Goal: Task Accomplishment & Management: Manage account settings

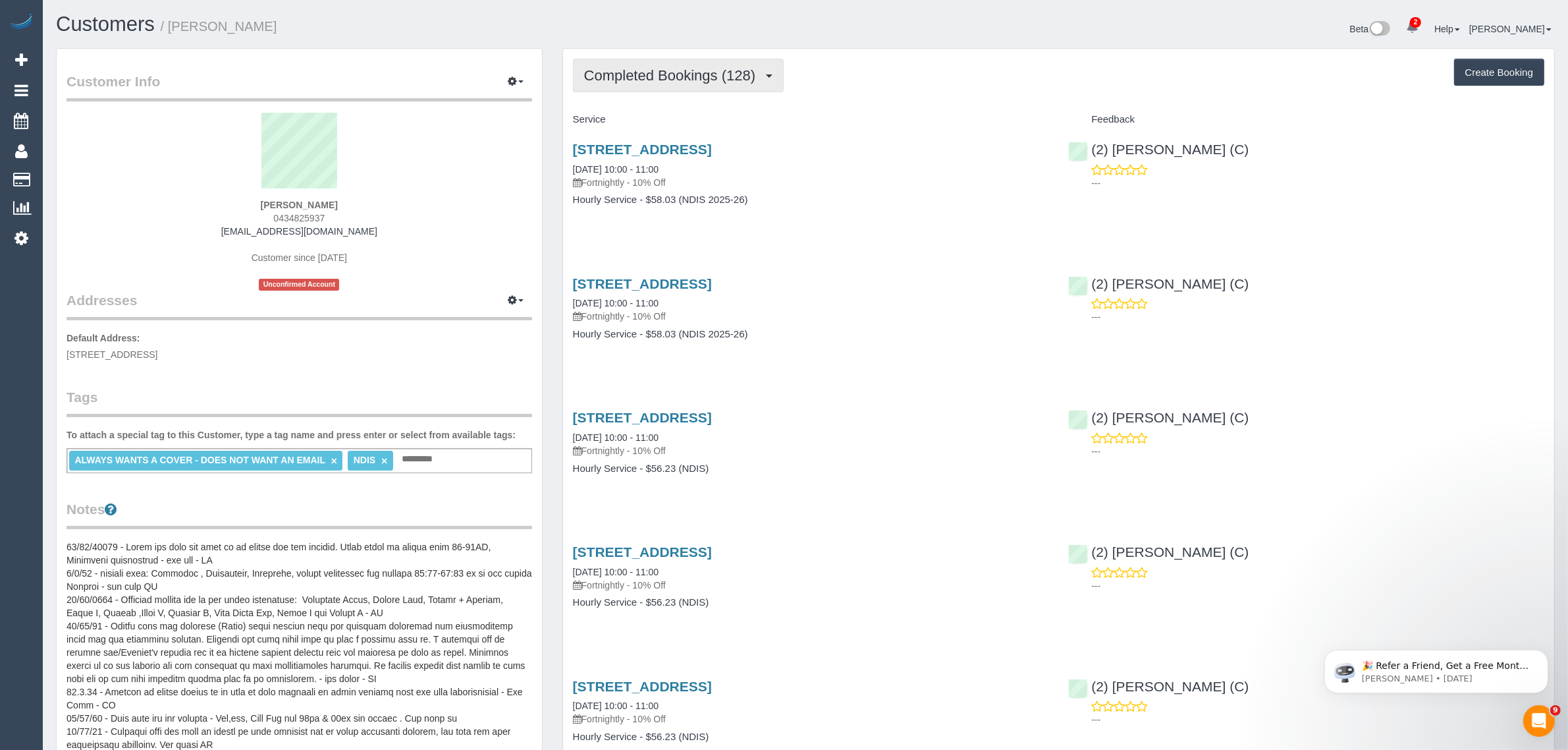
click at [663, 91] on button "Completed Bookings (128)" at bounding box center [678, 75] width 212 height 34
click at [676, 120] on link "Upcoming Bookings (11)" at bounding box center [648, 124] width 148 height 17
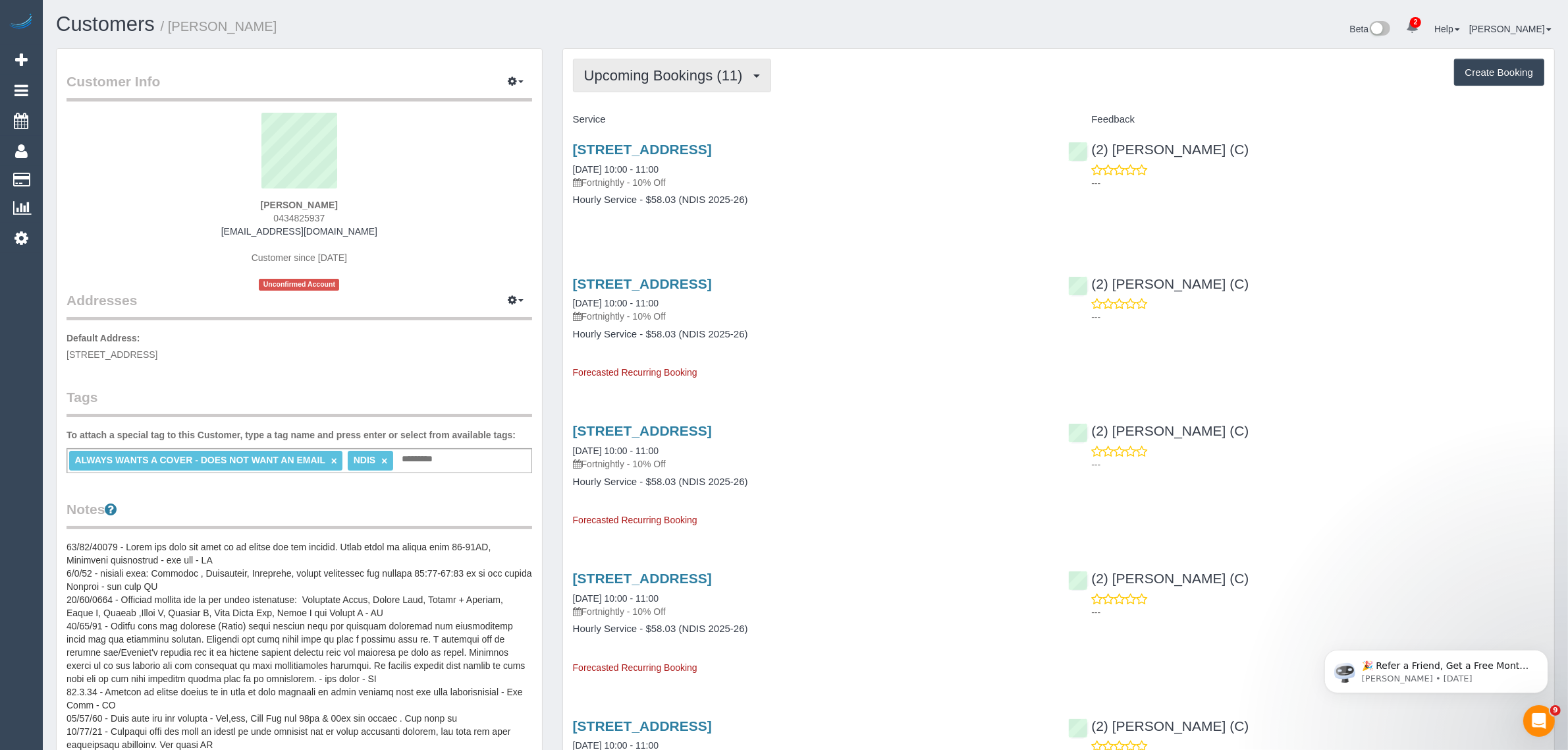
click at [696, 73] on span "Upcoming Bookings (11)" at bounding box center [667, 75] width 165 height 17
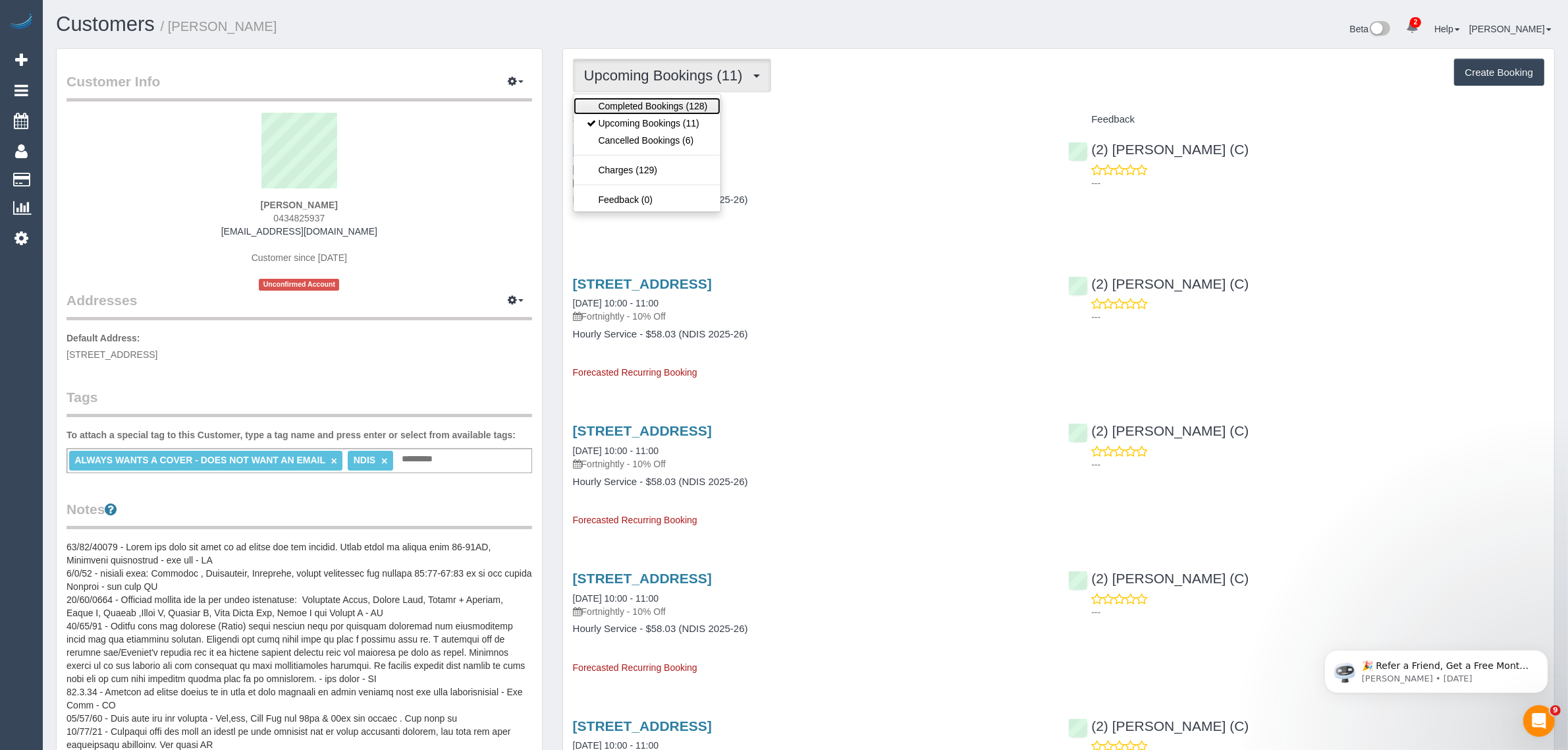
click at [681, 103] on link "Completed Bookings (128)" at bounding box center [648, 106] width 148 height 17
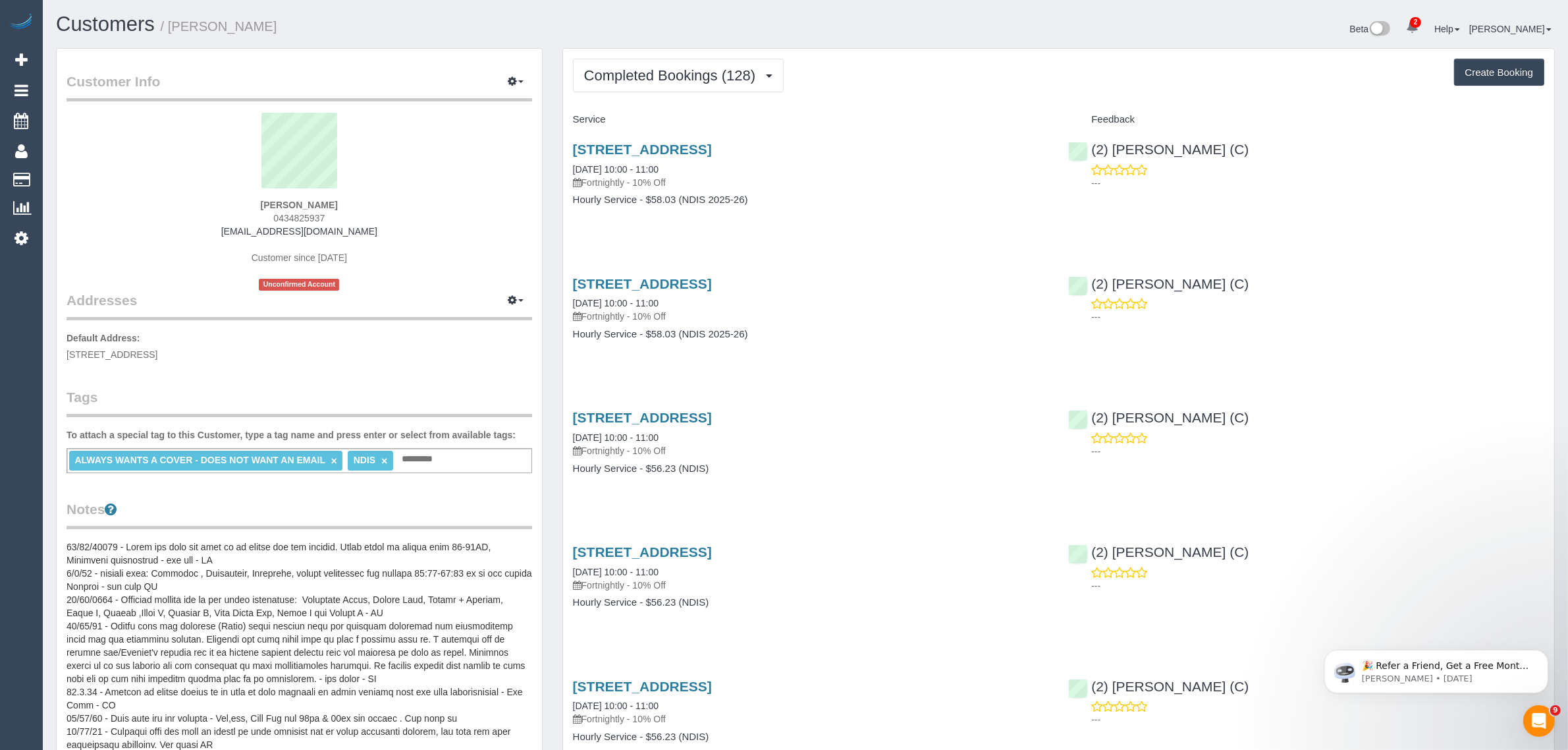
drag, startPoint x: 702, startPoint y: 164, endPoint x: 562, endPoint y: 163, distance: 140.0
click at [563, 163] on div "15 Mossvale Cl, Endeavour Hills, VIC 3802 07/08/2025 10:00 - 11:00 Fortnightly …" at bounding box center [811, 181] width 496 height 101
copy link "07/08/2025 10:00 - 11:00"
click at [297, 216] on span "0434825937" at bounding box center [299, 218] width 52 height 11
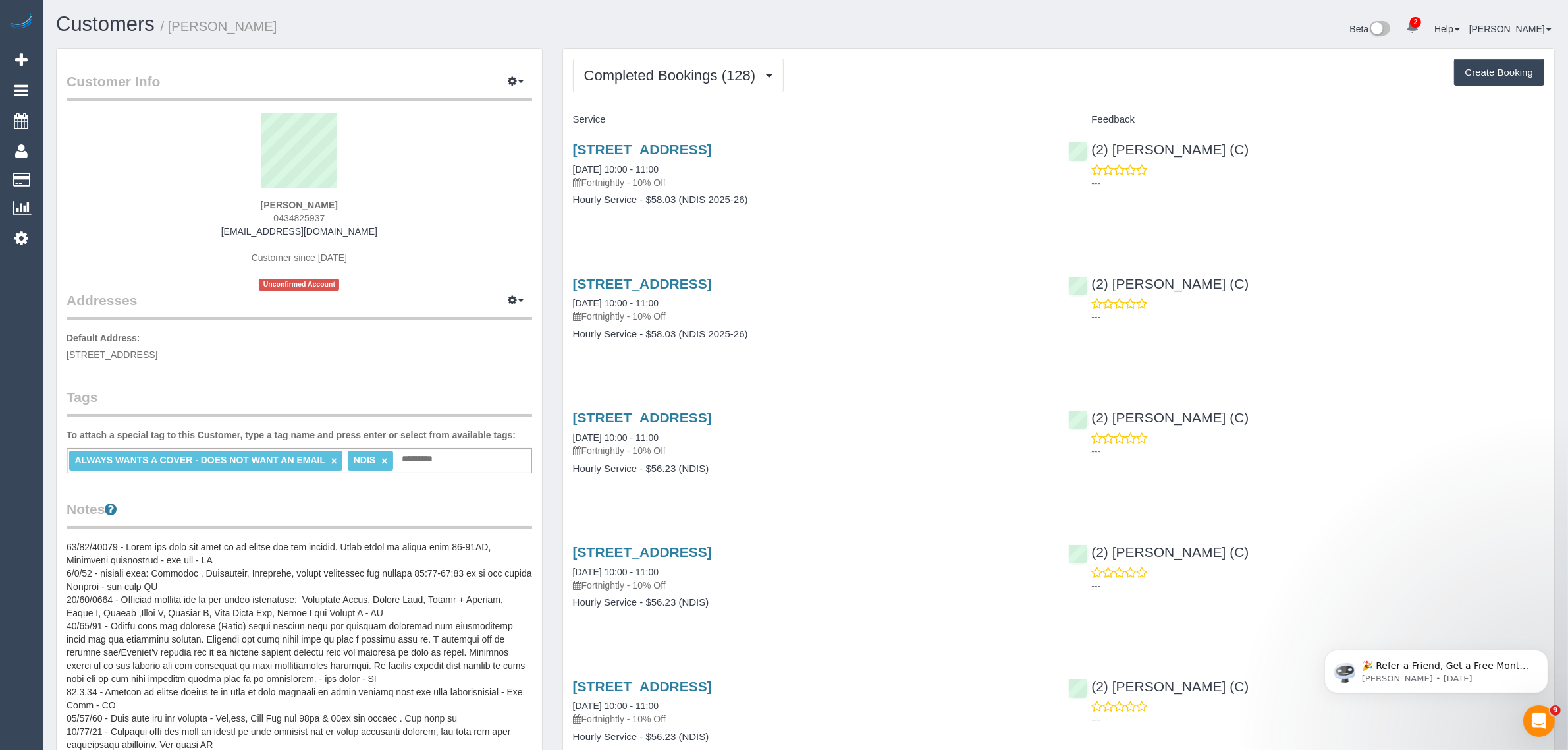
click at [297, 216] on span "0434825937" at bounding box center [299, 218] width 52 height 11
click at [673, 79] on span "Completed Bookings (128)" at bounding box center [673, 75] width 178 height 17
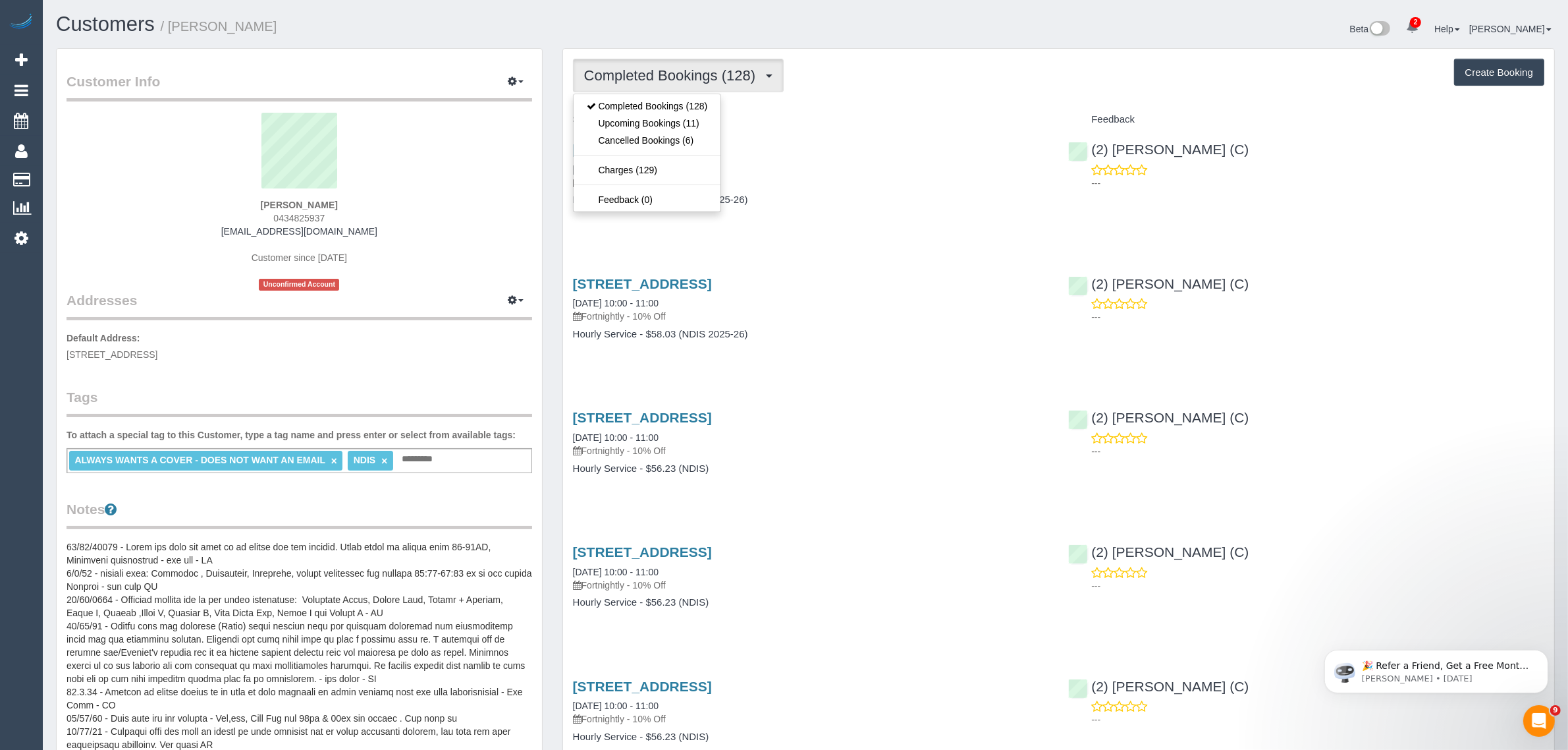
click at [722, 73] on span "Completed Bookings (128)" at bounding box center [673, 75] width 178 height 17
click at [719, 68] on span "Completed Bookings (128)" at bounding box center [673, 75] width 178 height 17
click at [664, 123] on link "Upcoming Bookings (11)" at bounding box center [648, 124] width 148 height 17
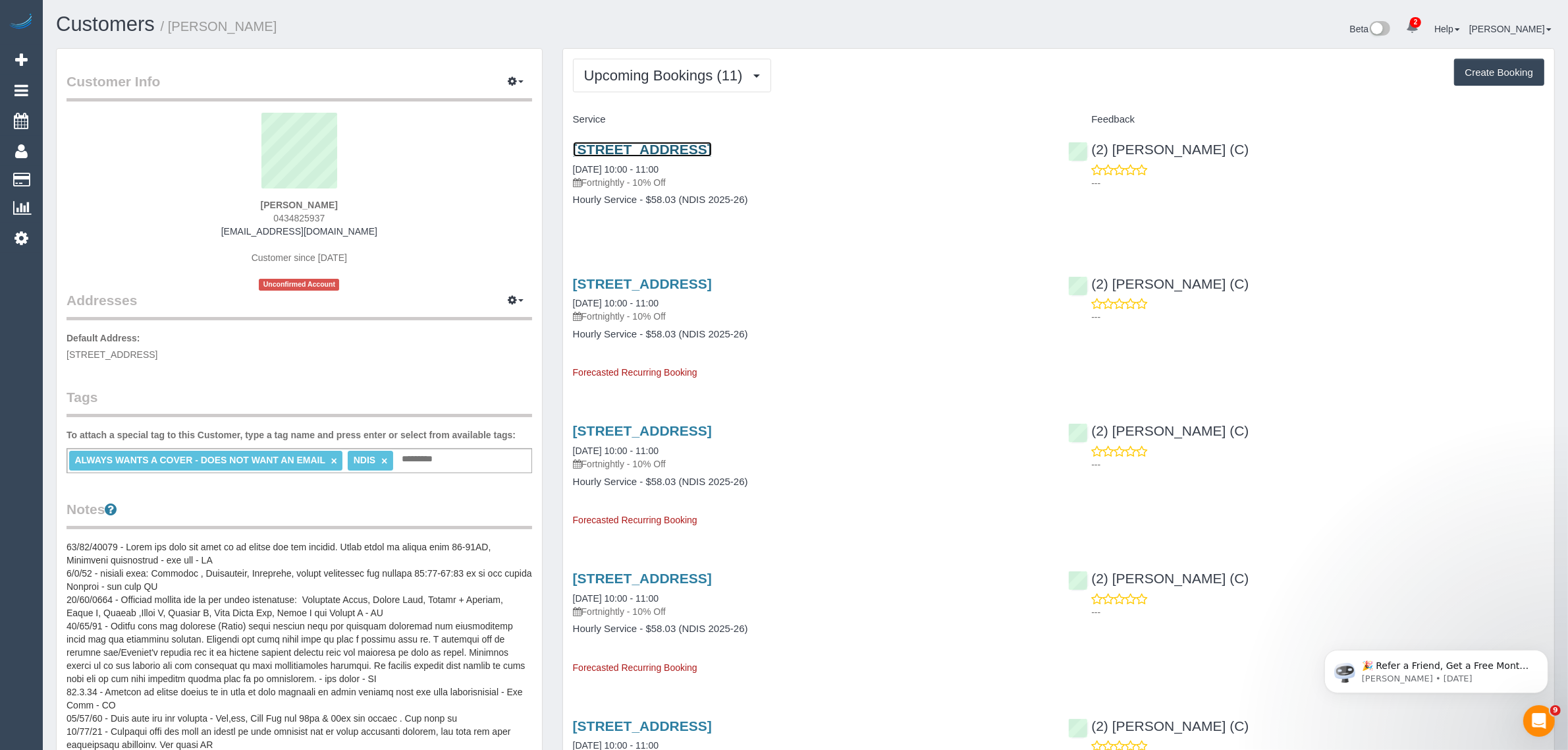
click at [712, 147] on link "15 Mossvale Cl, Endeavour Hills, VIC 3802" at bounding box center [643, 149] width 139 height 15
click at [641, 80] on span "Upcoming Bookings (11)" at bounding box center [667, 75] width 165 height 17
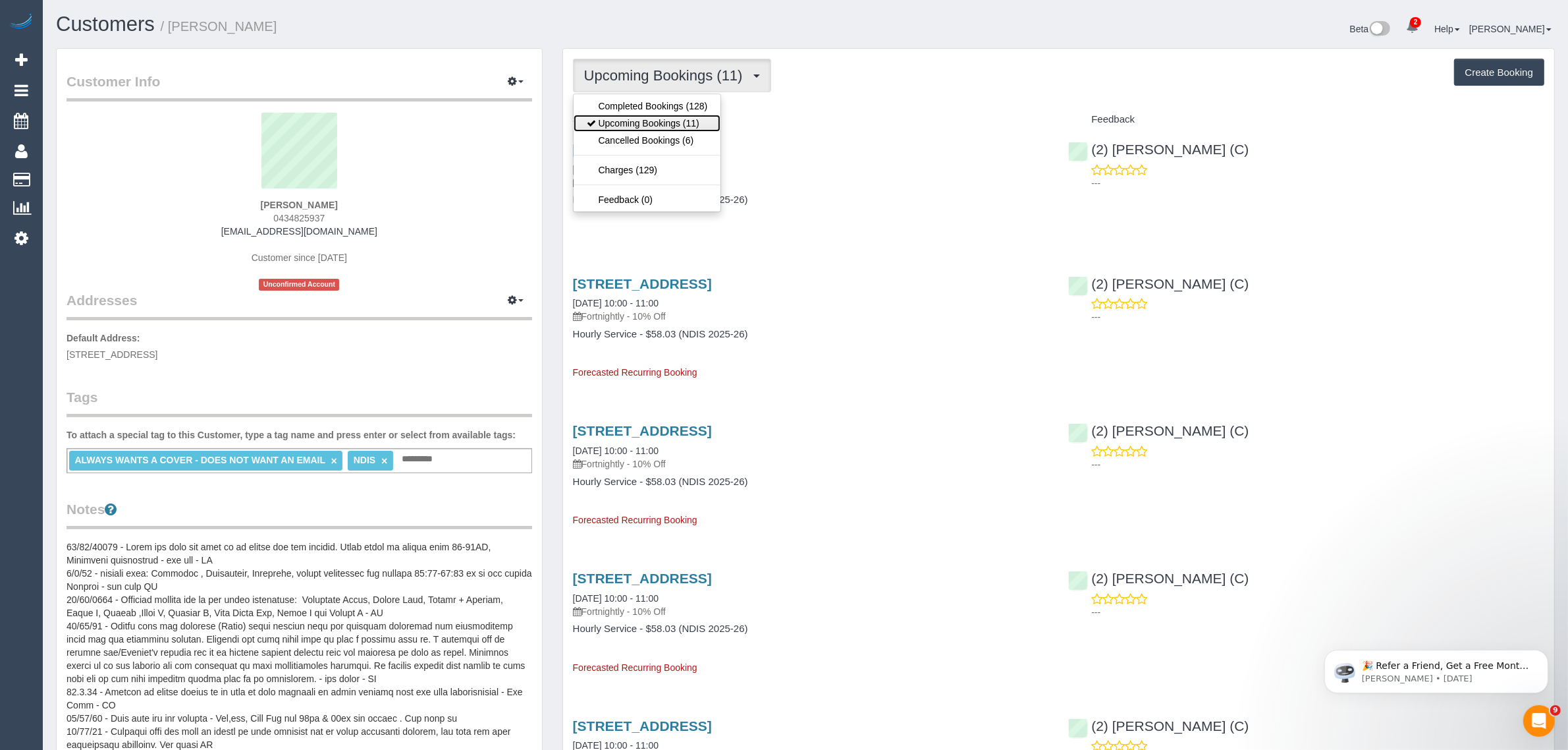
click at [633, 116] on link "Upcoming Bookings (11)" at bounding box center [648, 124] width 148 height 17
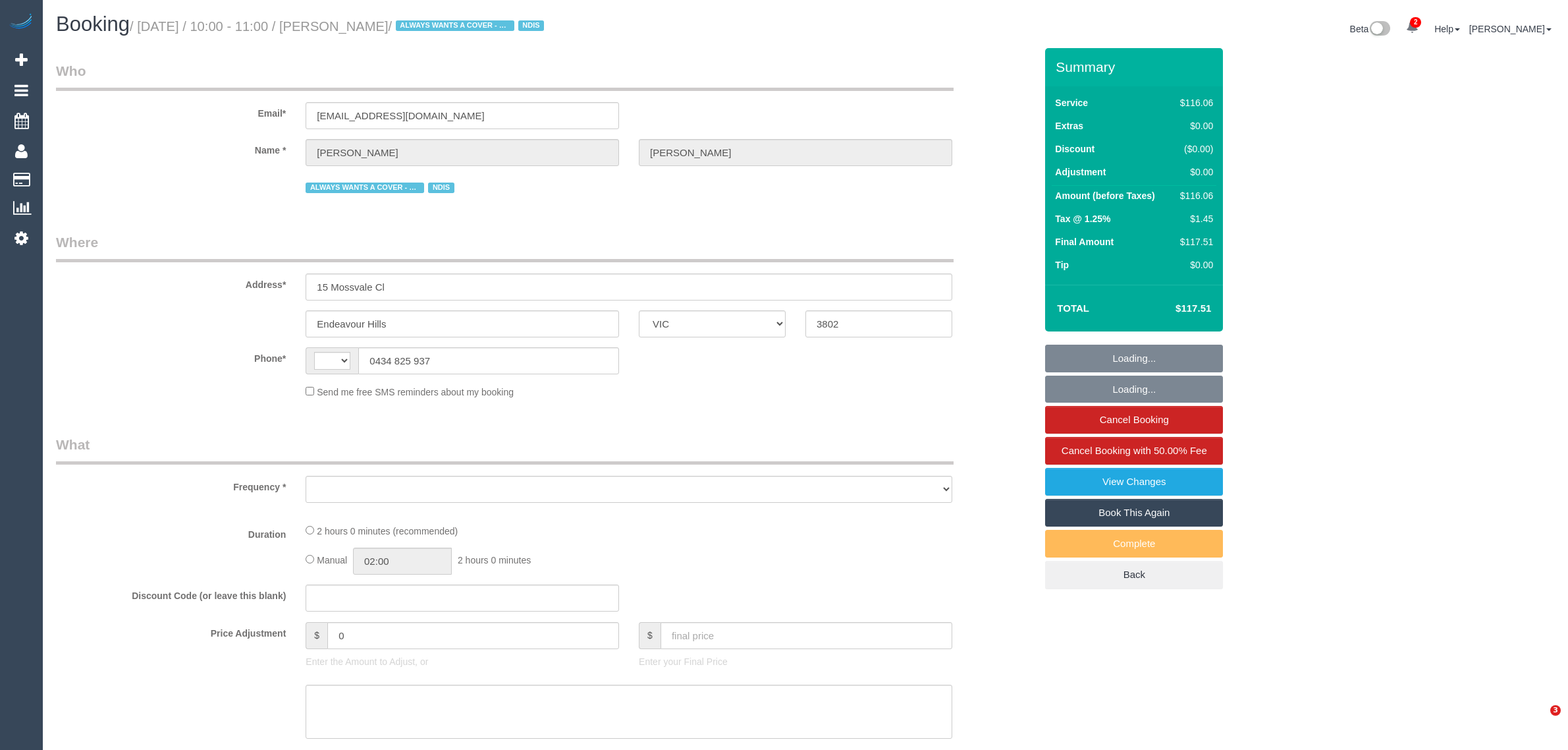
select select "VIC"
select select "object:300"
select select "string:AU"
select select "number:32"
select select "number:14"
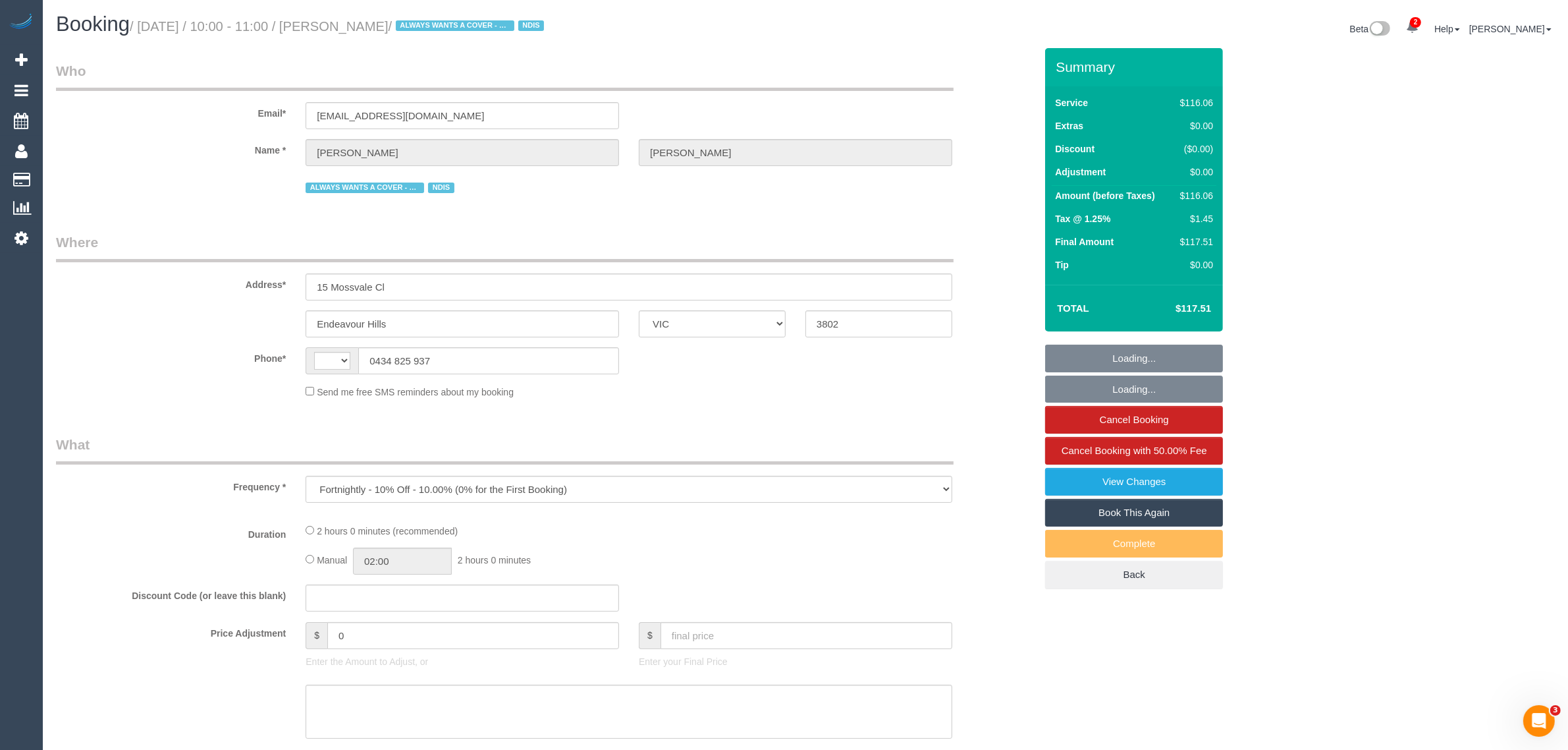
select select "number:19"
select select "number:22"
select select "number:33"
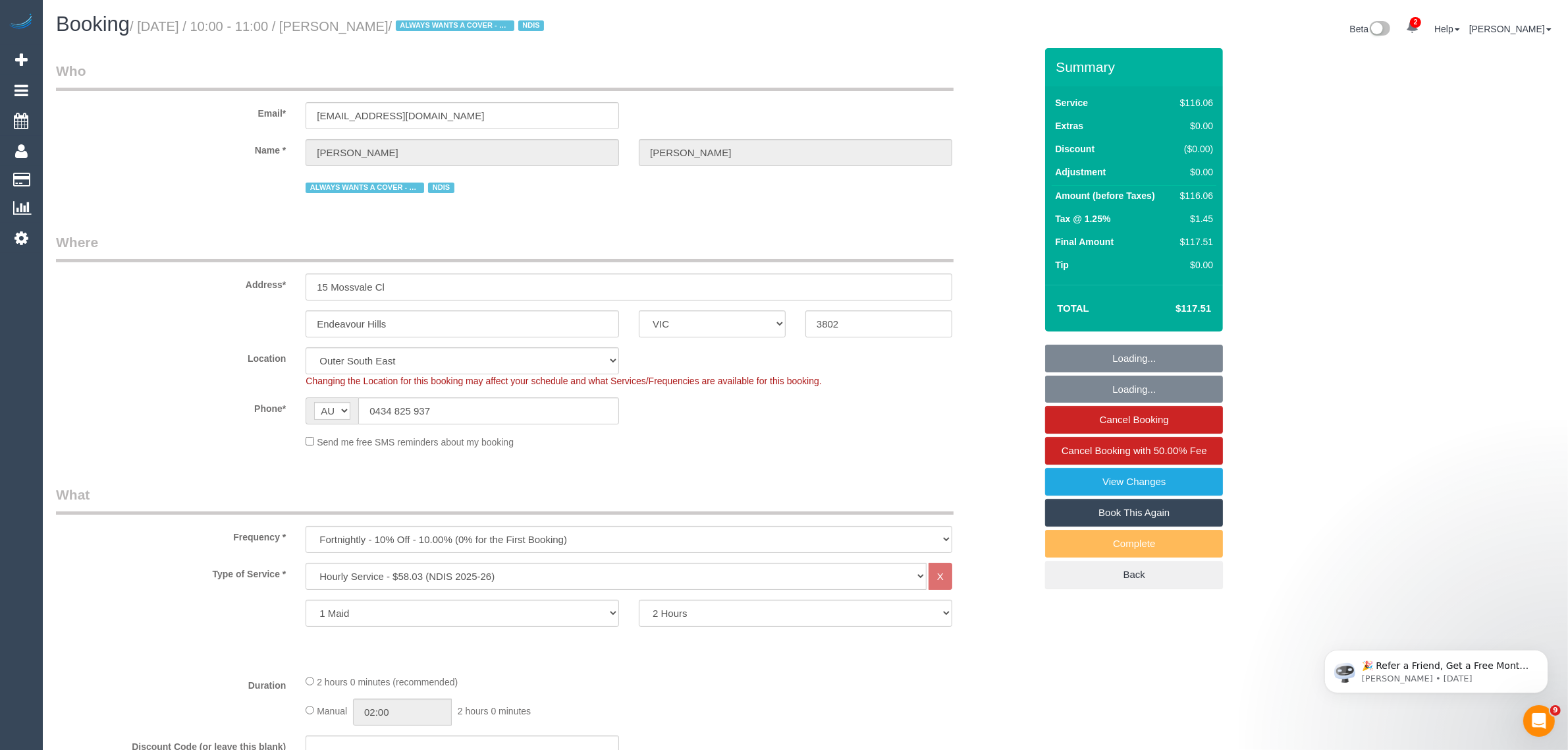
select select "object:759"
click at [997, 361] on div "Location Office City East (North) East (South) Inner East Inner North (East) In…" at bounding box center [546, 367] width 999 height 40
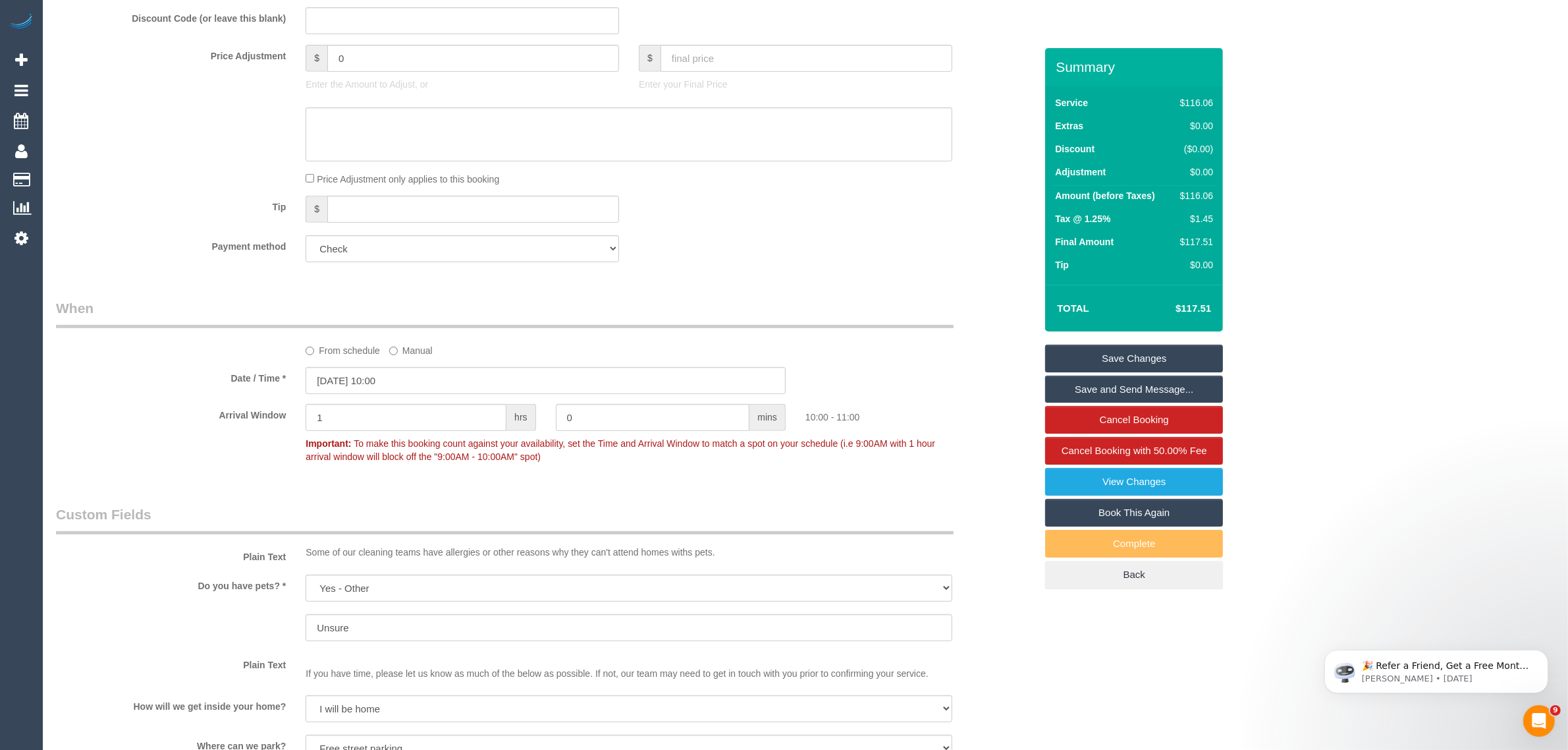
scroll to position [1784, 0]
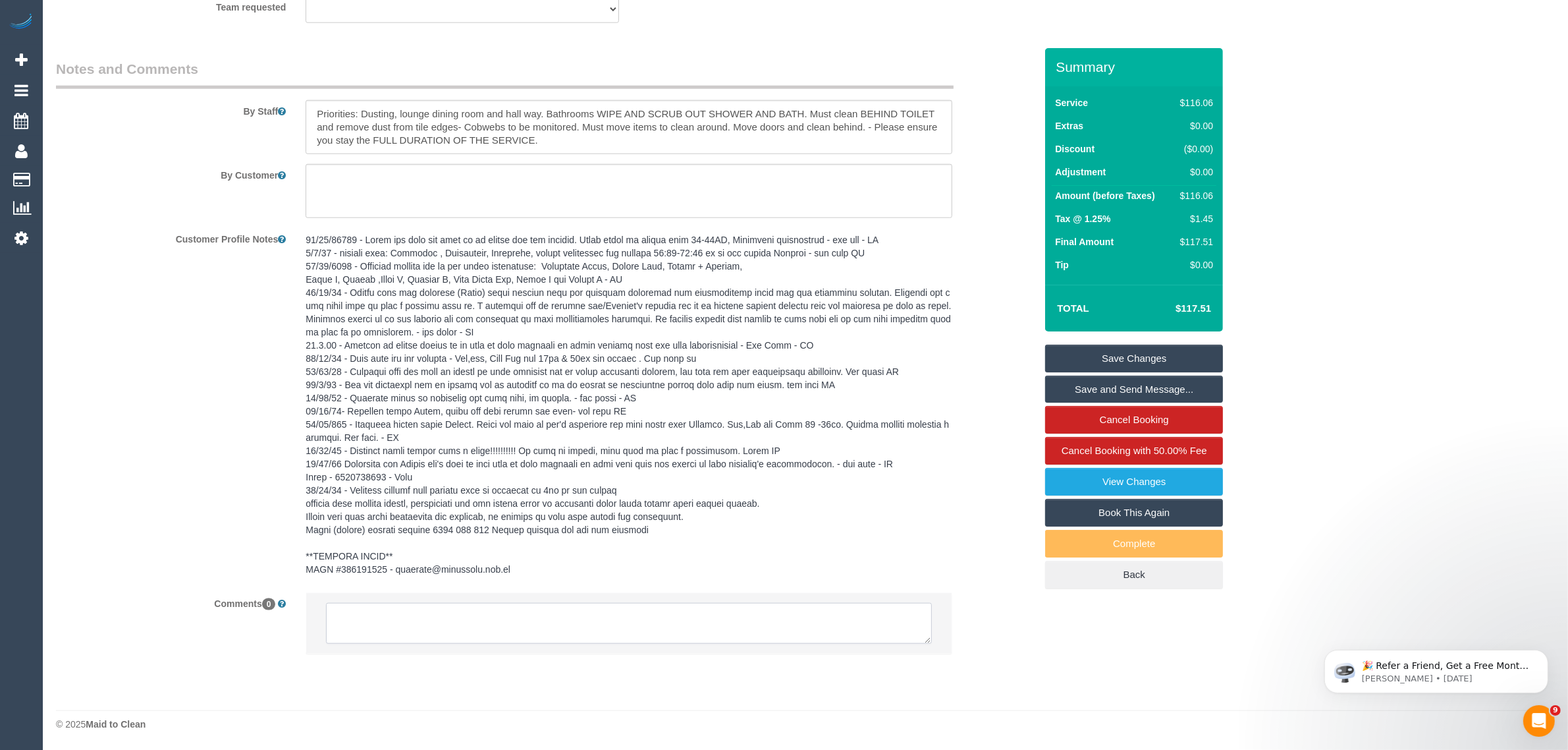
click at [635, 617] on textarea at bounding box center [629, 623] width 606 height 41
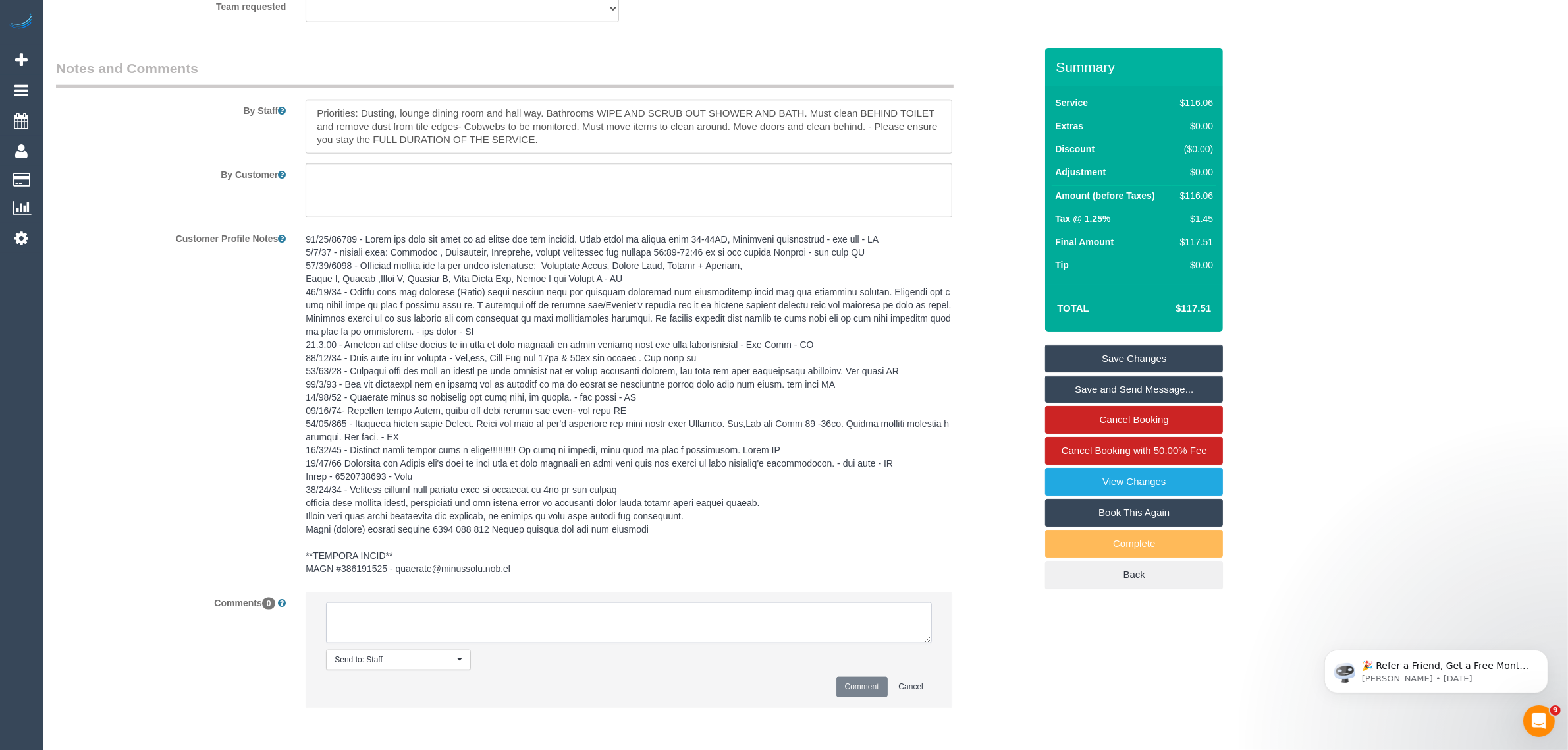
paste textarea "Cleaner(s) Unassigned: Reason Unassigned: Contact via: Which message sent: Addi…"
drag, startPoint x: 923, startPoint y: 637, endPoint x: 951, endPoint y: 713, distance: 81.0
click at [937, 662] on textarea at bounding box center [631, 632] width 610 height 60
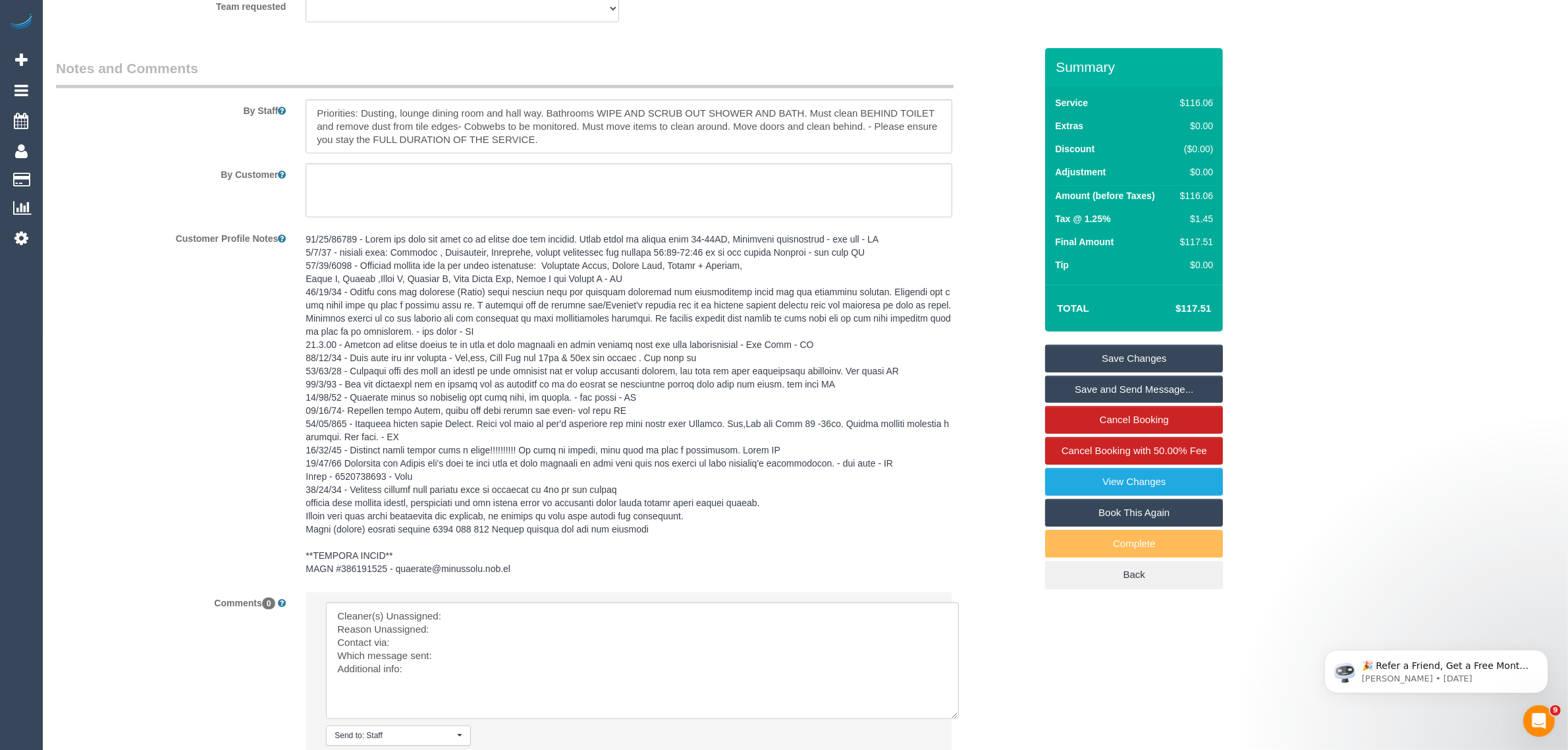
click at [743, 598] on li "Send to: Staff Nothing selected Send to: Staff Send to: Customer Send to: Team …" at bounding box center [629, 688] width 645 height 190
click at [742, 614] on textarea at bounding box center [643, 661] width 633 height 116
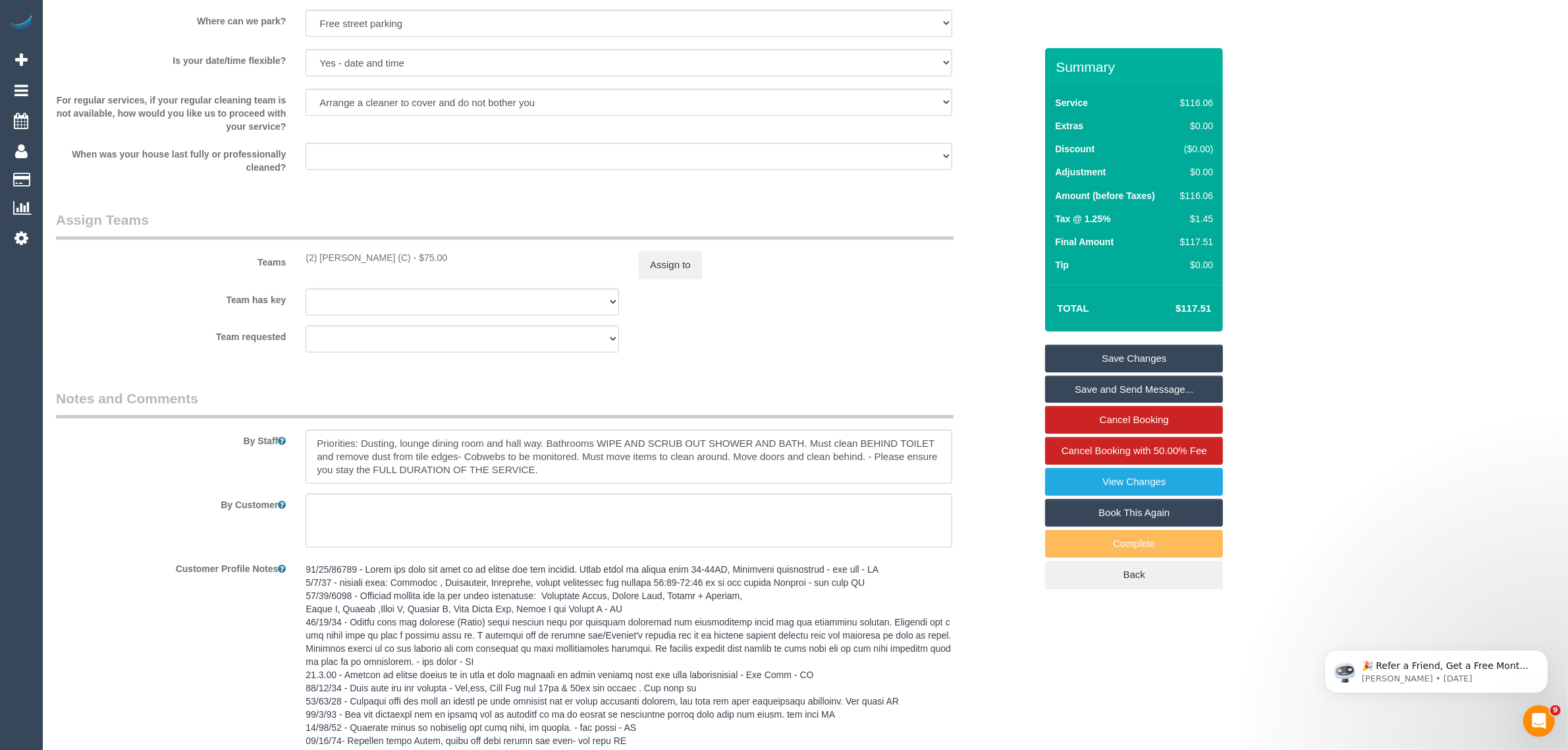
scroll to position [1454, 0]
drag, startPoint x: 304, startPoint y: 255, endPoint x: 396, endPoint y: 252, distance: 92.0
click at [396, 252] on div "(2) Catalina Fabro (C) - $75.00" at bounding box center [462, 257] width 333 height 13
copy div "(2) [PERSON_NAME] (C)"
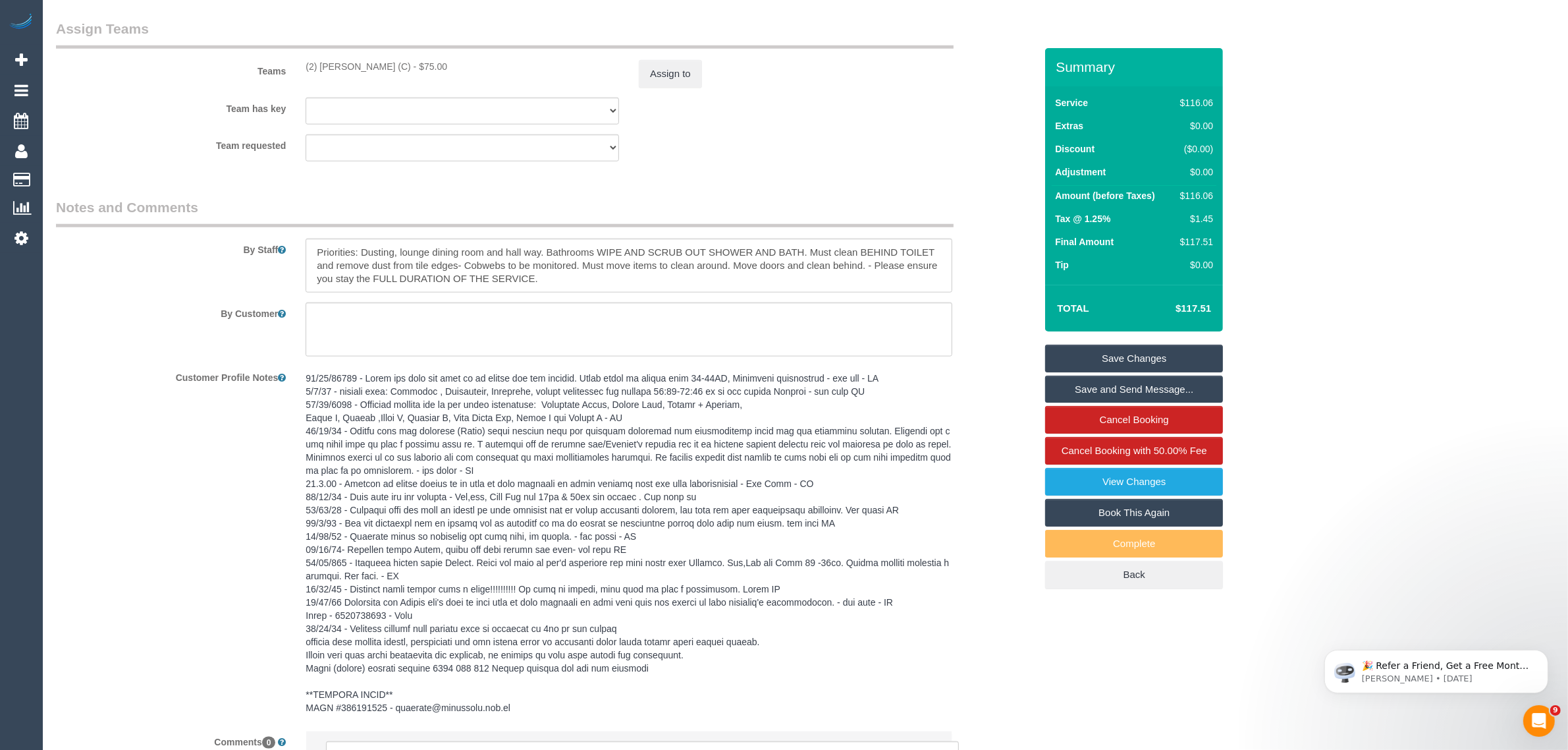
scroll to position [1913, 0]
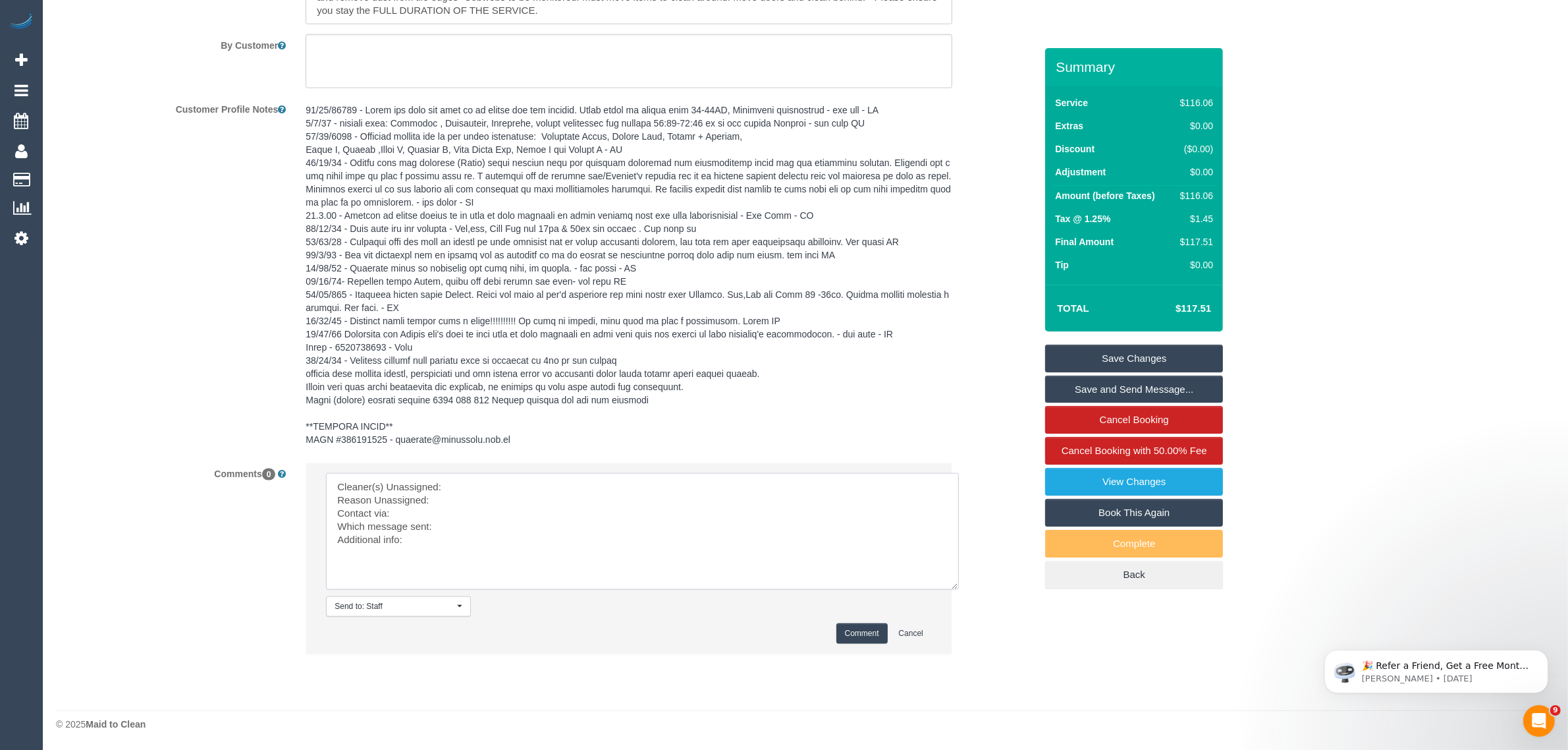
click at [547, 489] on textarea at bounding box center [643, 532] width 633 height 116
paste textarea "(2) Catalina Fabro (C)"
click at [508, 494] on textarea at bounding box center [643, 532] width 633 height 116
click at [472, 524] on textarea at bounding box center [643, 532] width 633 height 116
type textarea "Cleaner(s) Unassigned: (2) Catalina Fabro (C) Reason Unassigned: car issues Con…"
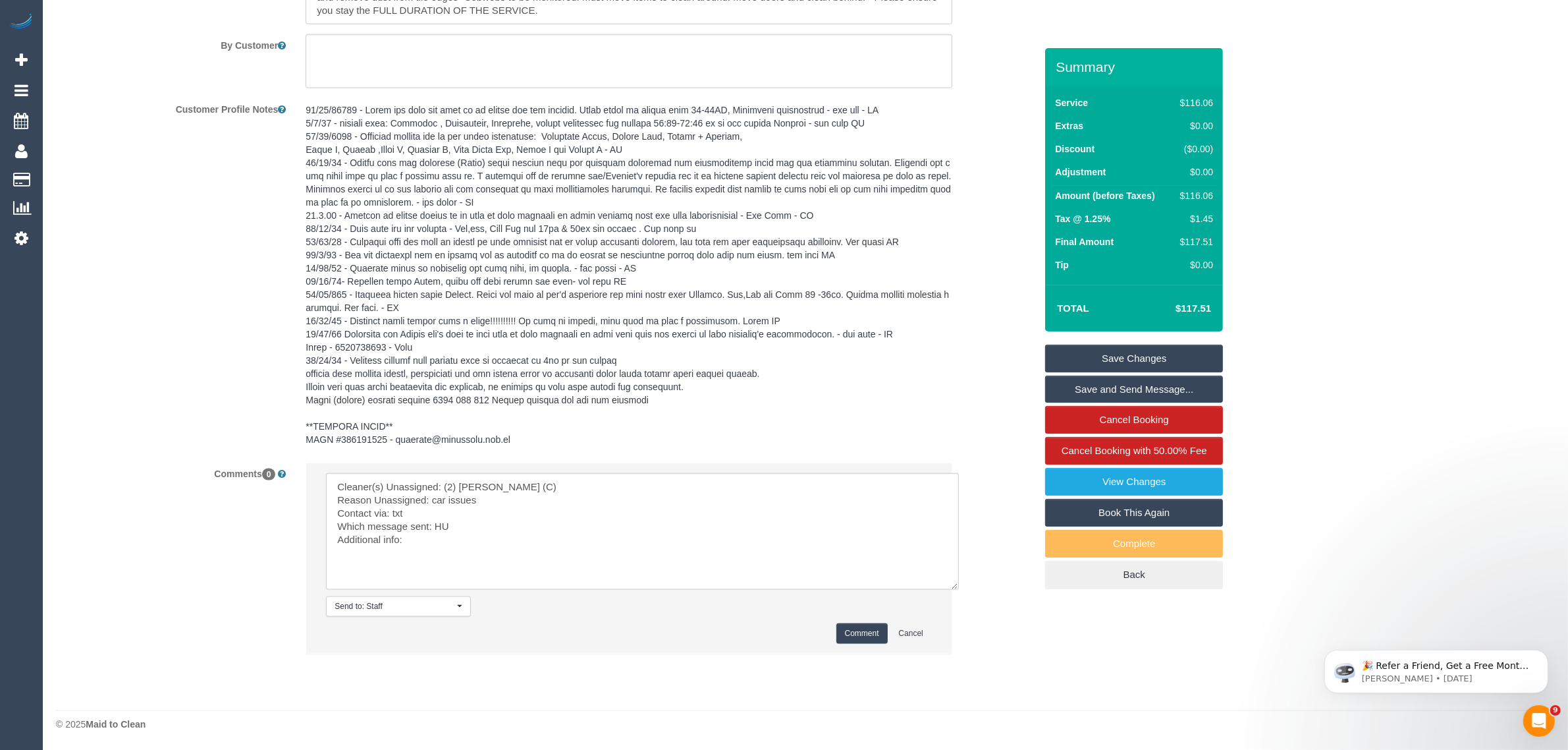
click at [872, 646] on li "Send to: Staff Nothing selected Send to: Staff Send to: Customer Send to: Team …" at bounding box center [629, 558] width 645 height 190
click at [857, 626] on button "Comment" at bounding box center [862, 634] width 52 height 20
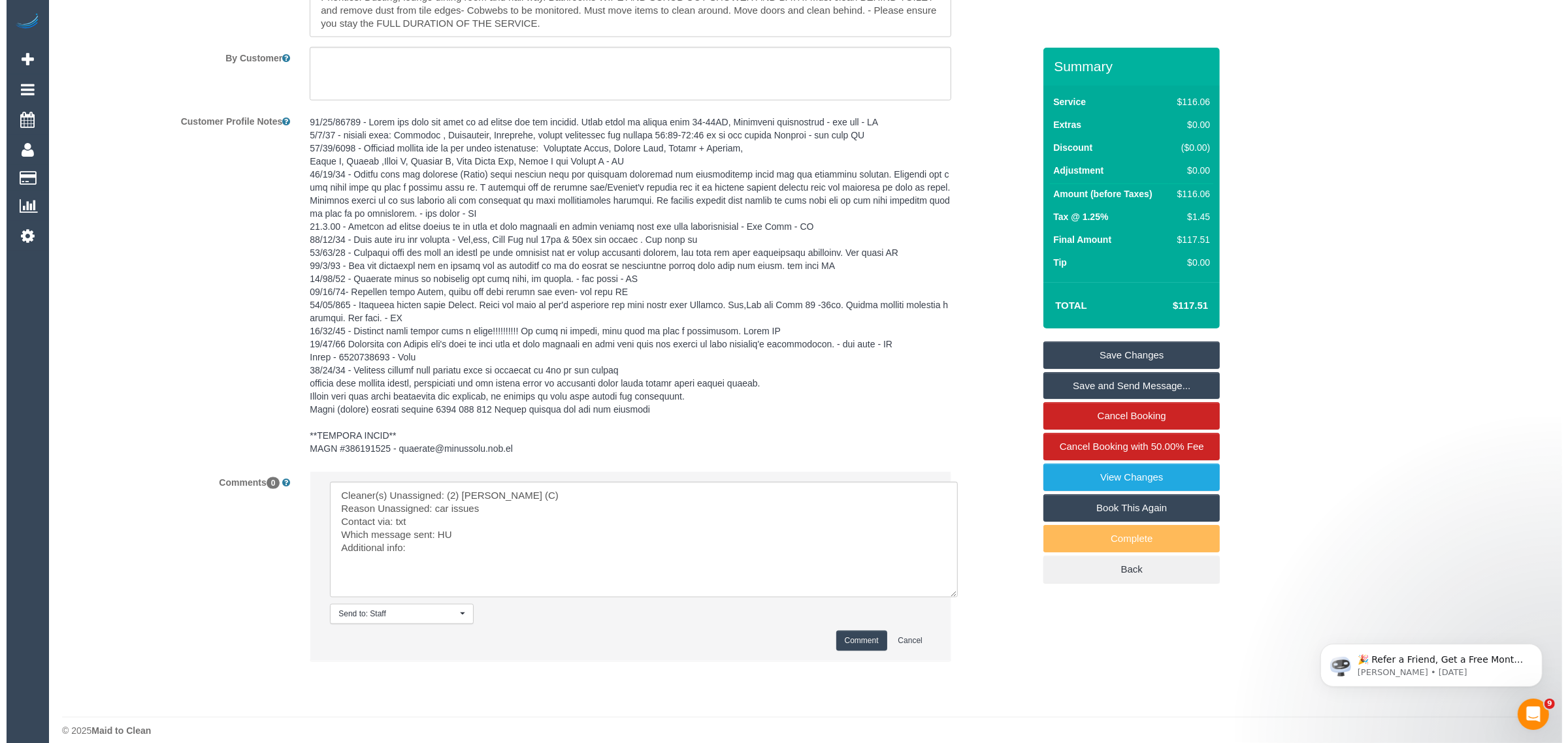
scroll to position [1569, 0]
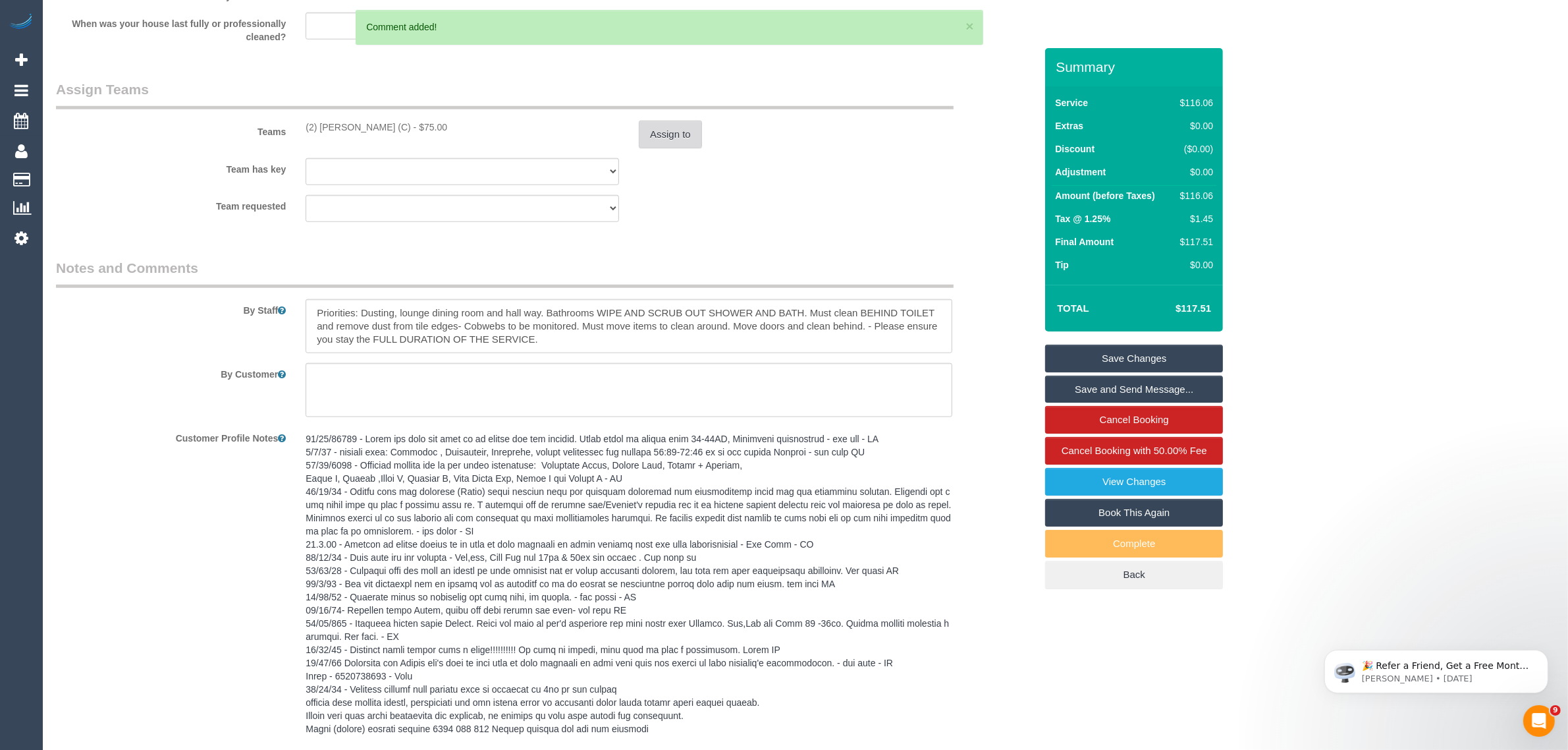
click at [666, 144] on button "Assign to" at bounding box center [671, 134] width 63 height 28
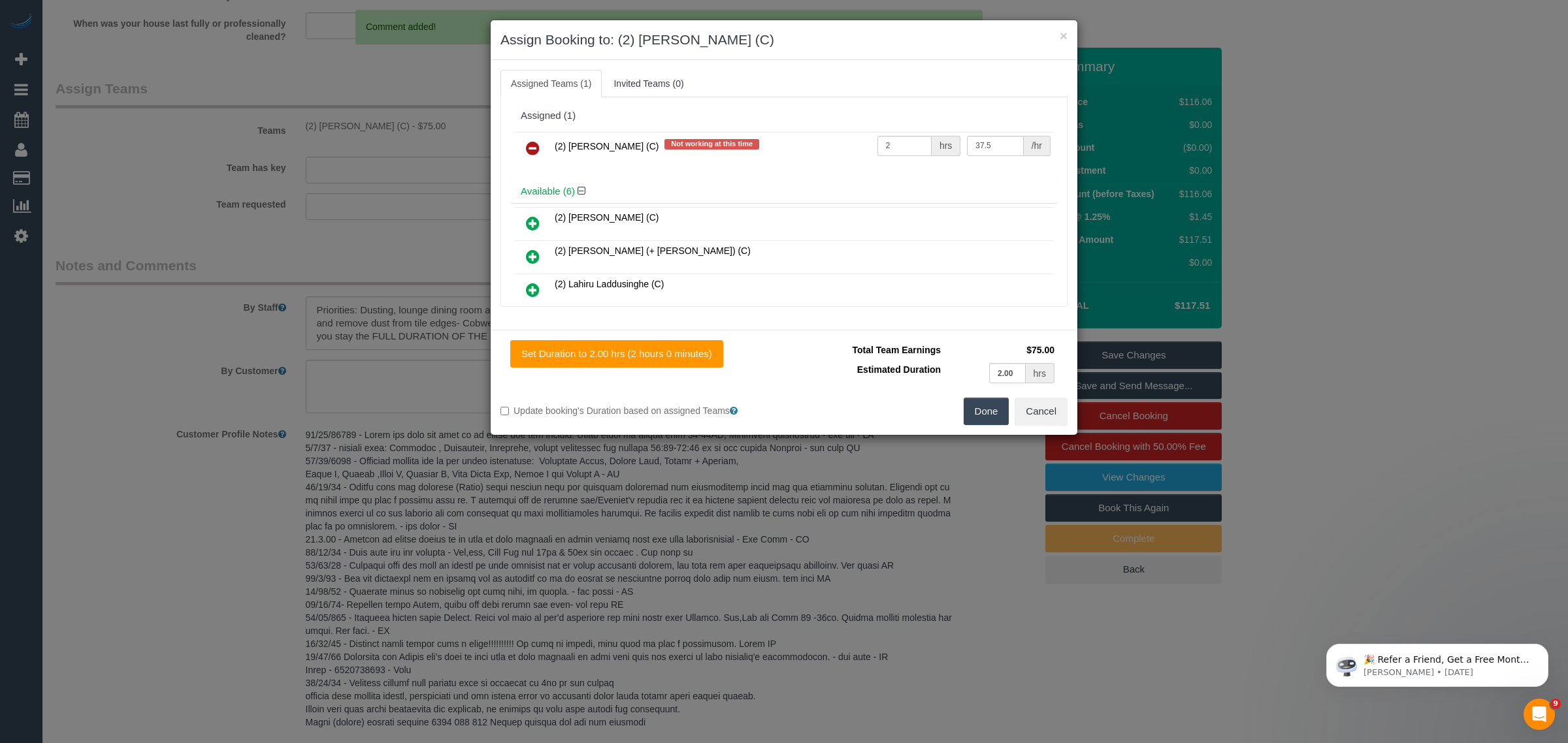
click at [530, 152] on icon at bounding box center [533, 148] width 14 height 16
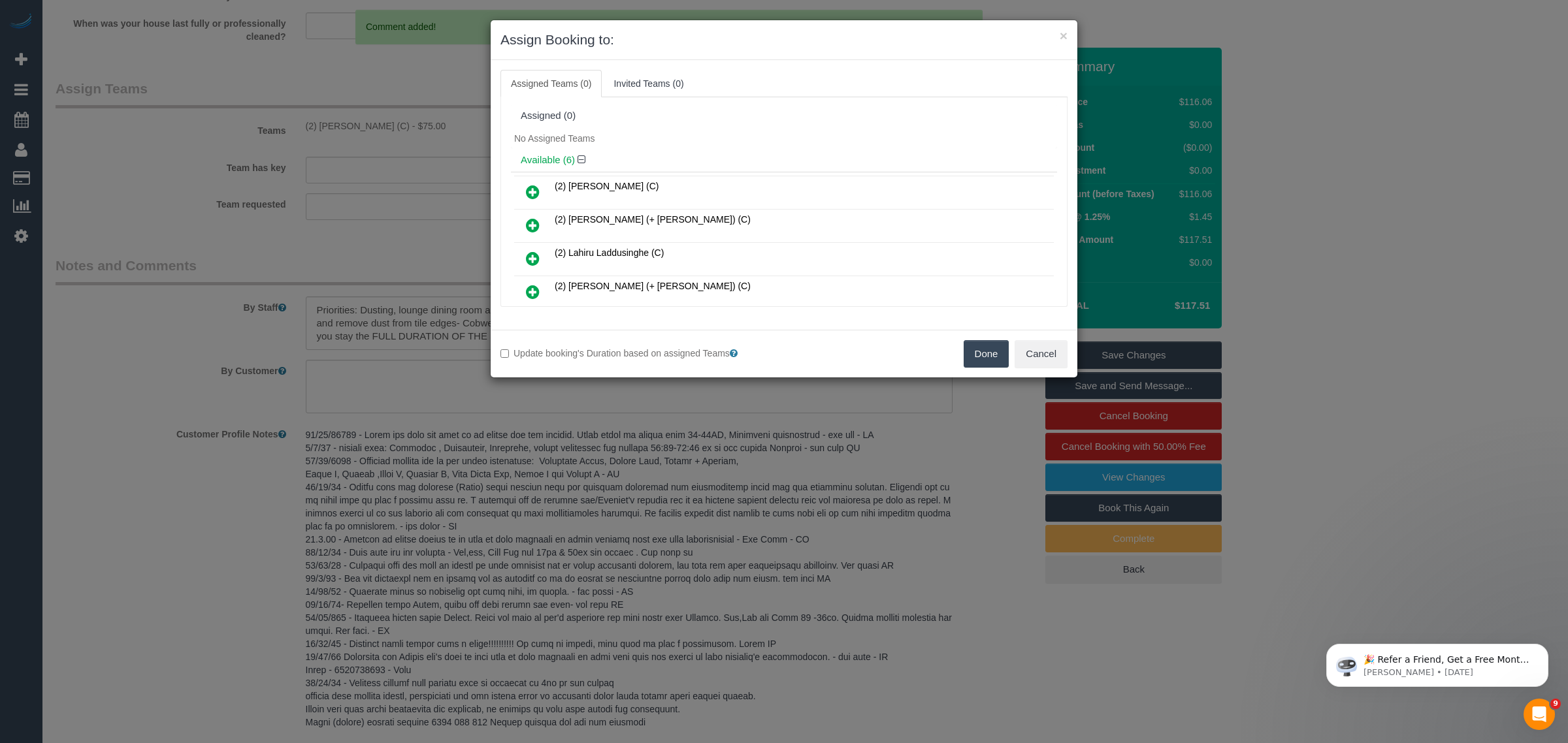
click at [986, 347] on button "Done" at bounding box center [986, 354] width 46 height 28
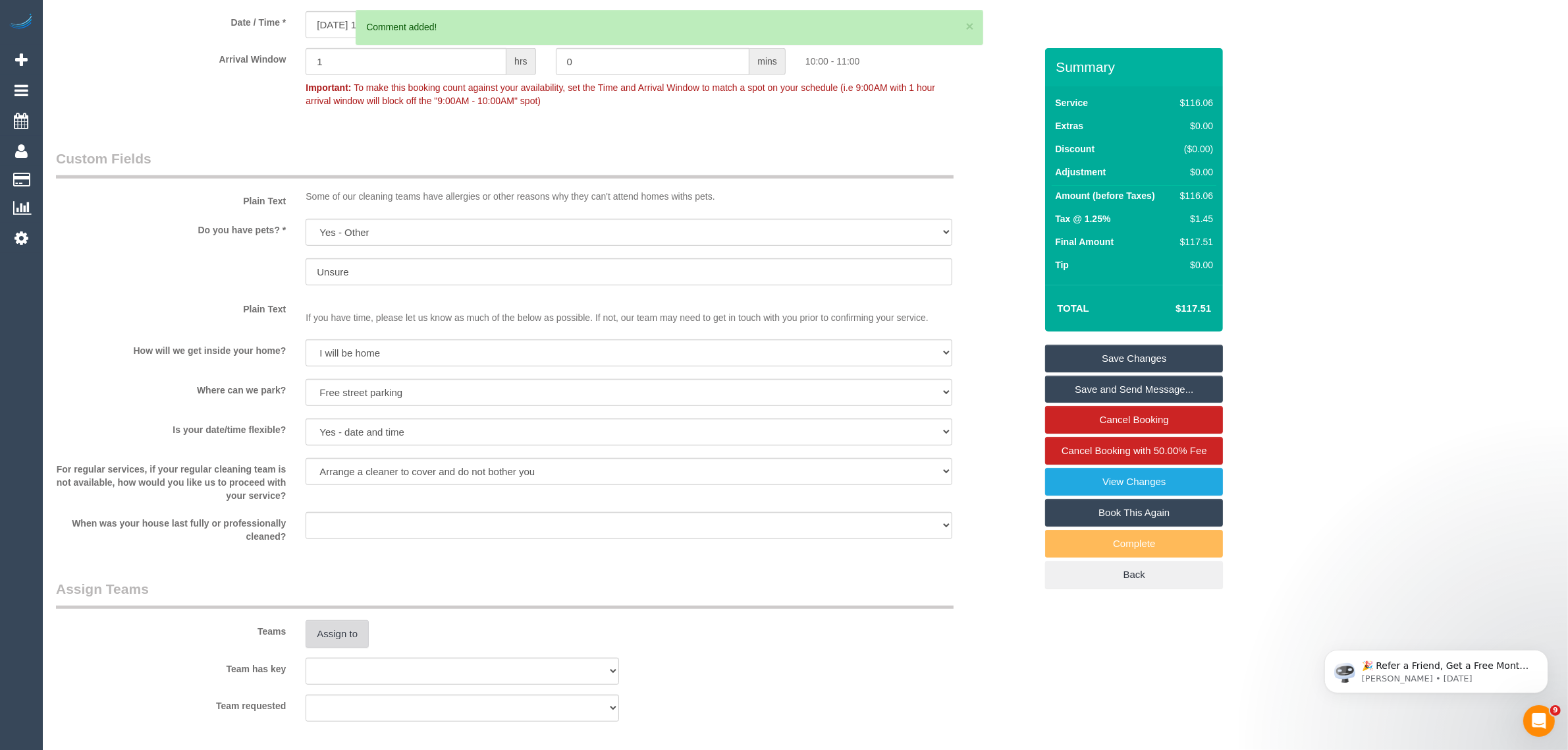
scroll to position [0, 0]
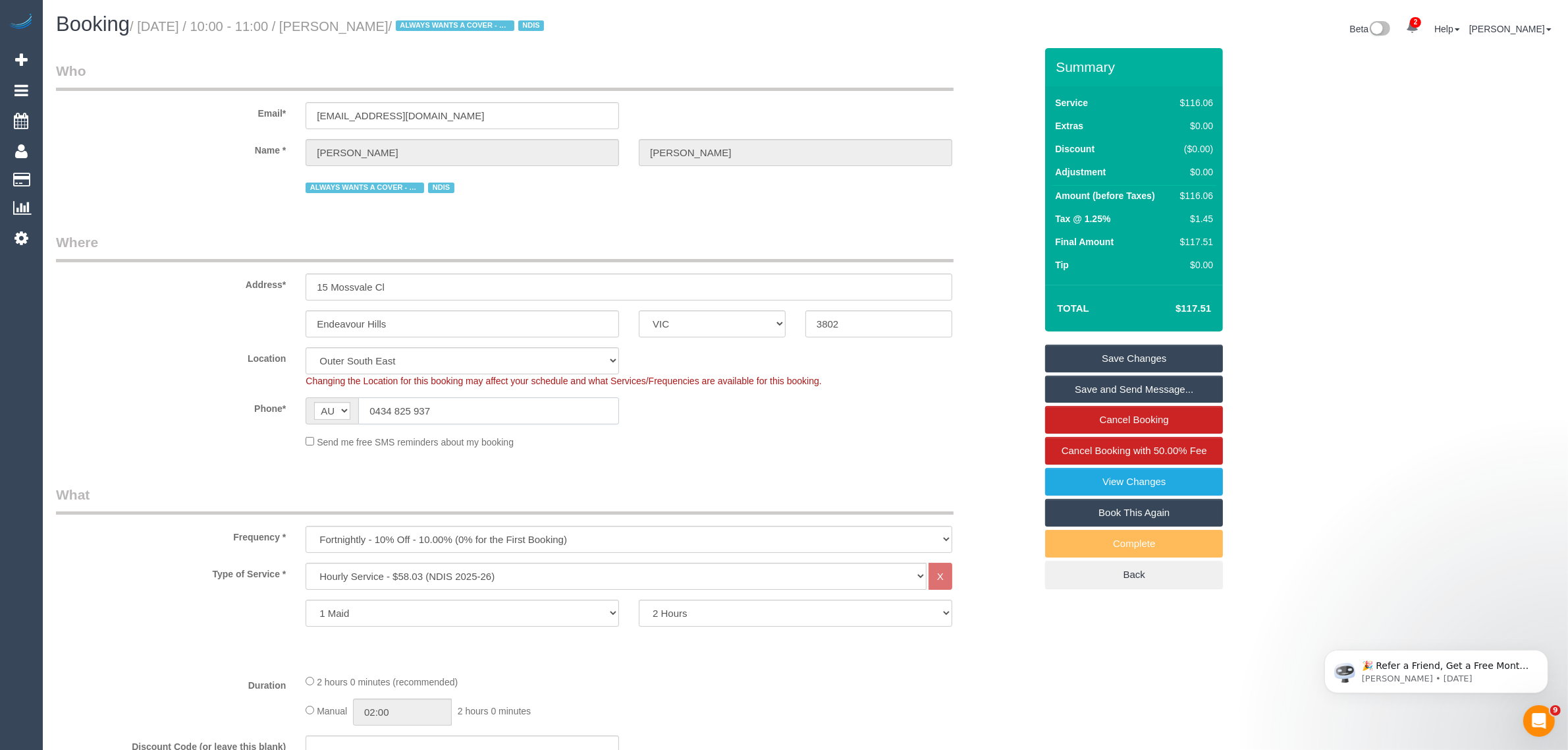
click at [531, 400] on input "0434 825 937" at bounding box center [488, 411] width 261 height 27
click at [528, 405] on input "0434 825 937" at bounding box center [488, 411] width 261 height 27
click at [844, 420] on div "Phone* AF AL DZ AD AO AI AQ AG AR AM AW AU AT AZ BS BH BD BB BY BE BZ BJ BM BT …" at bounding box center [546, 411] width 999 height 27
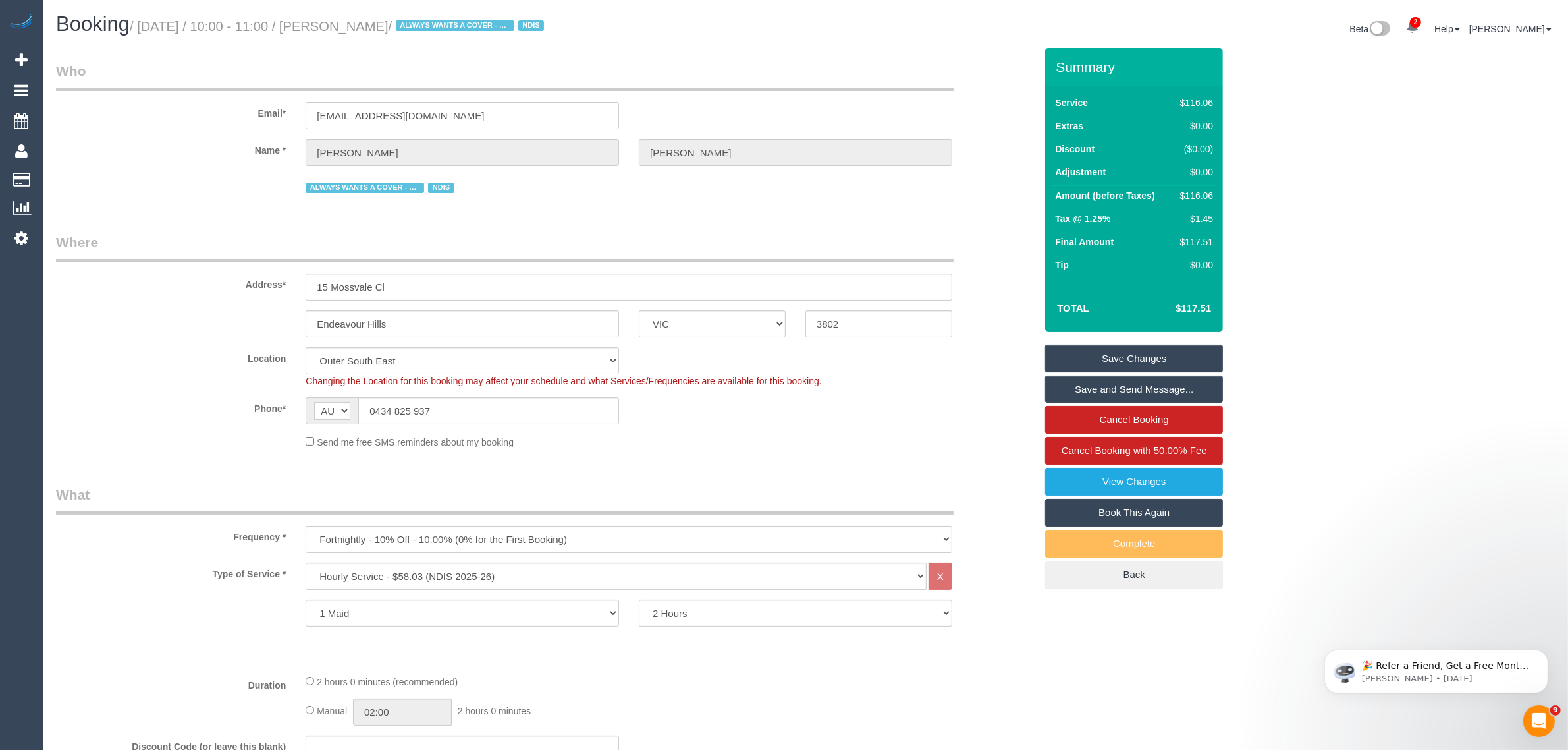
drag, startPoint x: 1095, startPoint y: 351, endPoint x: 1003, endPoint y: 343, distance: 92.3
click at [1095, 351] on link "Save Changes" at bounding box center [1134, 358] width 178 height 28
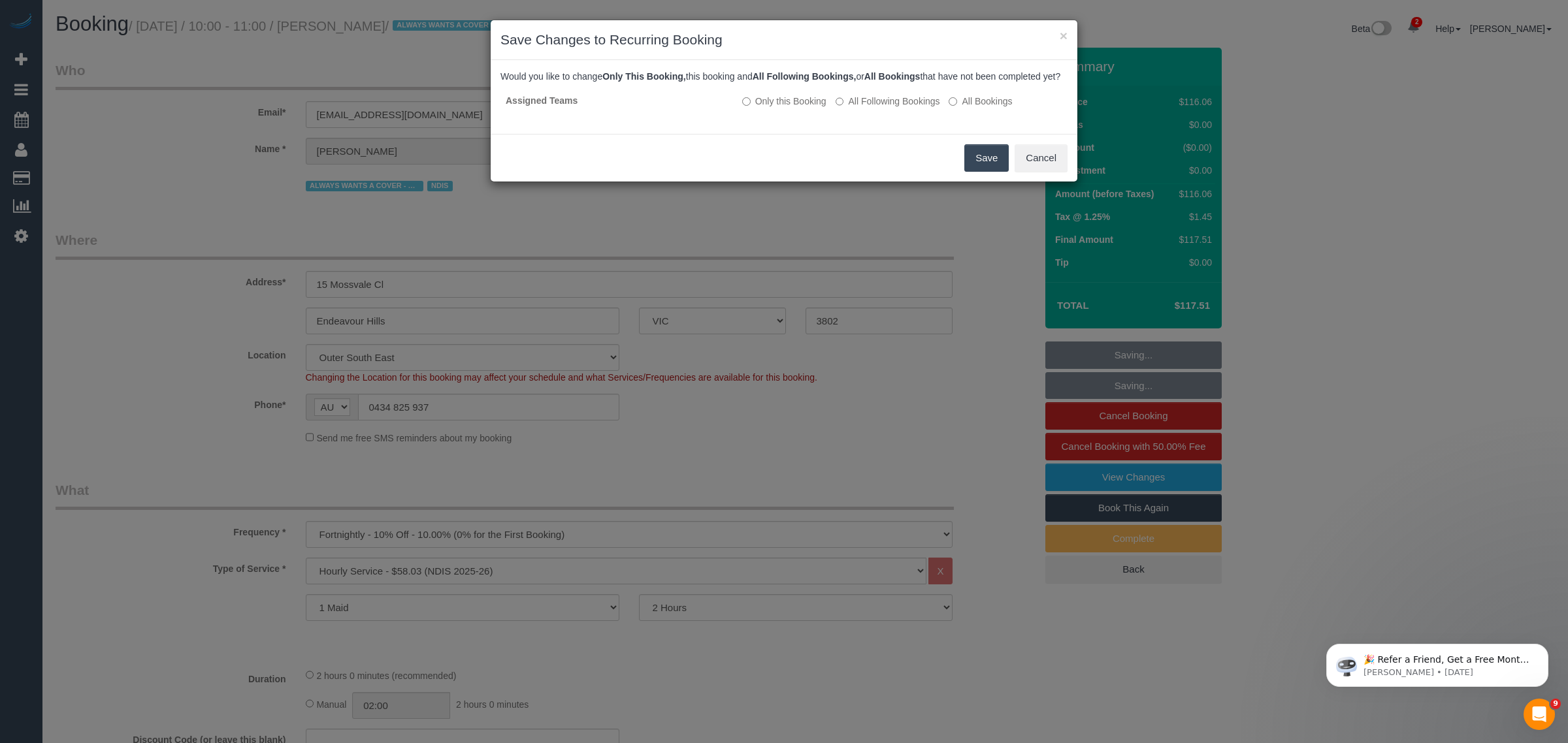
click at [986, 170] on button "Save" at bounding box center [986, 158] width 44 height 28
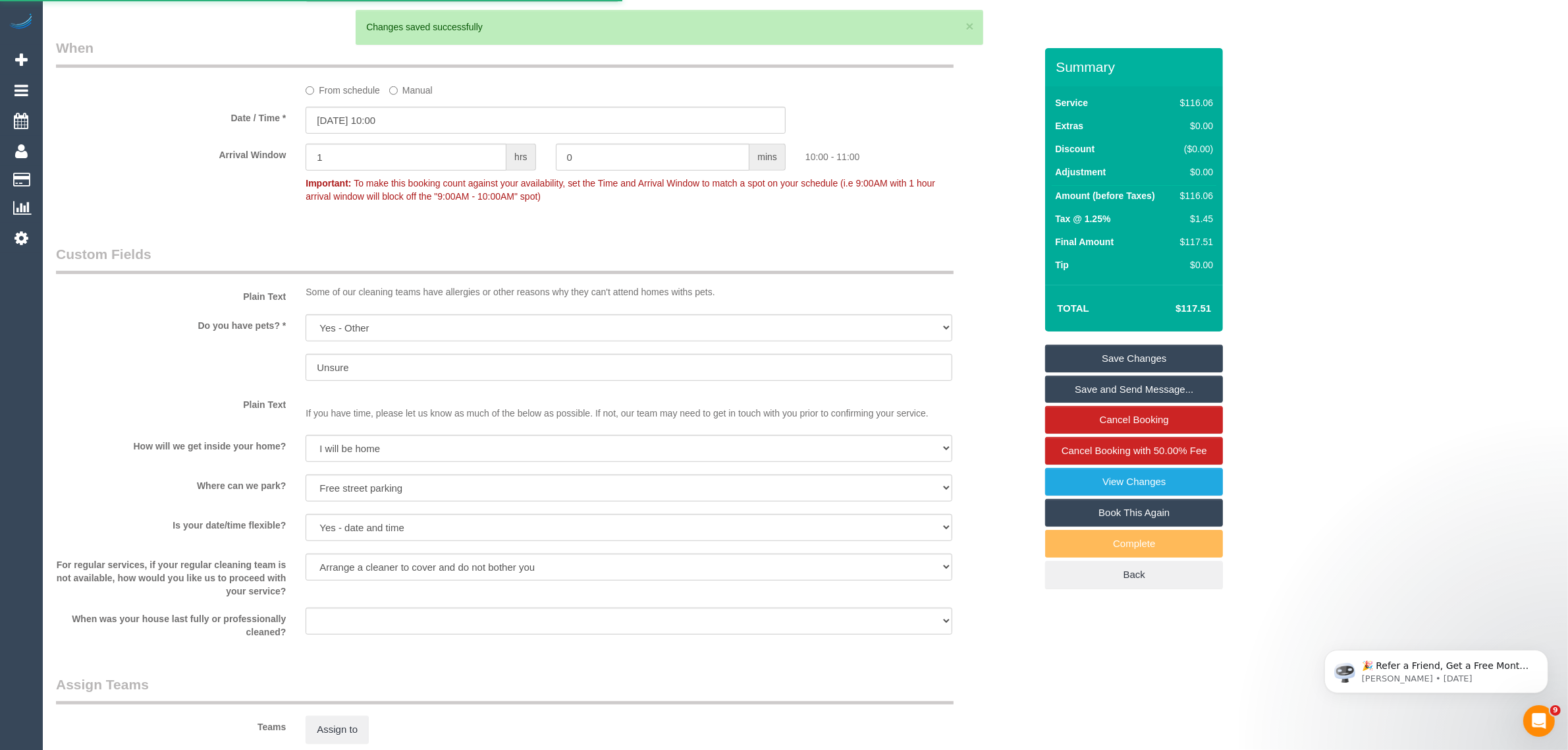
scroll to position [927, 0]
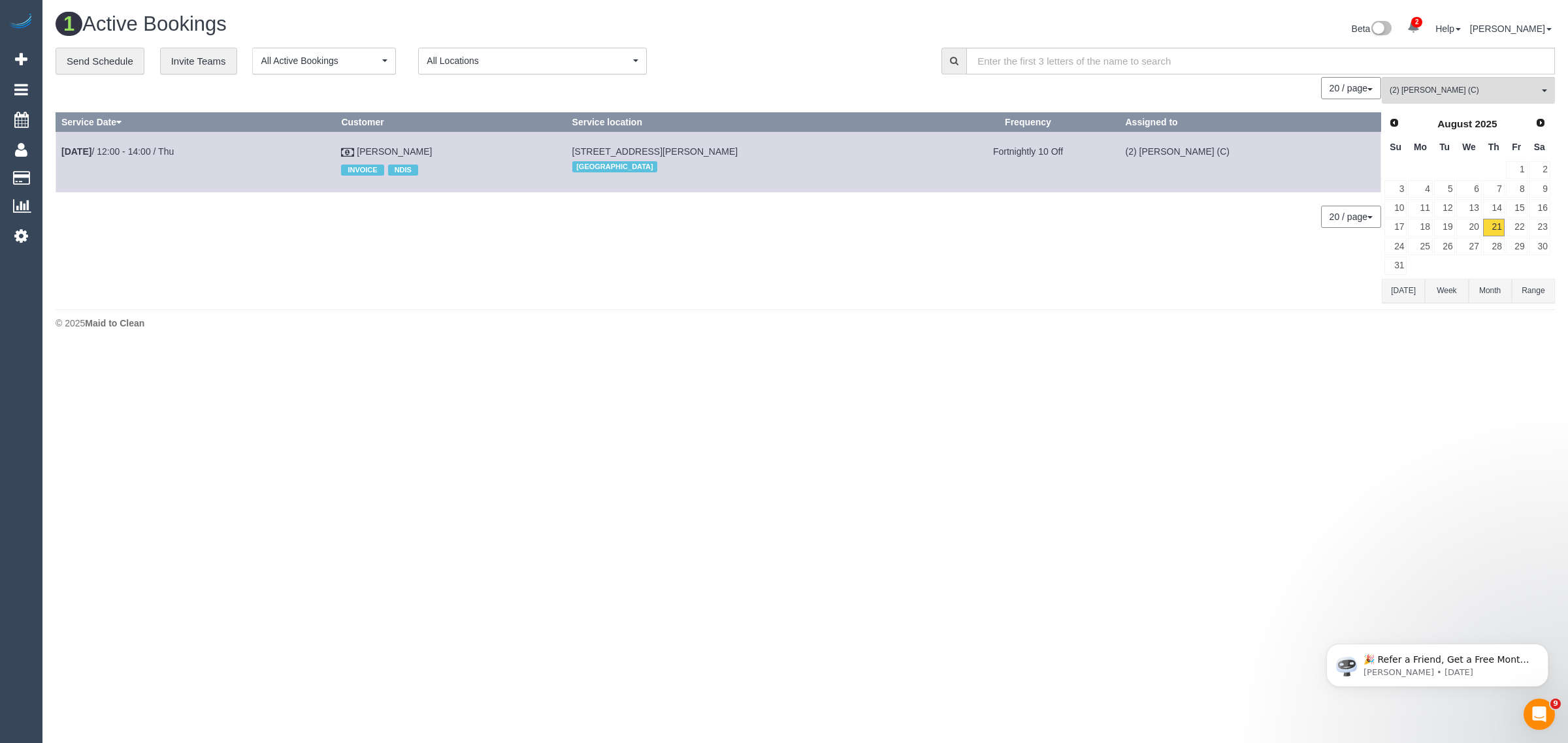
click at [553, 313] on footer "© 2025 Maid to Clean" at bounding box center [805, 322] width 1500 height 26
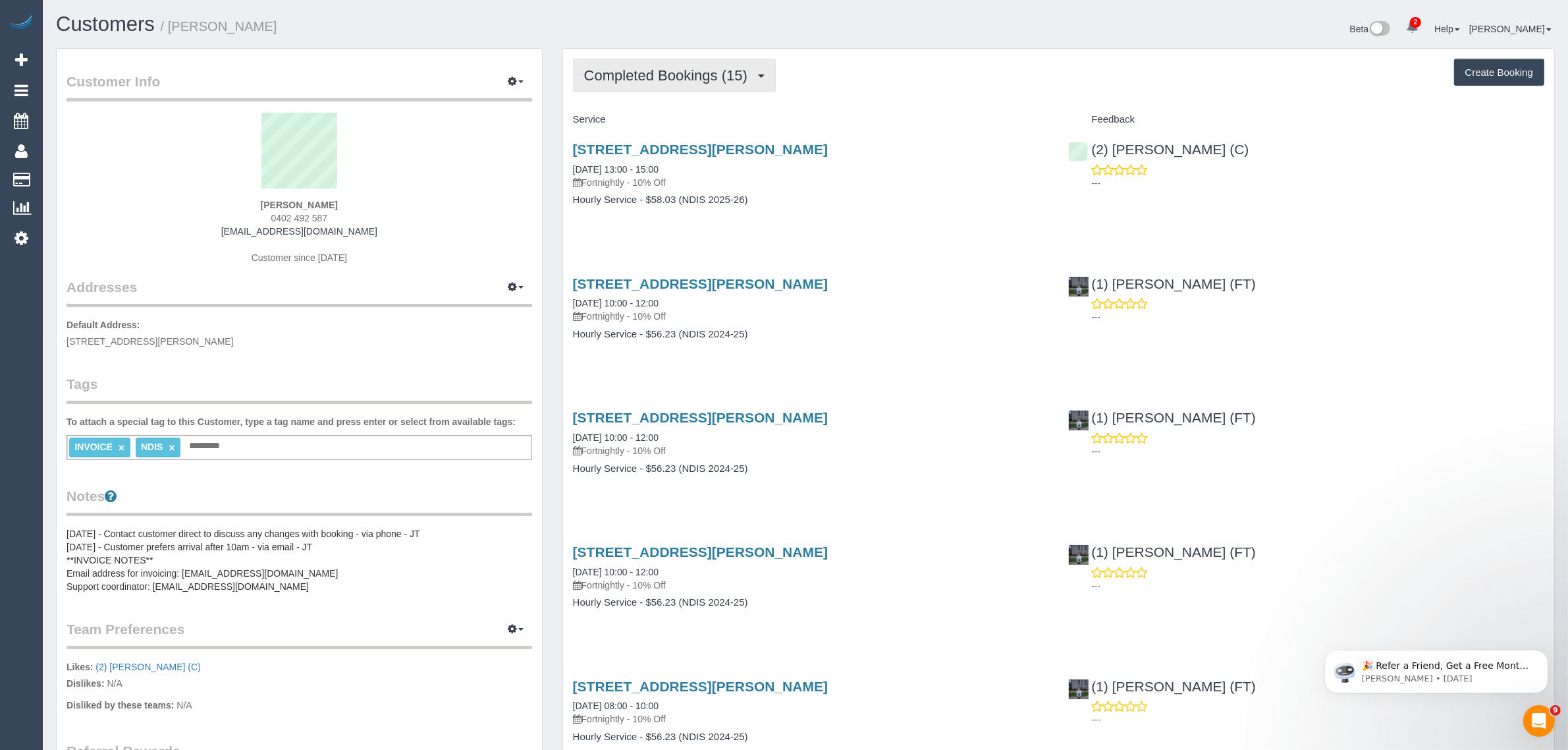
click at [655, 76] on span "Completed Bookings (15)" at bounding box center [669, 75] width 170 height 17
click at [643, 129] on link "Upcoming Bookings (11)" at bounding box center [645, 124] width 142 height 17
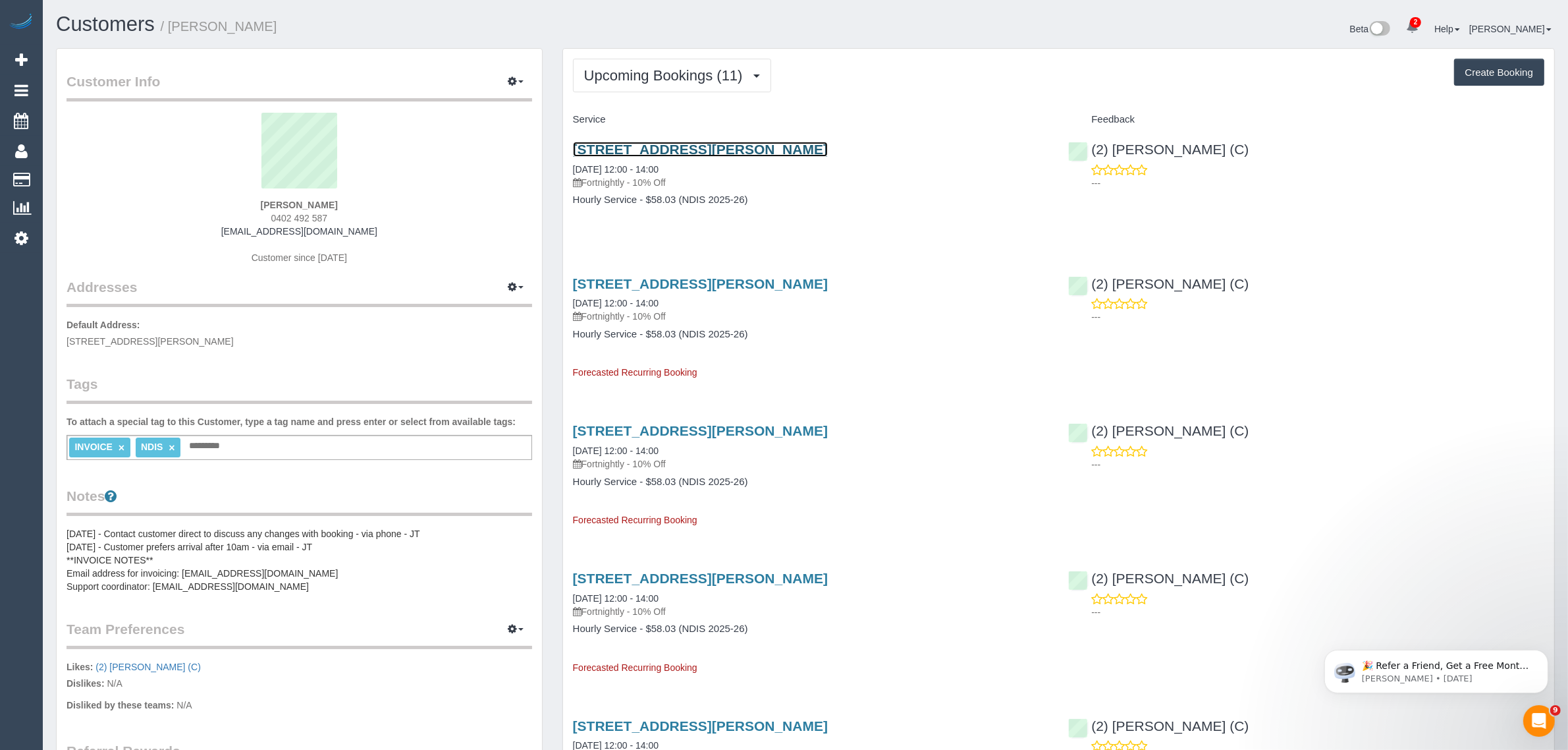
click at [732, 152] on link "20 St Adrews Court, Narre Warren South, VIC 3805" at bounding box center [700, 149] width 255 height 15
click at [294, 221] on span "0402 492 587" at bounding box center [299, 218] width 57 height 11
click at [300, 213] on span "0402 492 587" at bounding box center [299, 218] width 57 height 11
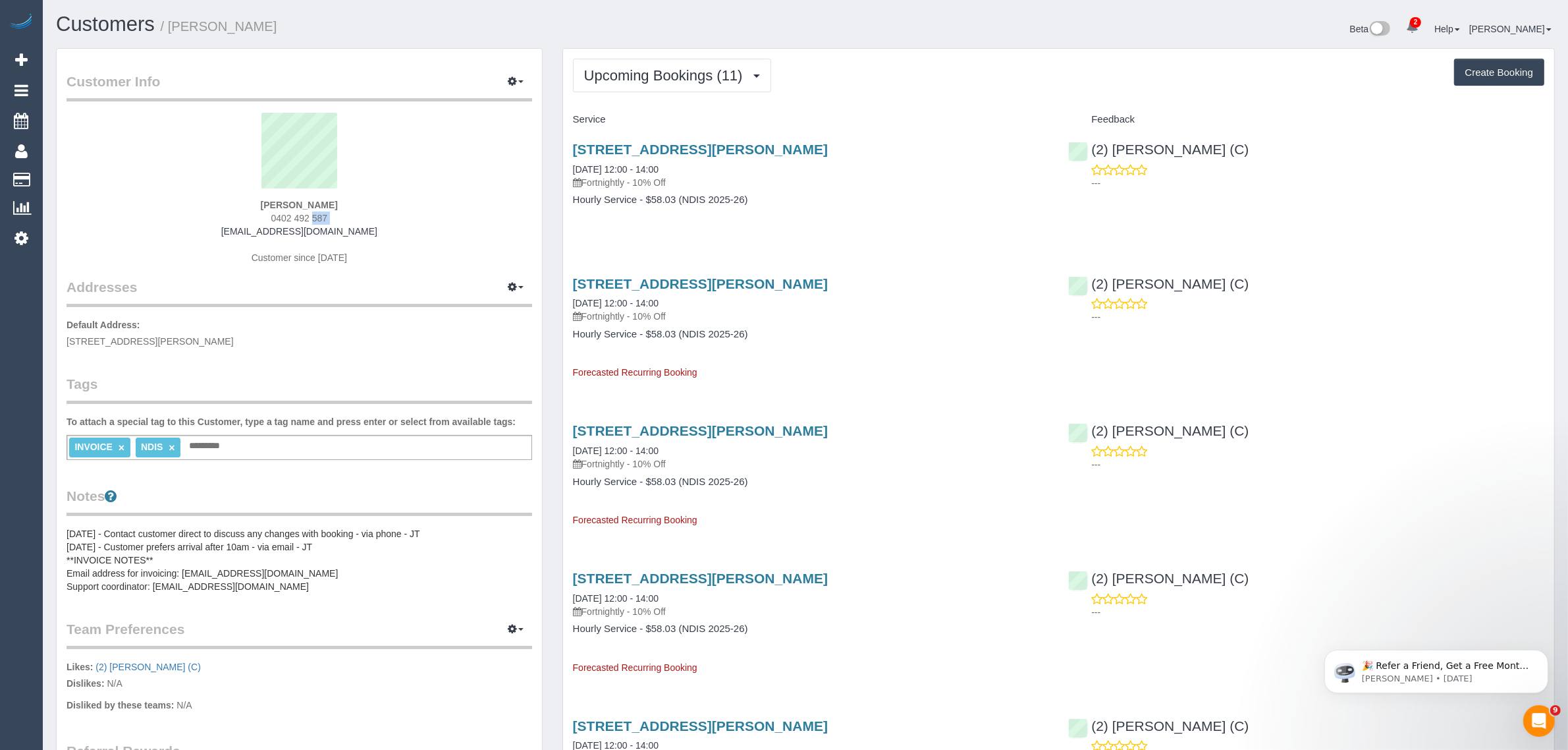
click at [300, 213] on span "0402 492 587" at bounding box center [299, 218] width 57 height 11
copy div "0402 492 587"
click at [640, 74] on span "Upcoming Bookings (11)" at bounding box center [667, 75] width 165 height 17
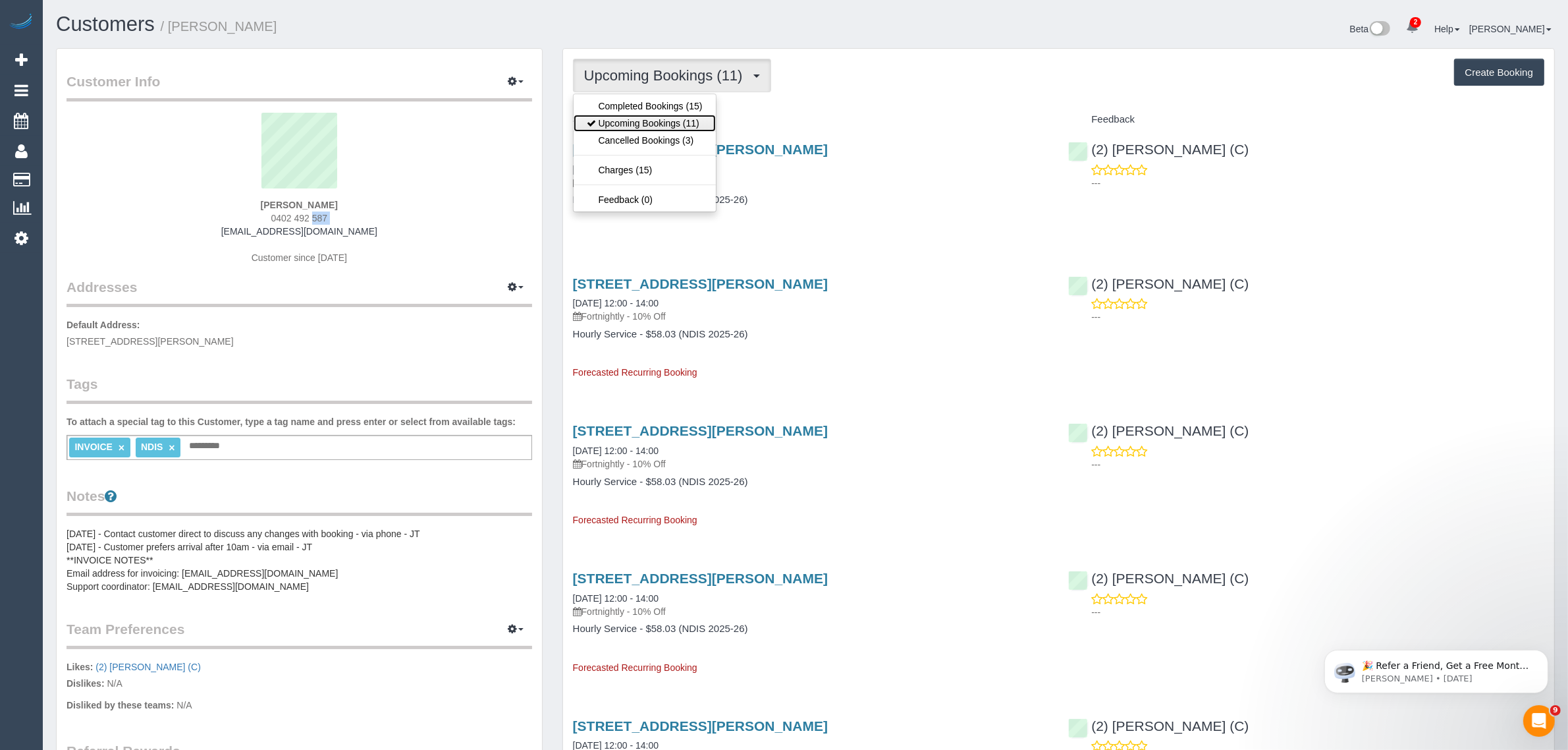
click at [626, 124] on link "Upcoming Bookings (11)" at bounding box center [645, 124] width 142 height 17
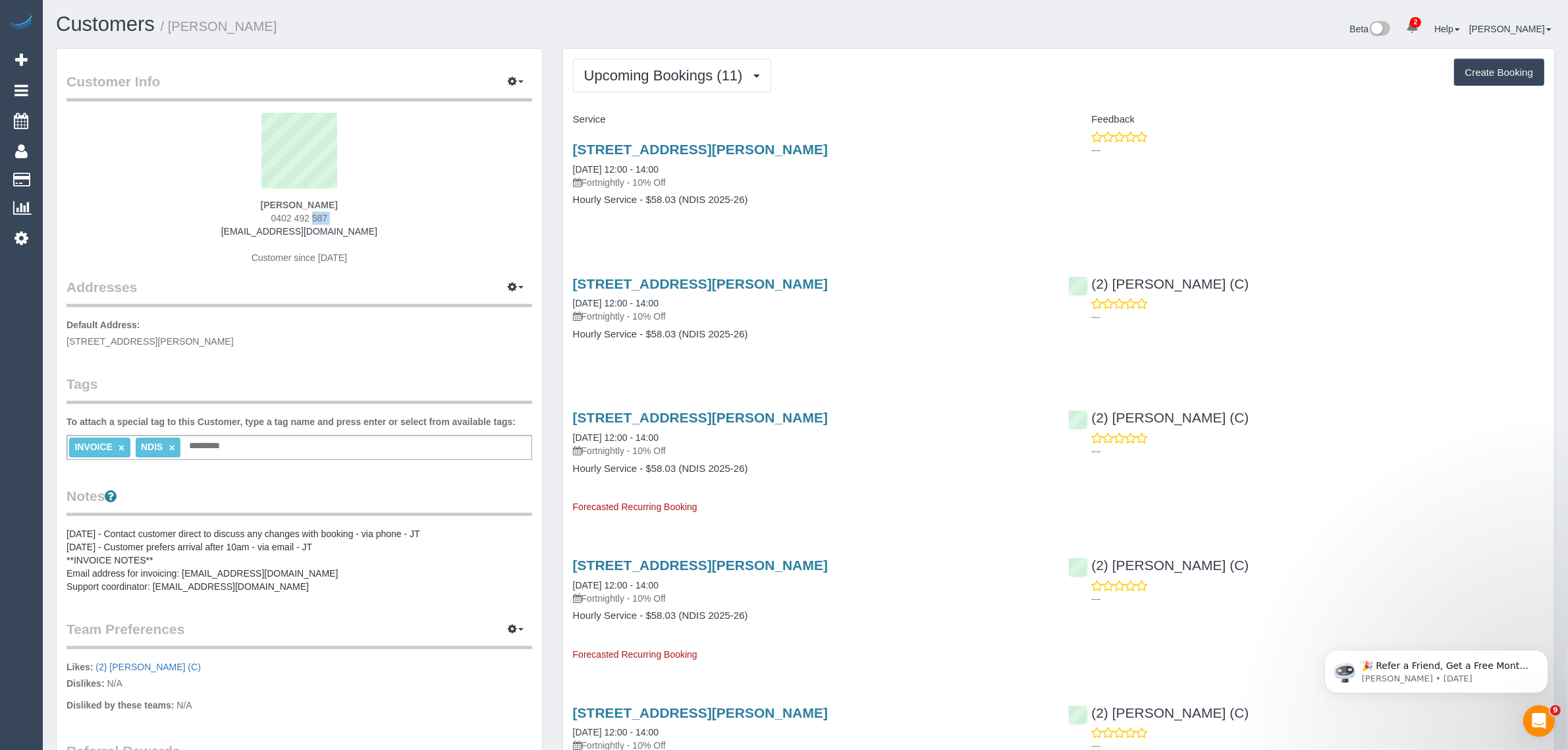
drag, startPoint x: 686, startPoint y: 170, endPoint x: 566, endPoint y: 163, distance: 120.2
click at [566, 163] on div "20 St Adrews Court, Narre Warren South, VIC 3805 21/08/2025 12:00 - 14:00 Fortn…" at bounding box center [811, 181] width 496 height 101
copy link "21/08/2025 12:00 - 14:00"
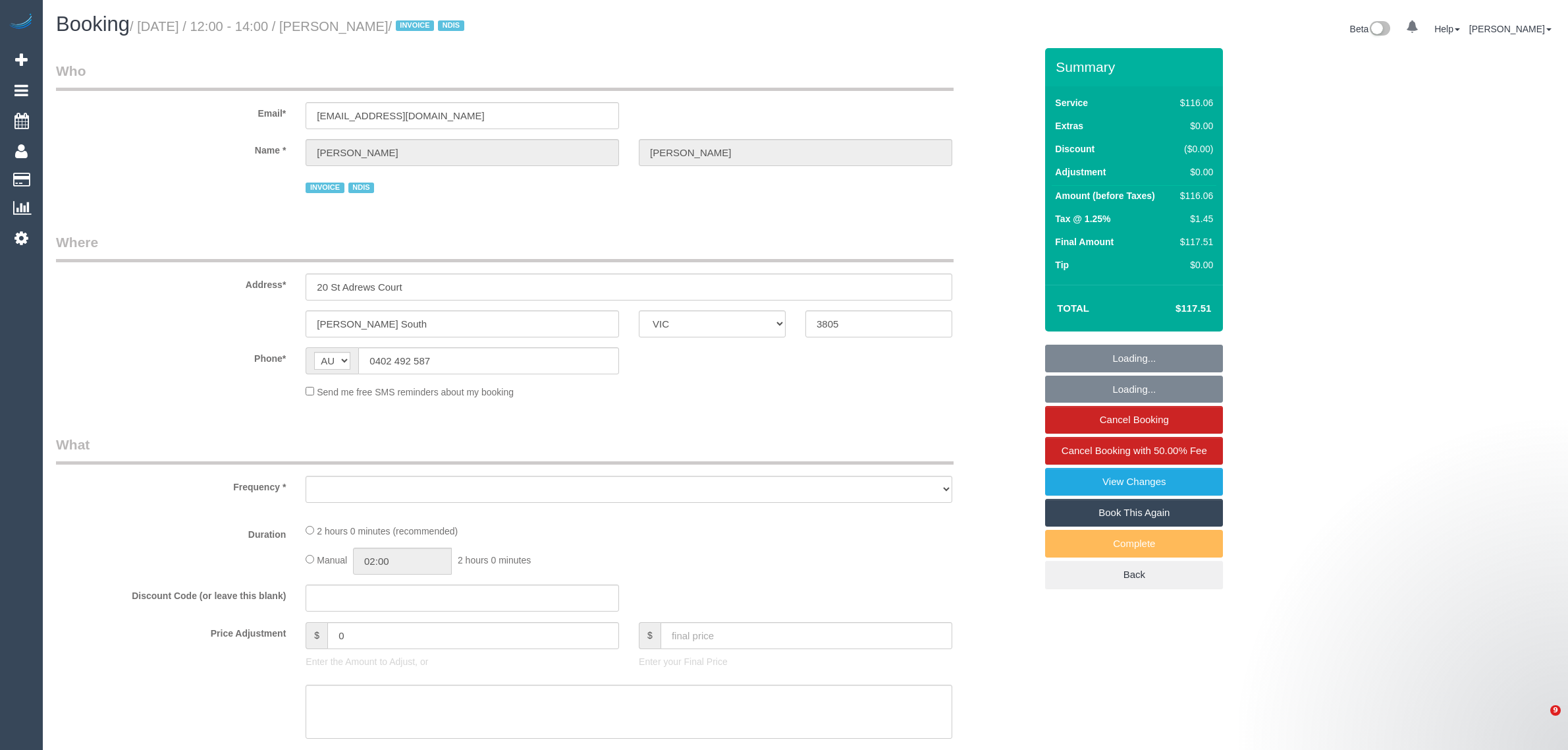
select select "VIC"
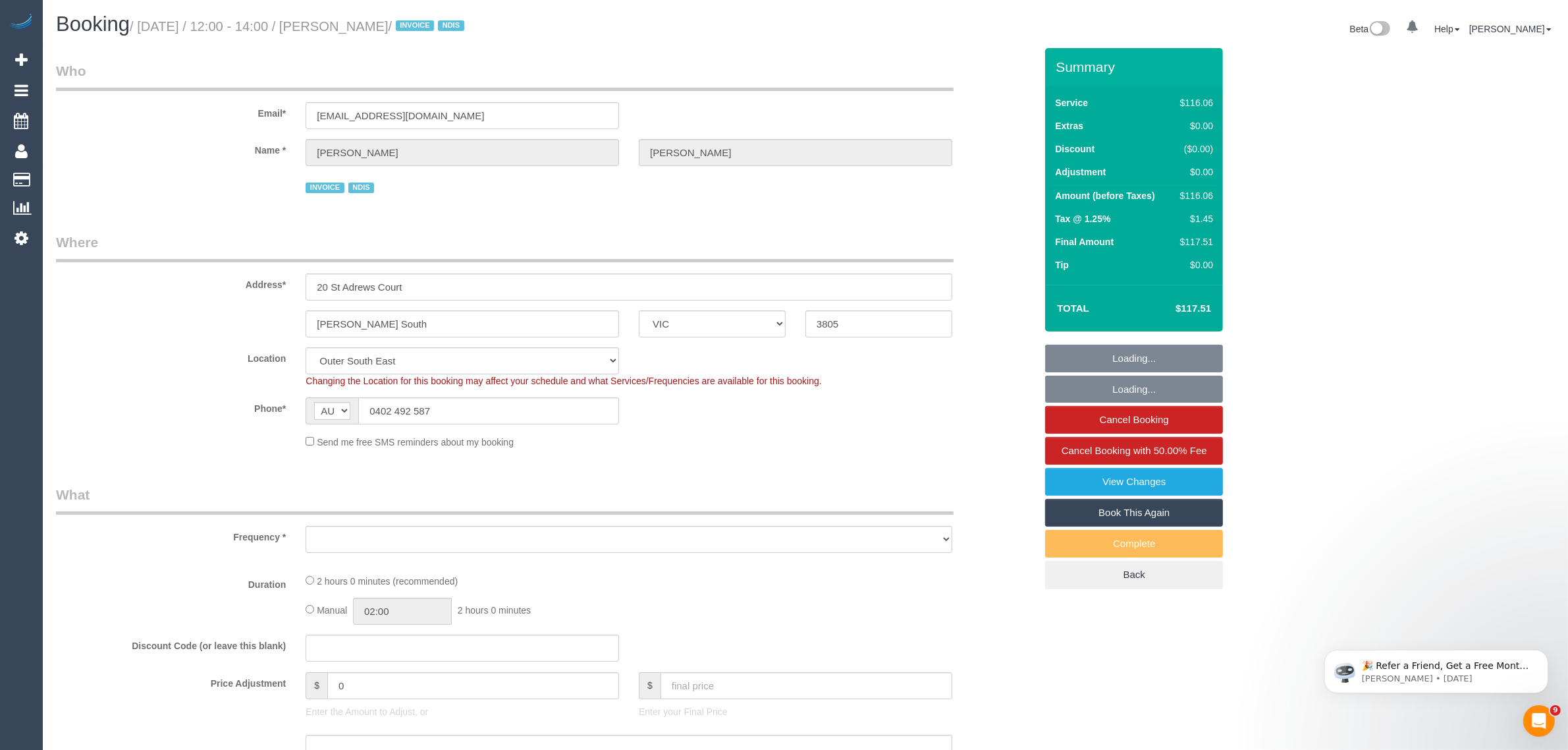
select select "object:573"
select select "number:27"
select select "number:14"
select select "number:18"
select select "number:22"
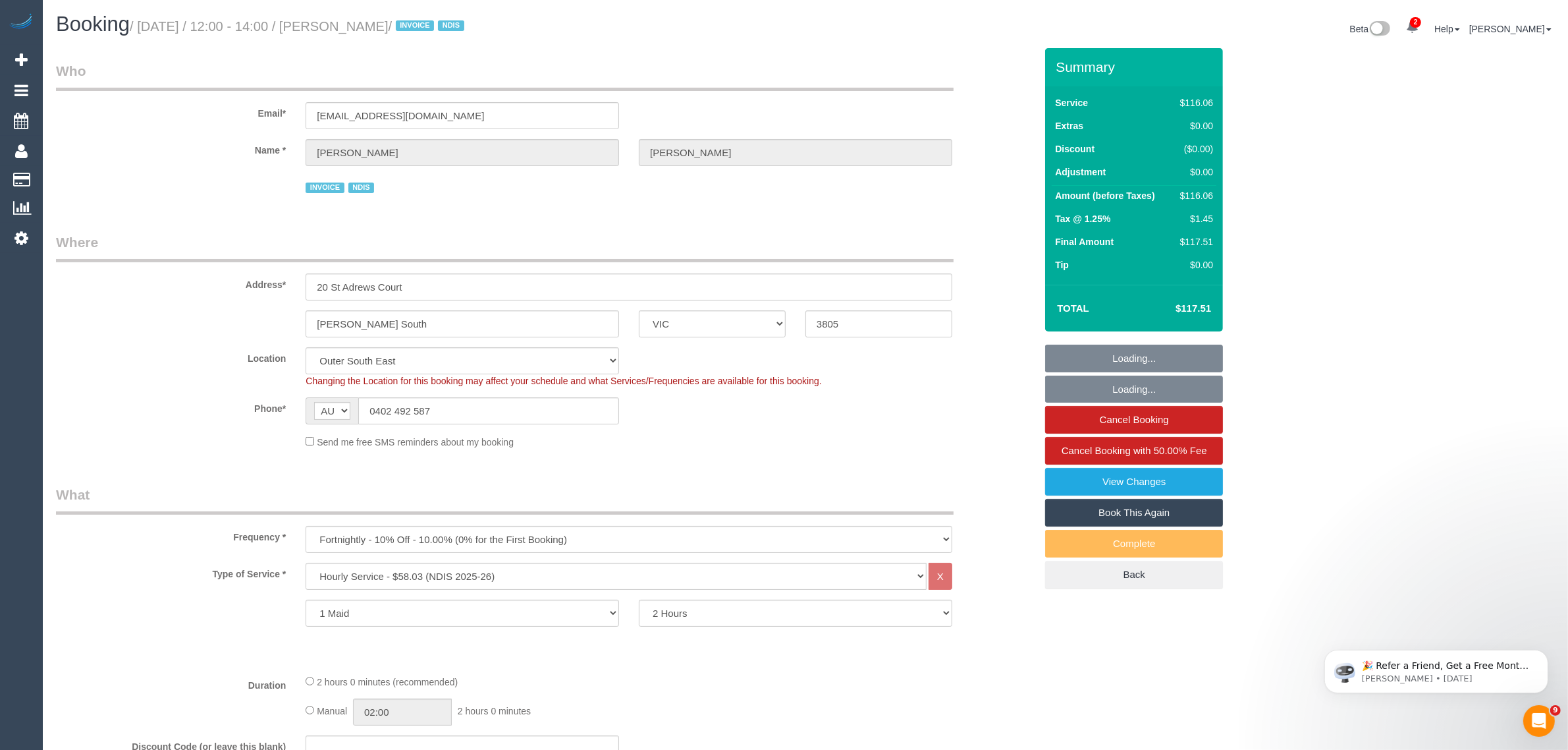
select select "spot1"
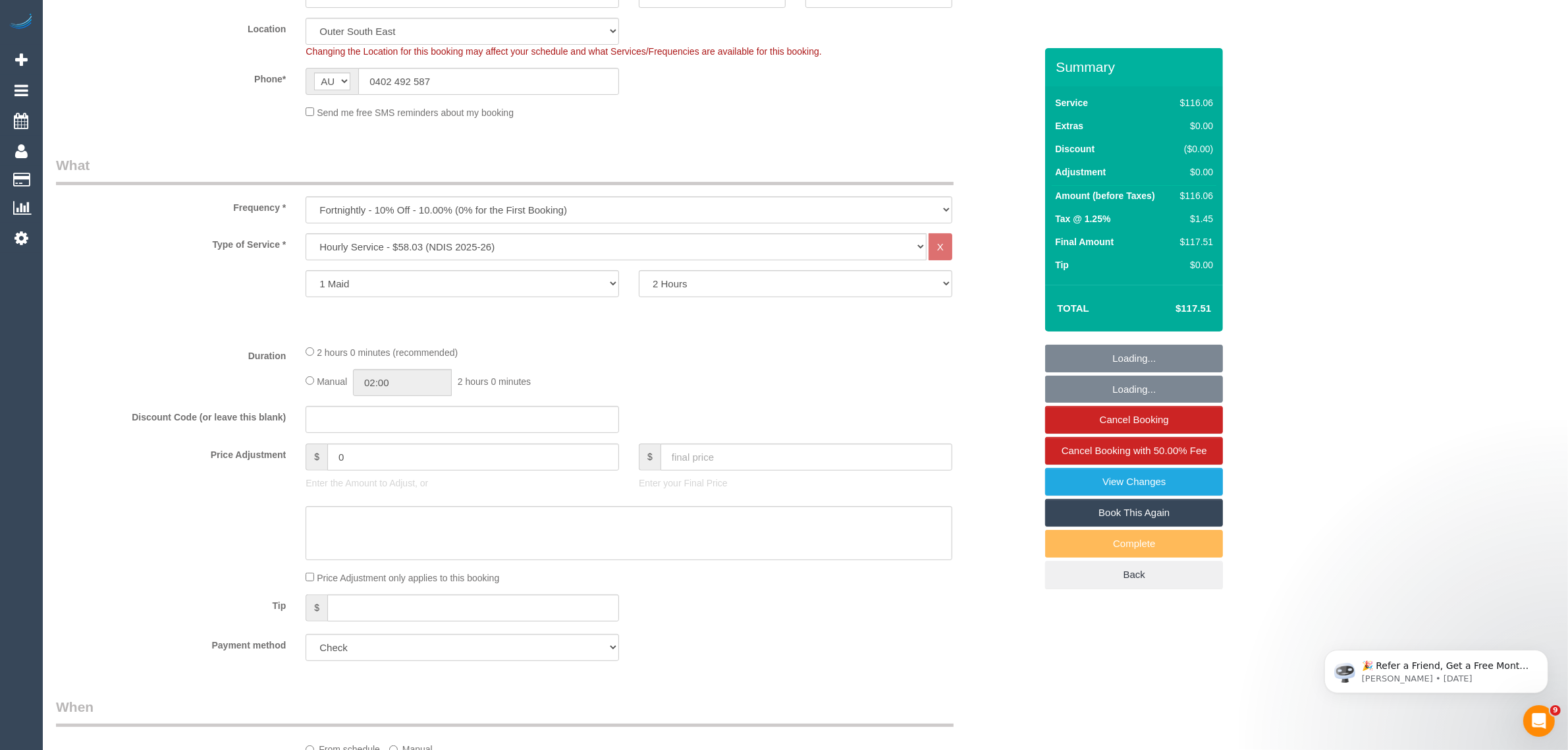
select select "object:1101"
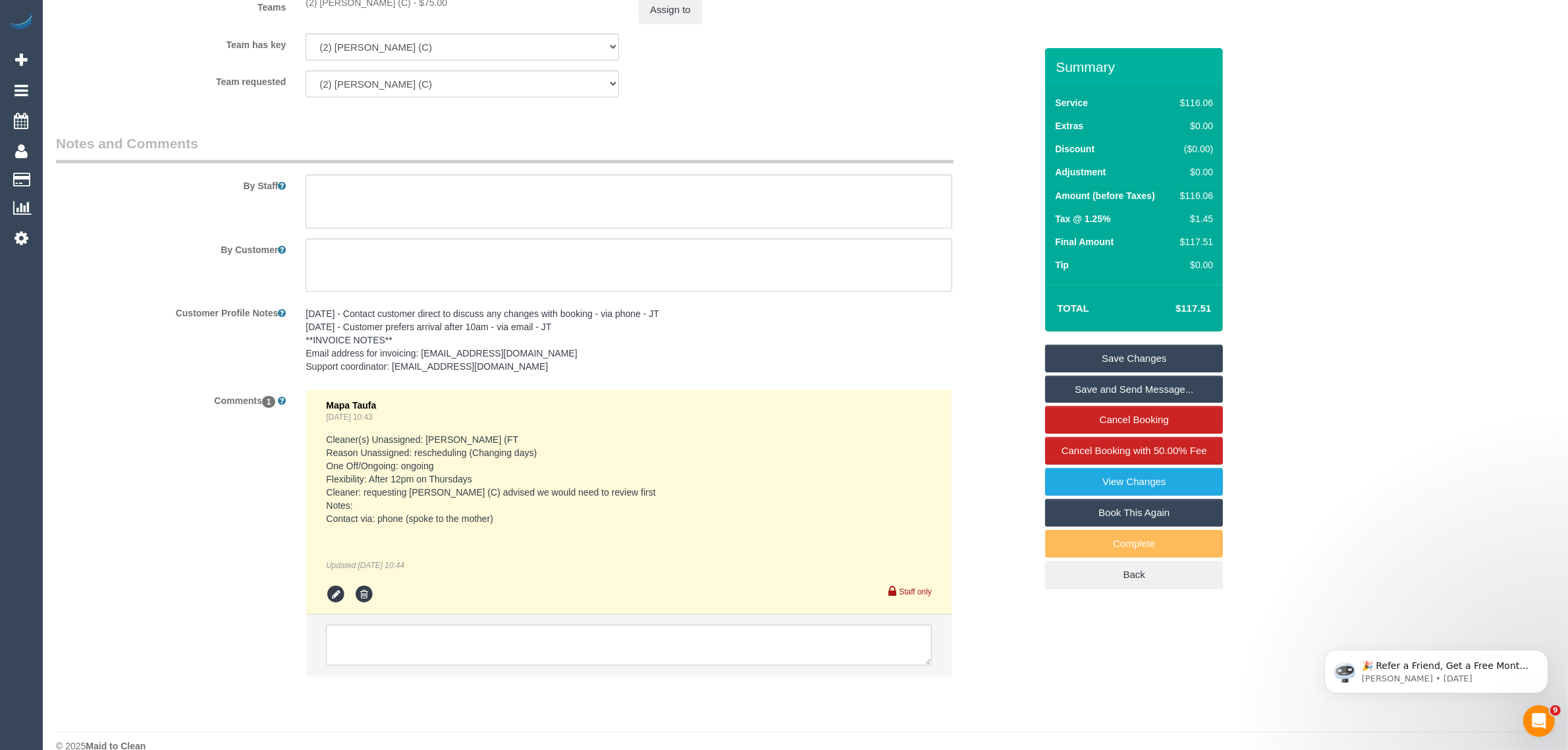
scroll to position [1619, 0]
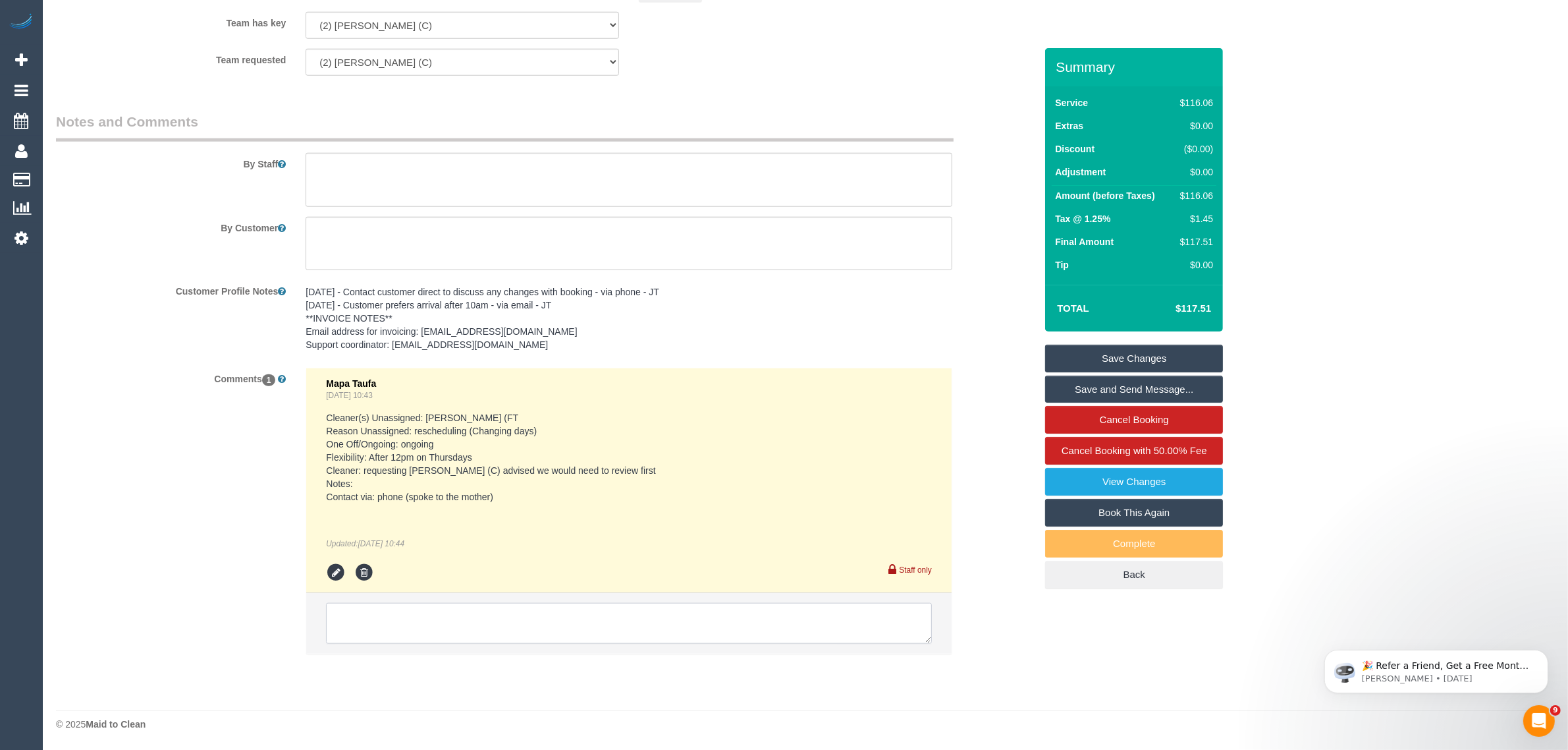
click at [657, 624] on textarea at bounding box center [629, 623] width 606 height 41
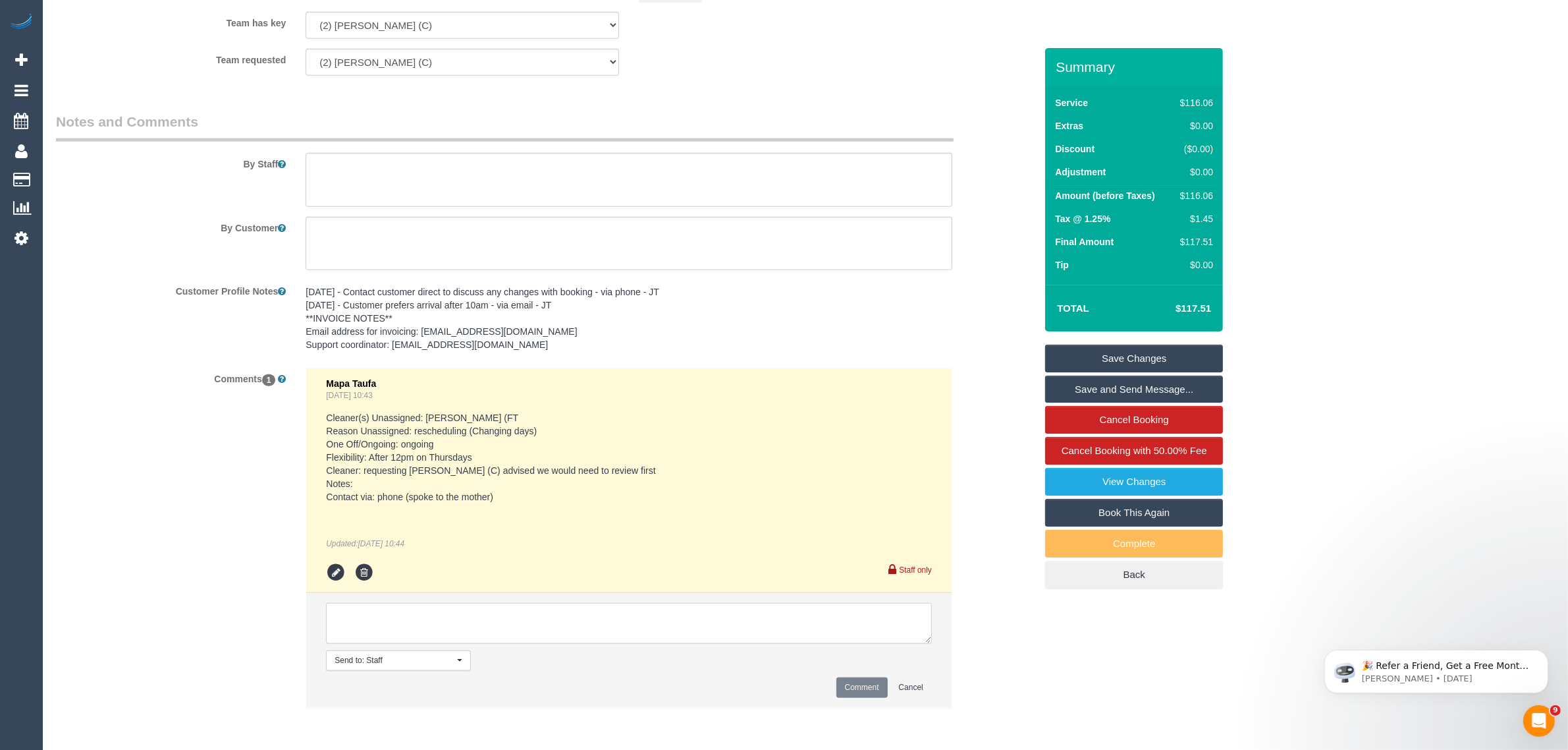
paste textarea "Cleaner(s) Unassigned: Reason Unassigned: Contact via: Which message sent: Addi…"
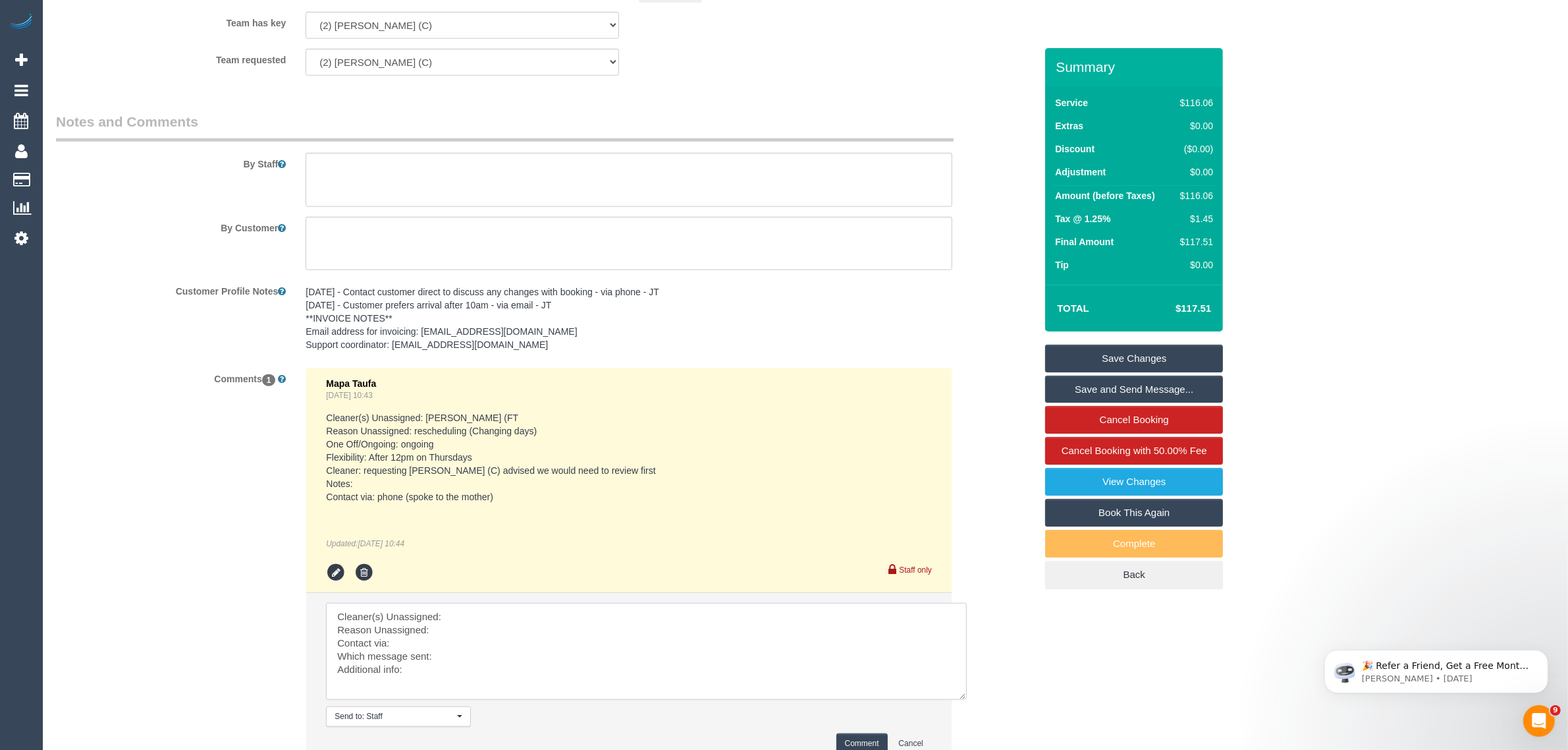
drag, startPoint x: 927, startPoint y: 634, endPoint x: 966, endPoint y: 699, distance: 75.8
click at [966, 699] on textarea at bounding box center [646, 651] width 641 height 97
click at [728, 620] on textarea at bounding box center [648, 656] width 644 height 107
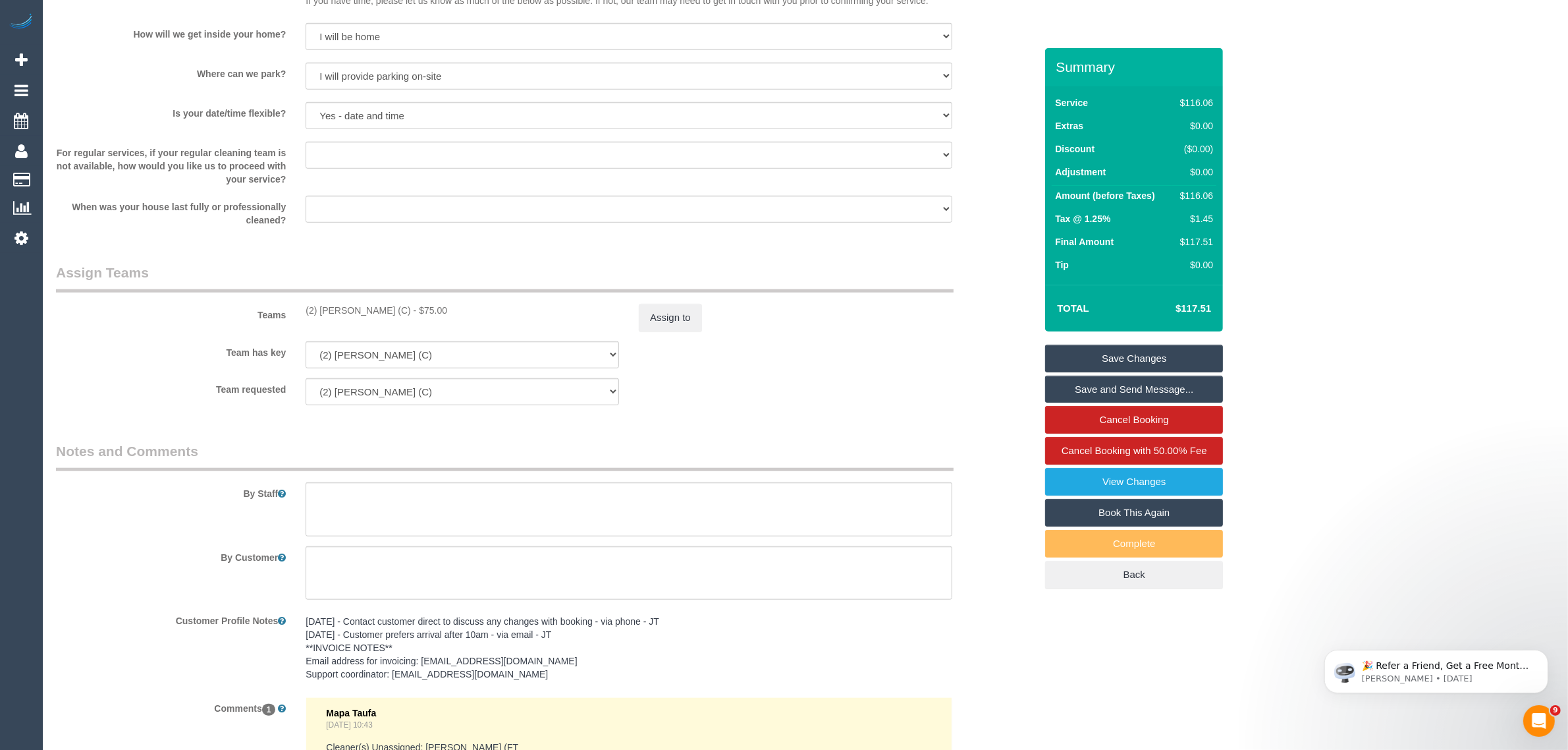
drag, startPoint x: 299, startPoint y: 315, endPoint x: 403, endPoint y: 311, distance: 104.1
click at [403, 311] on div "(2) Catalina Fabro (C) - $75.00" at bounding box center [462, 310] width 333 height 13
copy div "(2) Catalina Fabro (C) -"
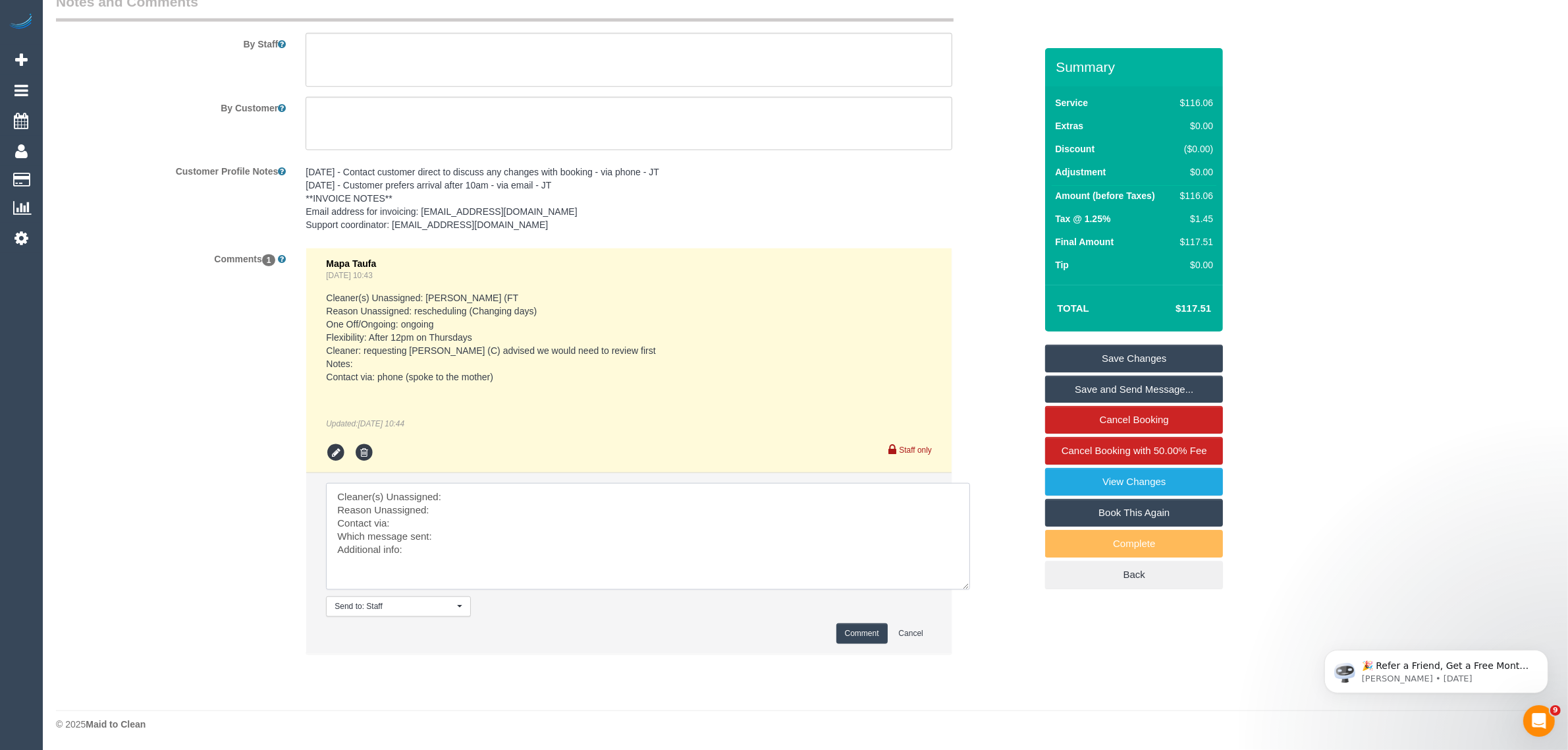
click at [566, 491] on textarea at bounding box center [648, 536] width 644 height 107
paste textarea "(2) Catalina Fabro (C) -"
click at [524, 525] on textarea at bounding box center [648, 536] width 644 height 107
click at [540, 509] on textarea at bounding box center [648, 536] width 644 height 107
click at [541, 525] on textarea at bounding box center [648, 536] width 644 height 107
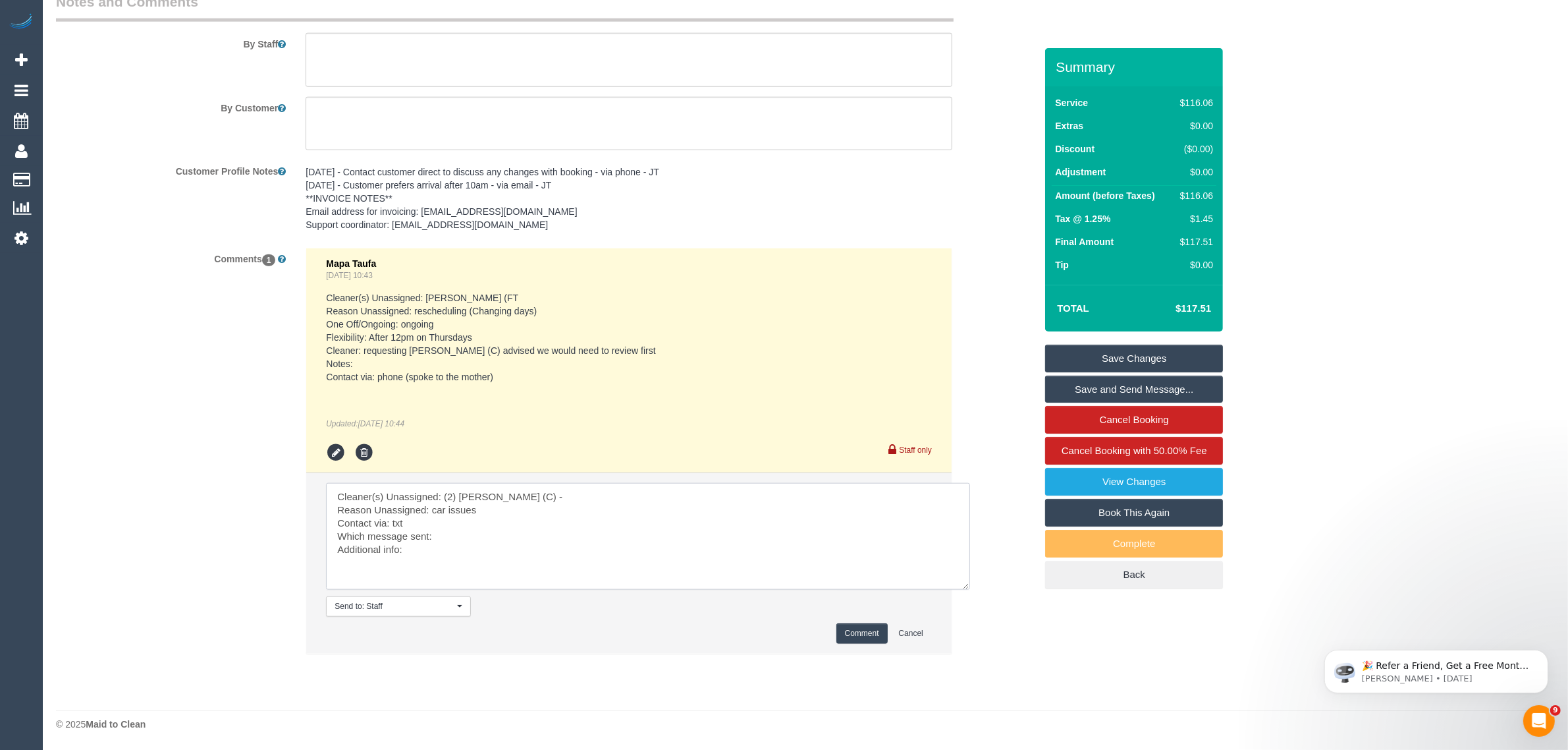
click at [547, 534] on textarea at bounding box center [648, 536] width 644 height 107
type textarea "Cleaner(s) Unassigned: (2) Catalina Fabro (C) - Reason Unassigned: car issues C…"
click at [869, 638] on button "Comment" at bounding box center [862, 634] width 52 height 20
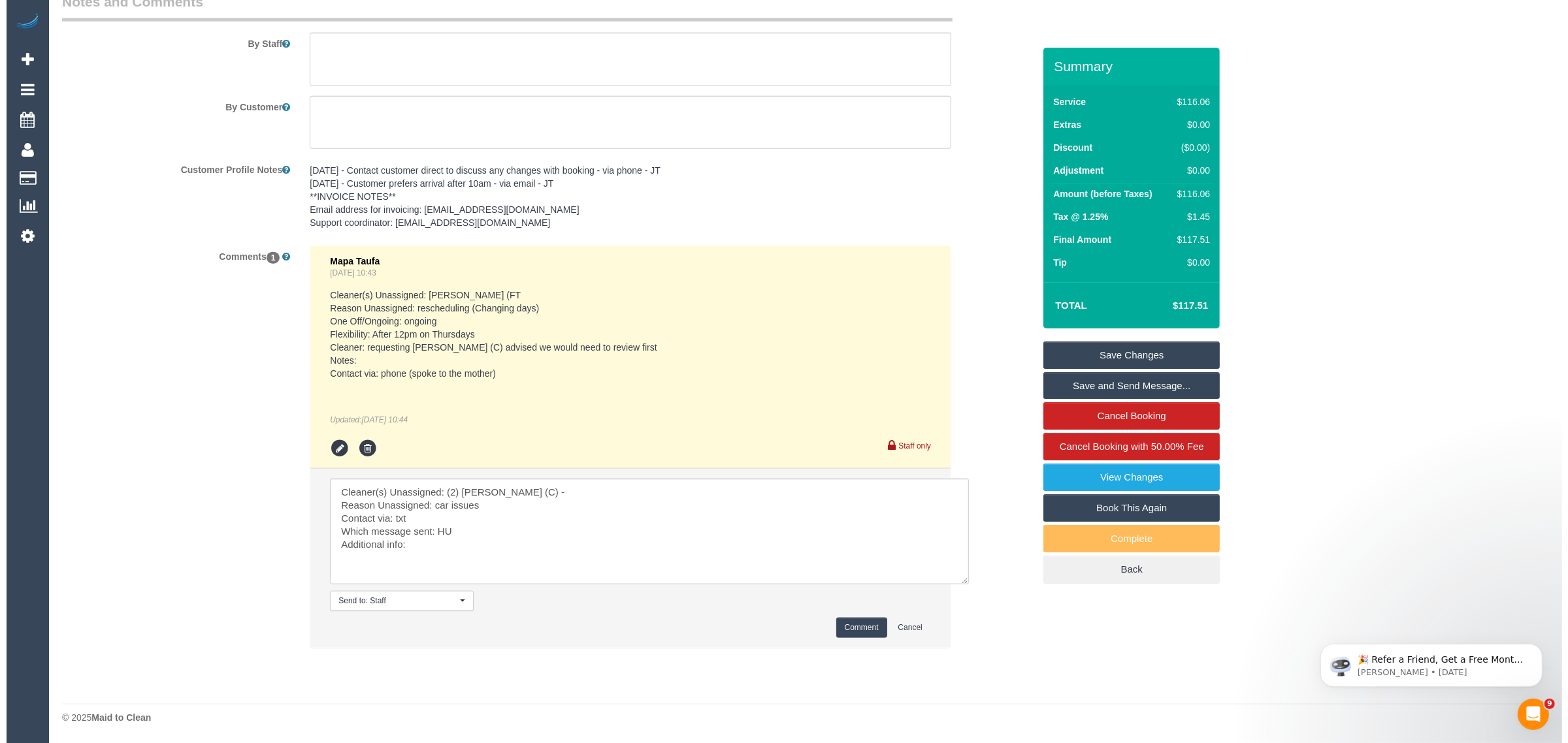
scroll to position [1396, 0]
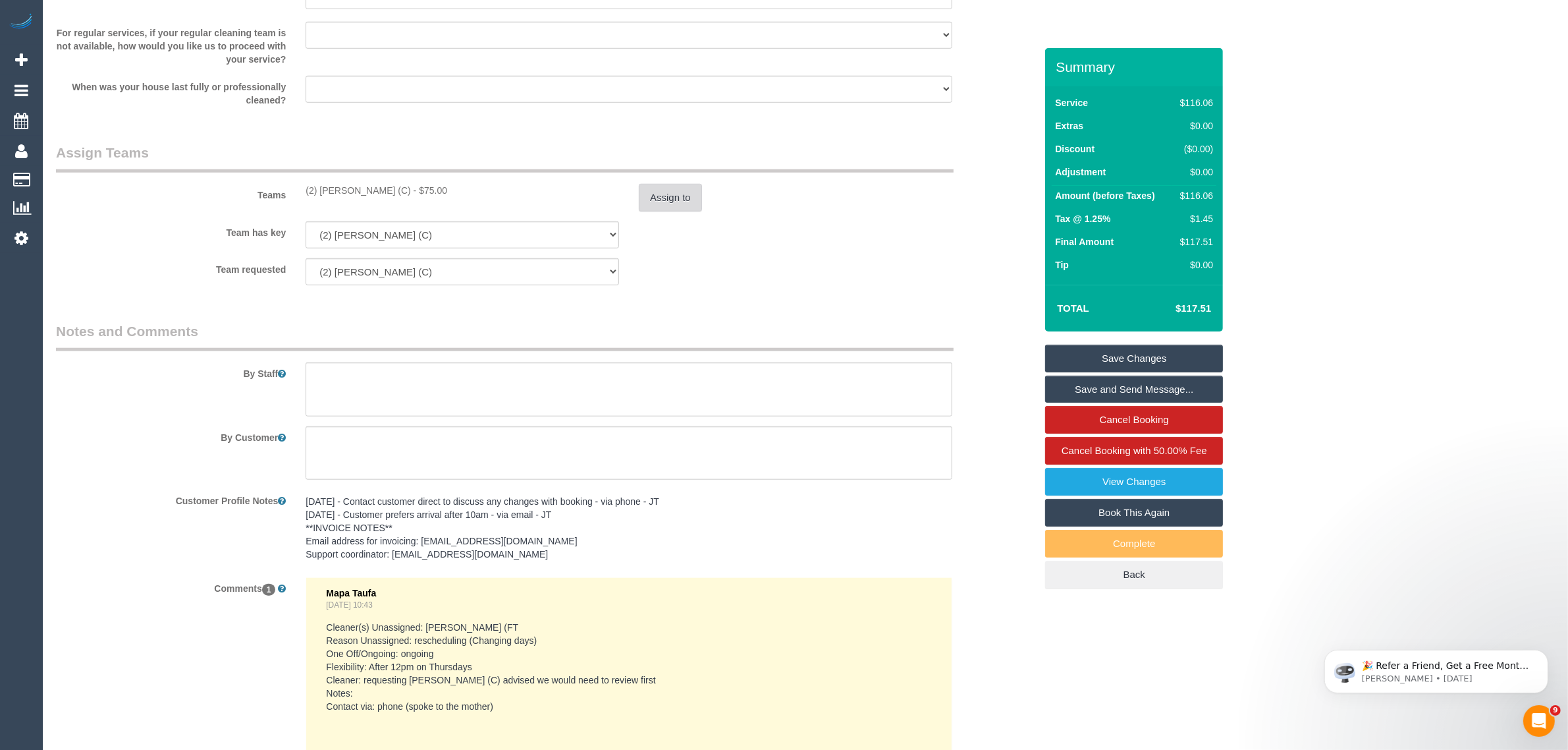
click at [653, 204] on button "Assign to" at bounding box center [671, 198] width 63 height 28
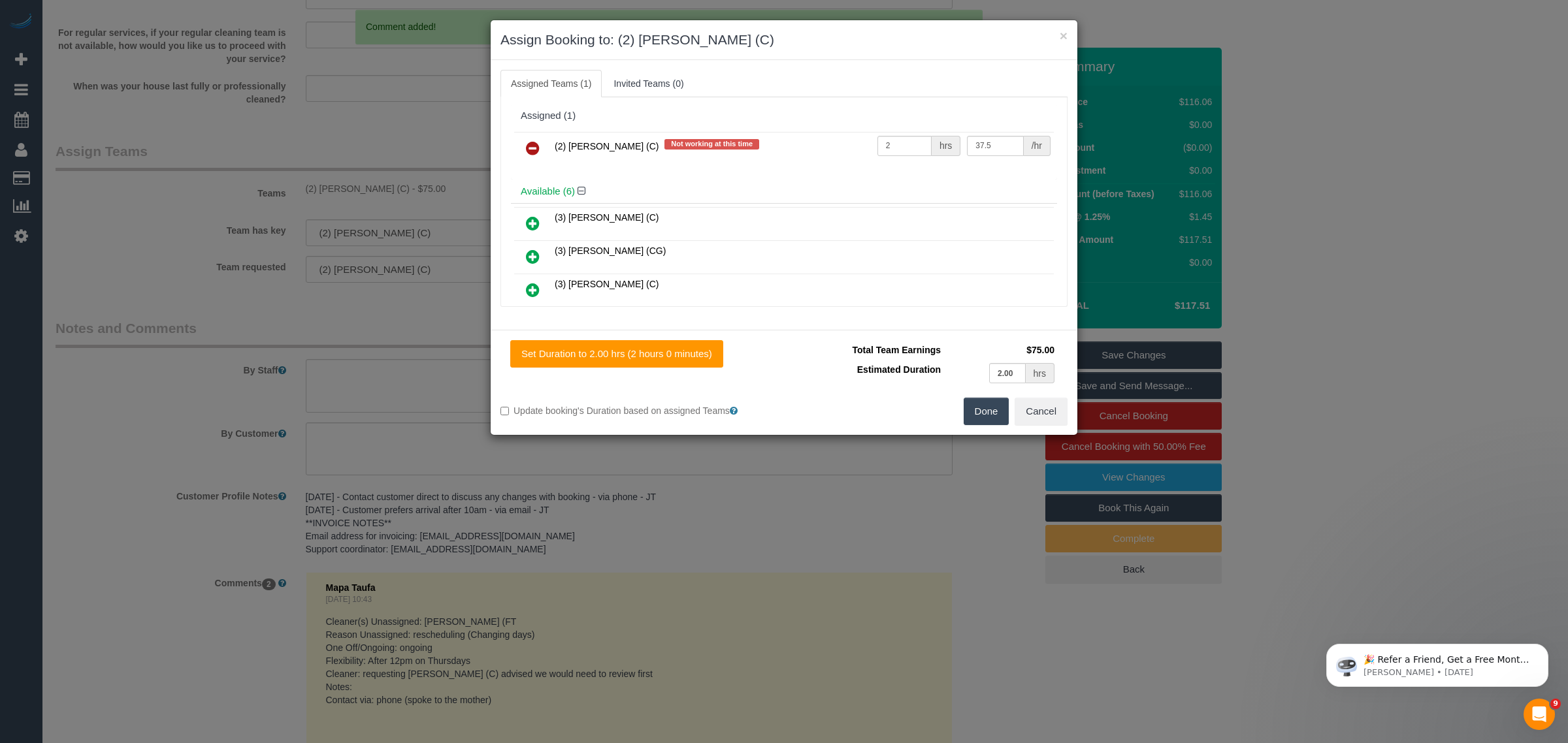
click at [526, 134] on td at bounding box center [533, 148] width 37 height 33
click at [534, 141] on icon at bounding box center [533, 148] width 14 height 16
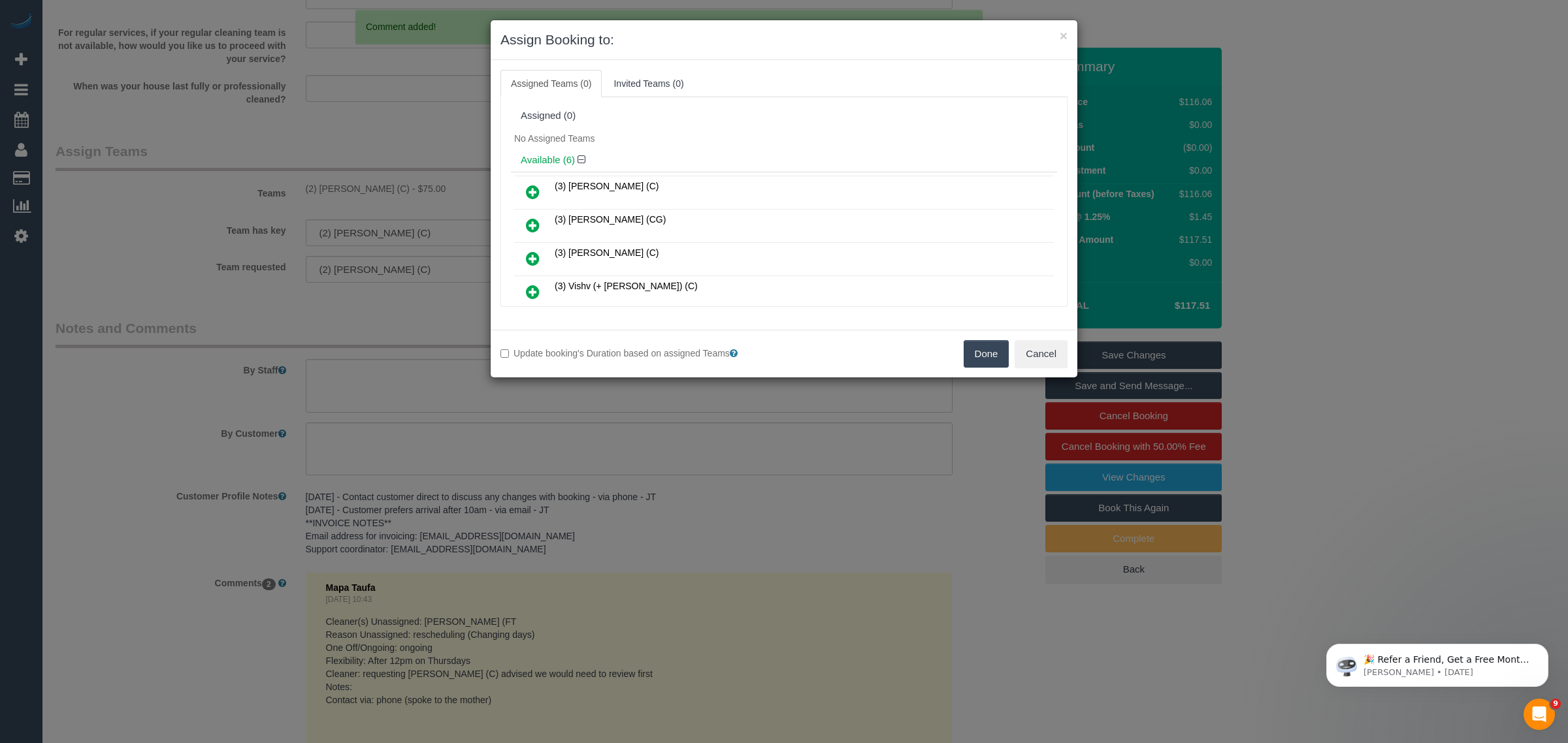
click at [990, 351] on button "Done" at bounding box center [986, 354] width 46 height 28
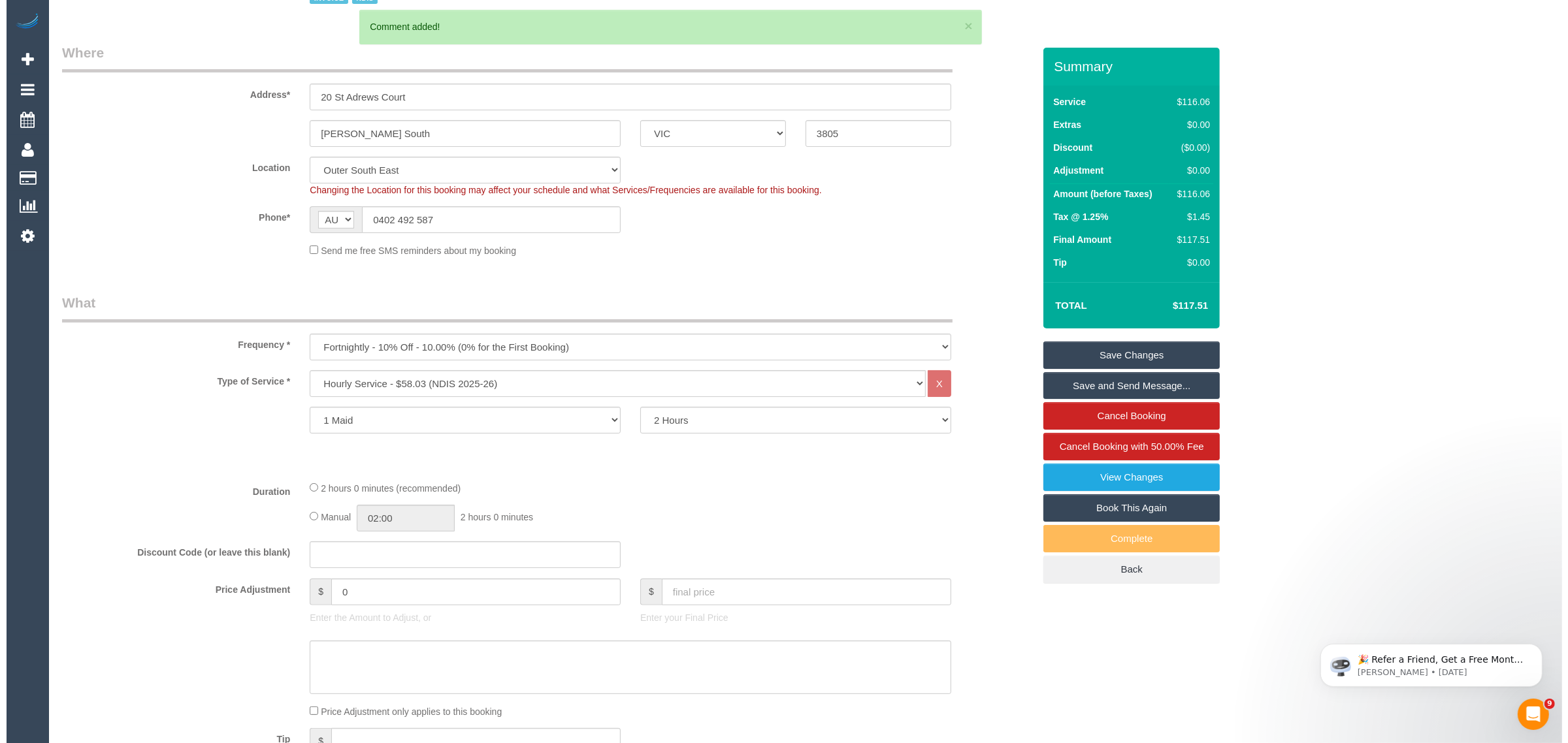
scroll to position [0, 0]
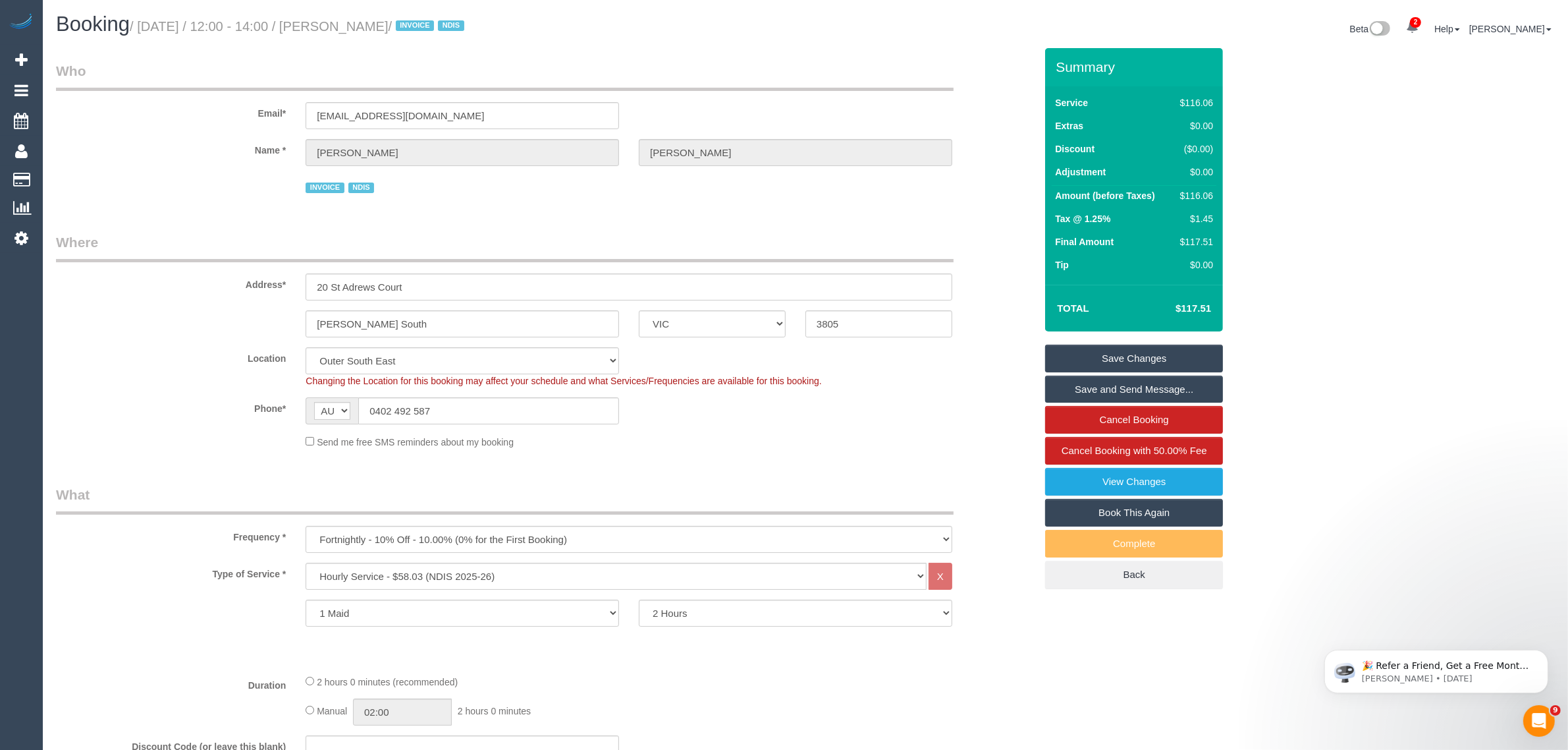
click at [850, 189] on div "INVOICE NDIS" at bounding box center [629, 186] width 647 height 20
click at [1110, 351] on link "Save Changes" at bounding box center [1134, 358] width 178 height 28
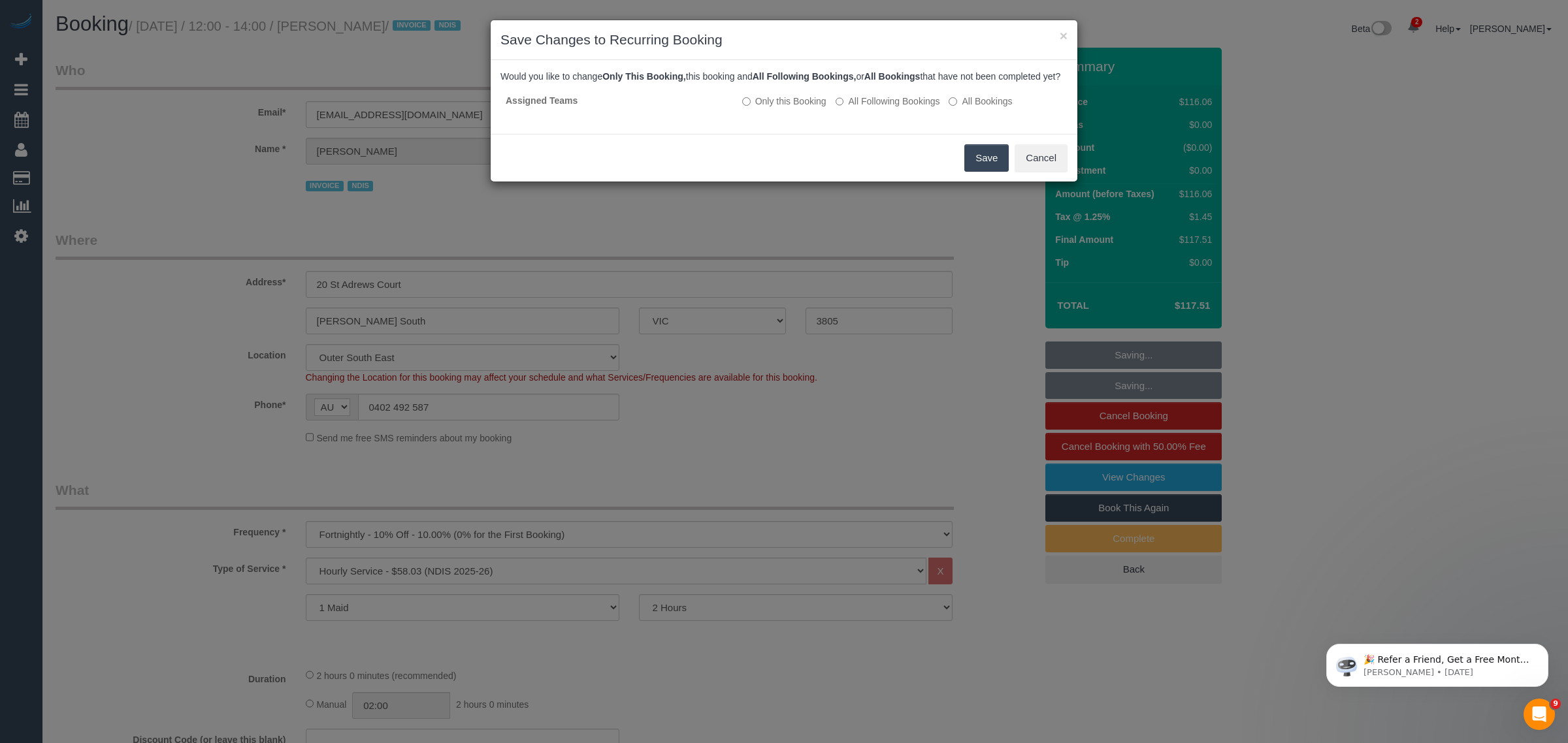
click at [978, 162] on button "Save" at bounding box center [986, 158] width 44 height 28
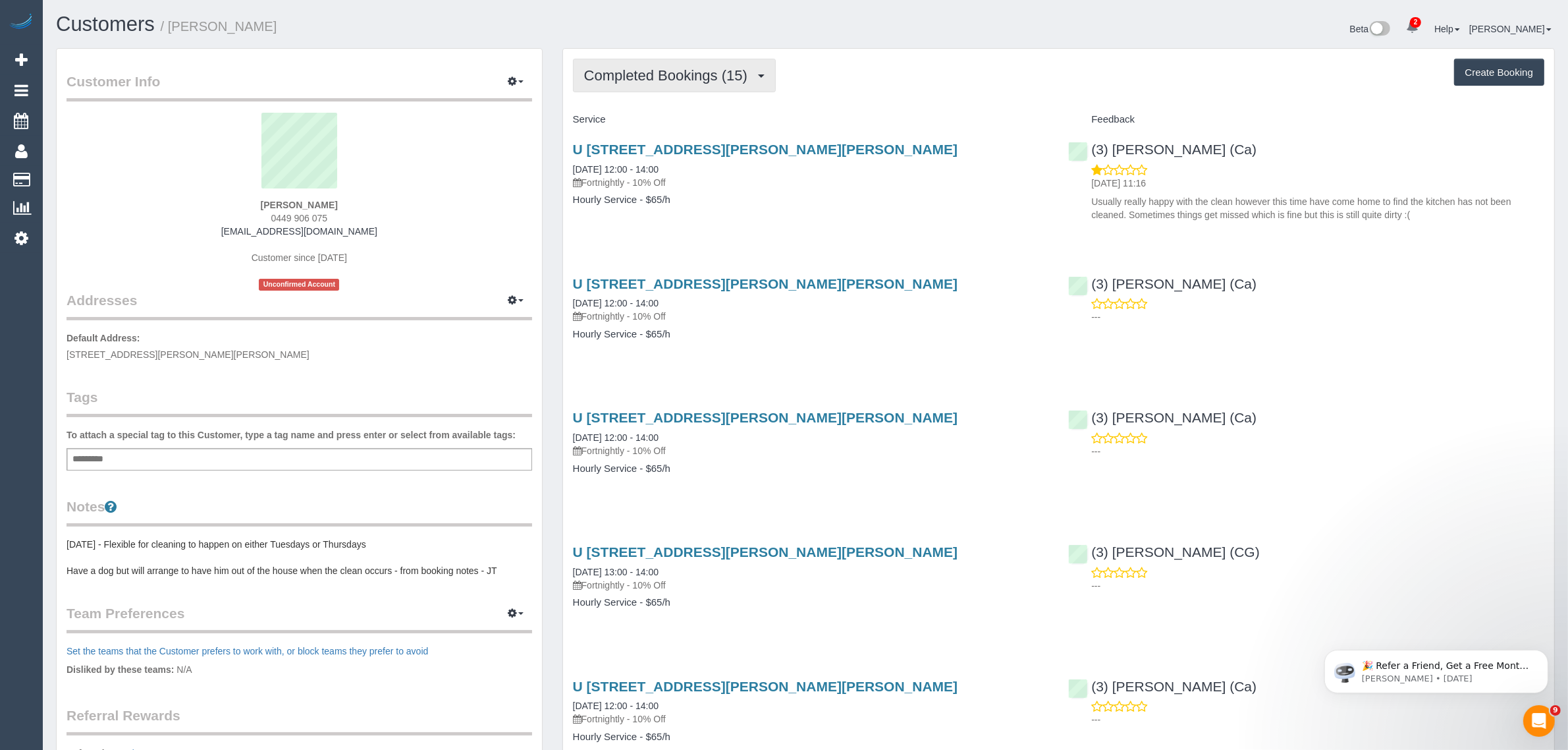
click at [620, 78] on span "Completed Bookings (15)" at bounding box center [669, 75] width 170 height 17
click at [606, 122] on link "Upcoming Bookings (1)" at bounding box center [645, 124] width 142 height 17
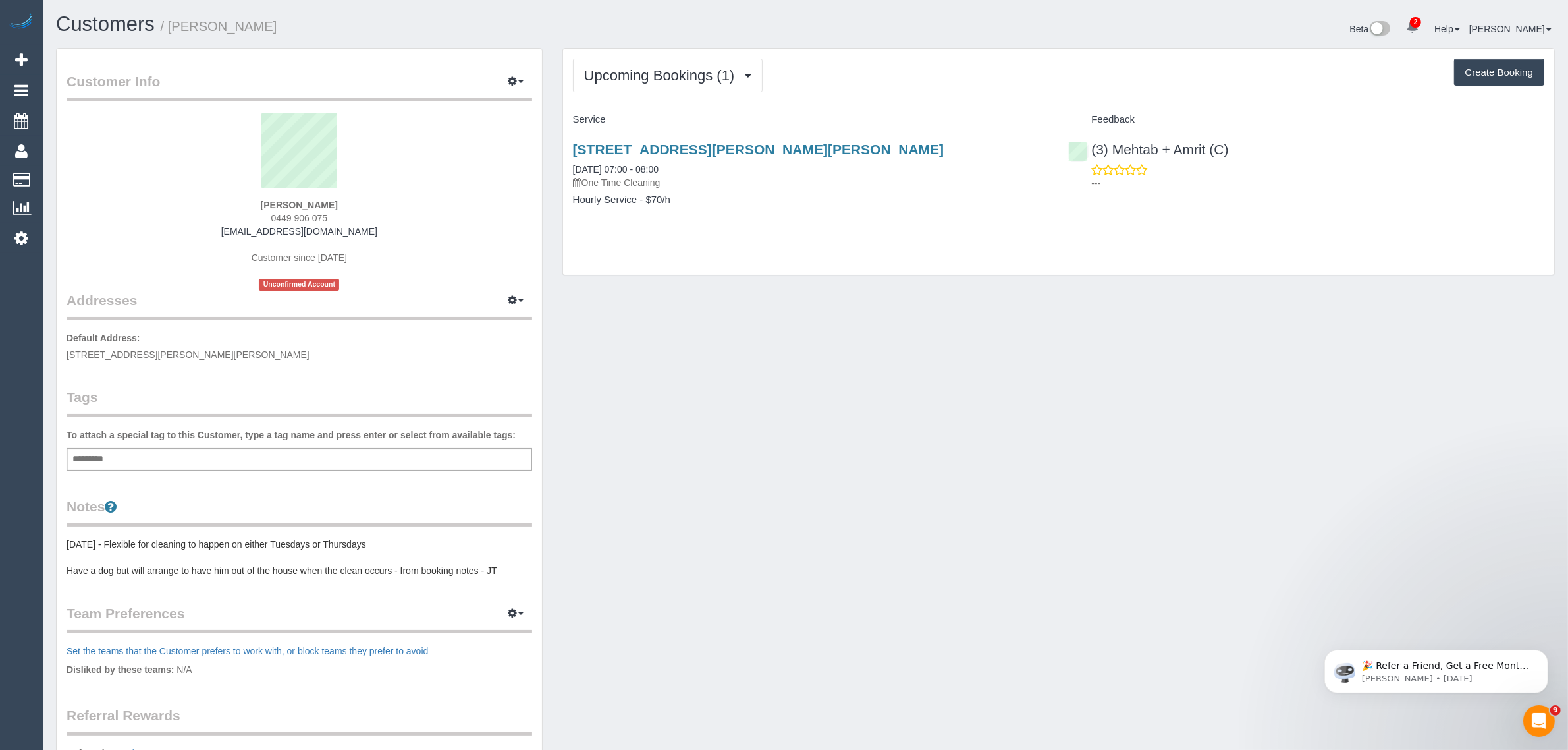
click at [307, 213] on span "0449 906 075" at bounding box center [299, 218] width 57 height 11
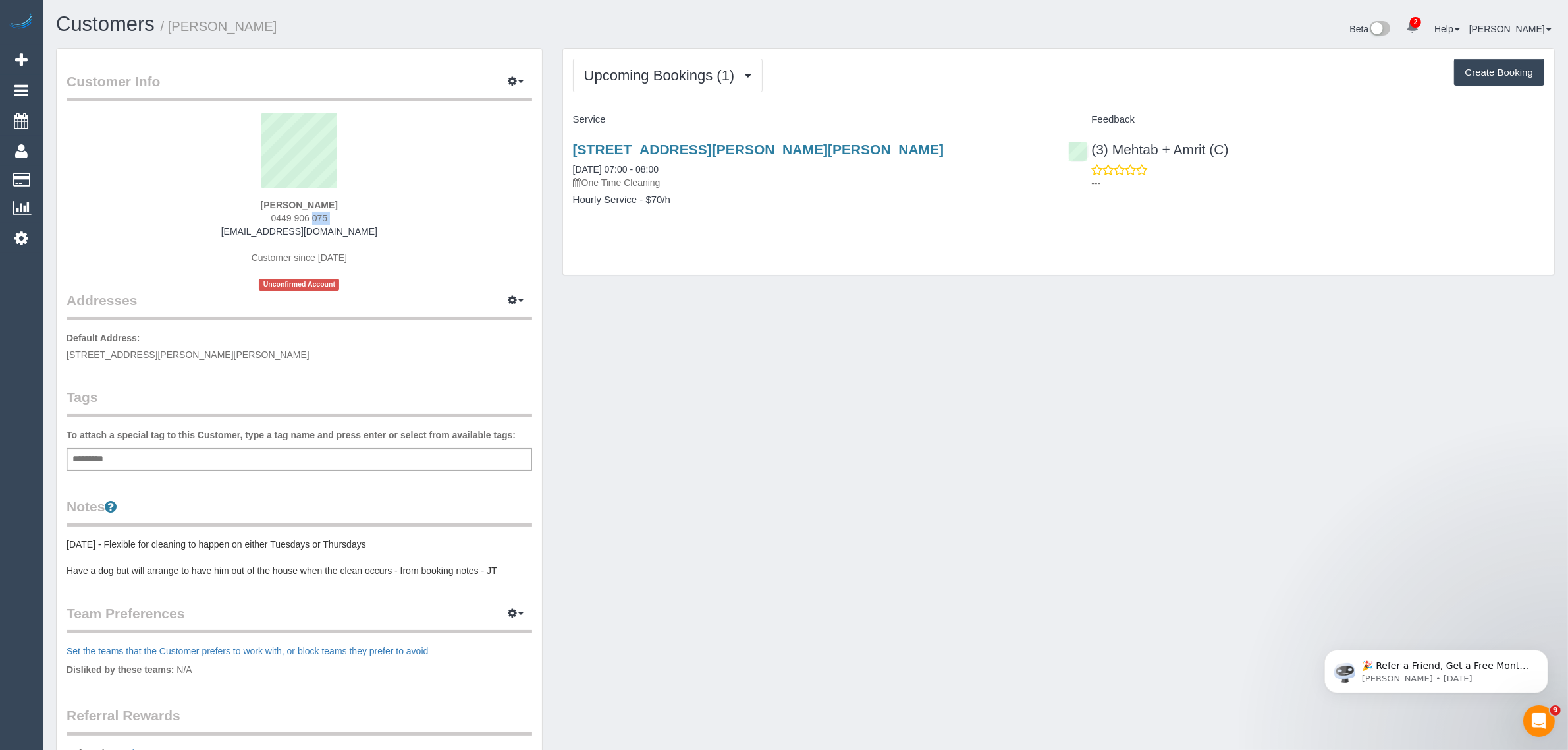
copy div "0449 906 075"
click at [629, 142] on link "[STREET_ADDRESS][PERSON_NAME][PERSON_NAME]" at bounding box center [758, 149] width 371 height 15
click at [1447, 524] on div "Customer Info Edit Contact Info Send Message Email Preferences Special Sales Ta…" at bounding box center [806, 488] width 1519 height 879
click at [1177, 532] on div "Customer Info Edit Contact Info Send Message Email Preferences Special Sales Ta…" at bounding box center [806, 488] width 1519 height 879
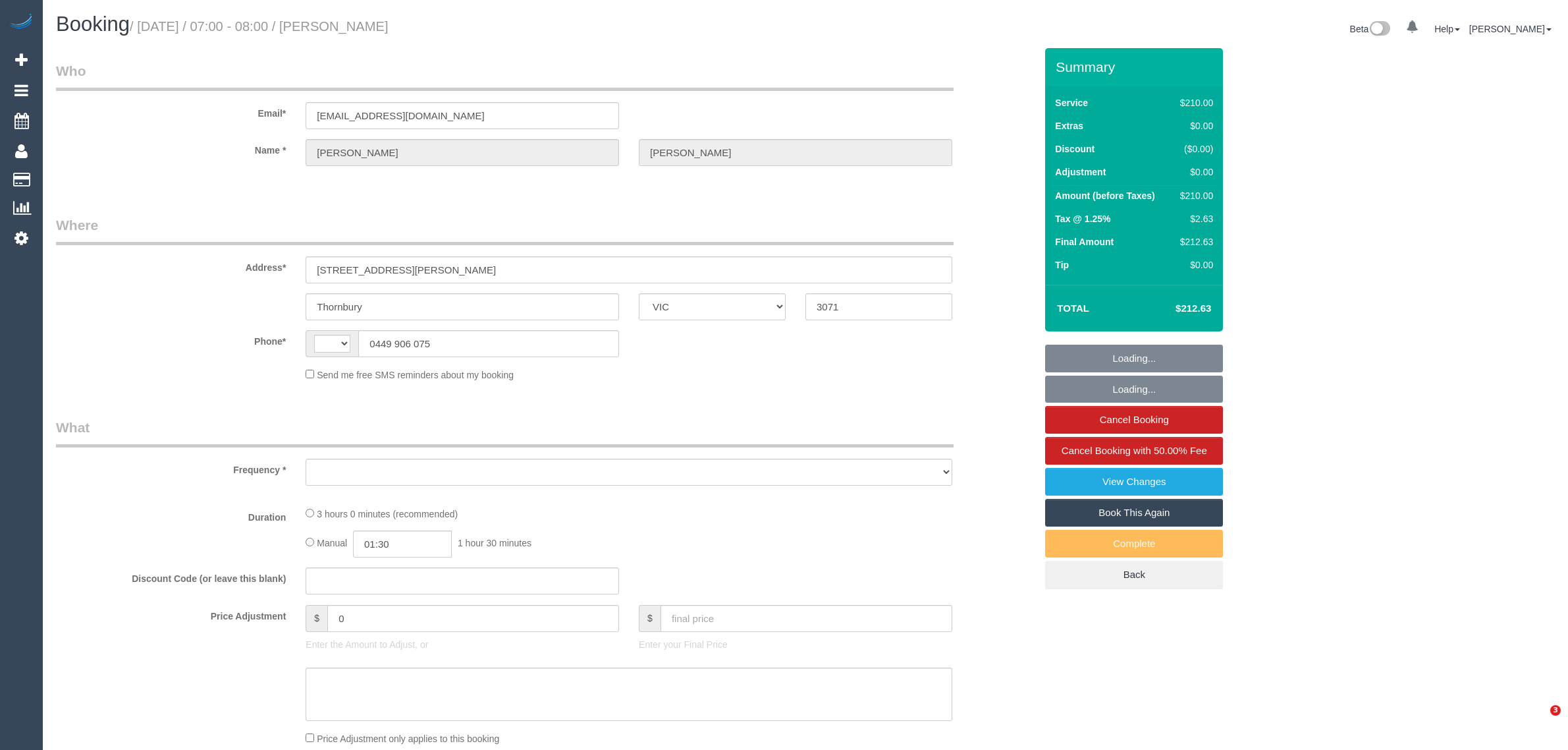
select select "VIC"
select select "string:AU"
select select "string:stripe-pm_1L3t7j2GScqysDRViqxYH6Xm"
select select "180"
select select "number:28"
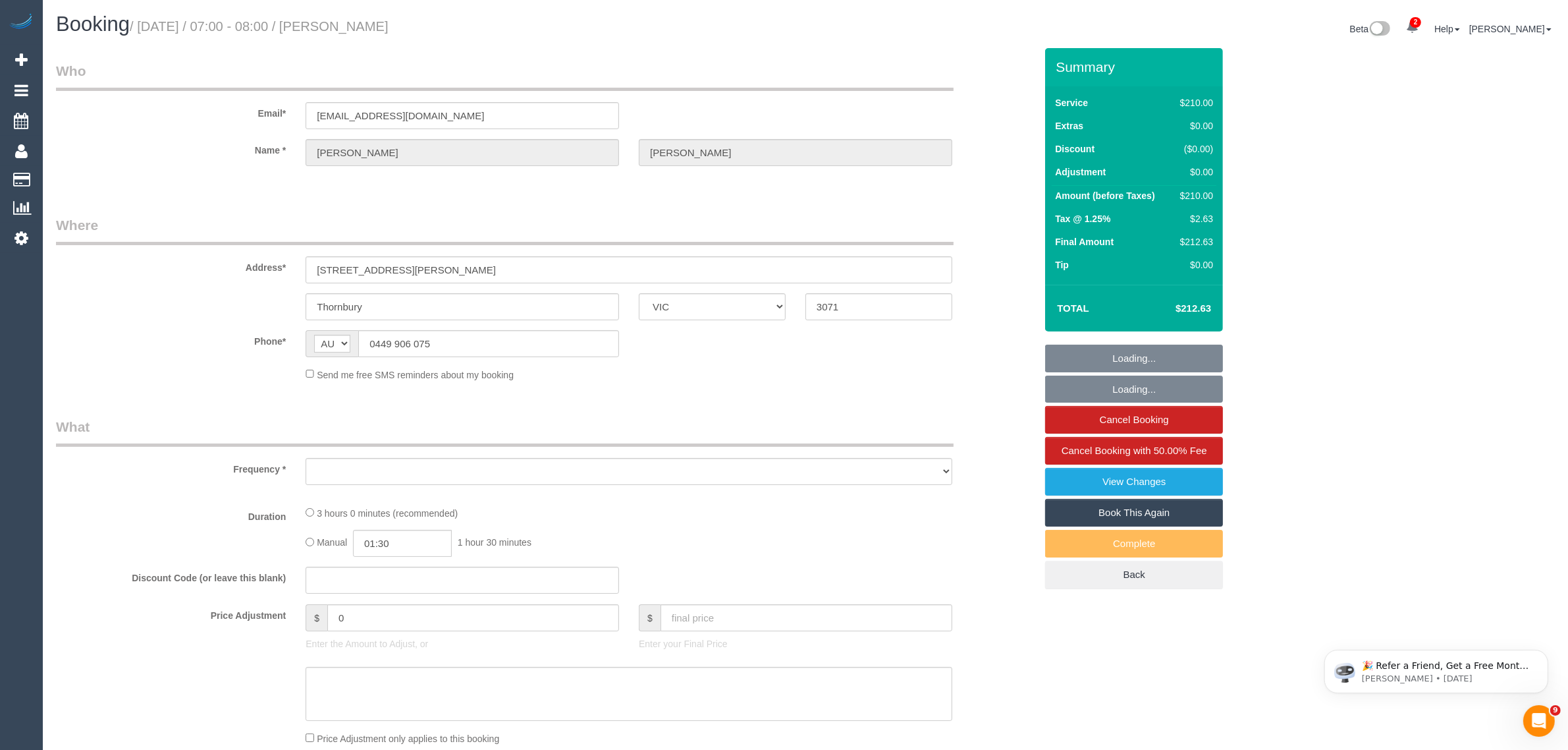
select select "number:16"
select select "number:18"
select select "number:36"
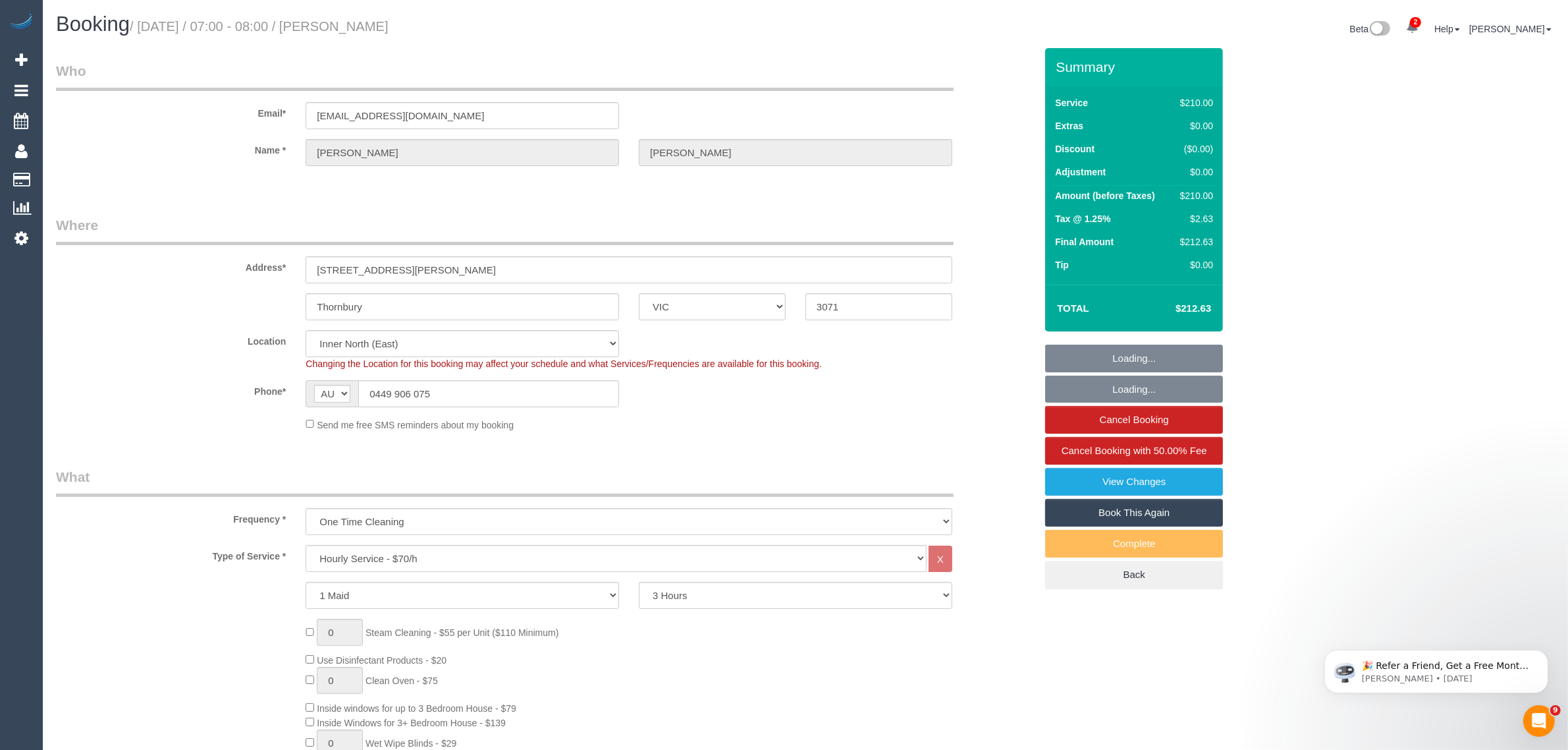
select select "object:1690"
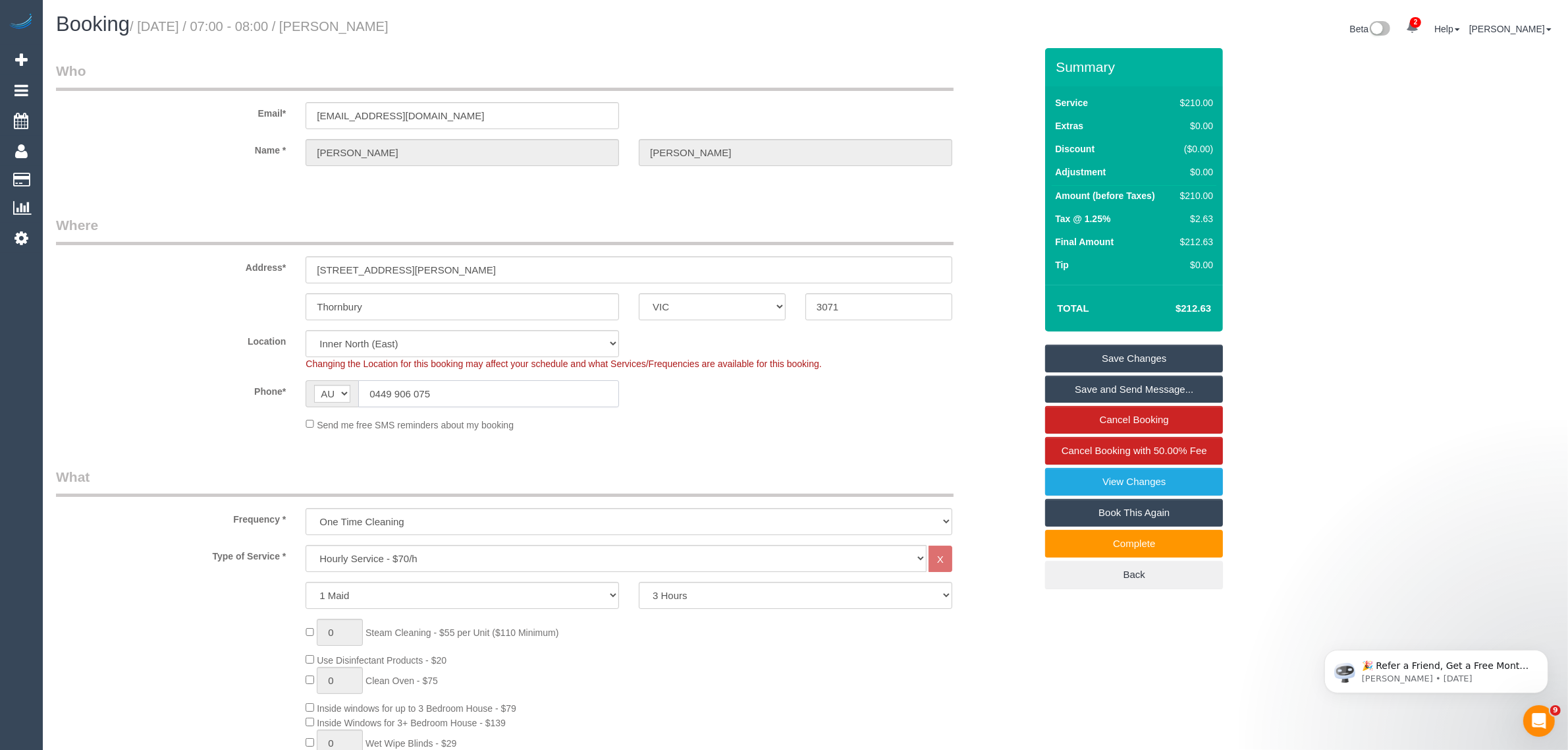
click at [554, 397] on input "0449 906 075" at bounding box center [488, 394] width 261 height 27
drag, startPoint x: 144, startPoint y: 348, endPoint x: 179, endPoint y: 341, distance: 35.7
click at [145, 348] on div "Location Office City East (North) East (South) Inner East Inner North (East) In…" at bounding box center [546, 351] width 999 height 40
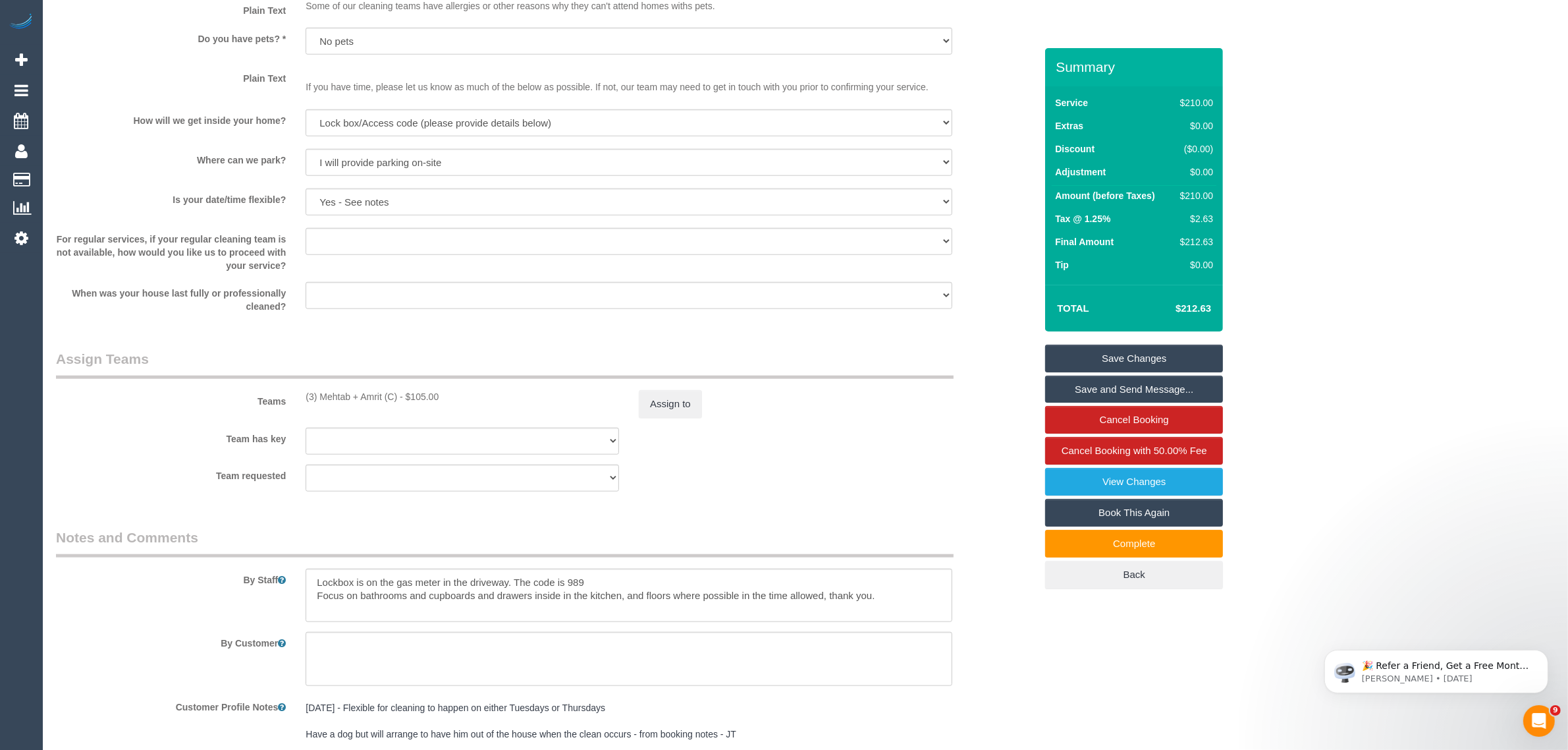
scroll to position [1648, 0]
drag, startPoint x: 593, startPoint y: 571, endPoint x: 302, endPoint y: 550, distance: 291.8
click at [302, 550] on fieldset "Notes and Comments By Staff By Customer Customer Profile Notes 13/06/23 - Flexi…" at bounding box center [546, 753] width 979 height 453
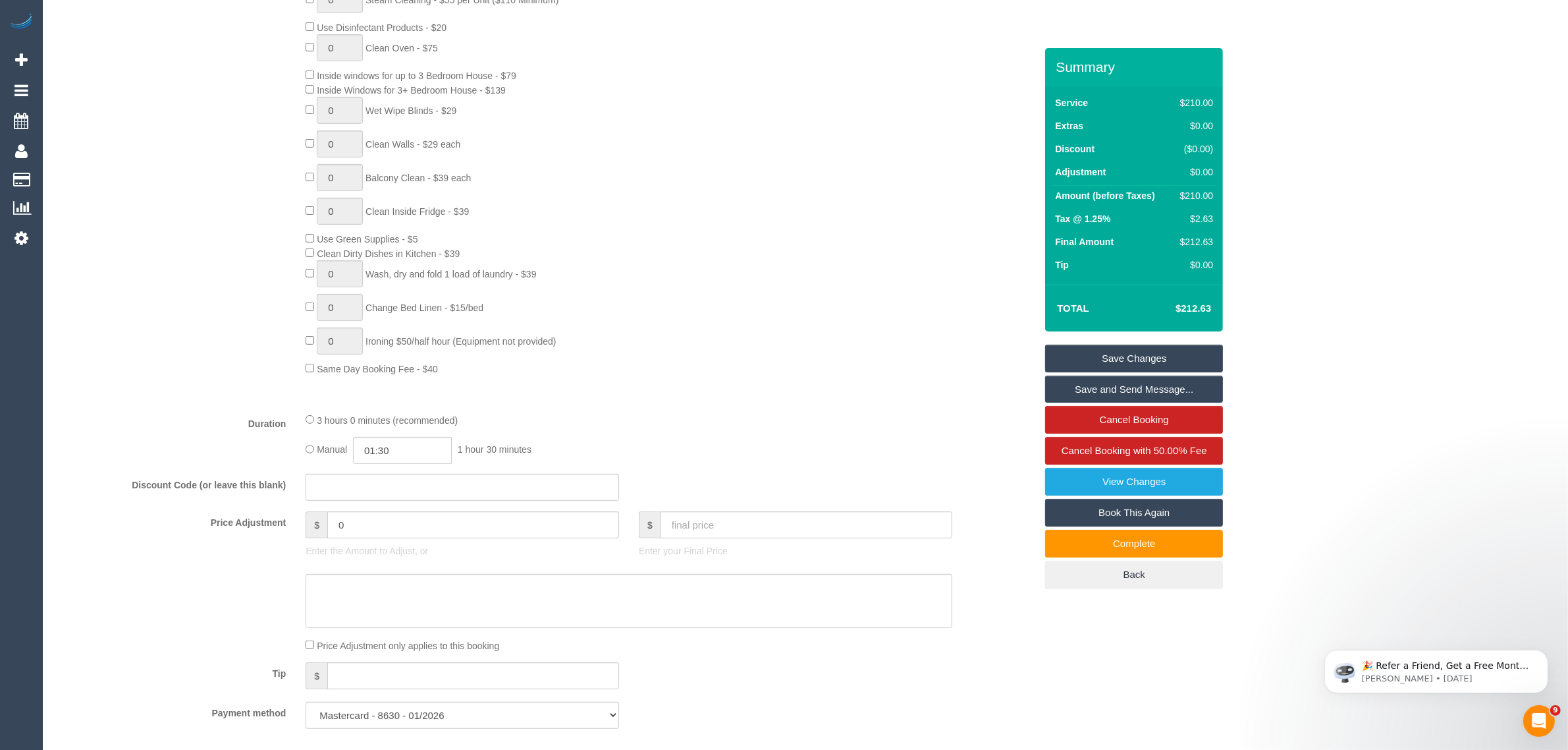
scroll to position [631, 0]
click at [814, 180] on div "0 Steam Cleaning - $55 per Unit ($110 Minimum) Use Disinfectant Products - $20 …" at bounding box center [671, 182] width 750 height 389
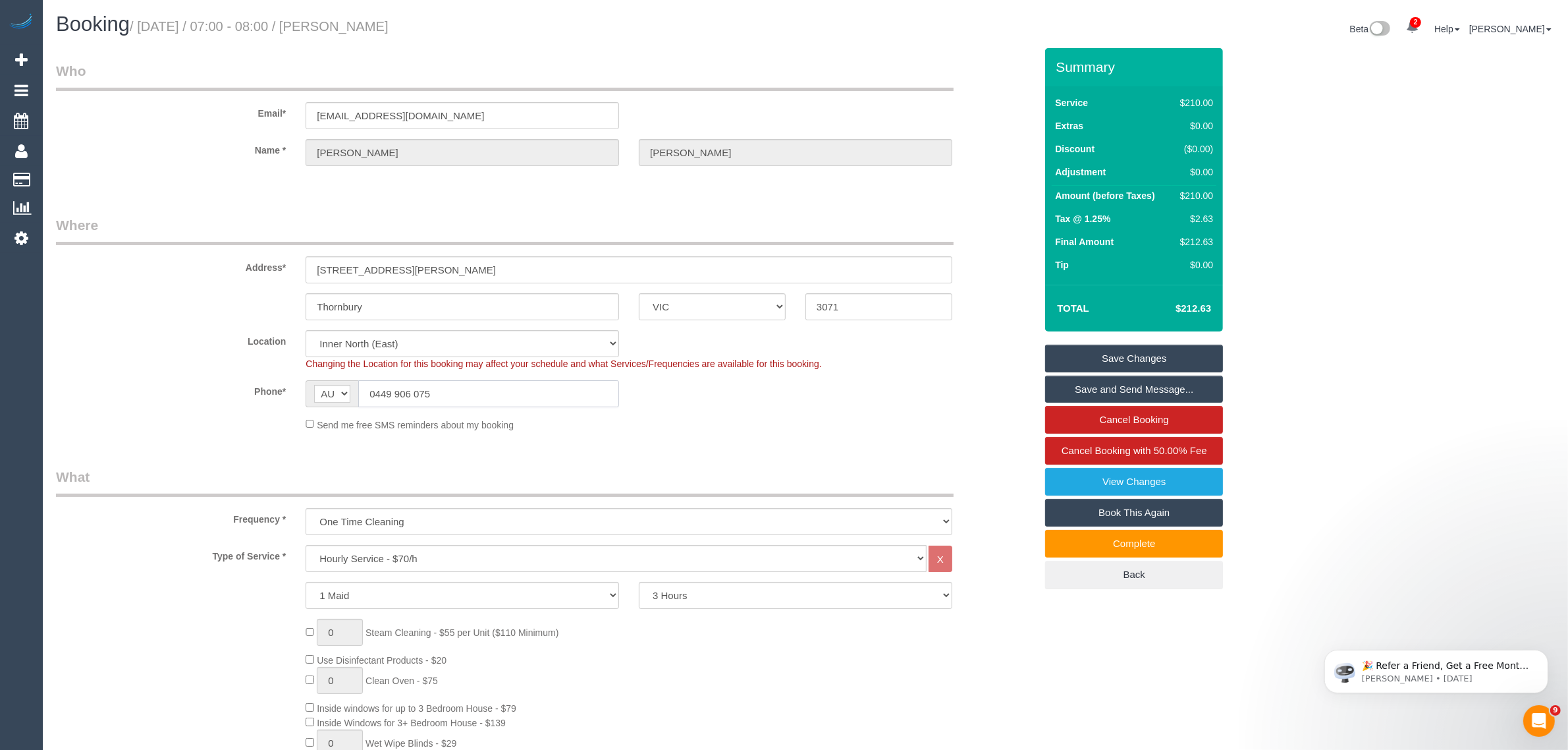
click at [486, 392] on input "0449 906 075" at bounding box center [488, 394] width 261 height 27
click at [498, 389] on input "0449 906 075" at bounding box center [488, 394] width 261 height 27
click at [498, 389] on input "0449 906 075" at bounding box center [488, 394] width 261 height 27
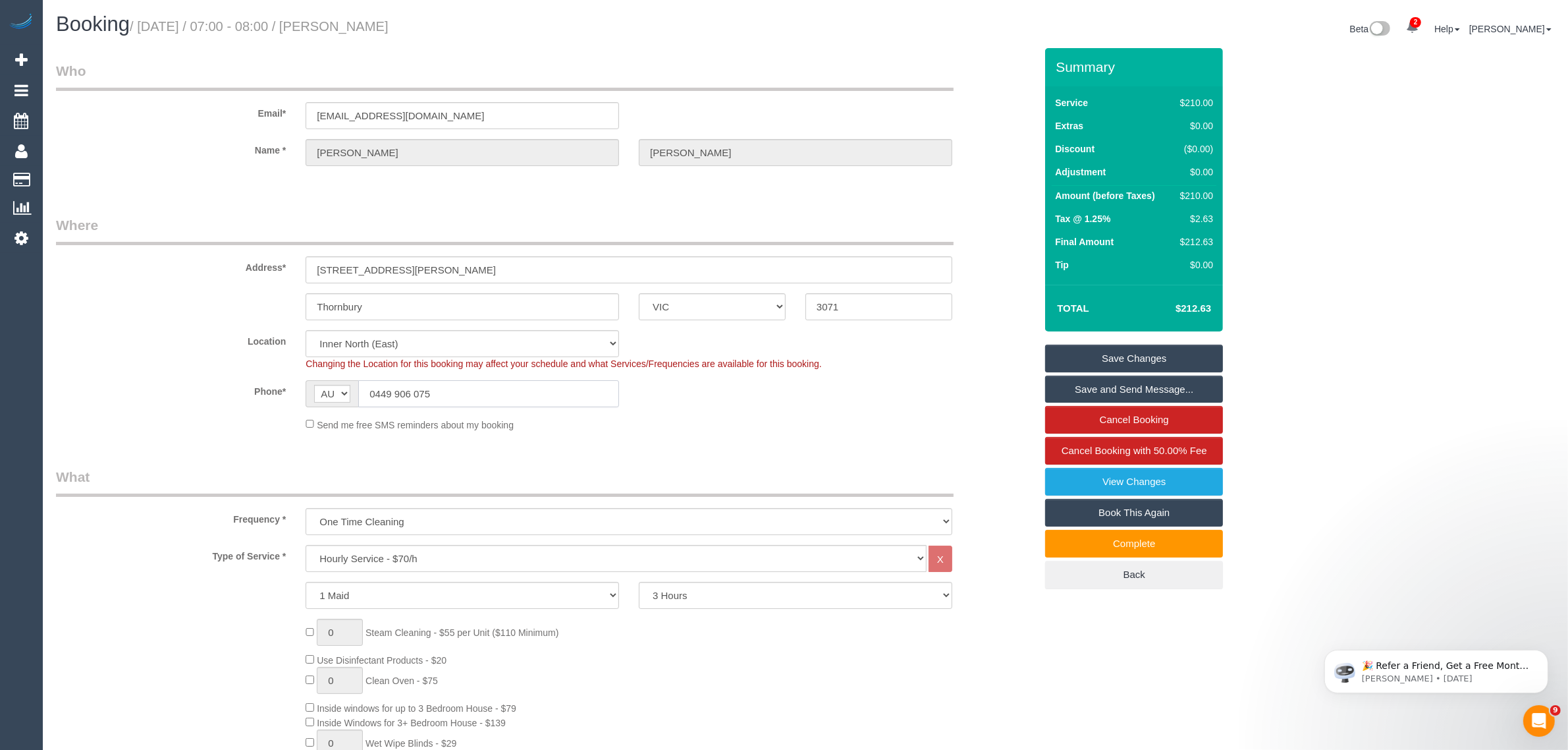
click at [498, 389] on input "0449 906 075" at bounding box center [488, 394] width 261 height 27
click at [81, 357] on div "Location Office City East (North) East (South) Inner East Inner North (East) In…" at bounding box center [546, 351] width 999 height 40
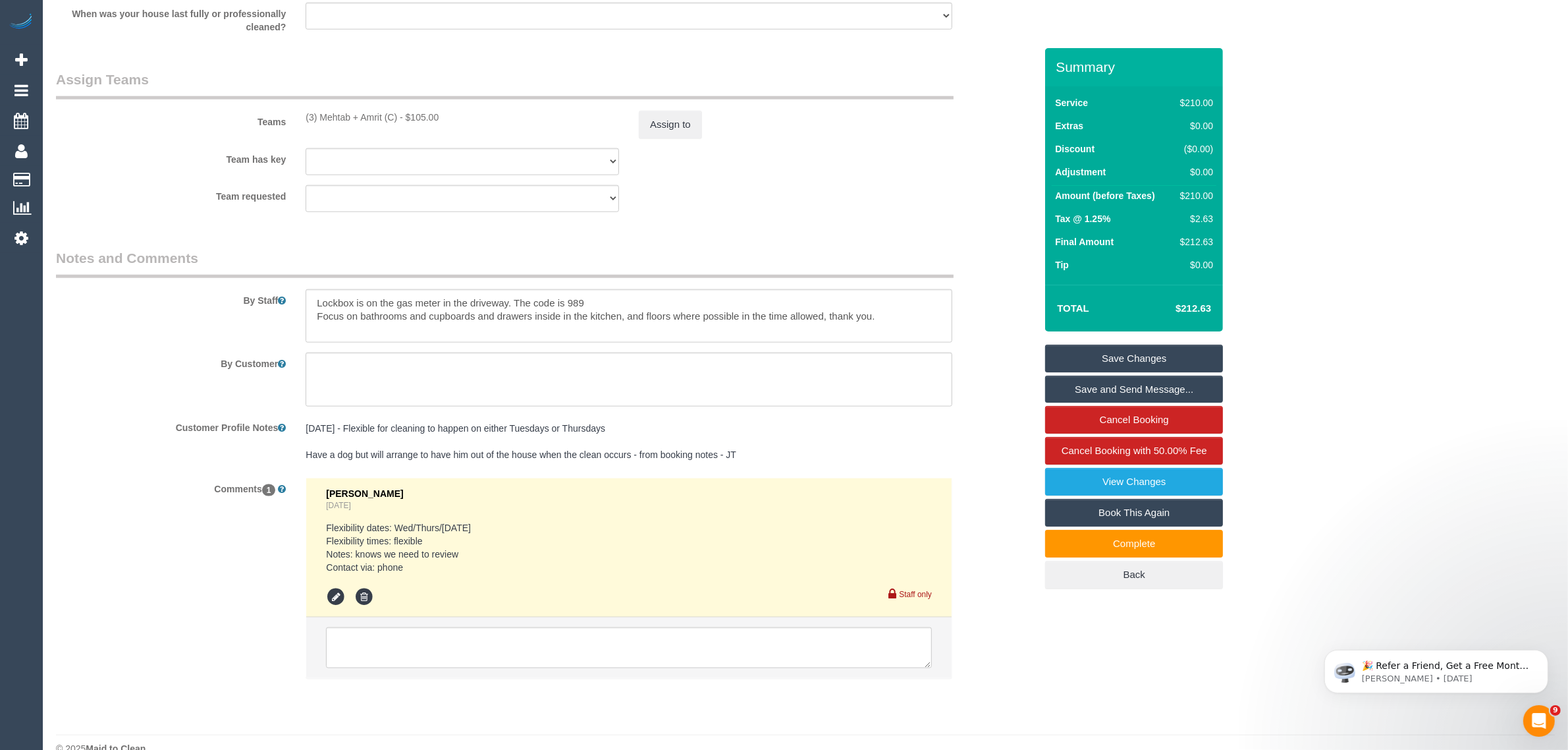
scroll to position [1950, 0]
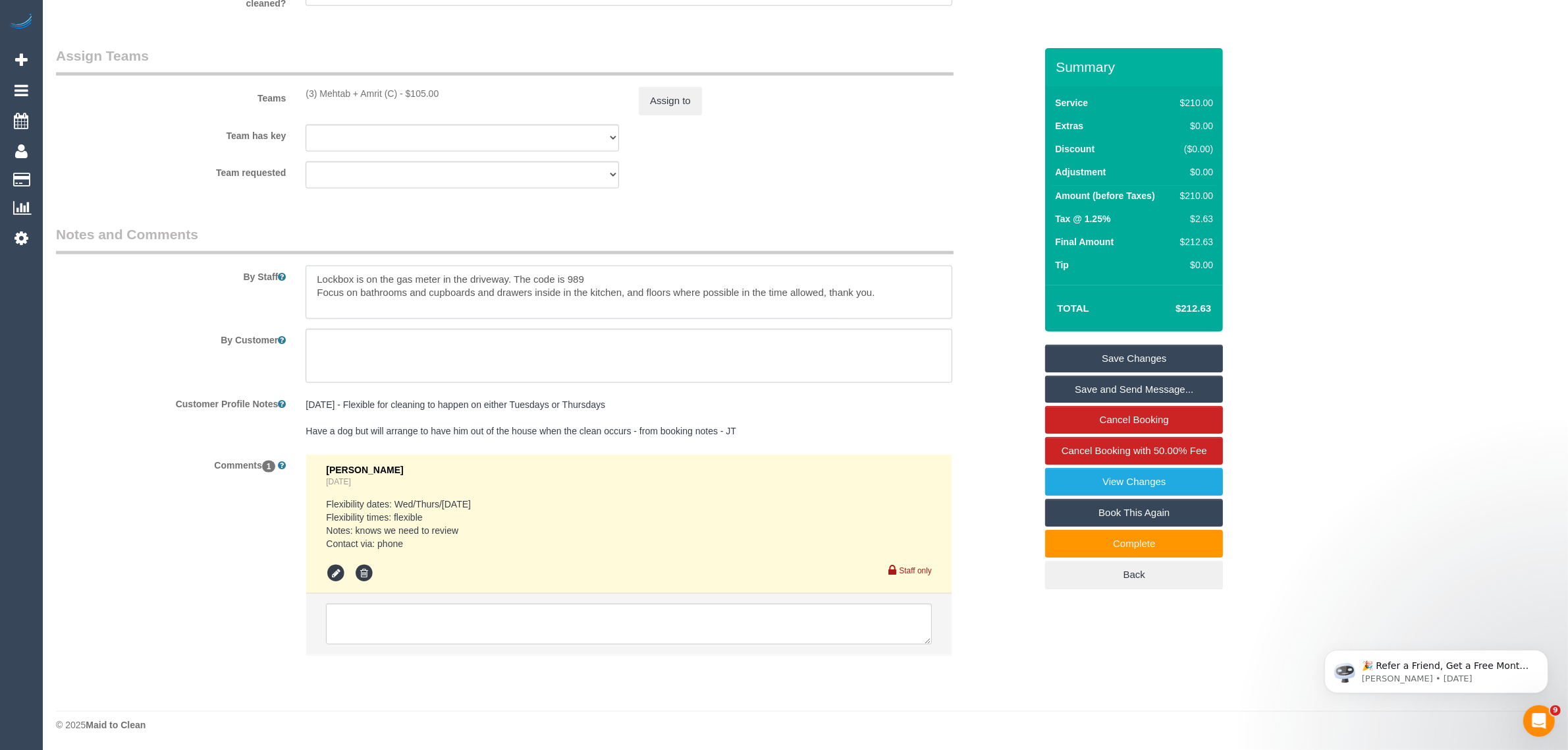
drag, startPoint x: 591, startPoint y: 272, endPoint x: 302, endPoint y: 269, distance: 289.0
click at [302, 269] on div at bounding box center [629, 292] width 666 height 54
click at [789, 234] on legend "Notes and Comments" at bounding box center [505, 239] width 897 height 29
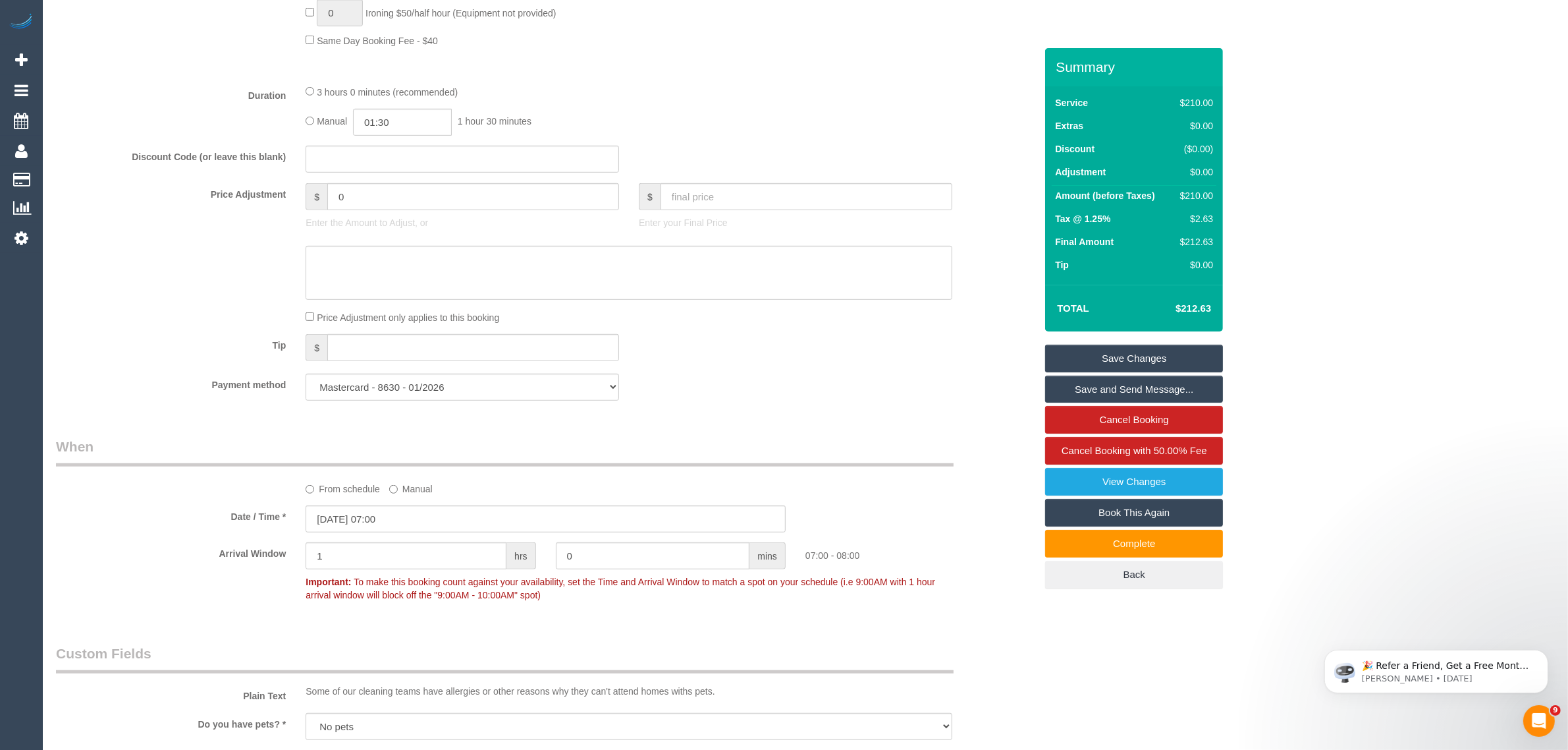
scroll to position [0, 0]
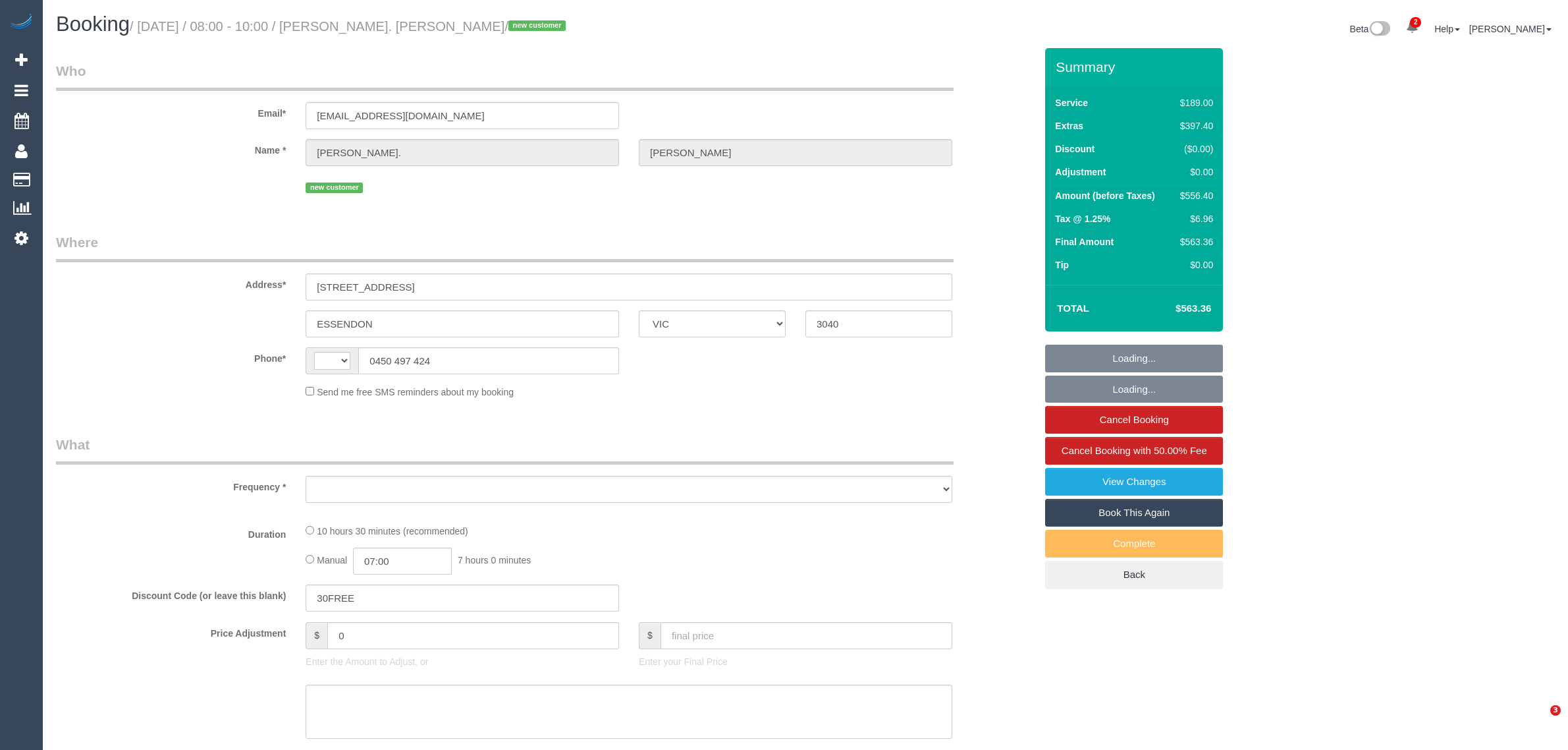
select select "VIC"
select select "string:AU"
select select "string:stripe-pm_1RwcHd2GScqysDRVHSTHynFQ"
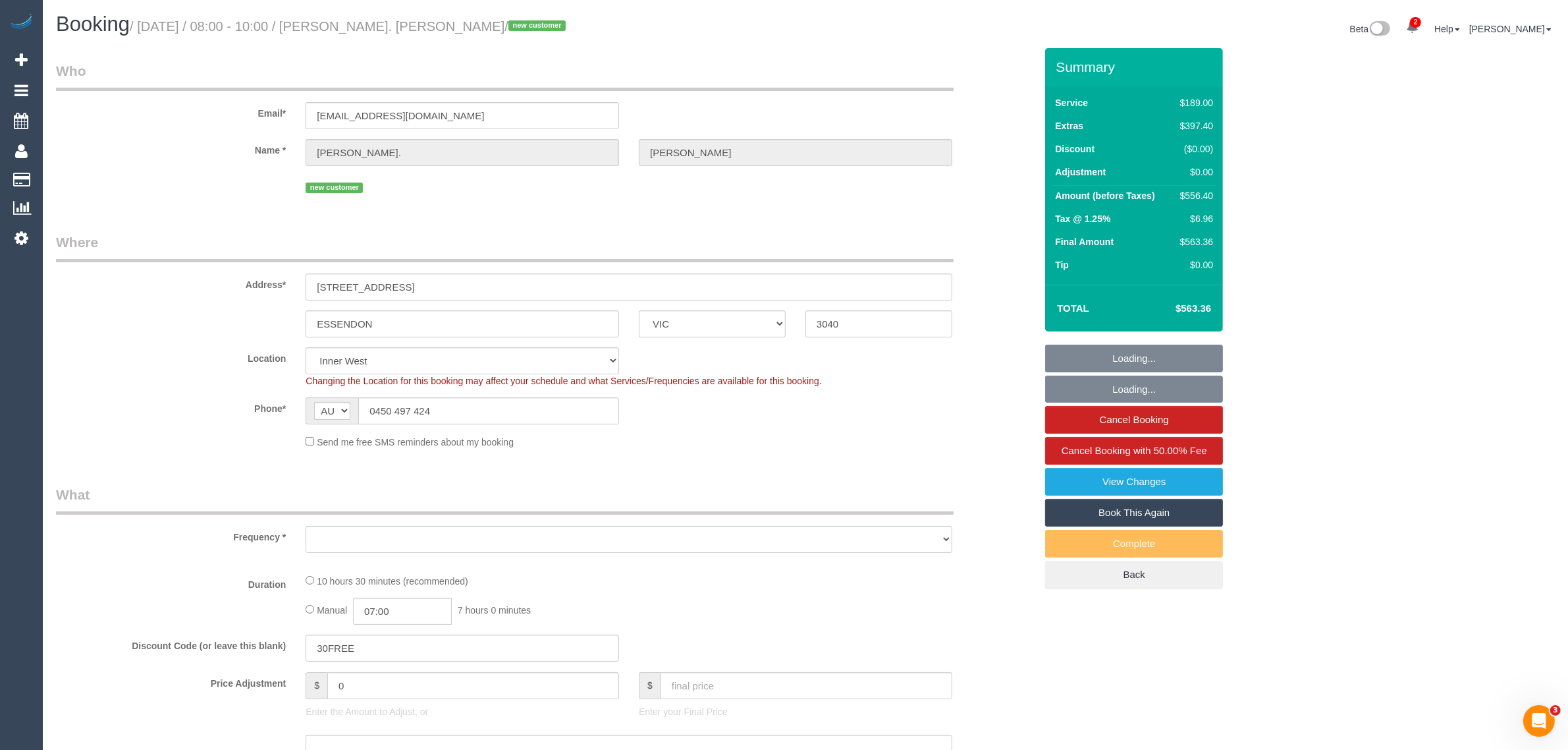
select select "object:752"
select select "number:28"
select select "number:14"
select select "number:19"
select select "number:24"
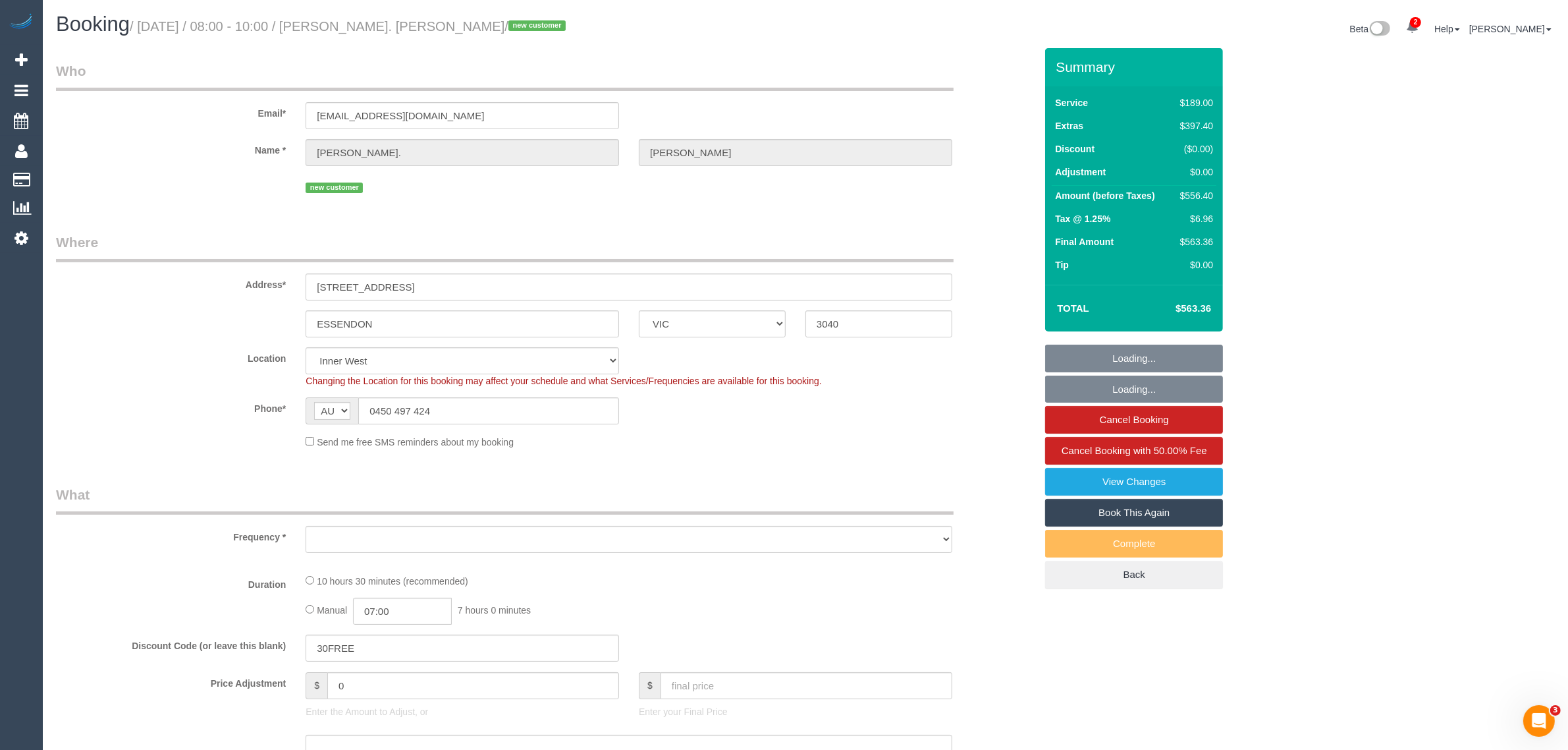
select select "number:26"
click at [468, 409] on input "0450 497 424" at bounding box center [488, 411] width 261 height 27
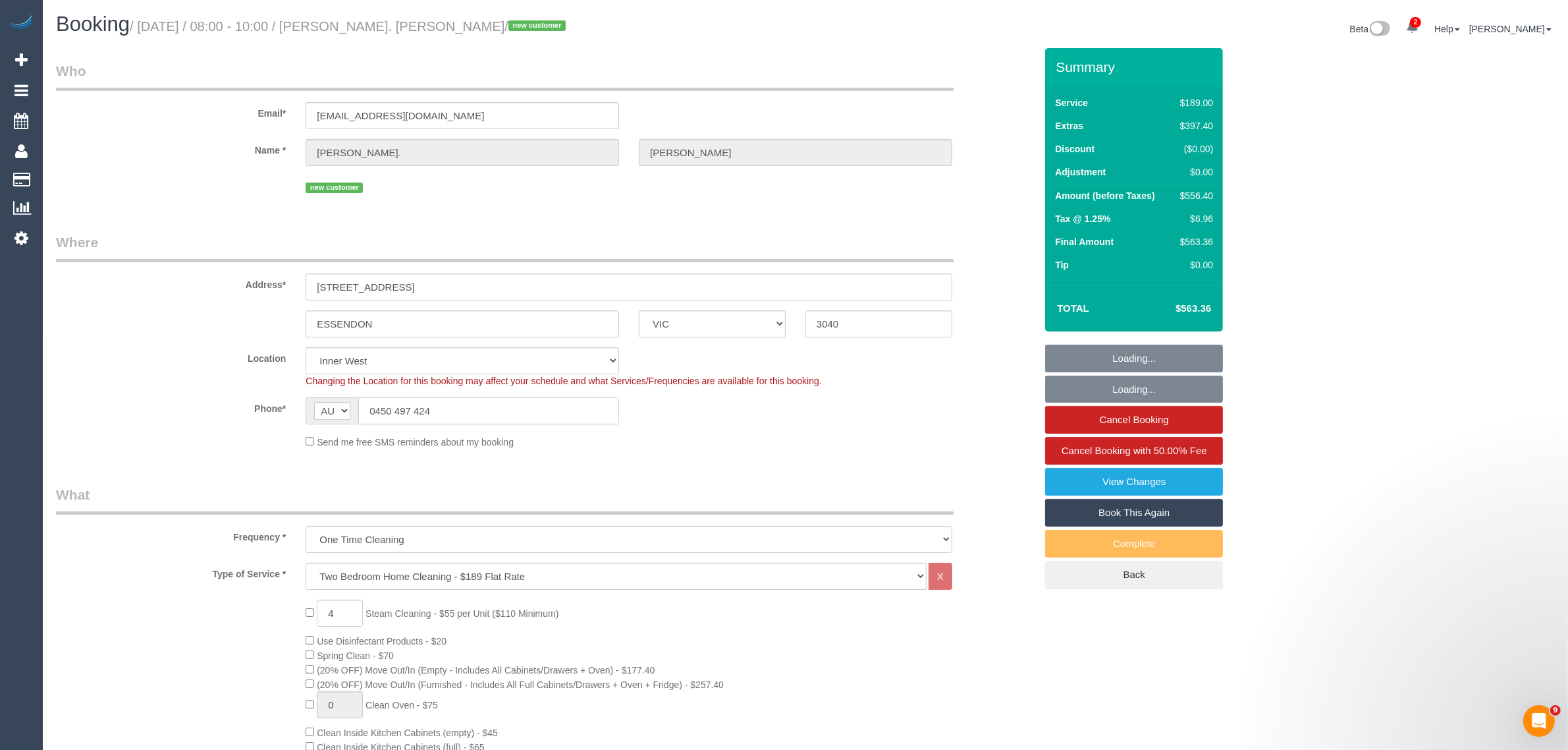
select select "object:1556"
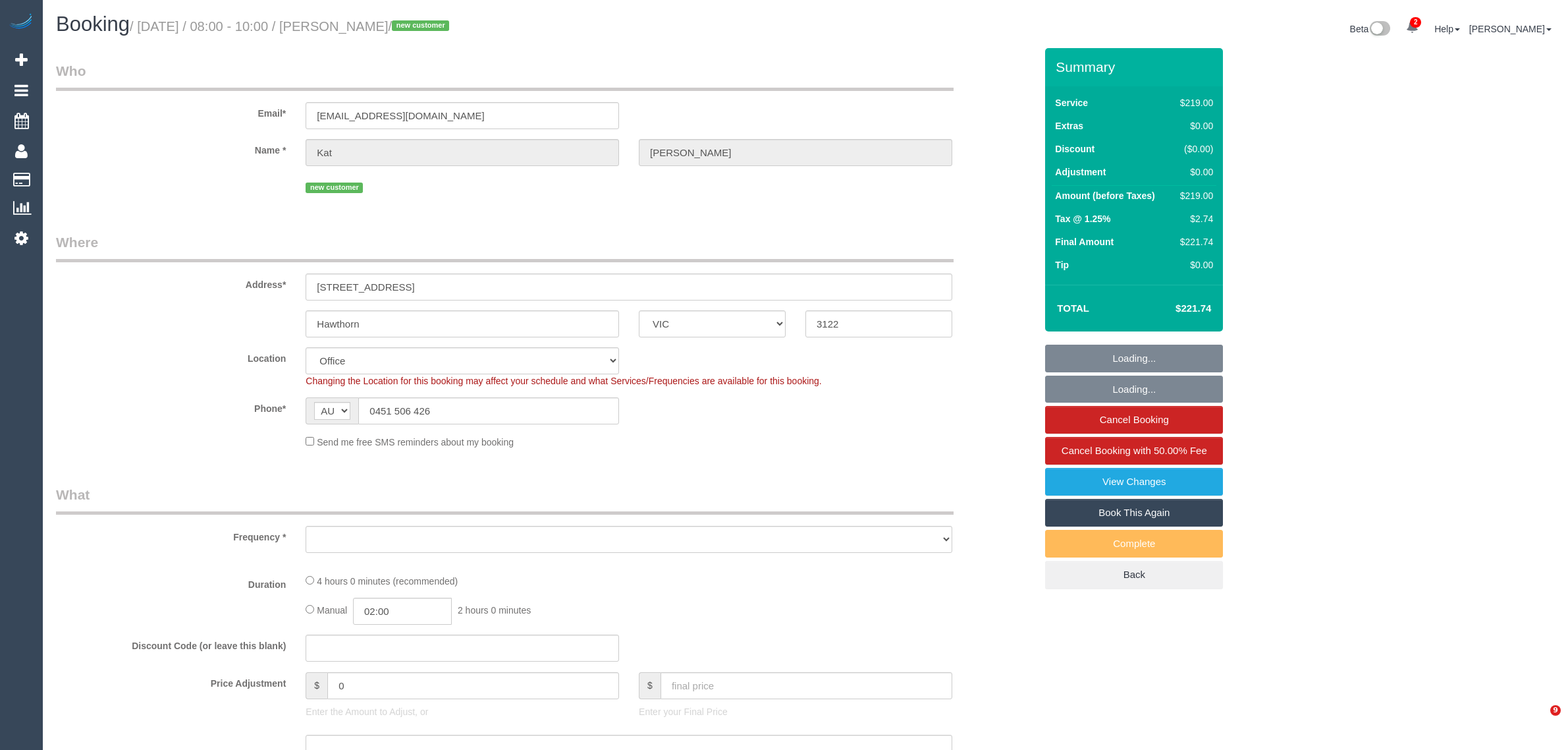
select select "VIC"
select select "string:stripe-pm_1RvSDt2GScqysDRVQCnpcIoG"
select select "number:28"
select select "number:15"
select select "number:19"
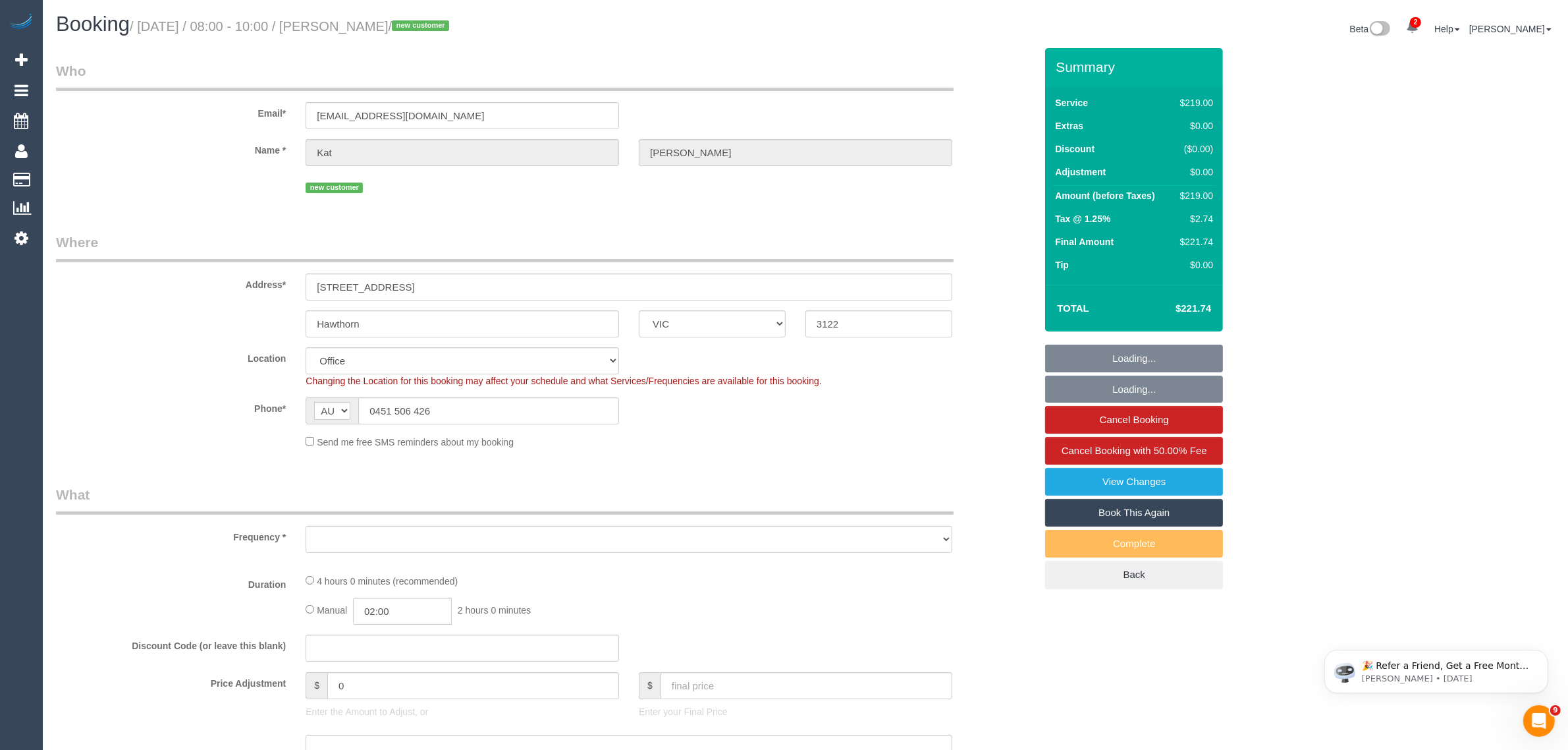
select select "number:36"
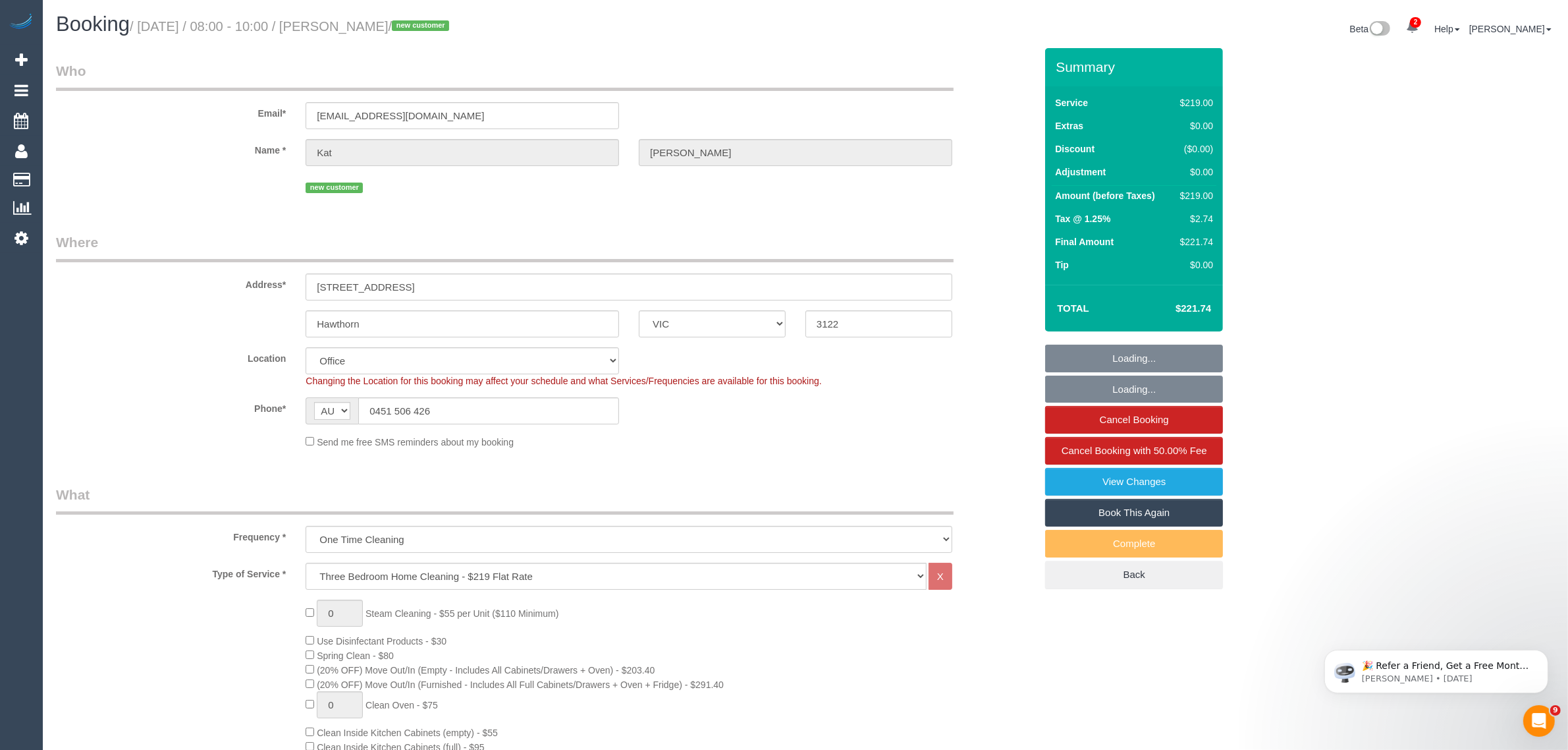
select select "object:829"
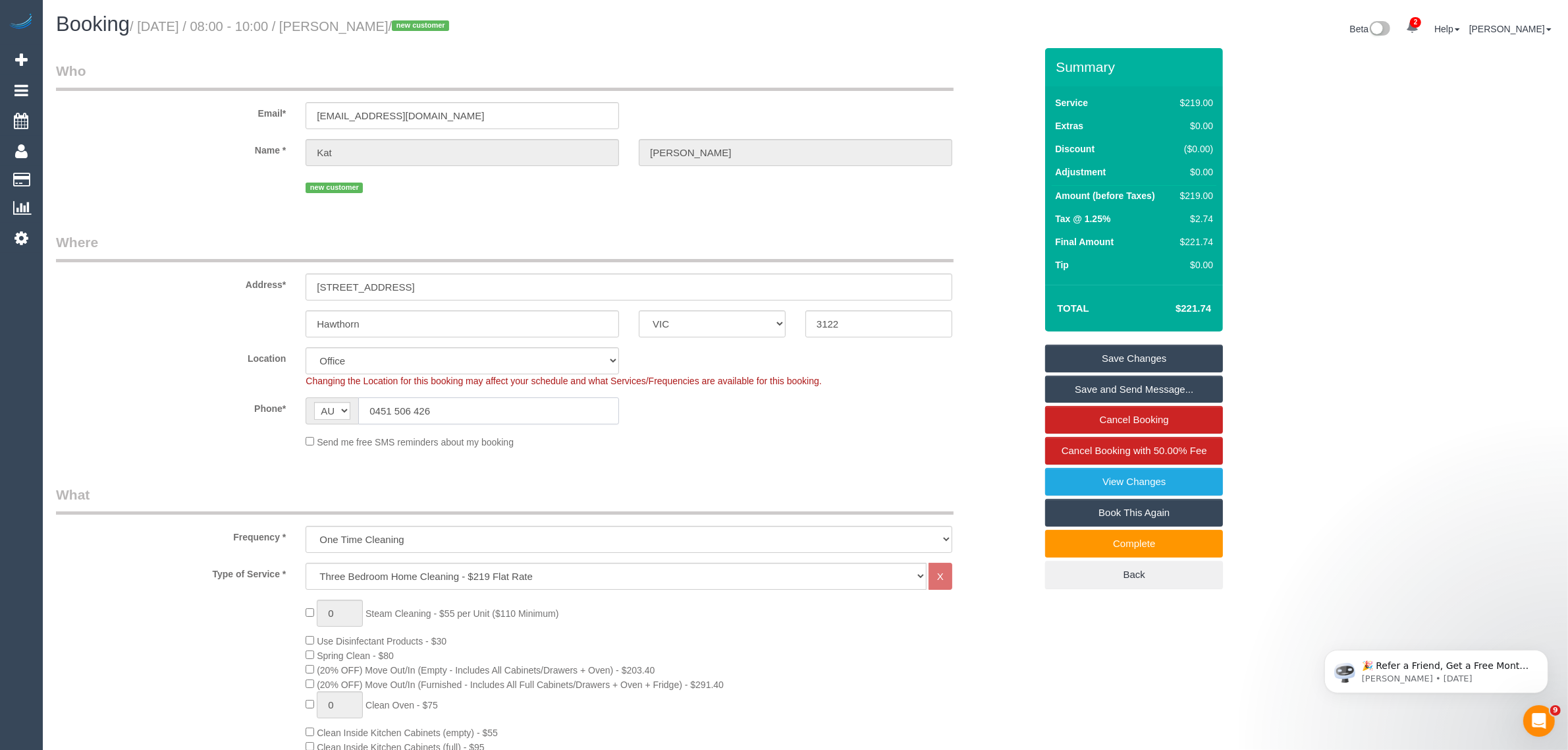
click at [527, 407] on input "0451 506 426" at bounding box center [488, 411] width 261 height 27
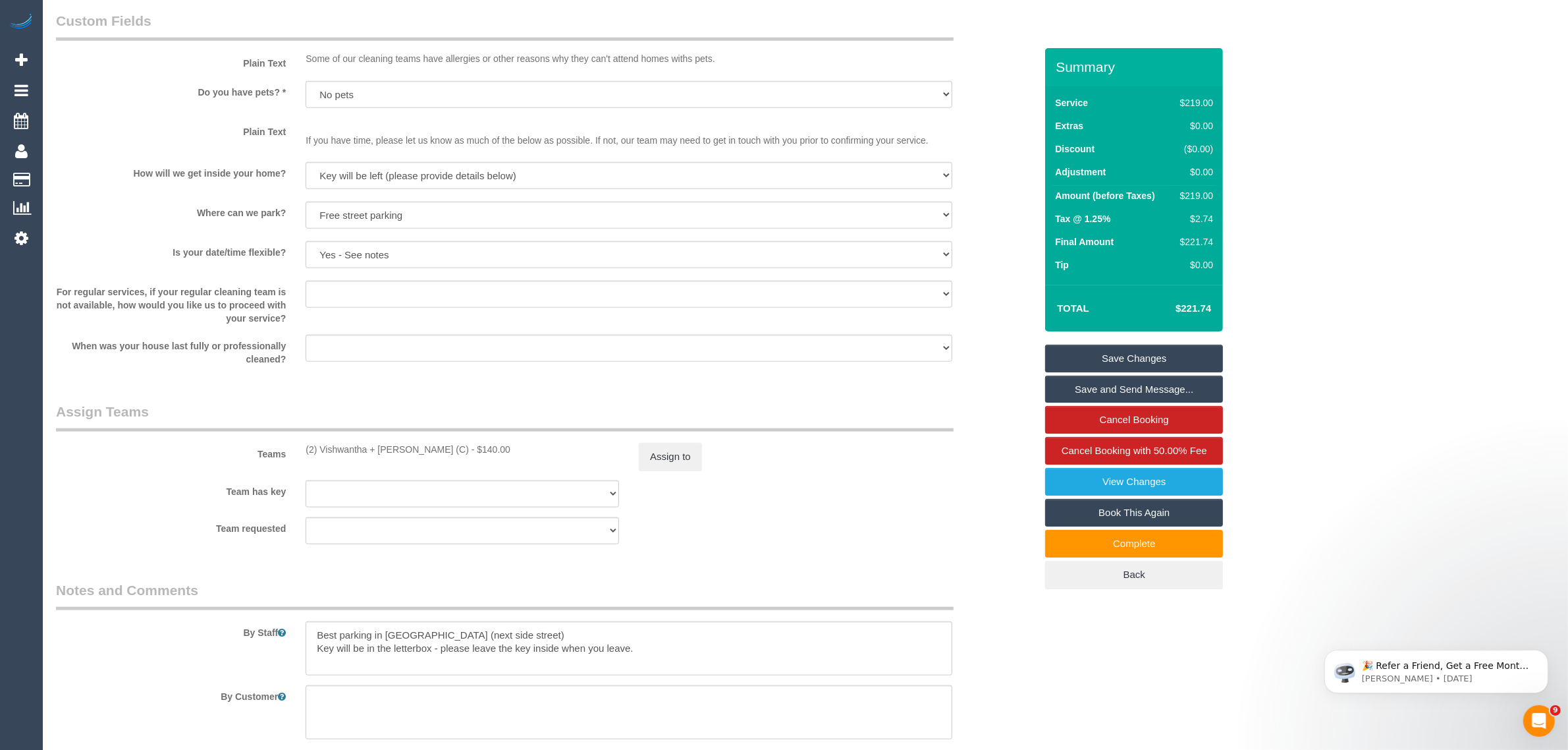
scroll to position [1648, 0]
click at [556, 651] on textarea at bounding box center [629, 647] width 647 height 54
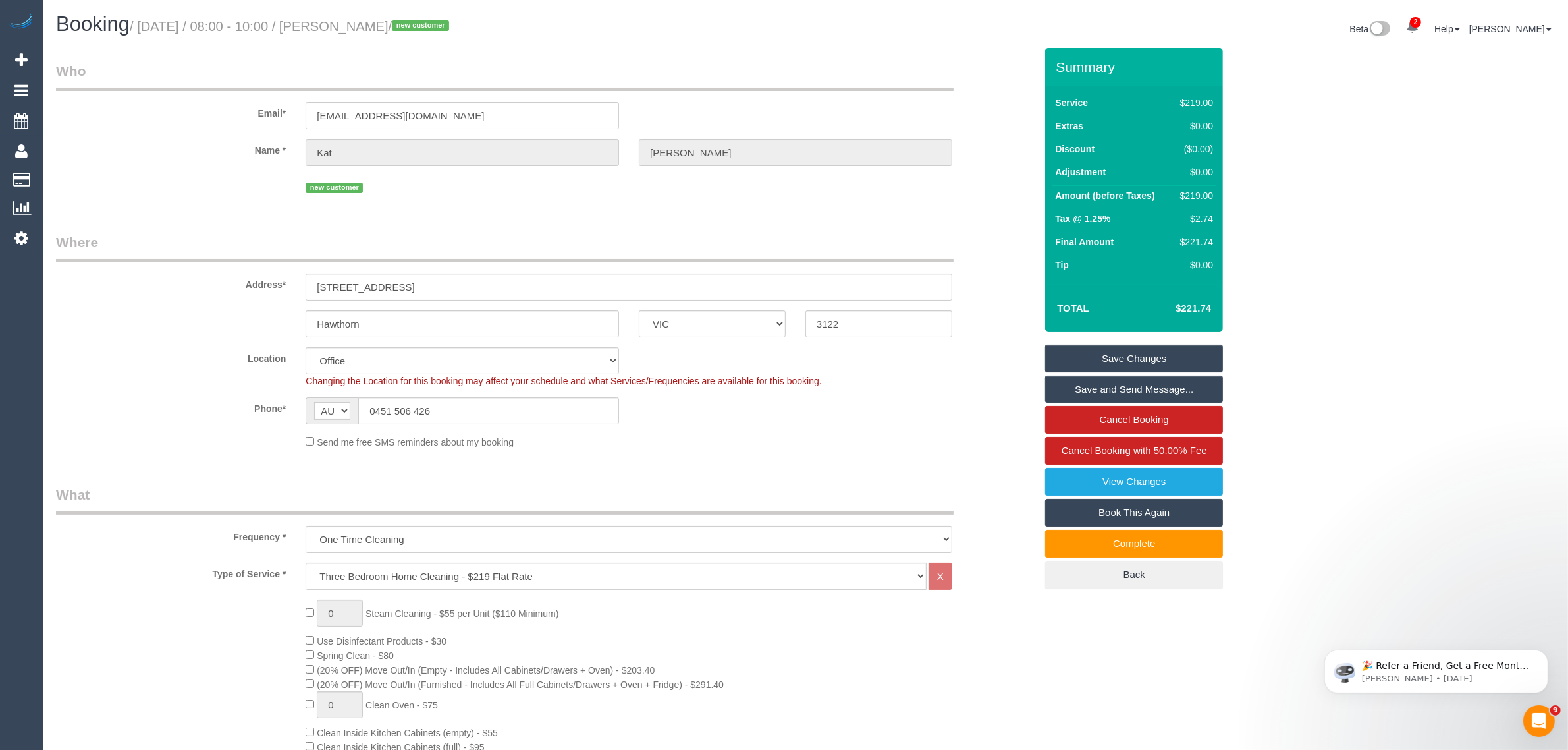
click at [1014, 284] on div "Address* [STREET_ADDRESS]" at bounding box center [546, 267] width 999 height 68
click at [482, 400] on input "0451 506 426" at bounding box center [488, 411] width 261 height 27
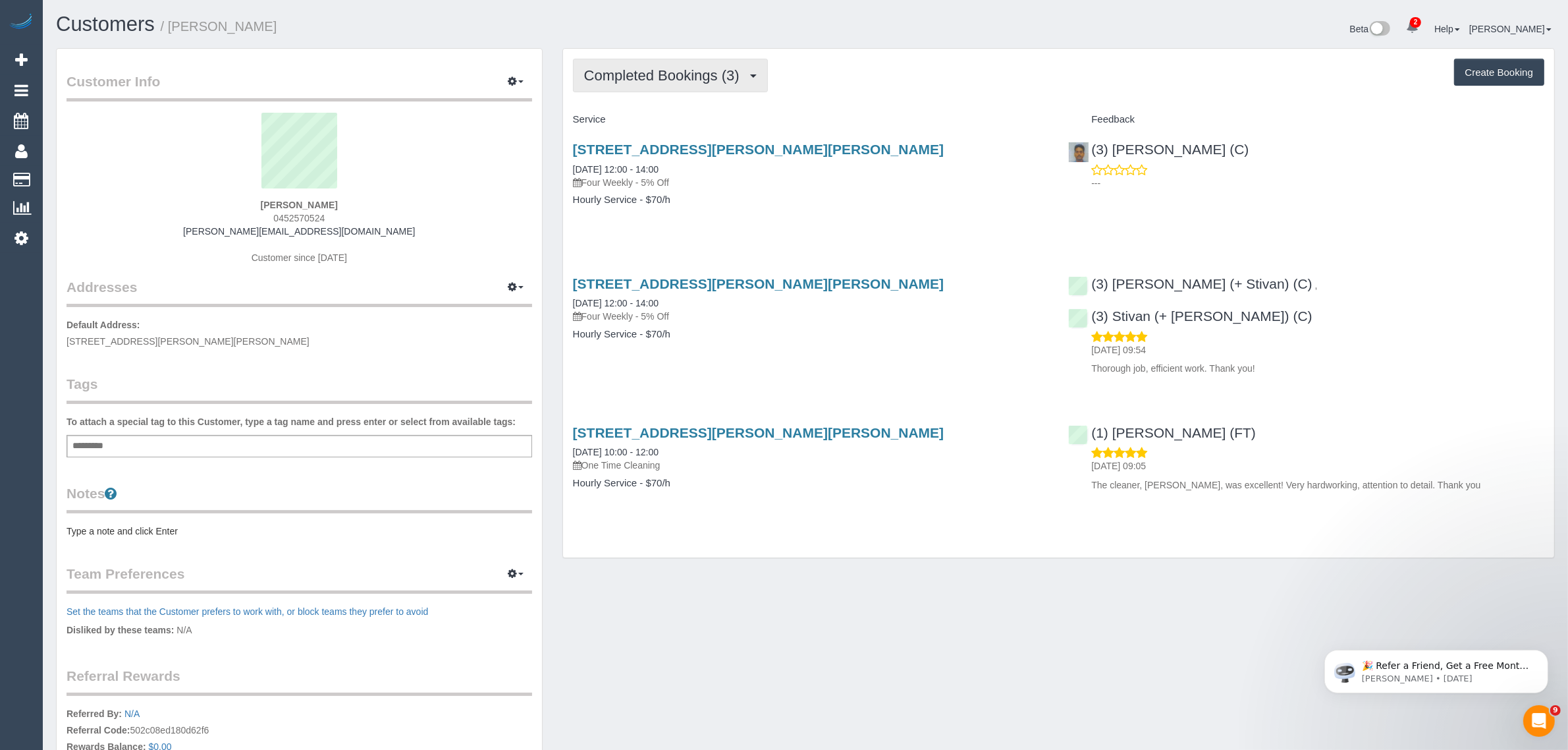
click at [689, 79] on span "Completed Bookings (3)" at bounding box center [666, 75] width 162 height 17
click at [661, 125] on link "Upcoming Bookings (12)" at bounding box center [643, 124] width 139 height 17
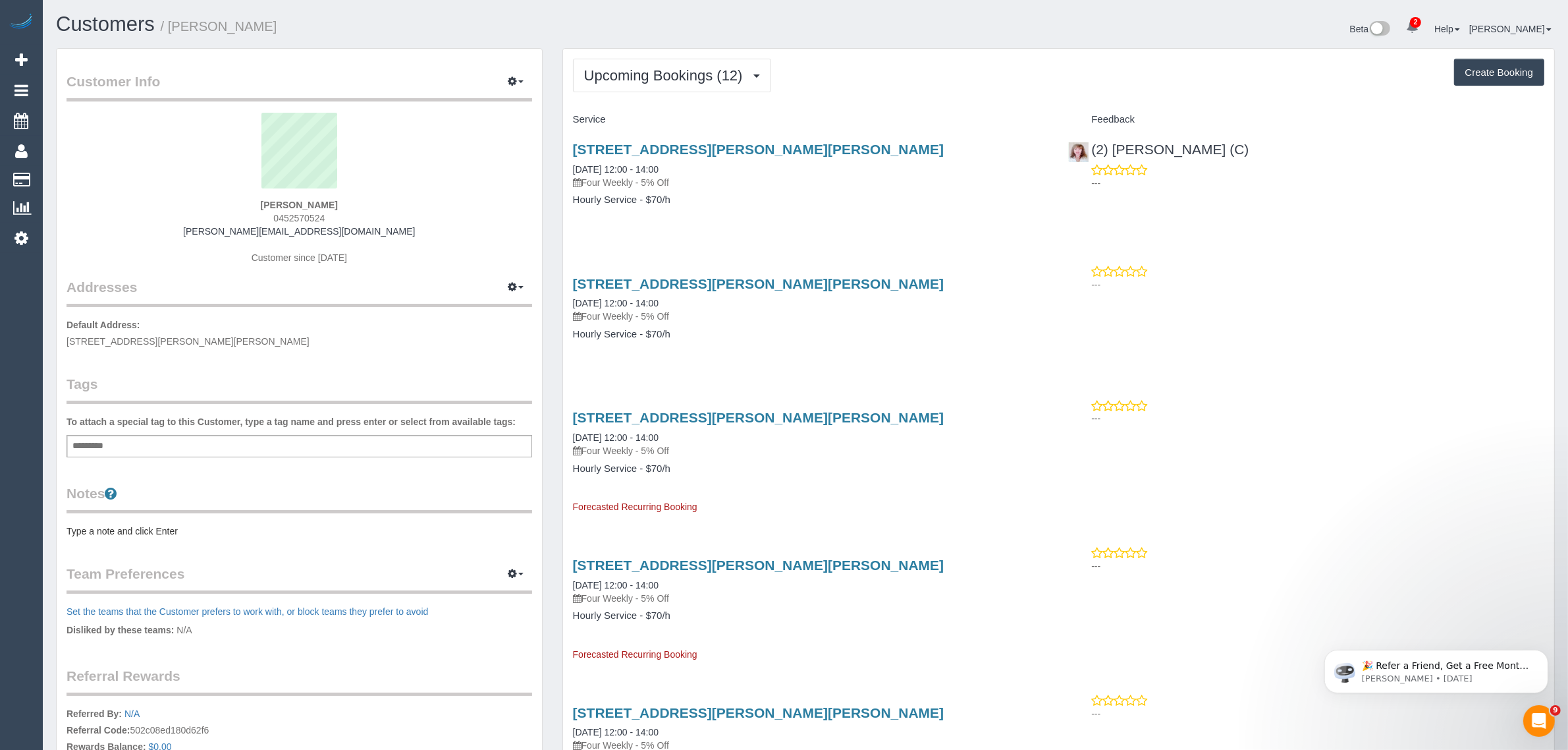
click at [640, 139] on div "[STREET_ADDRESS][PERSON_NAME][PERSON_NAME] [DATE] 12:00 - 14:00 Four Weekly - 5…" at bounding box center [811, 181] width 496 height 101
click at [649, 142] on link "1/1419 High St, 1, Glen Iris, VIC 3146" at bounding box center [758, 149] width 371 height 15
click at [717, 75] on span "Upcoming Bookings (12)" at bounding box center [667, 75] width 165 height 17
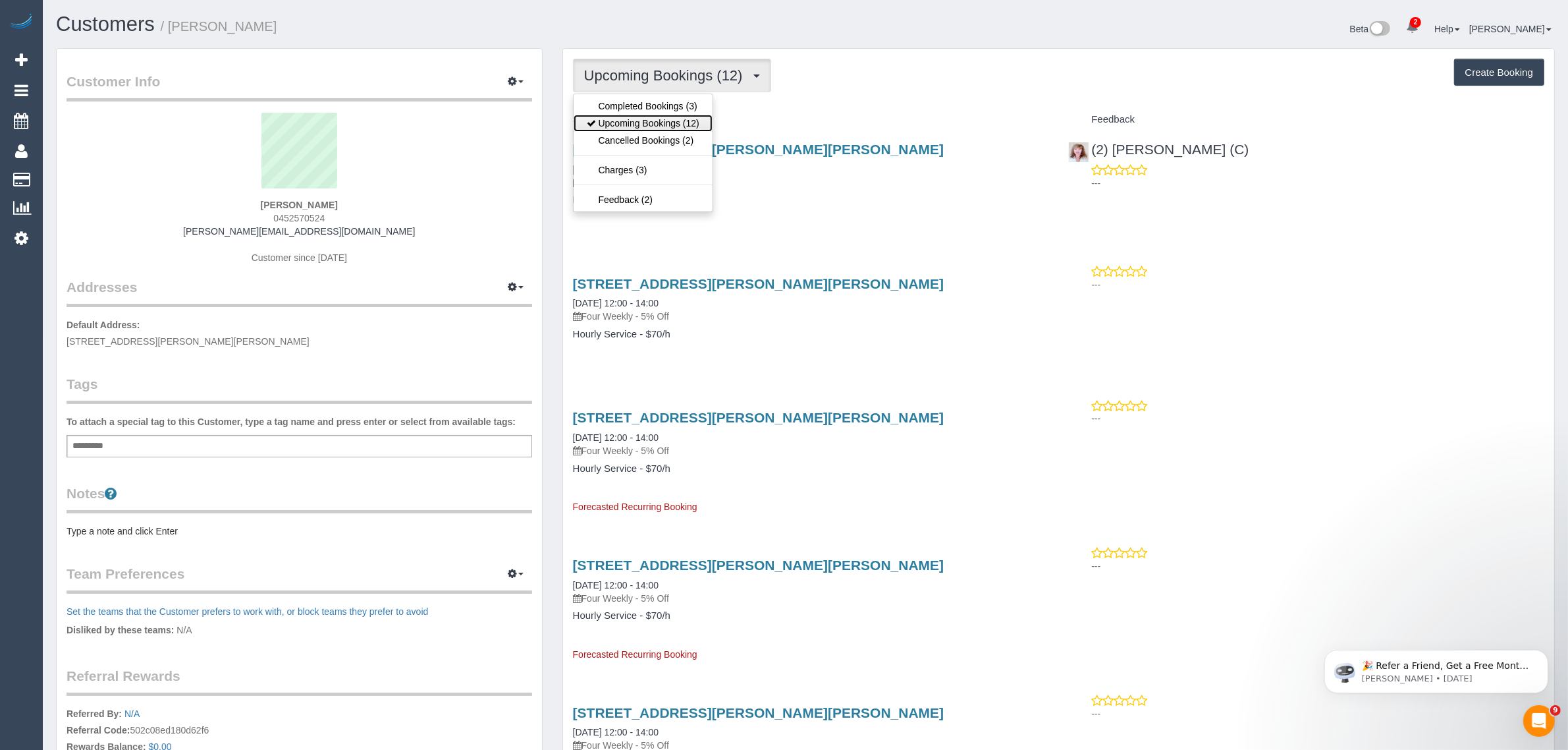
click at [680, 116] on link "Upcoming Bookings (12)" at bounding box center [643, 124] width 139 height 17
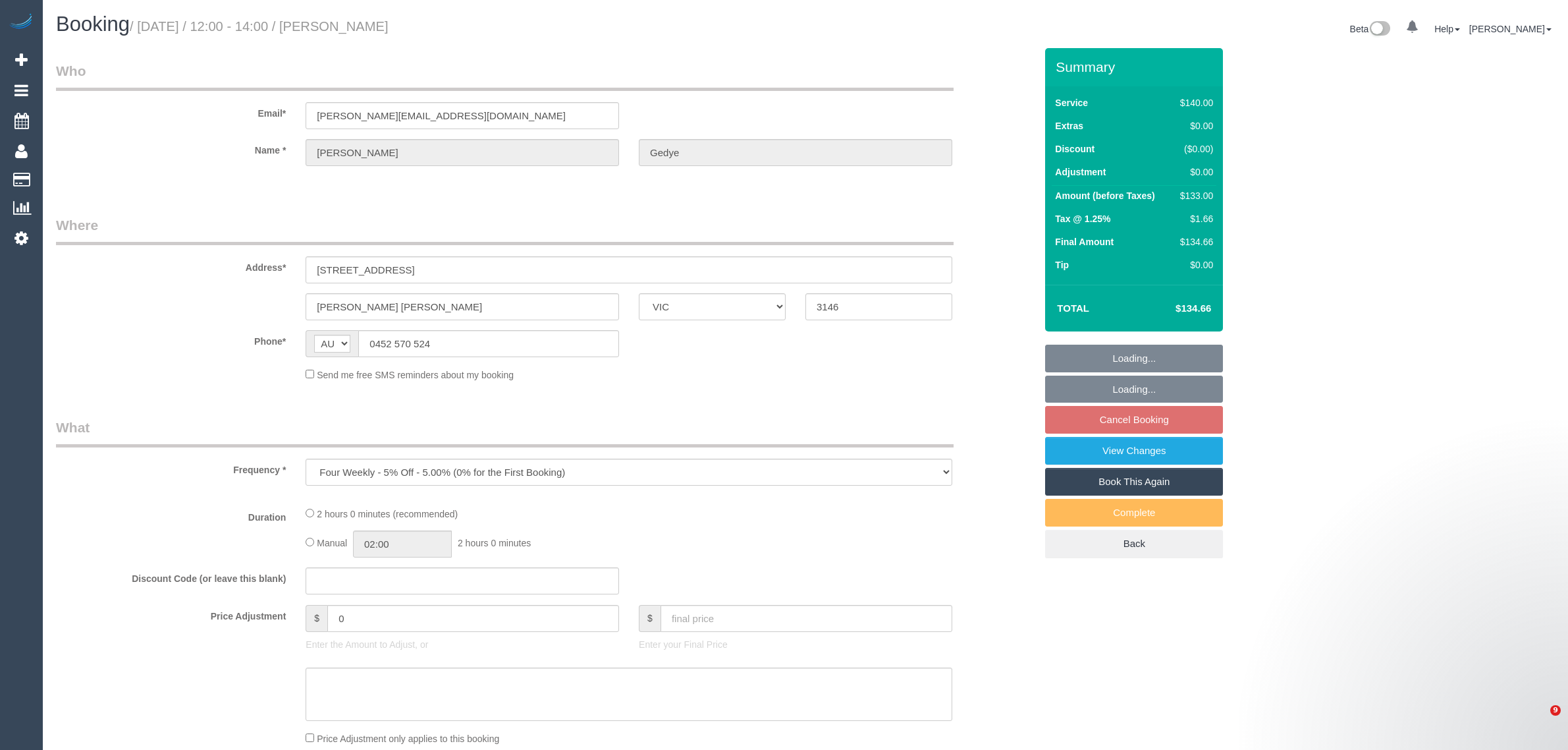
select select "VIC"
select select "string:stripe-pm_1RSvI42GScqysDRV0R0IlUrP"
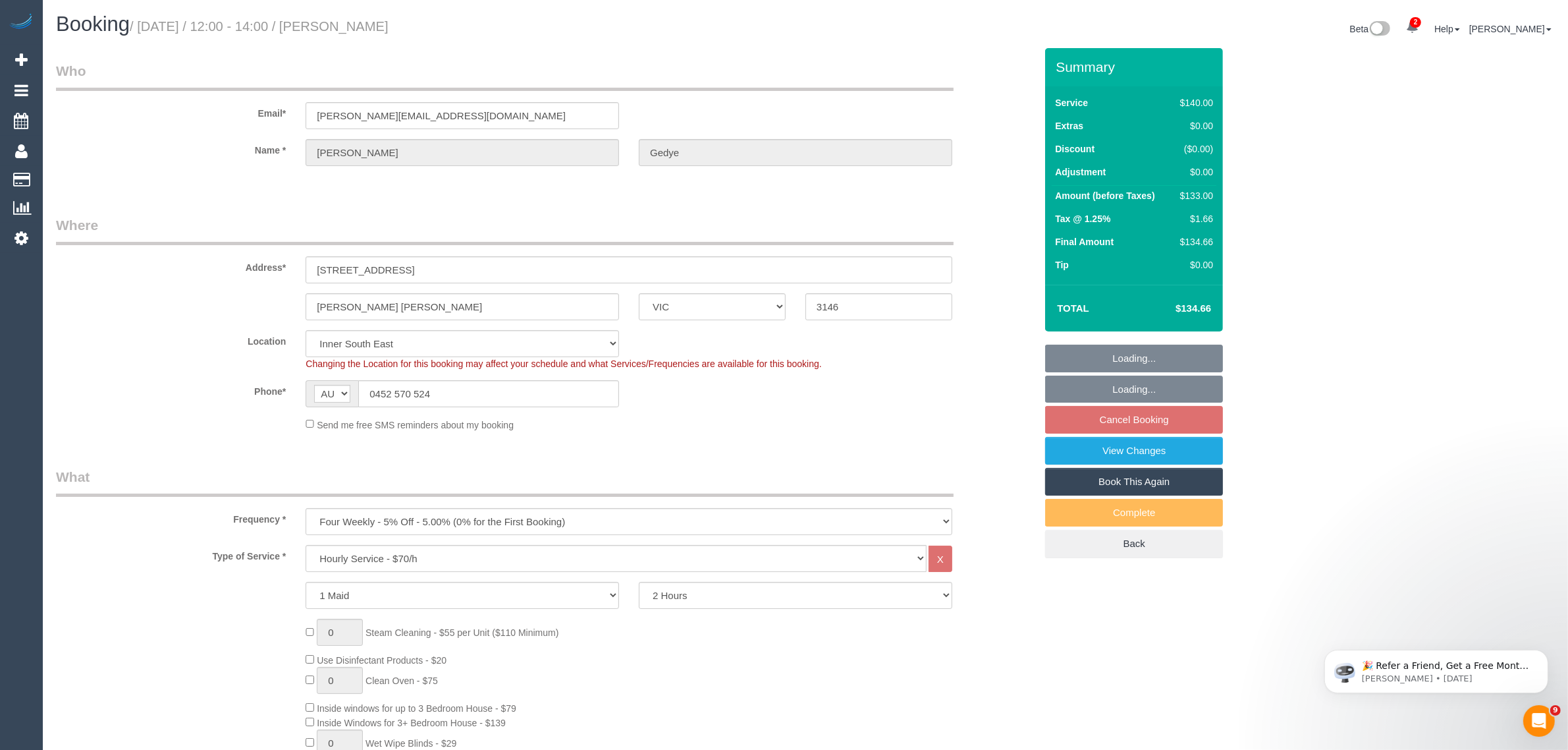
select select "number:28"
select select "number:14"
select select "number:19"
select select "number:23"
select select "number:34"
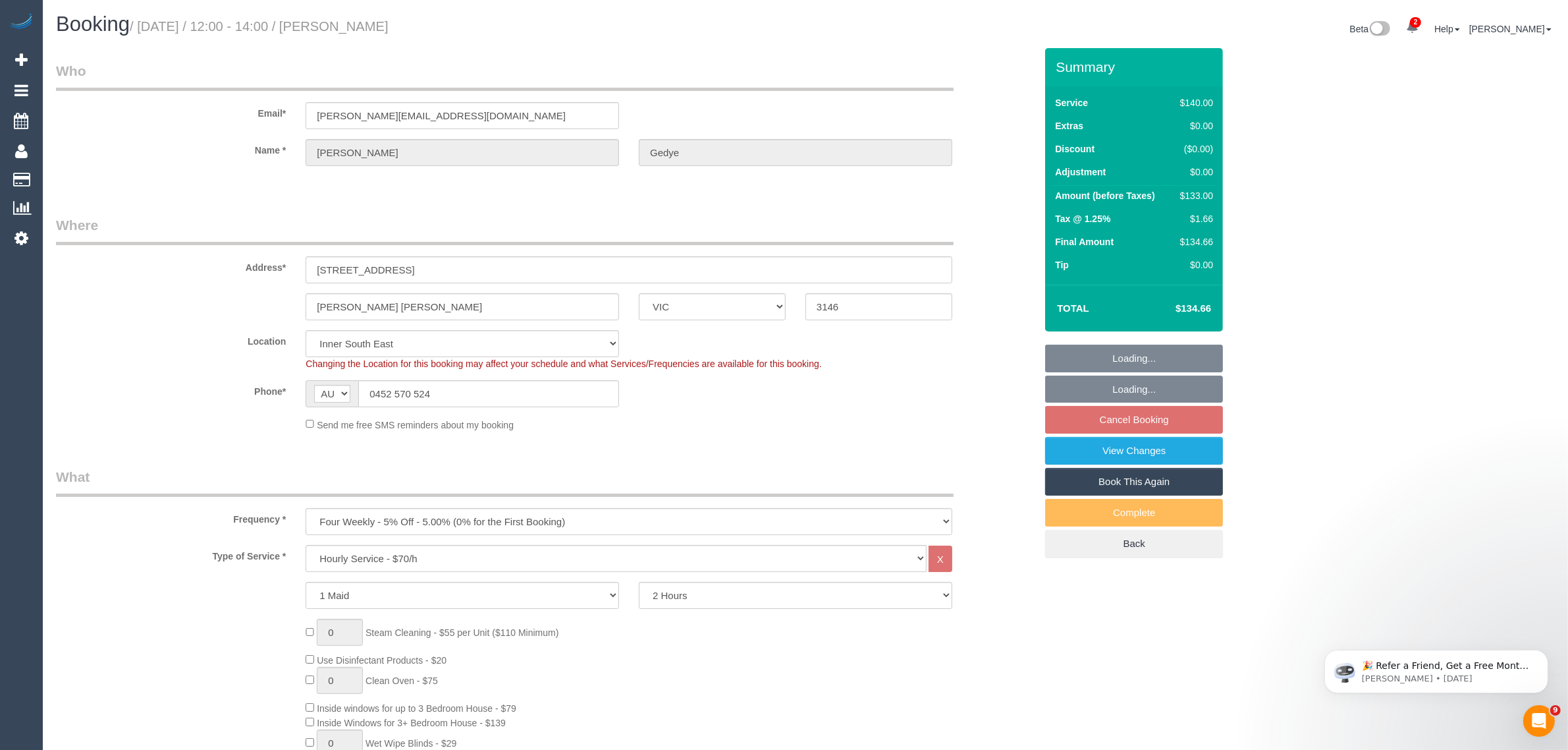
select select "number:12"
select select "object:1443"
click at [1027, 299] on div "Glen Iris ACT NSW NT QLD SA TAS VIC WA 3146" at bounding box center [546, 307] width 999 height 27
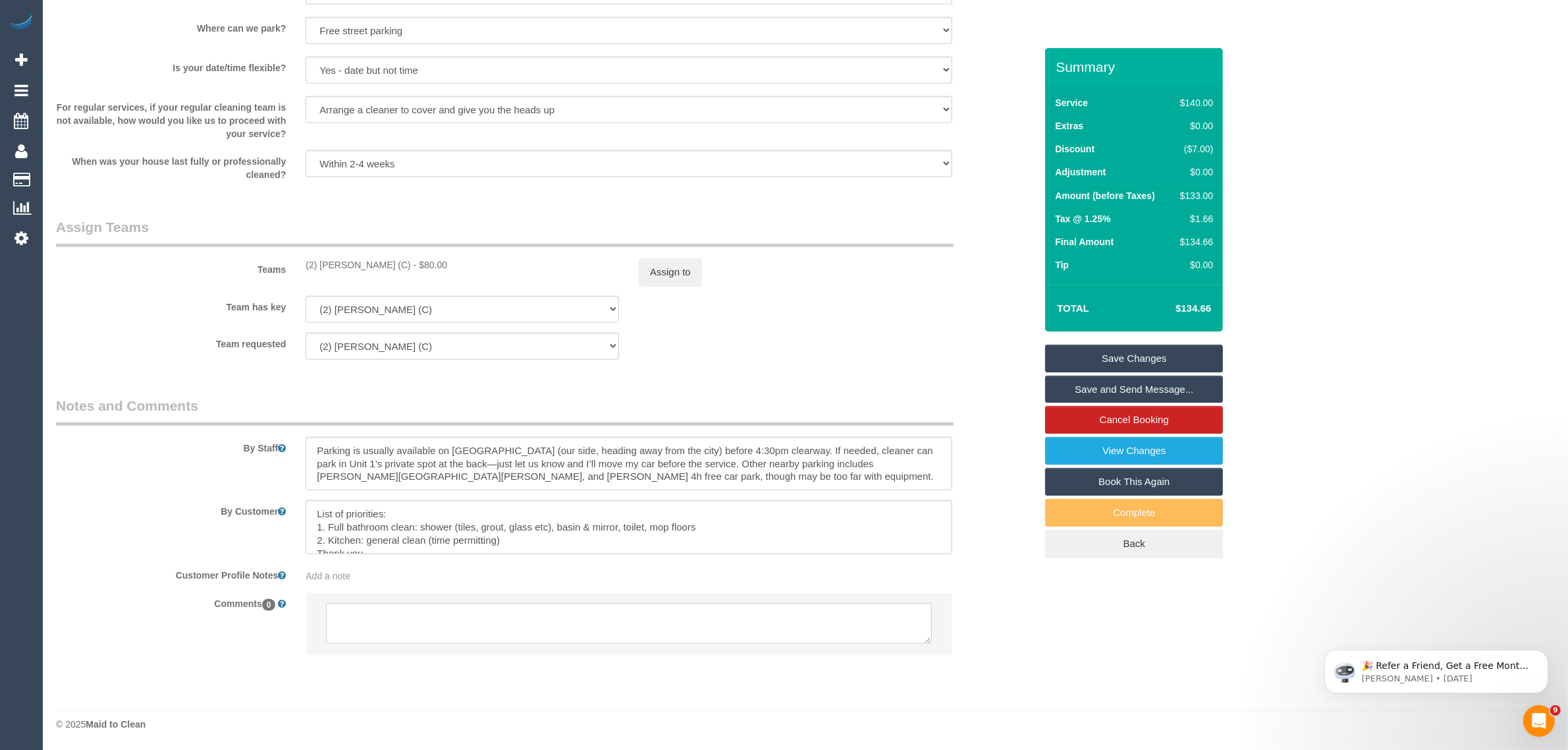
scroll to position [13, 0]
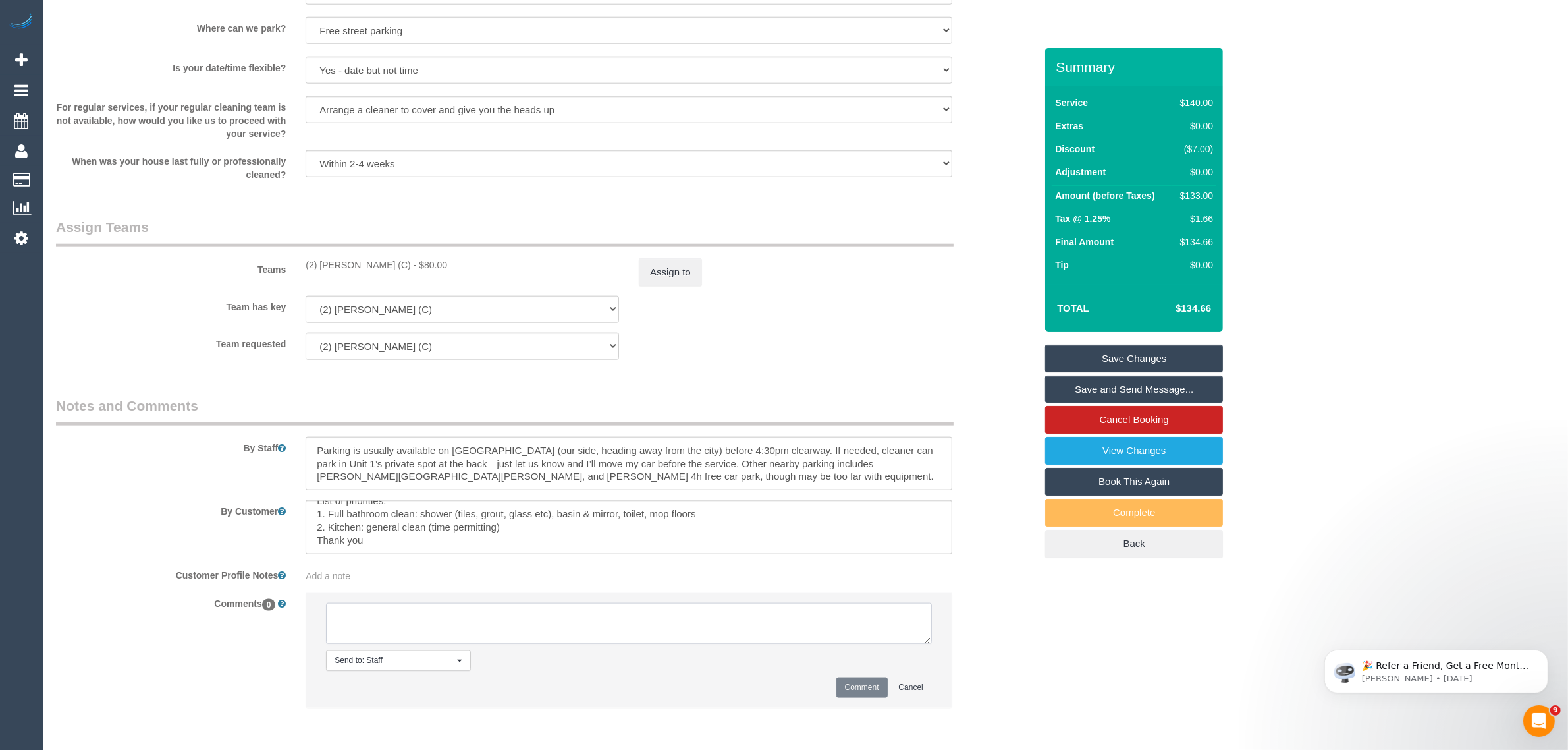
click at [761, 621] on textarea at bounding box center [629, 623] width 606 height 41
paste textarea "Cleaner(s) Unassigned: Reason Unassigned: Contact via: Which message sent: Addi…"
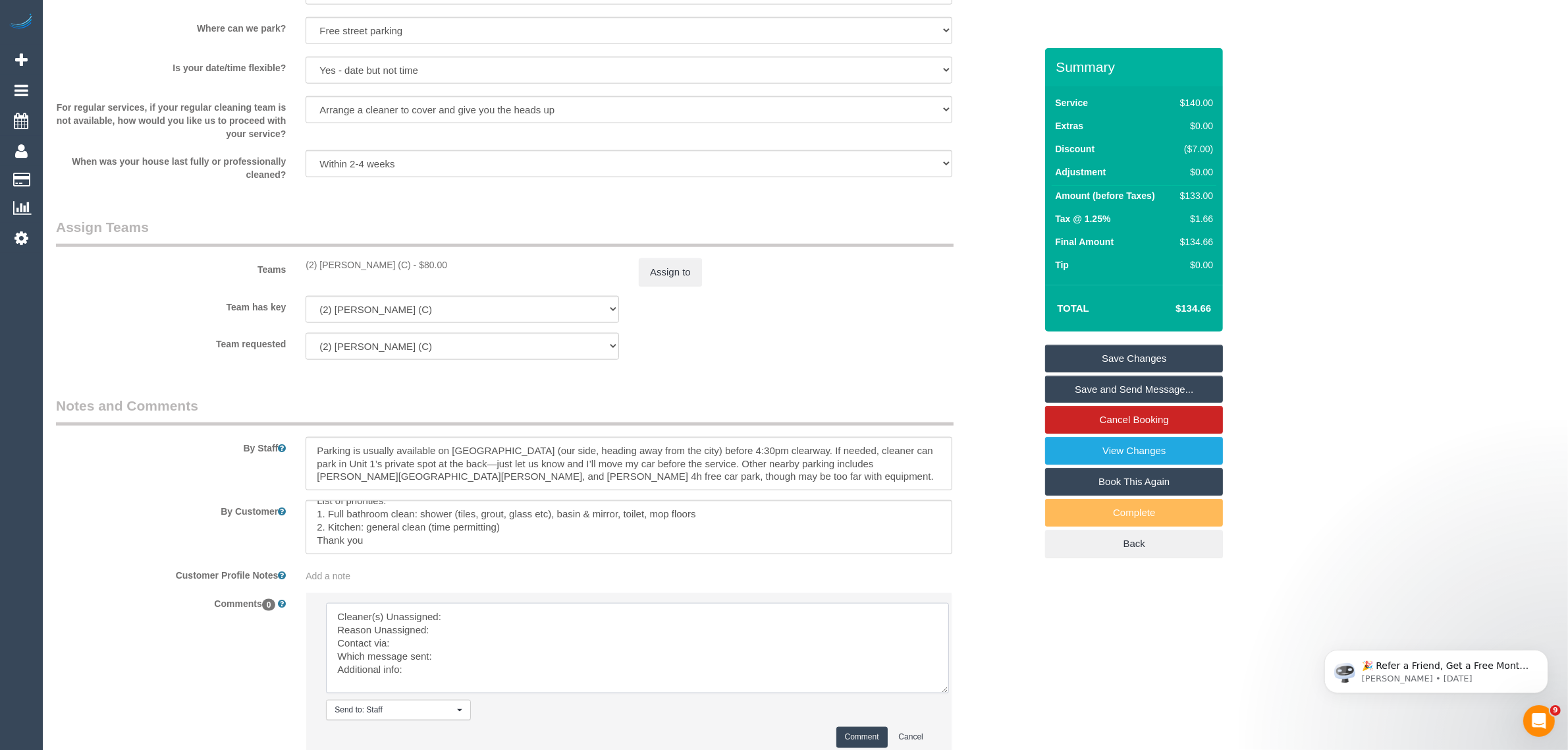
scroll to position [0, 0]
drag, startPoint x: 920, startPoint y: 638, endPoint x: 920, endPoint y: 703, distance: 65.0
click at [938, 693] on textarea at bounding box center [638, 648] width 623 height 91
click at [720, 597] on li "Send to: Staff Nothing selected Send to: Staff Send to: Customer Send to: Team …" at bounding box center [629, 683] width 645 height 180
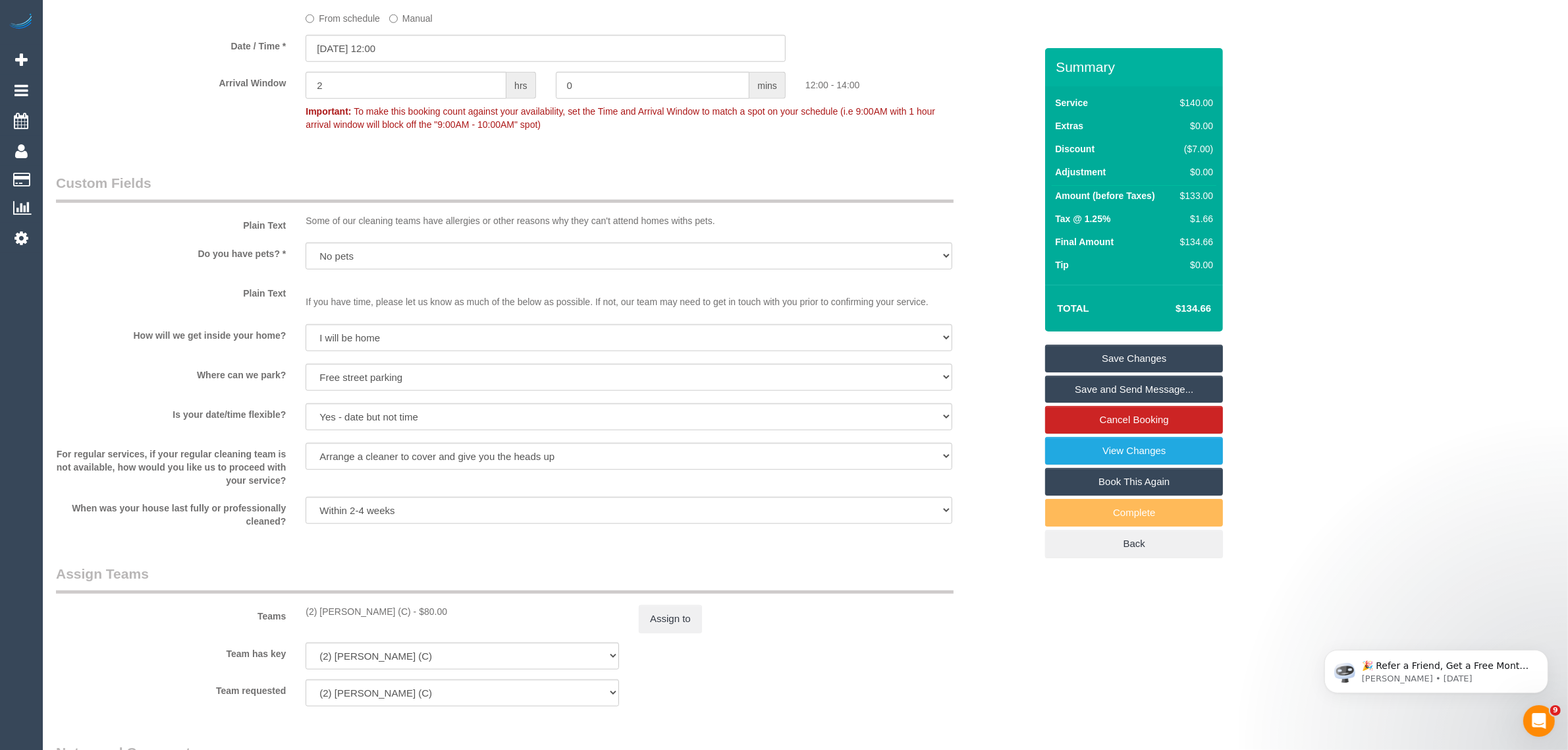
scroll to position [1472, 0]
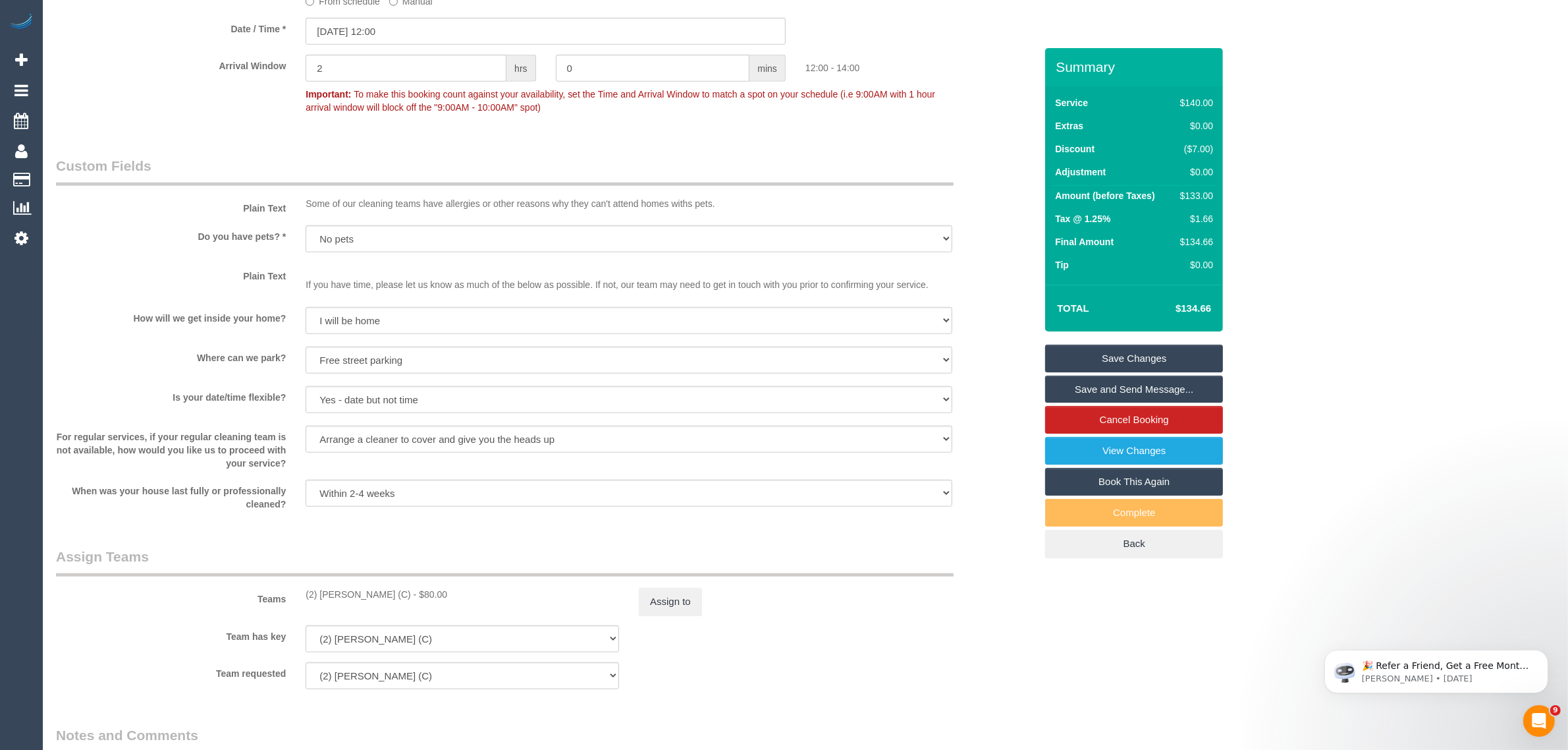
drag, startPoint x: 304, startPoint y: 595, endPoint x: 398, endPoint y: 579, distance: 95.4
click at [398, 579] on div "Teams (2) Kerry Welfare (C) - $80.00 Assign to" at bounding box center [546, 580] width 999 height 68
copy div "(2) Kerry Welfare (C) -"
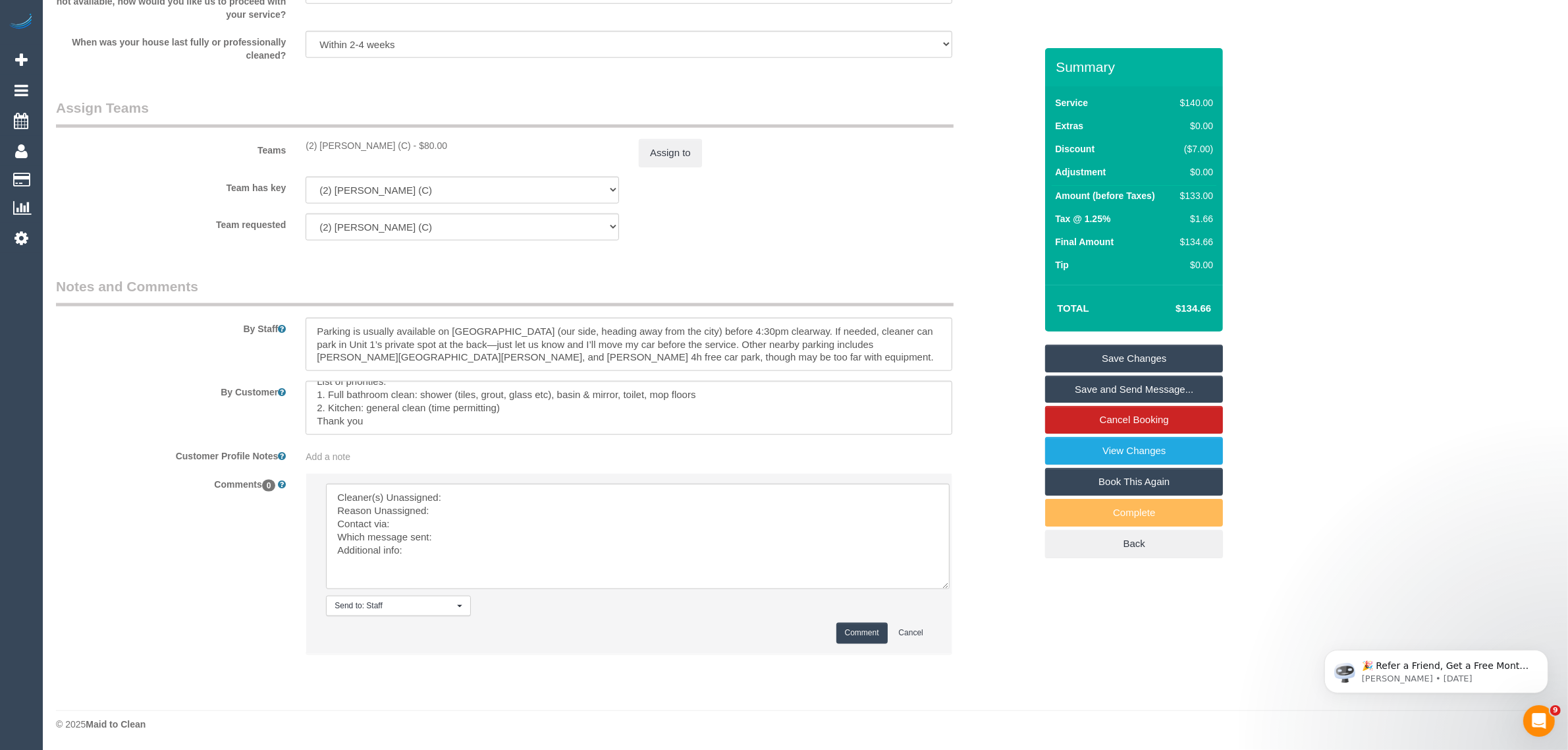
click at [538, 483] on li "Send to: Staff Nothing selected Send to: Staff Send to: Customer Send to: Team …" at bounding box center [629, 564] width 645 height 180
click at [532, 508] on textarea at bounding box center [638, 536] width 624 height 106
paste textarea "(2) Kerry Welfare (C) -"
click at [534, 490] on textarea at bounding box center [638, 536] width 624 height 106
paste textarea "(2) Kerry Welfare (C) -"
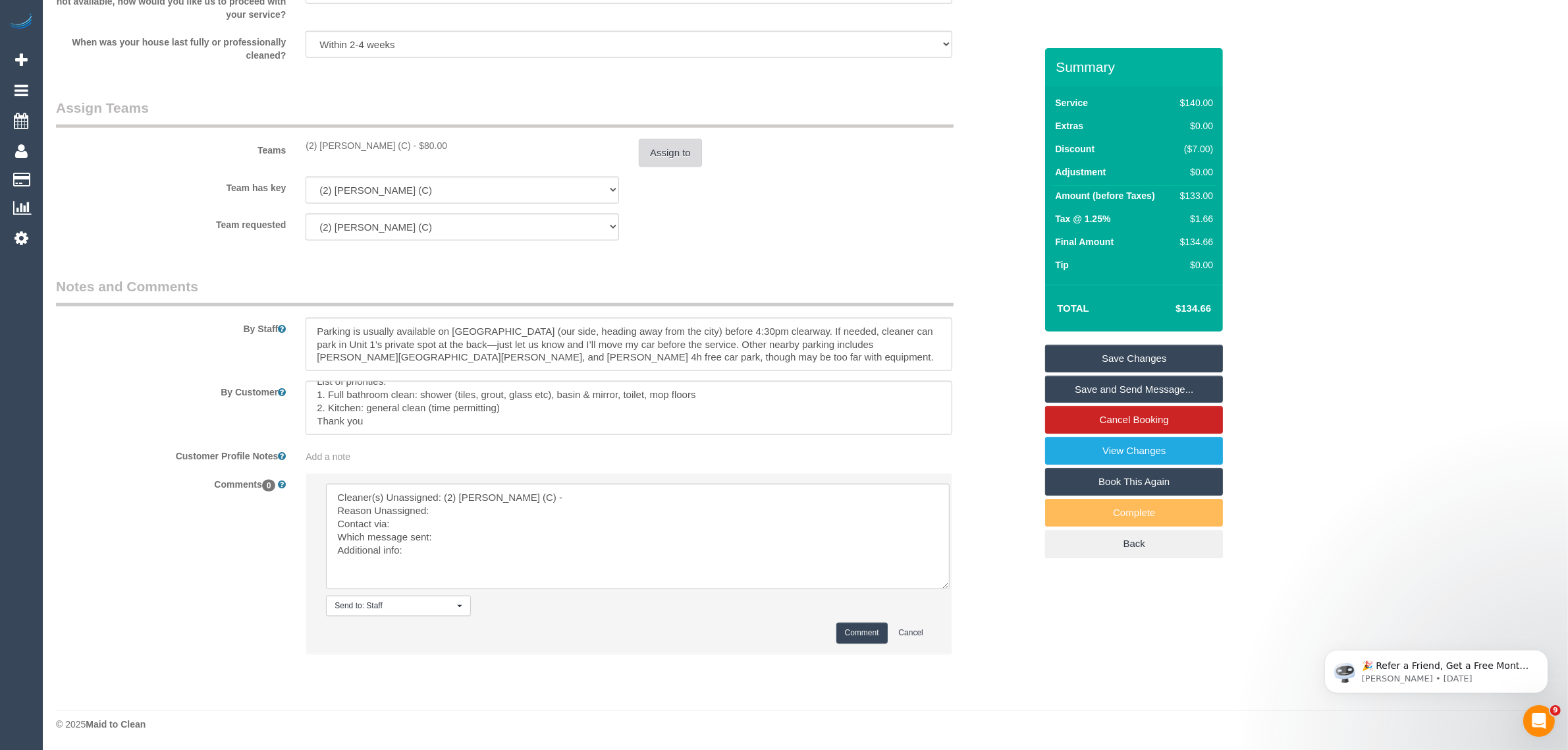
click at [678, 162] on button "Assign to" at bounding box center [671, 153] width 63 height 28
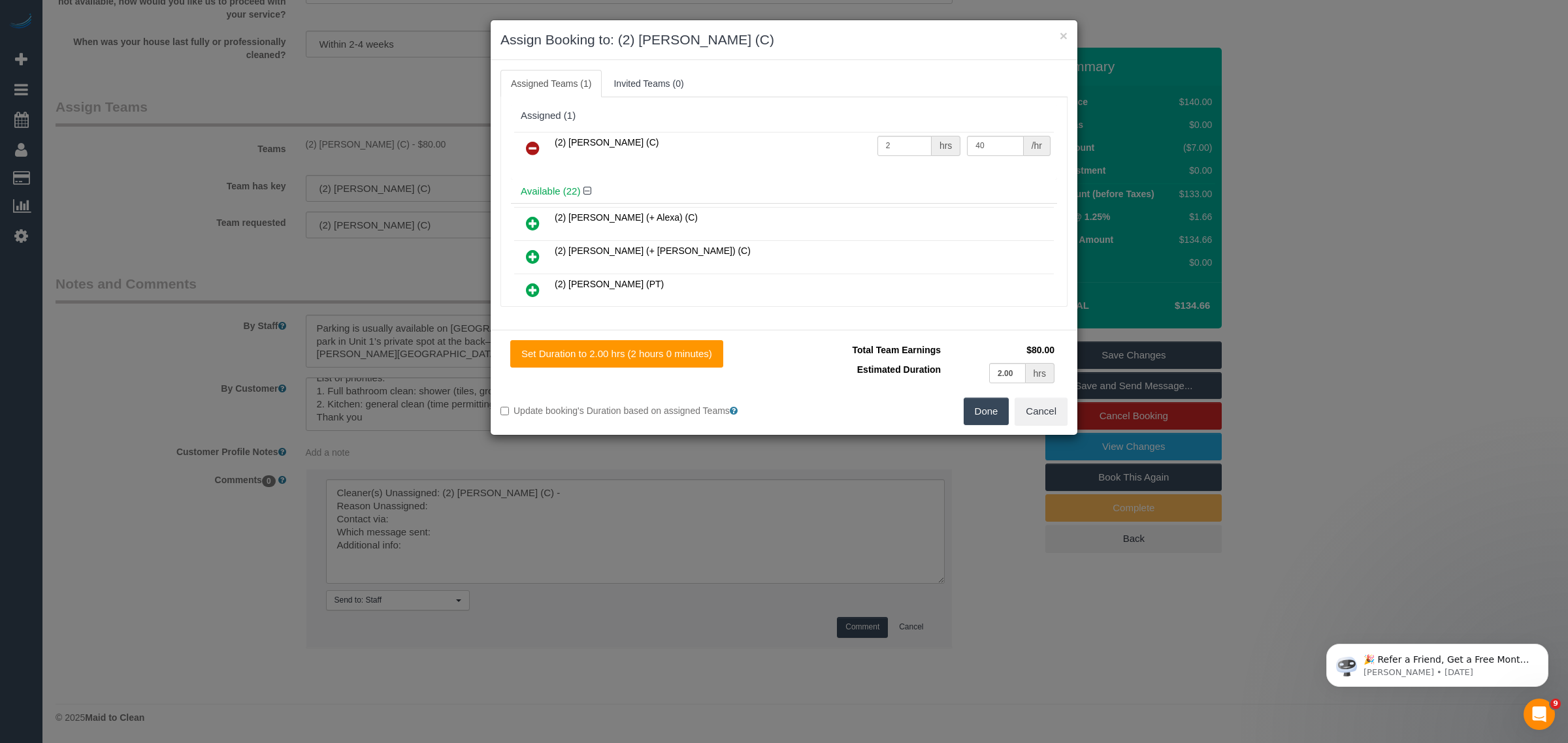
click at [534, 146] on icon at bounding box center [533, 148] width 14 height 16
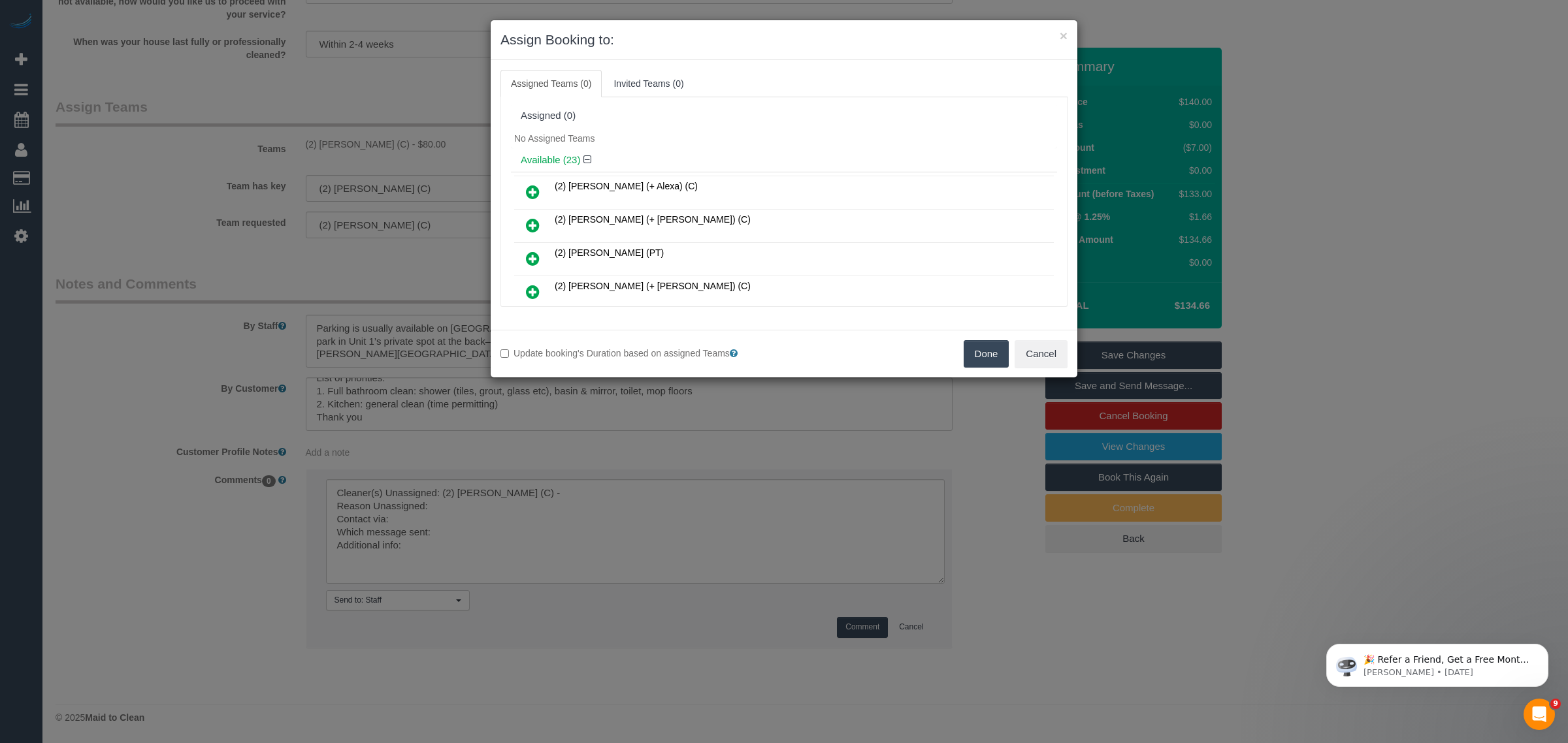
click at [966, 350] on button "Done" at bounding box center [986, 354] width 46 height 28
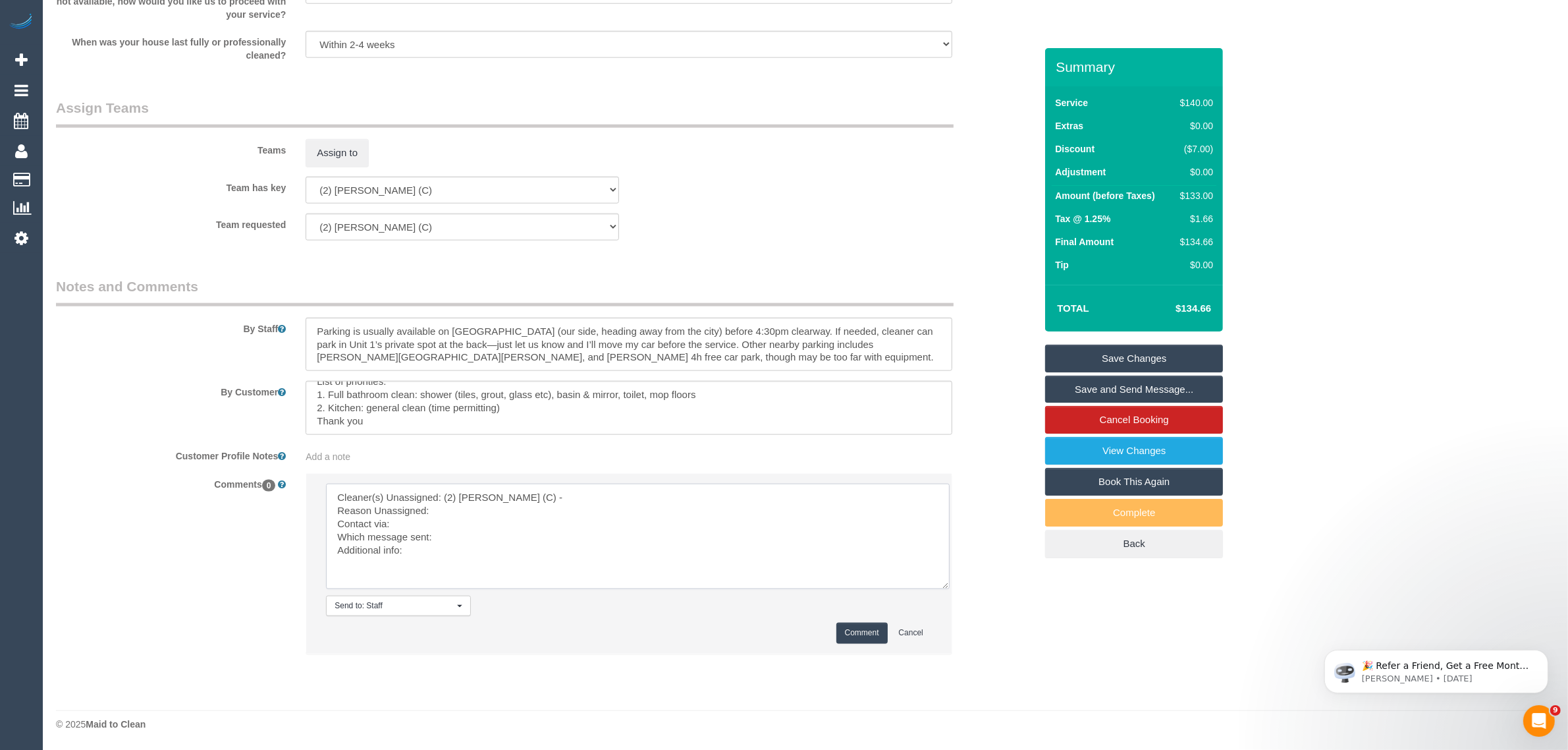
click at [521, 509] on textarea at bounding box center [638, 536] width 624 height 106
click at [653, 551] on textarea at bounding box center [638, 536] width 624 height 106
click at [465, 528] on textarea at bounding box center [638, 536] width 624 height 106
click at [555, 540] on textarea at bounding box center [638, 536] width 624 height 106
type textarea "Cleaner(s) Unassigned: (2) Kerry Welfare (C) - Reason Unassigned: Sick Contact …"
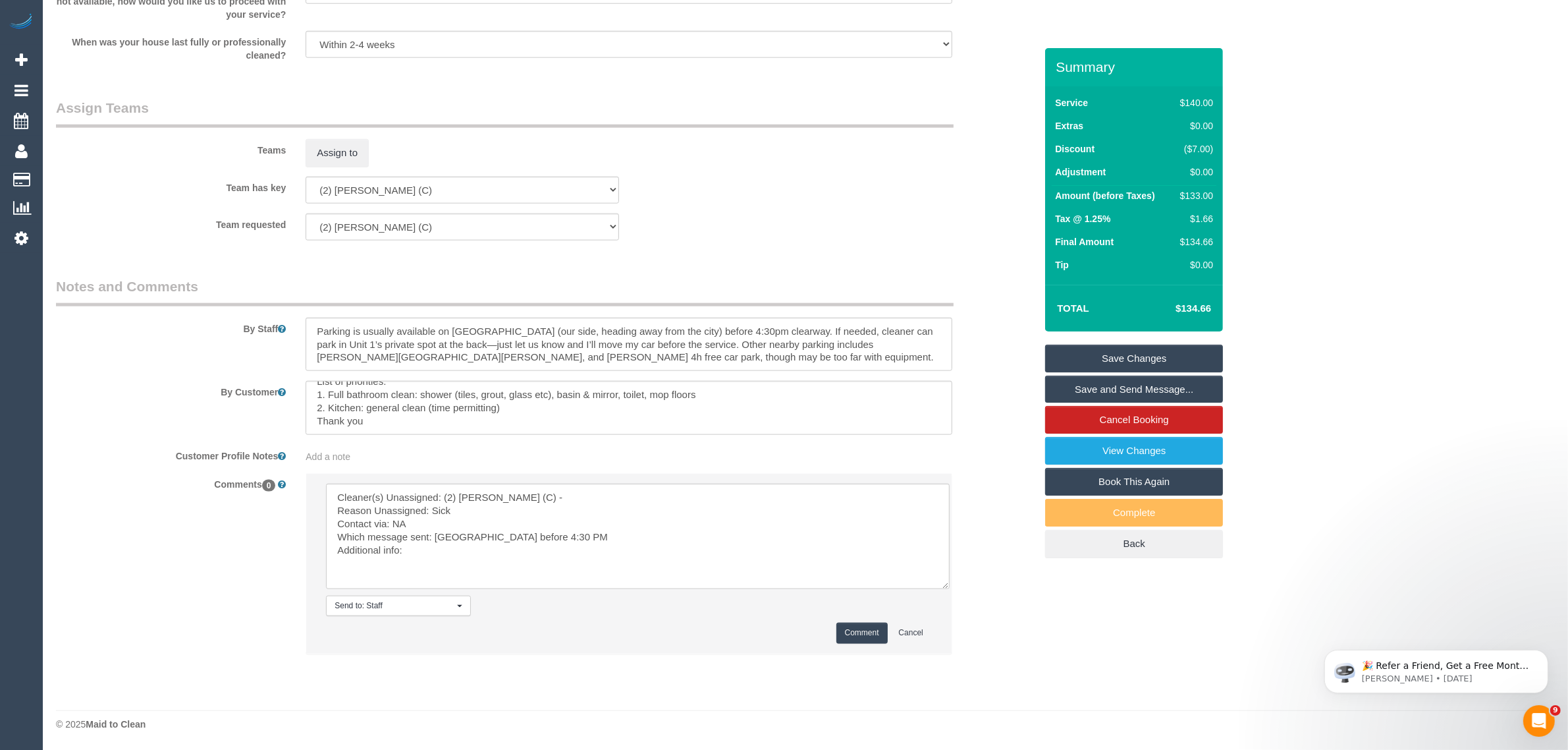
click at [840, 636] on button "Comment" at bounding box center [862, 633] width 52 height 20
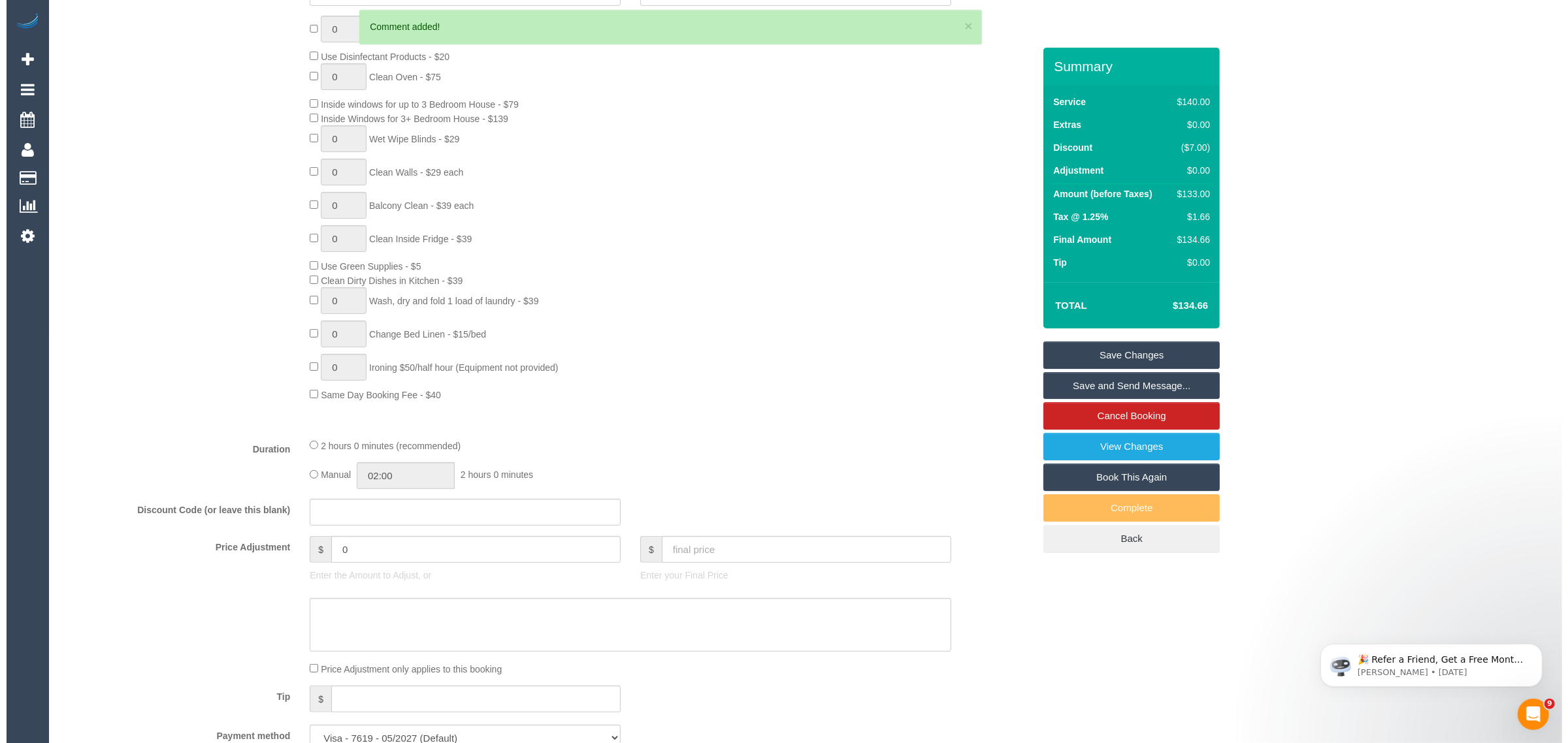
scroll to position [0, 0]
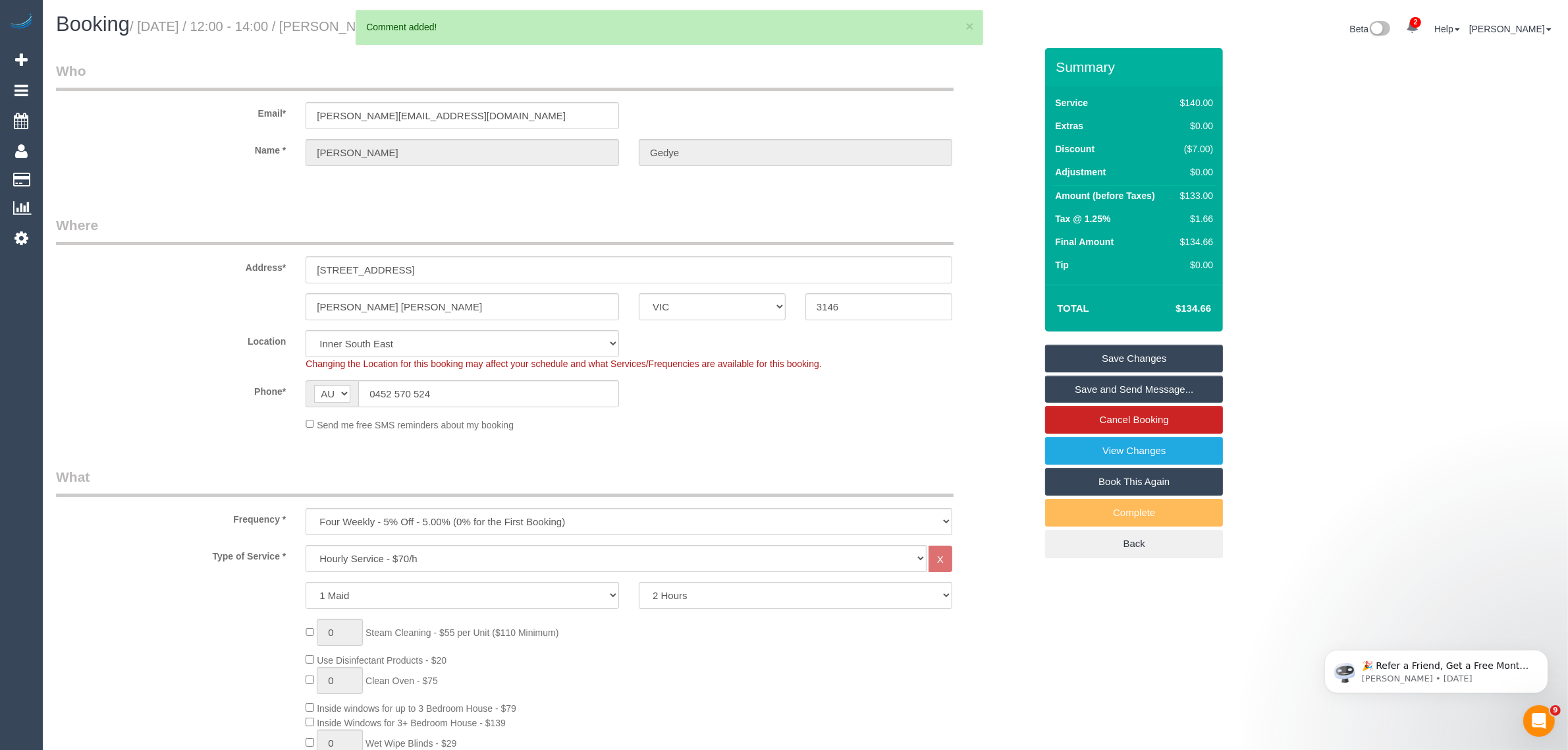
click at [1079, 353] on link "Save Changes" at bounding box center [1134, 358] width 178 height 28
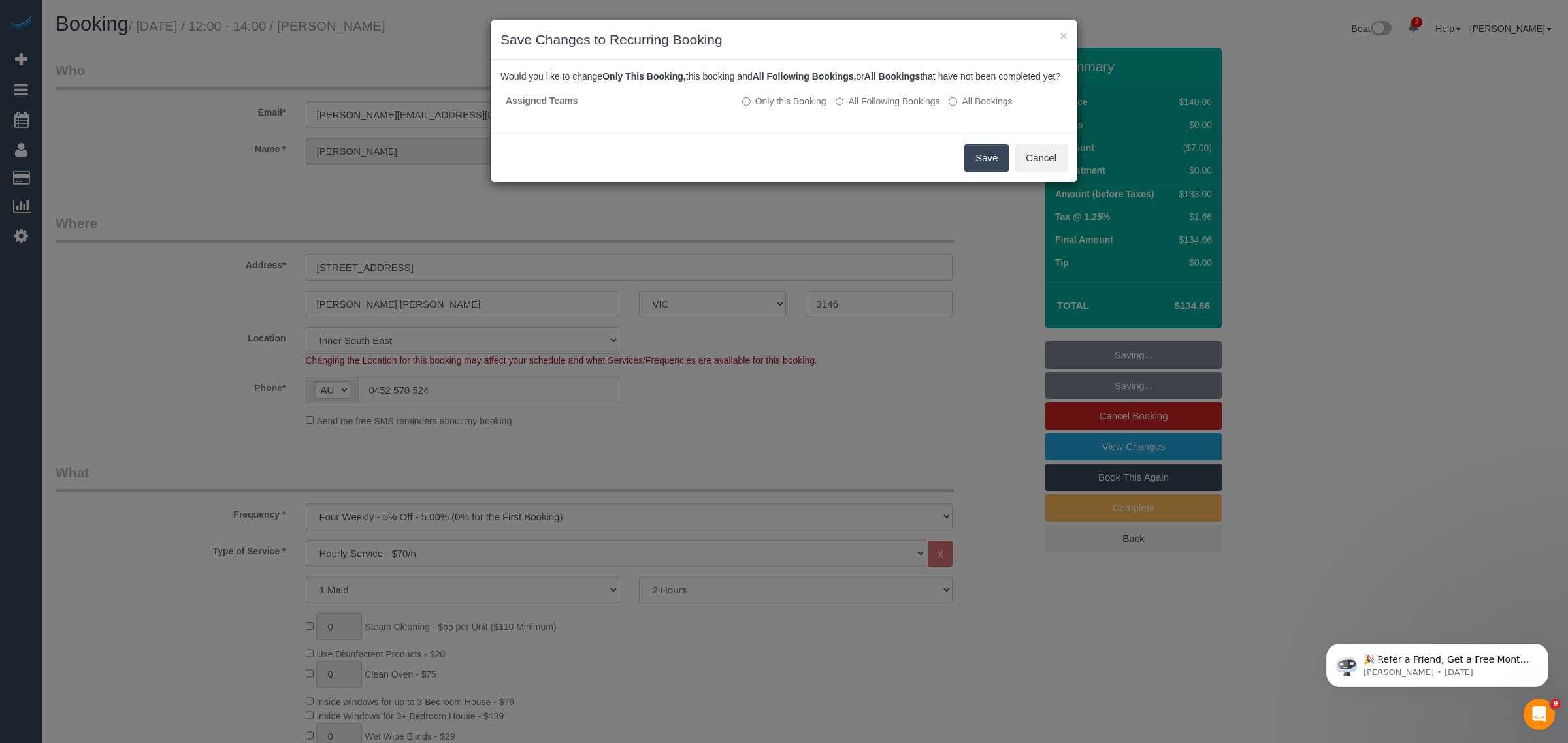
click at [974, 167] on button "Save" at bounding box center [986, 158] width 44 height 28
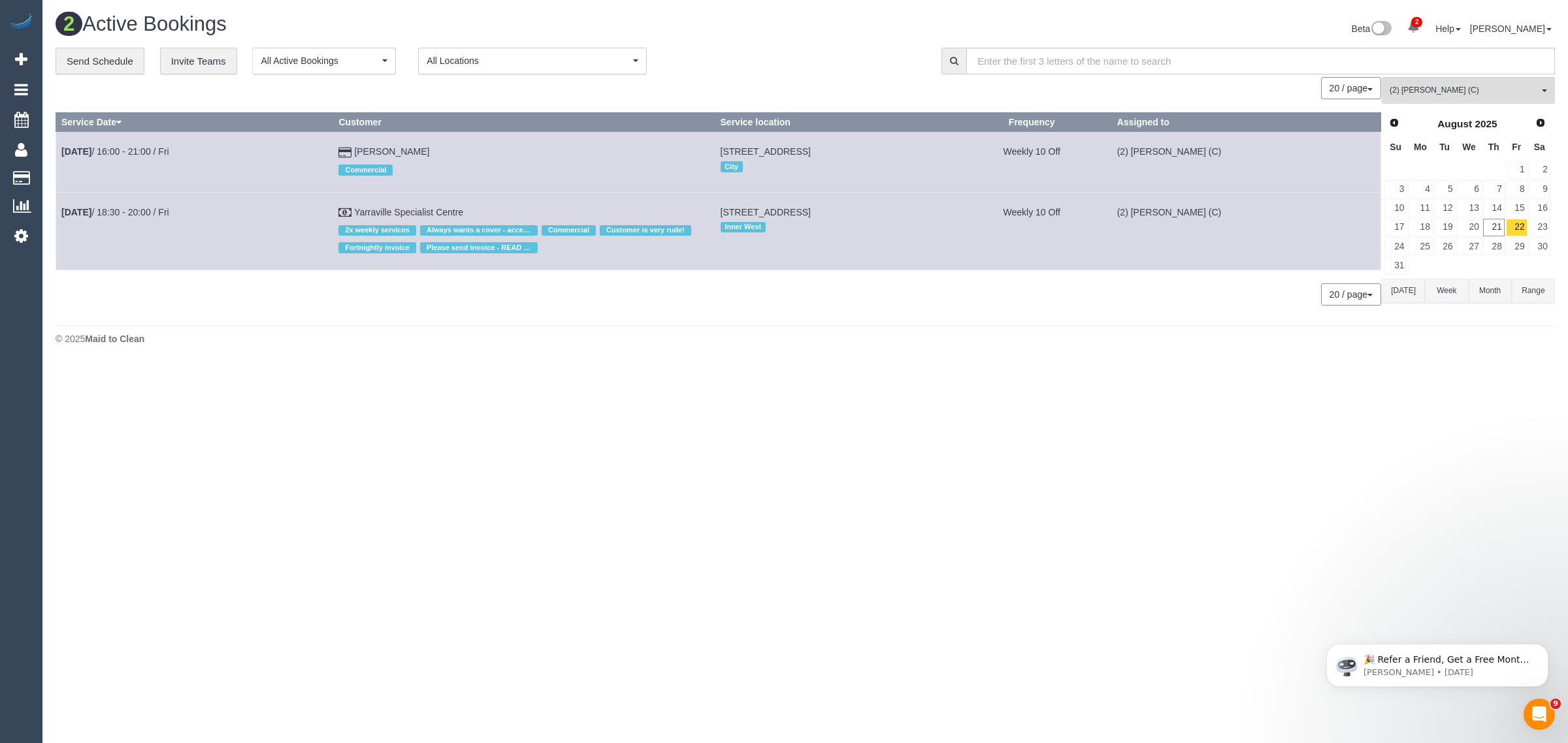
click at [690, 349] on footer "© 2025 Maid to Clean" at bounding box center [805, 338] width 1500 height 26
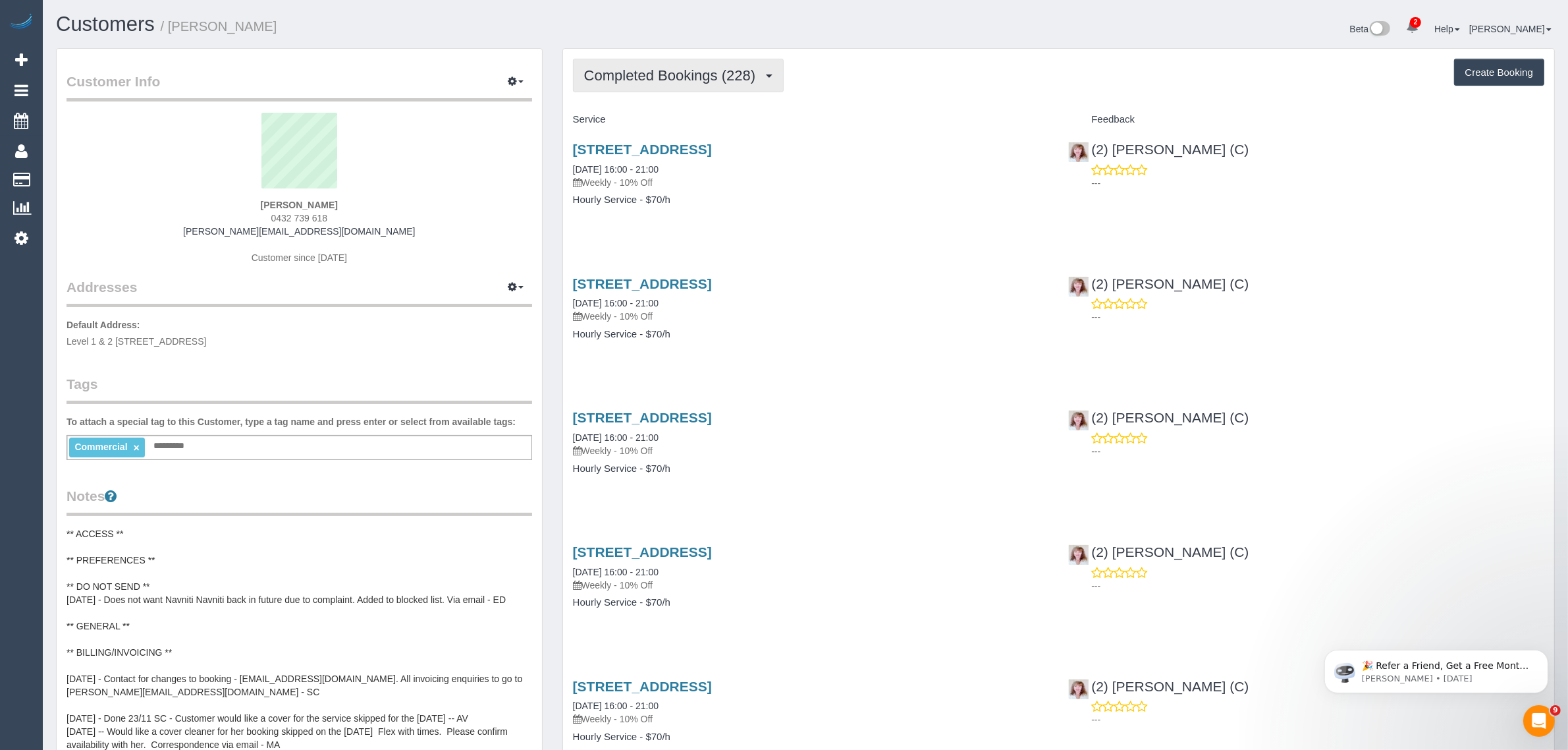
click at [672, 87] on button "Completed Bookings (228)" at bounding box center [678, 75] width 212 height 34
click at [662, 123] on link "Upcoming Bookings (11)" at bounding box center [648, 124] width 148 height 17
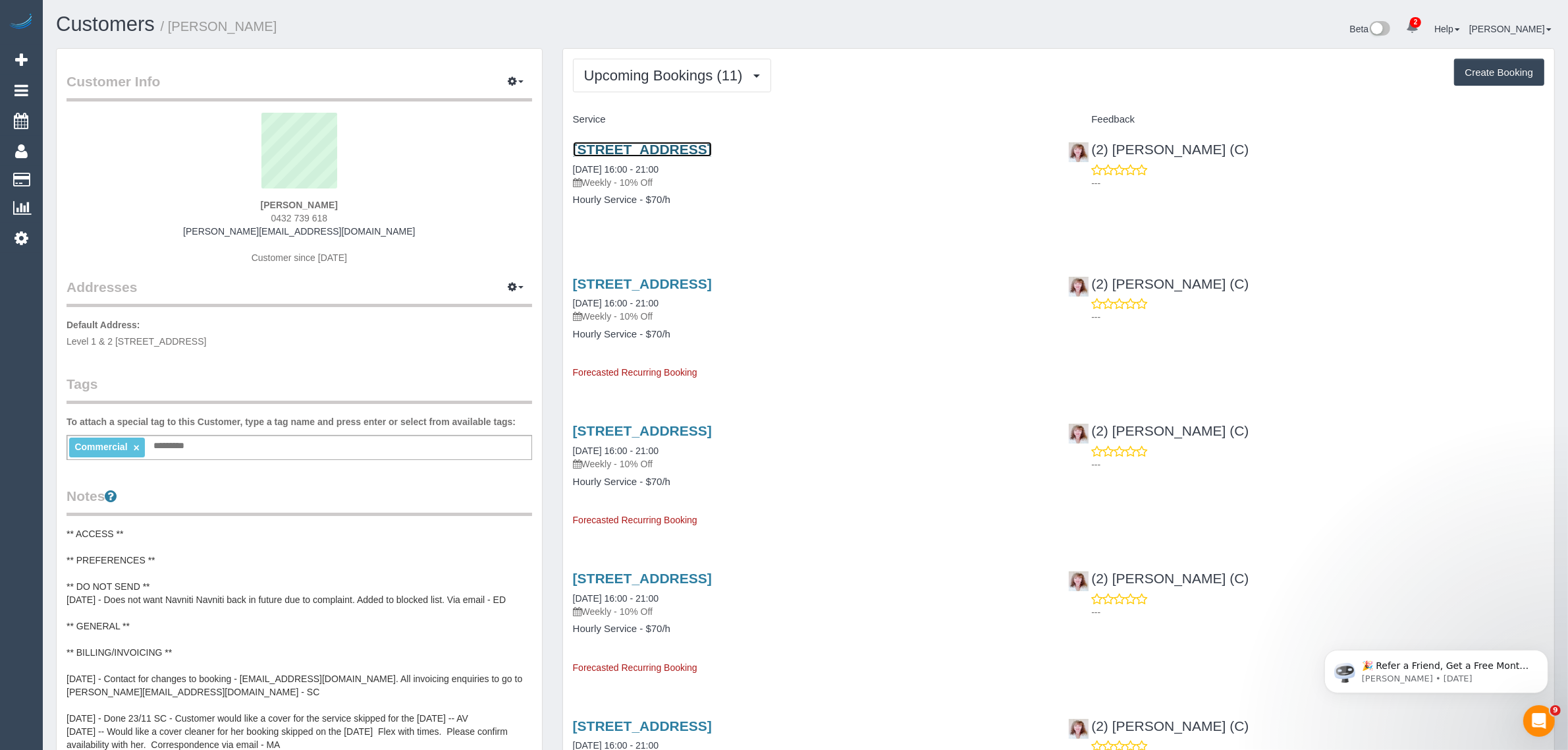
click at [678, 152] on link "[STREET_ADDRESS]" at bounding box center [643, 149] width 139 height 15
click at [686, 71] on span "Upcoming Bookings (11)" at bounding box center [667, 75] width 165 height 17
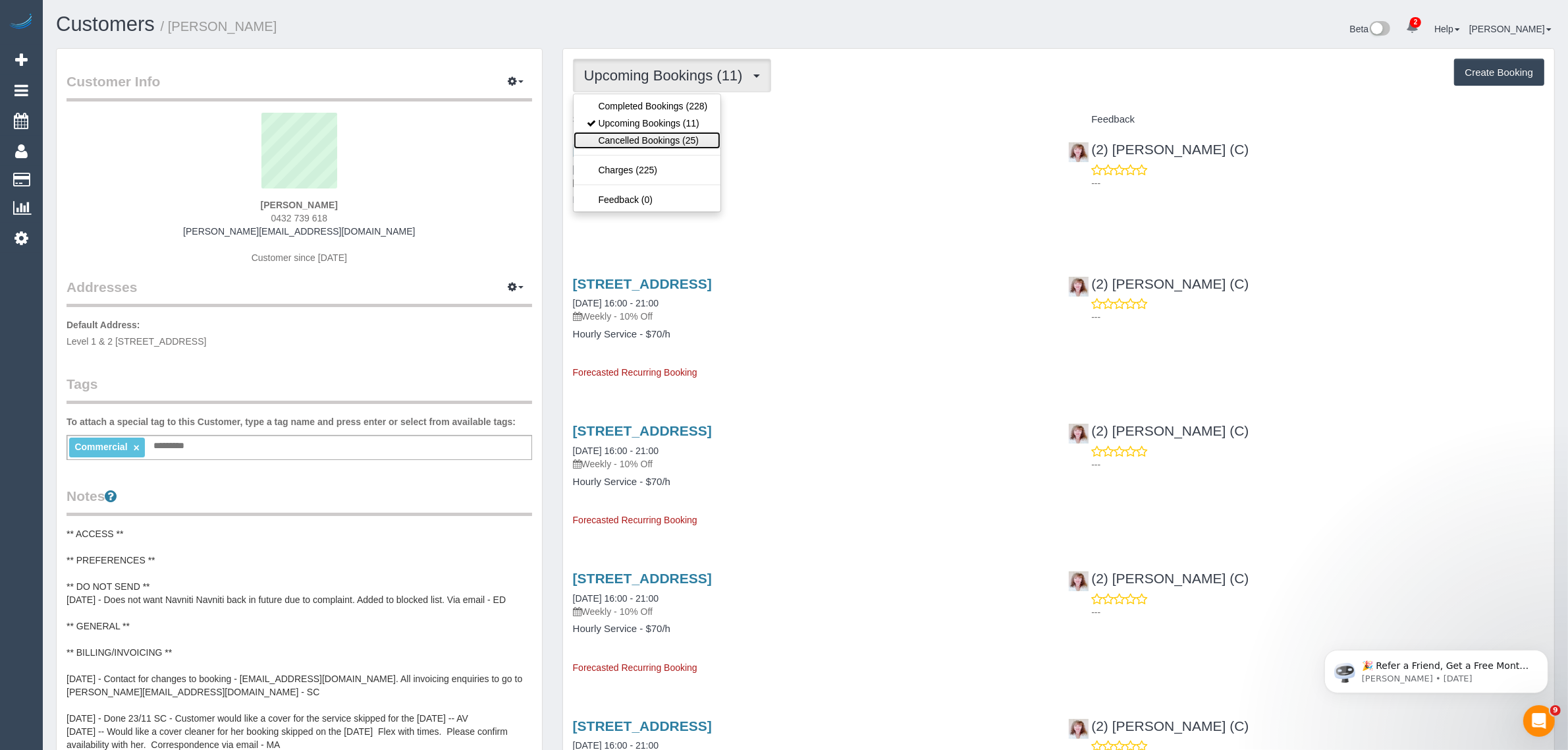
click at [666, 133] on link "Cancelled Bookings (25)" at bounding box center [648, 140] width 148 height 17
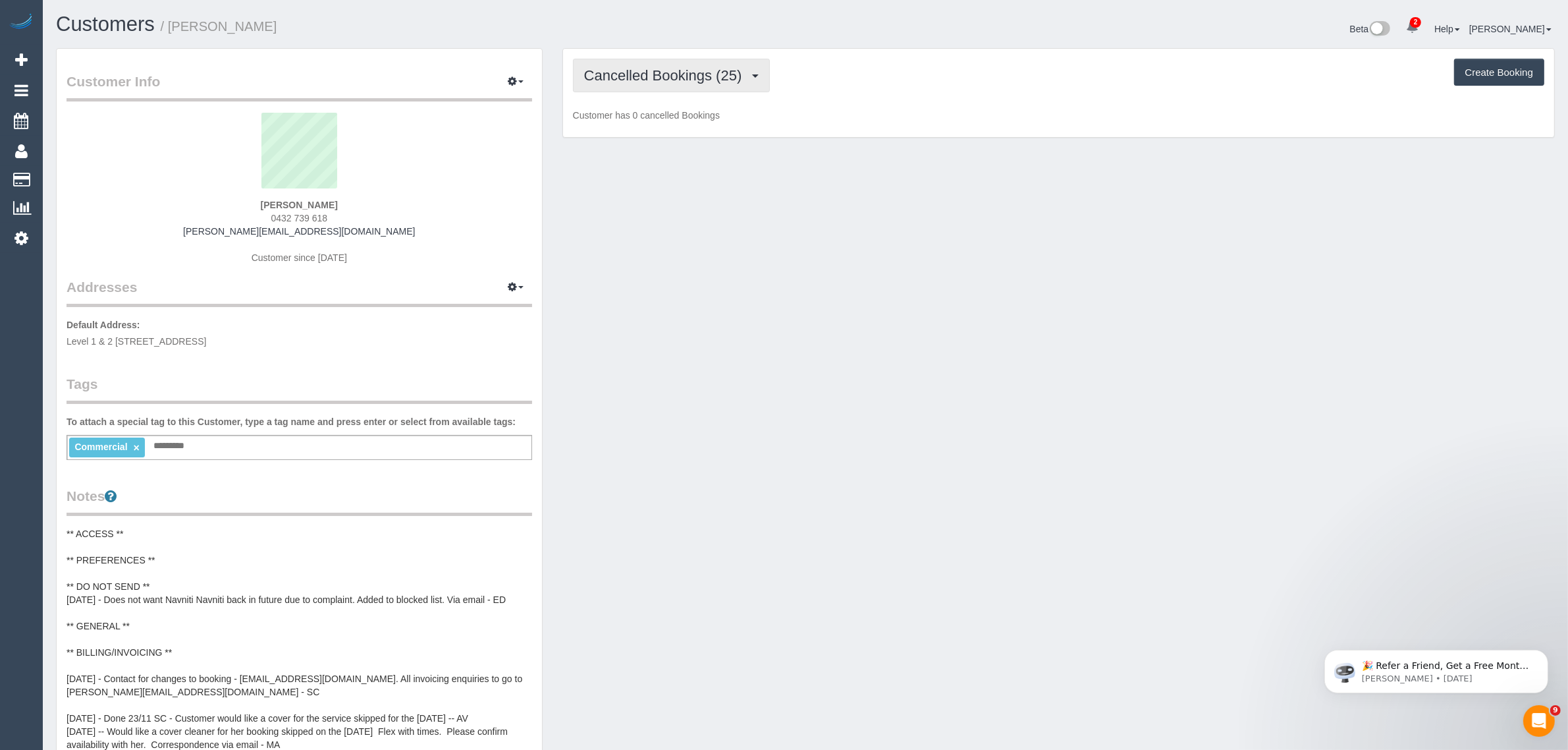
click at [702, 75] on span "Cancelled Bookings (25)" at bounding box center [666, 75] width 164 height 17
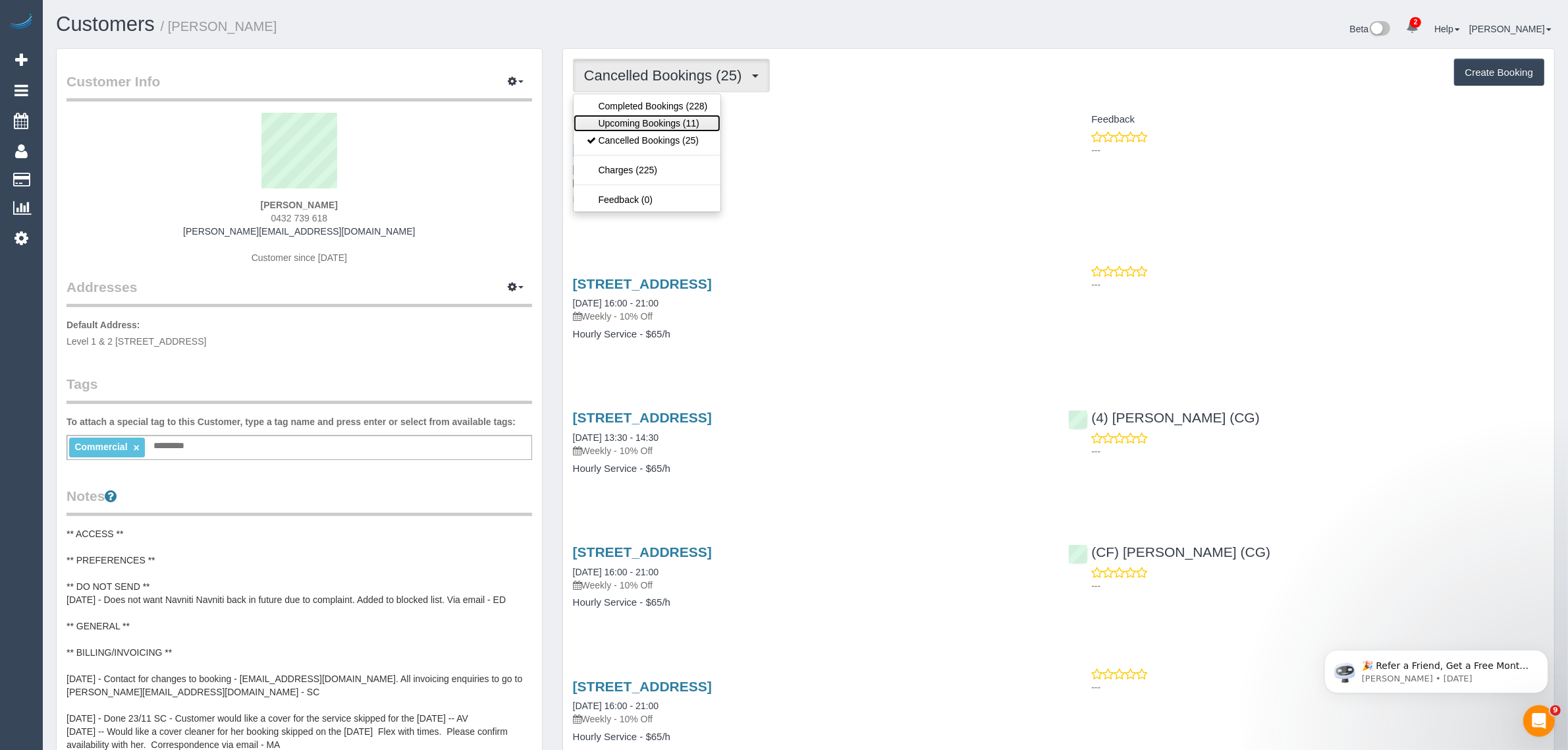
click at [663, 120] on link "Upcoming Bookings (11)" at bounding box center [648, 124] width 148 height 17
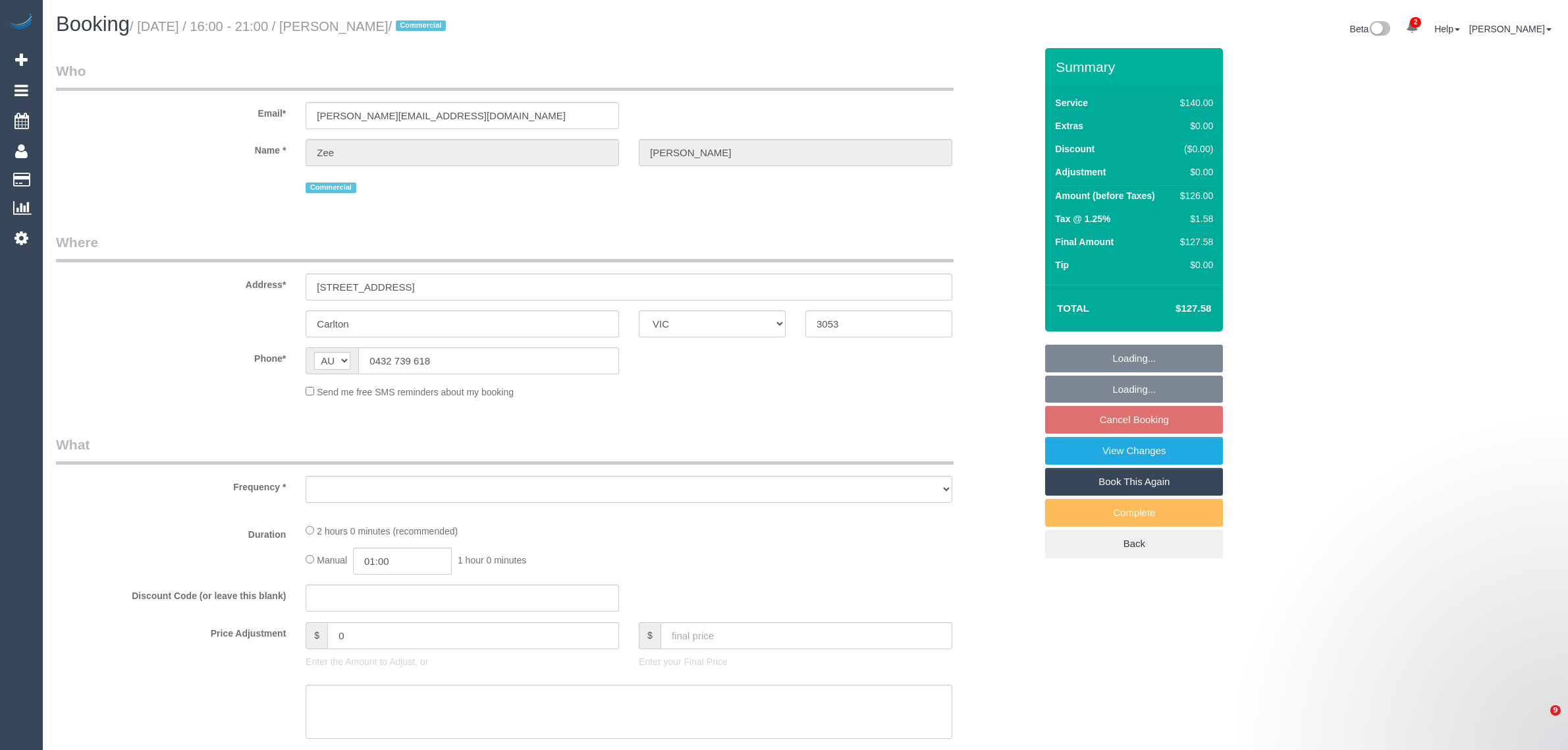
select select "VIC"
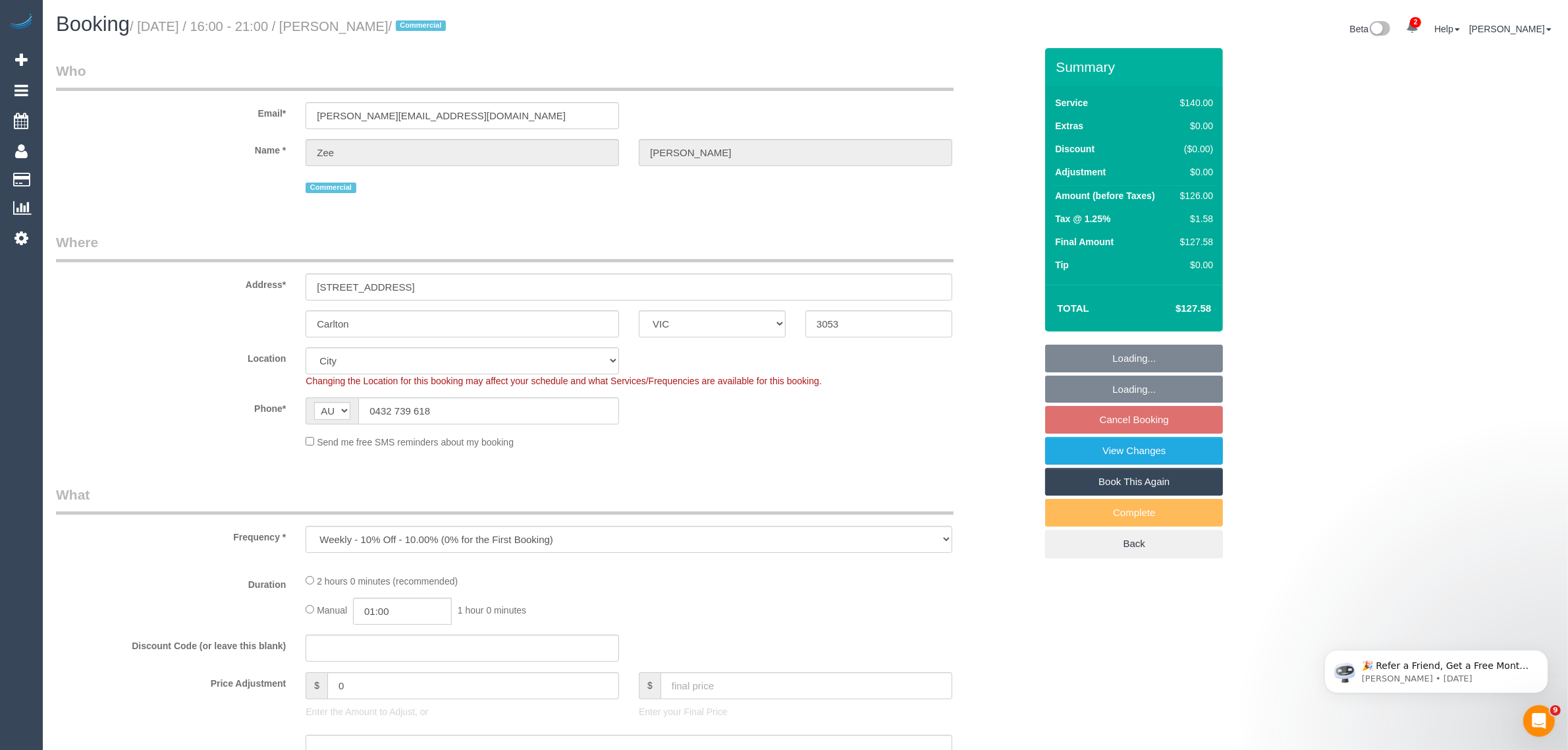
select select "object:1276"
select select "7248"
select select "number:28"
select select "number:14"
select select "number:19"
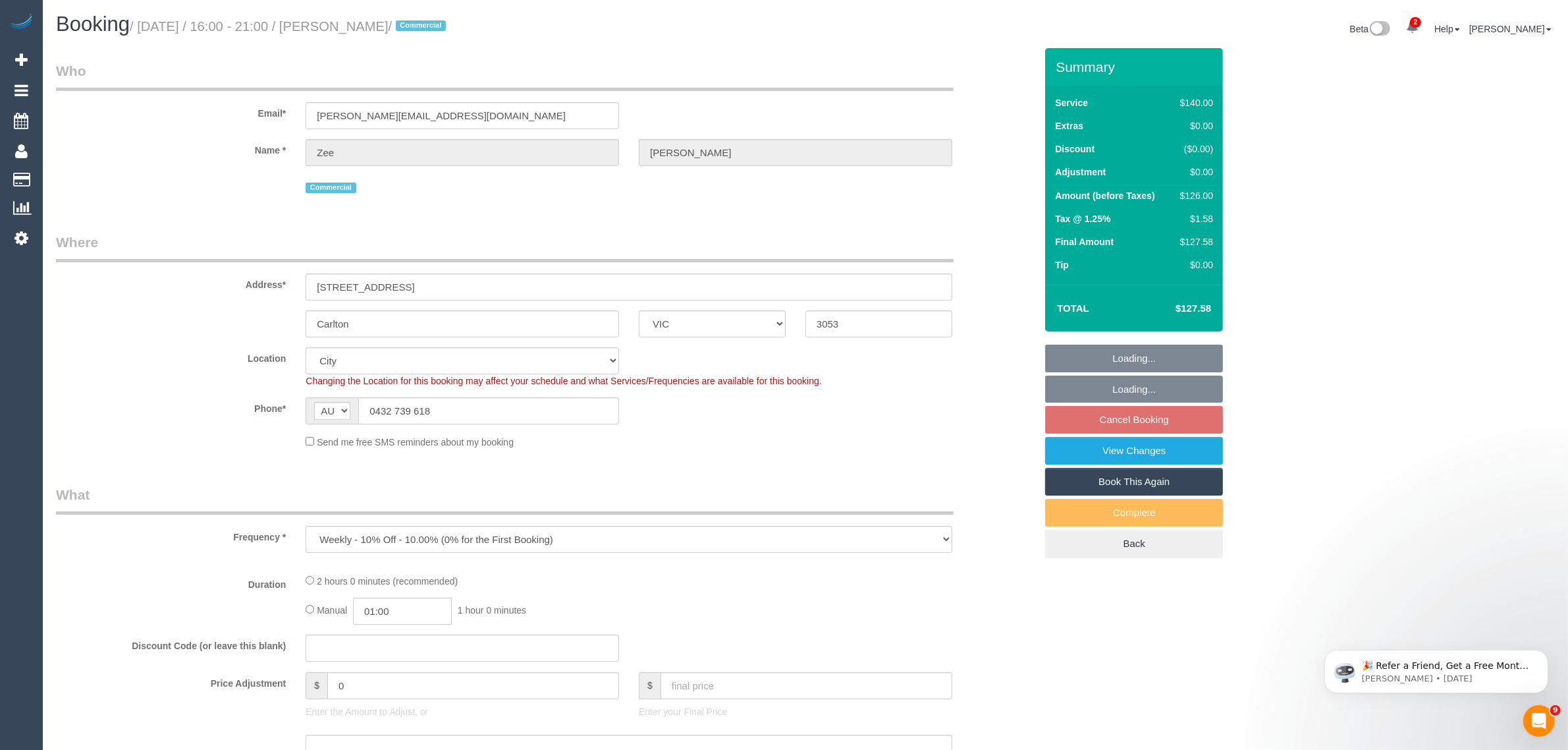
select select "number:24"
select select "number:35"
select select "number:12"
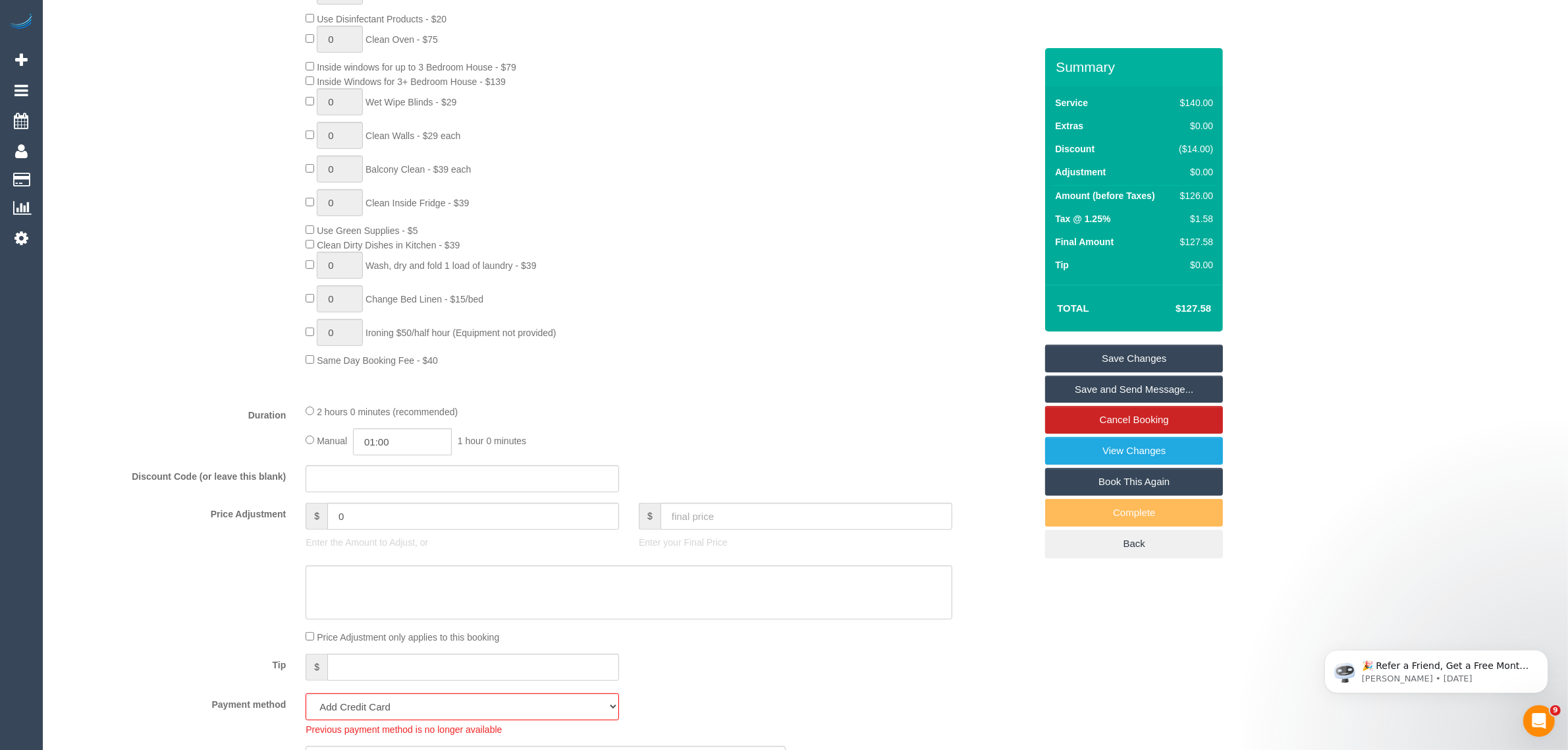
scroll to position [989, 0]
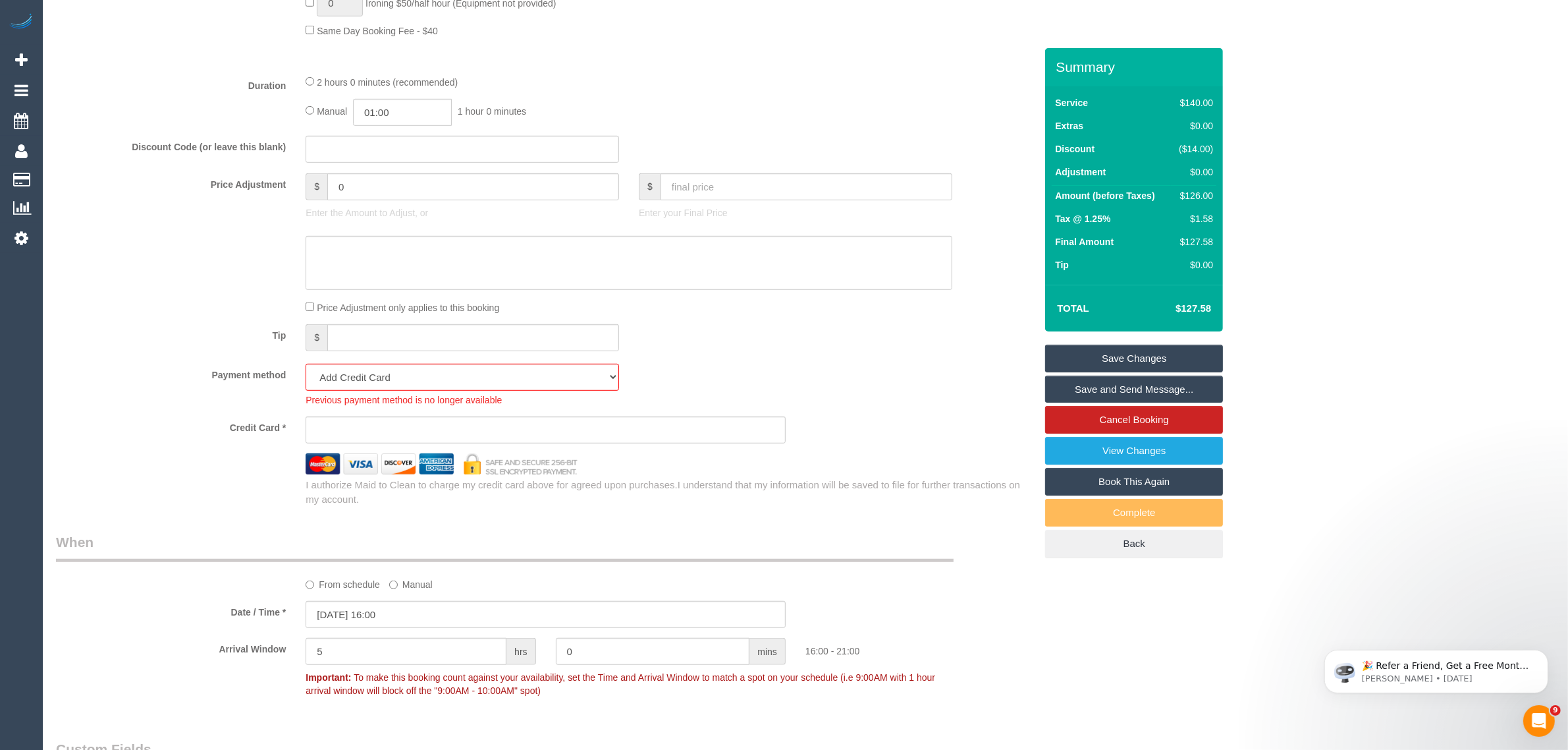
click at [818, 315] on fieldset "What Frequency * One Time Cleaning Weekly - 10% Off - 10.00% (0% for the First …" at bounding box center [546, 1] width 979 height 1010
click at [564, 376] on select "Mastercard - 5469 - 07/2029 (Default) Add Credit Card ─────────────── Cash Chec…" at bounding box center [462, 377] width 314 height 27
select select "string:stripe-pm_1R8WIf2GScqysDRVUt8qNa5x"
click at [306, 364] on select "Mastercard - 5469 - 07/2029 (Default) Add Credit Card ─────────────── Cash Chec…" at bounding box center [462, 377] width 314 height 27
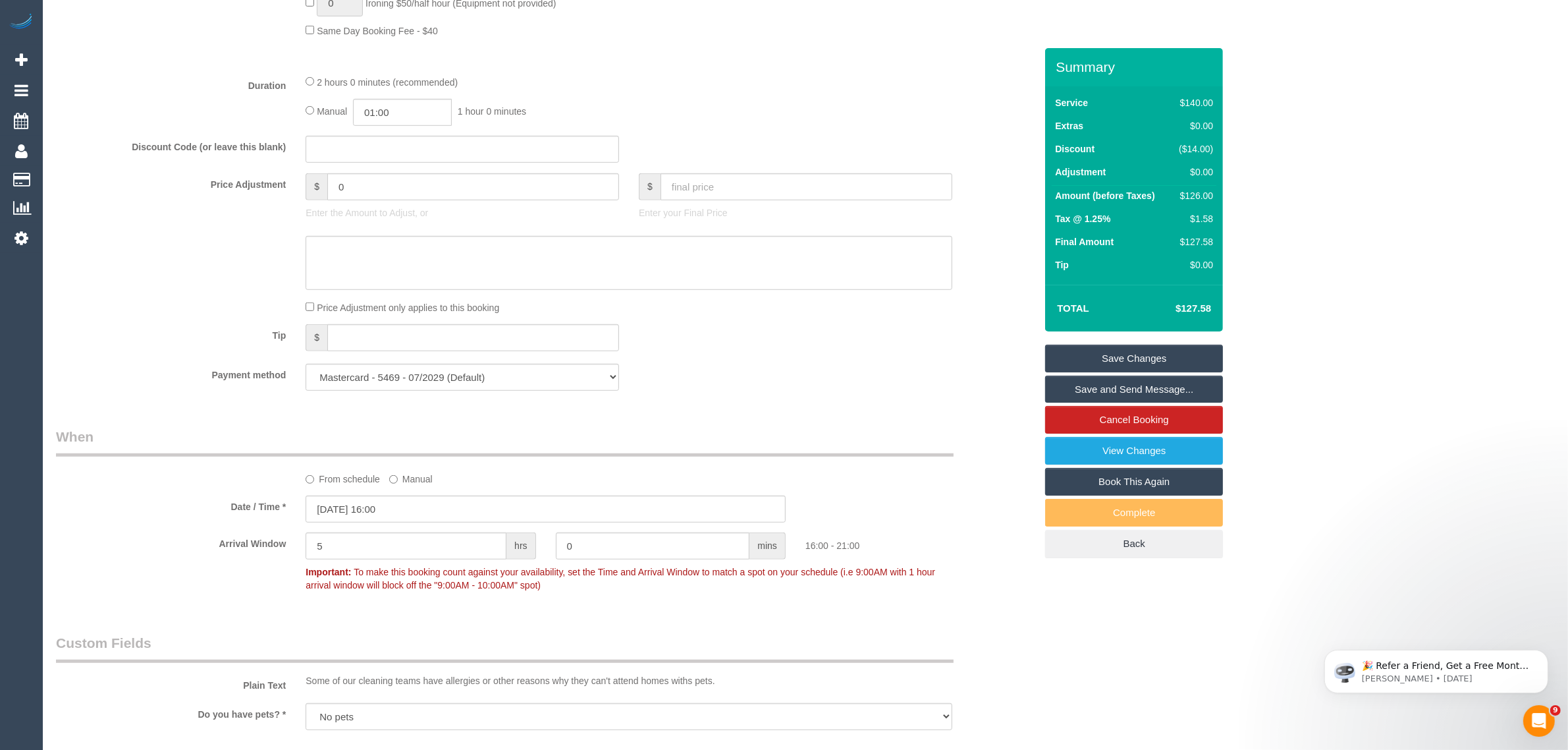
click at [775, 333] on div "Tip $" at bounding box center [546, 338] width 999 height 29
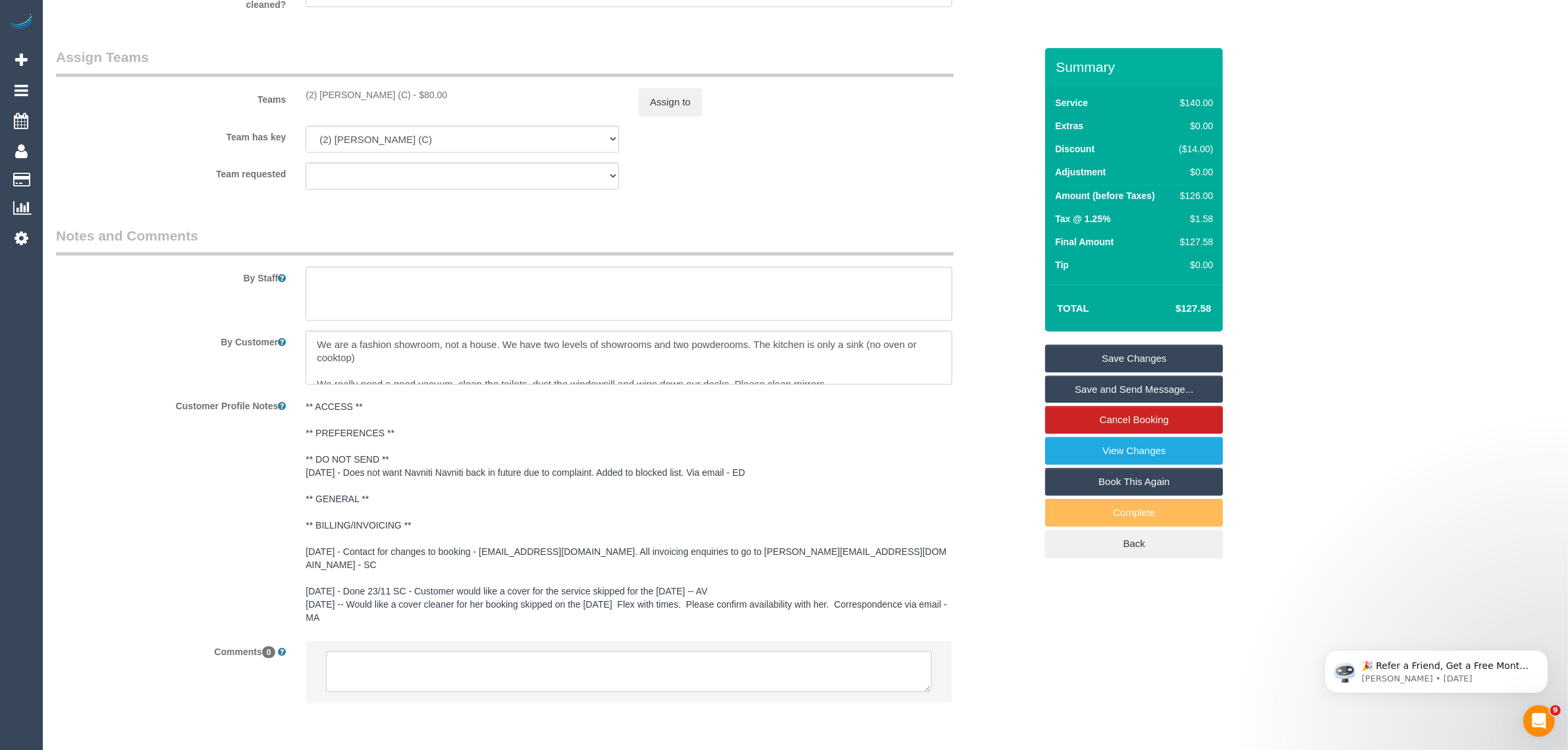
scroll to position [2001, 0]
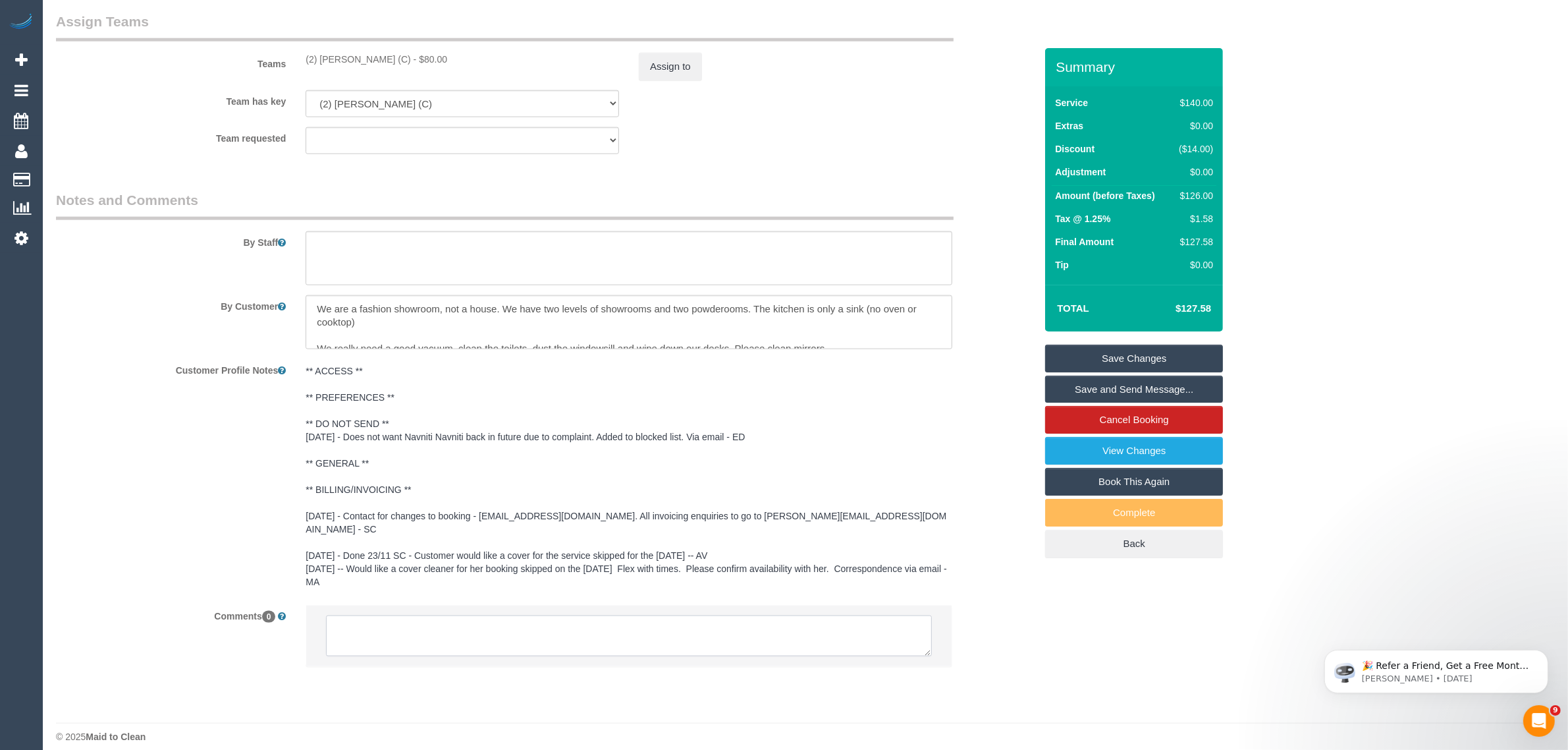
click at [778, 616] on textarea at bounding box center [629, 636] width 606 height 41
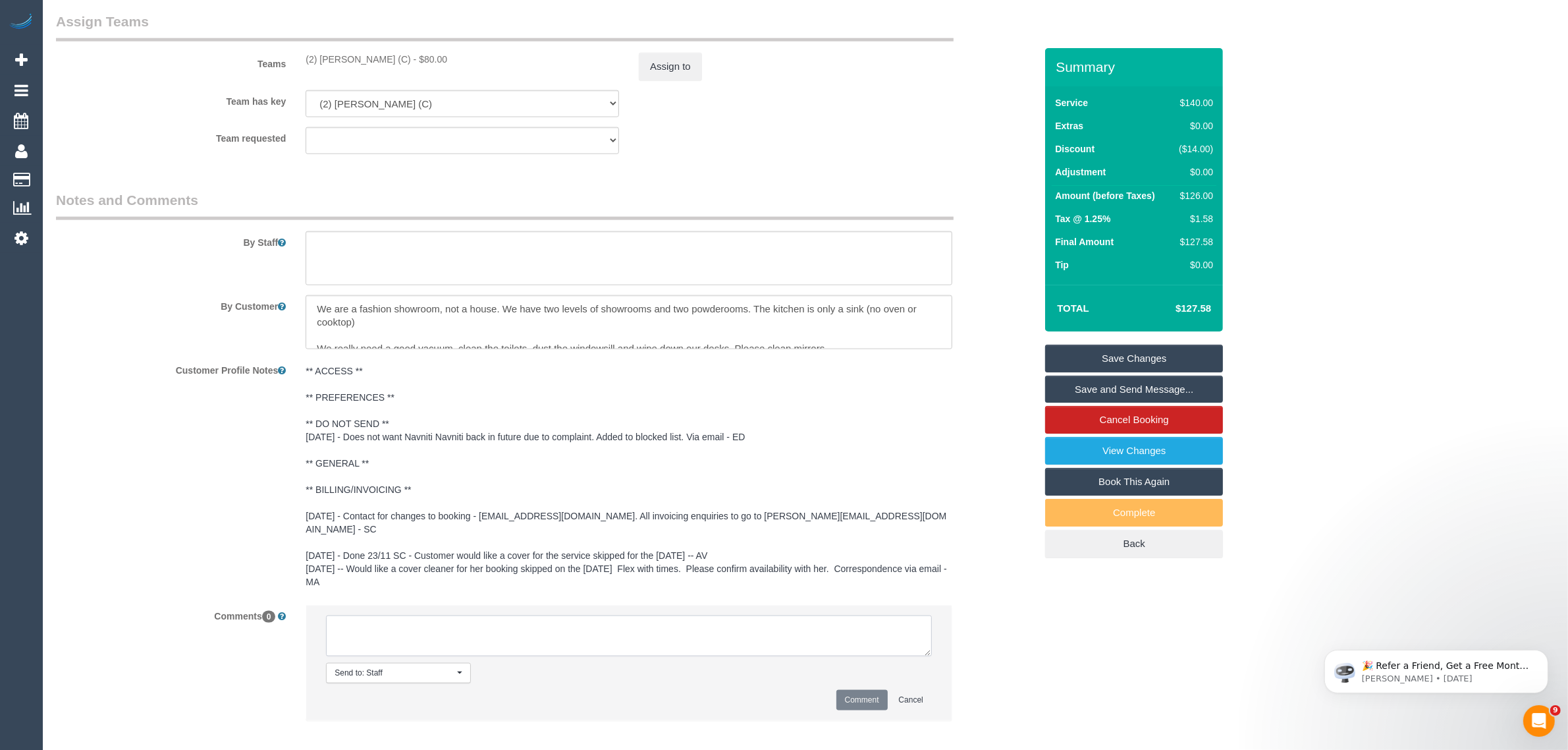
paste textarea "Cleaner(s) Unassigned: Reason Unassigned: Contact via: Which message sent: Addi…"
click at [932, 640] on li "Send to: Staff Nothing selected Send to: Staff Send to: Customer Send to: Team …" at bounding box center [629, 663] width 645 height 115
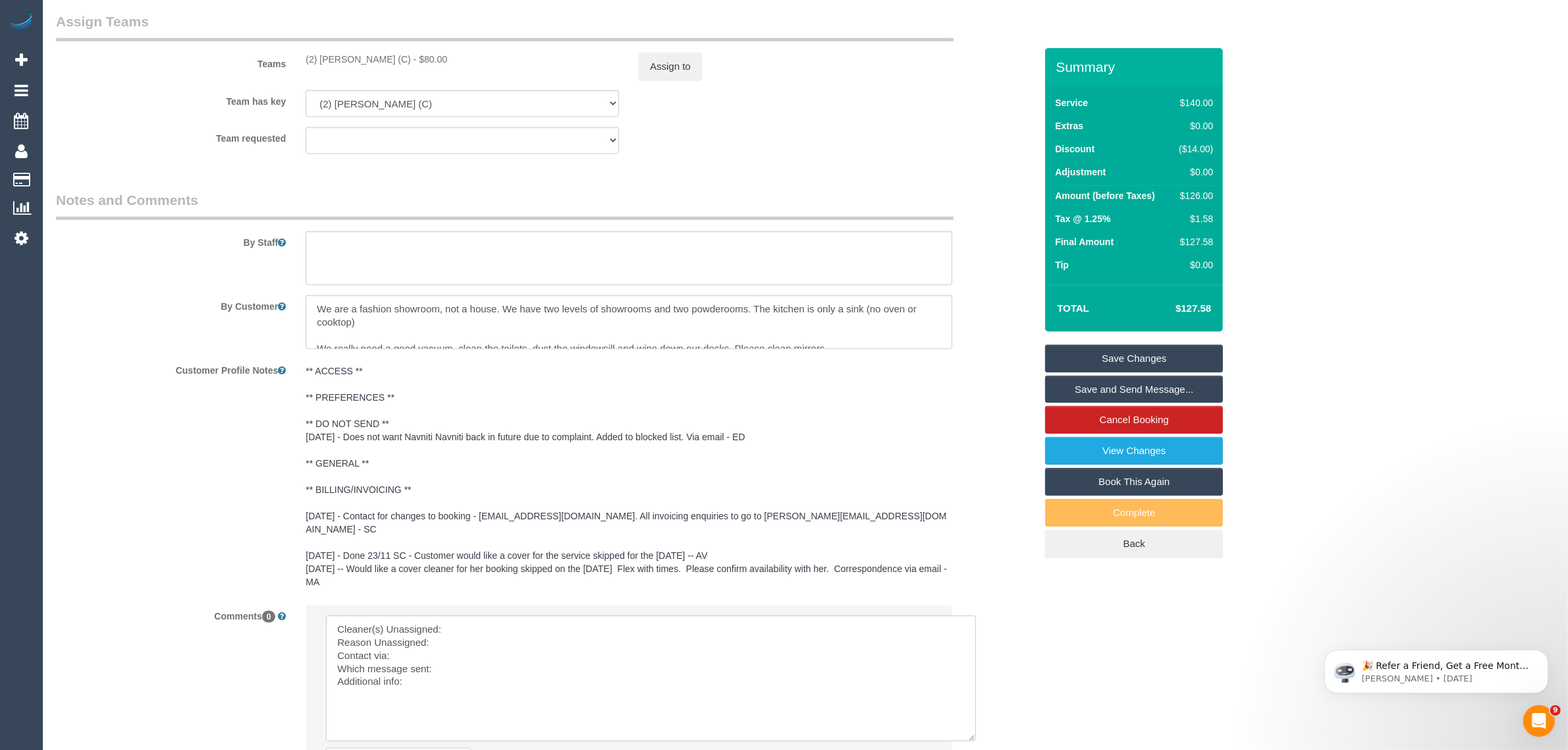
drag, startPoint x: 926, startPoint y: 642, endPoint x: 971, endPoint y: 726, distance: 95.3
click at [971, 726] on textarea at bounding box center [651, 678] width 650 height 126
click at [755, 634] on textarea at bounding box center [651, 678] width 650 height 126
drag, startPoint x: 305, startPoint y: 57, endPoint x: 389, endPoint y: 50, distance: 84.3
click at [389, 50] on div "Teams (2) Kerry Welfare (C) - $80.00 Assign to" at bounding box center [546, 46] width 999 height 68
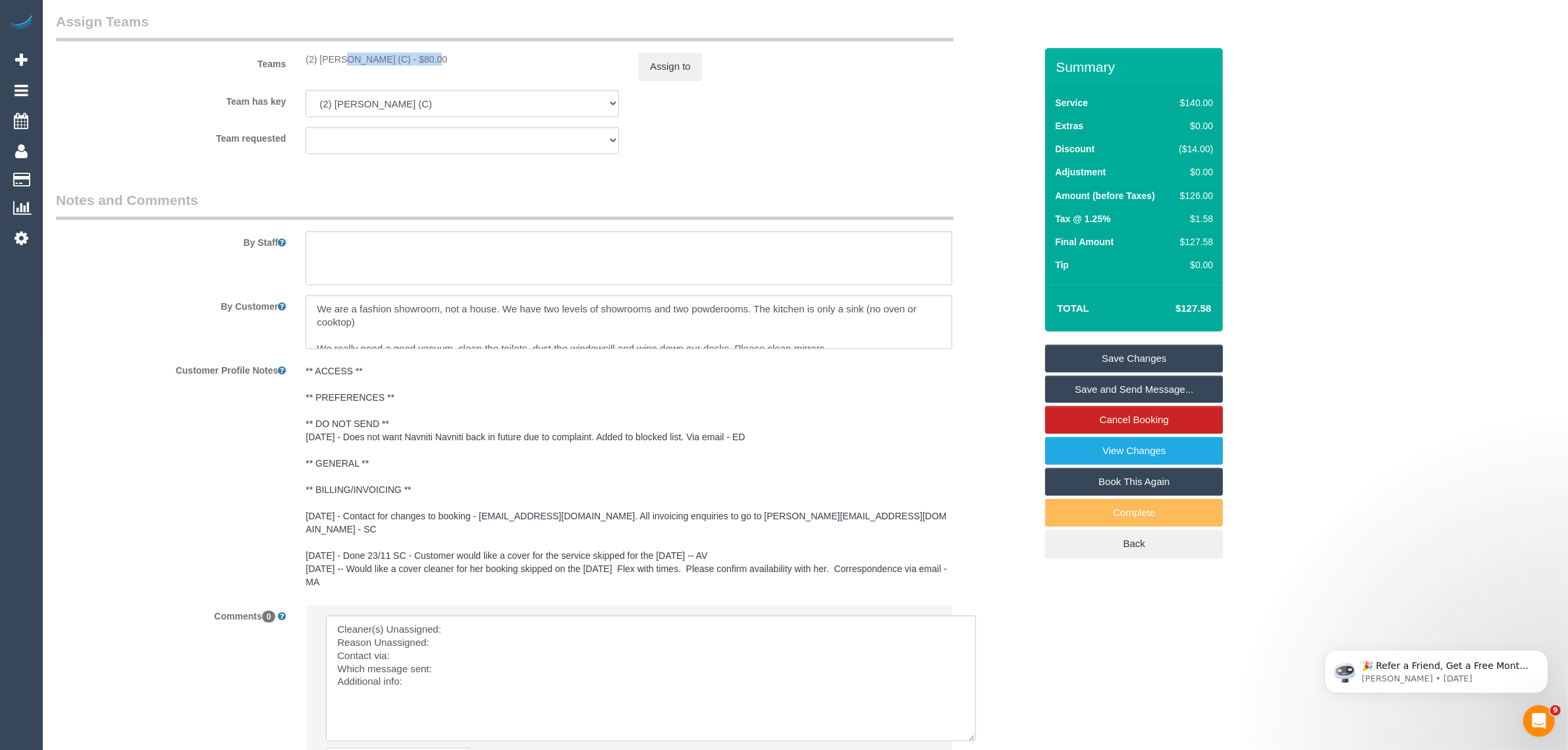
copy div "(2) Kerry Welfare (C"
click at [527, 624] on textarea at bounding box center [651, 678] width 650 height 126
click at [538, 619] on textarea at bounding box center [651, 678] width 650 height 126
paste textarea "(2) Kerry Welfare (C"
click at [505, 634] on textarea at bounding box center [651, 678] width 650 height 126
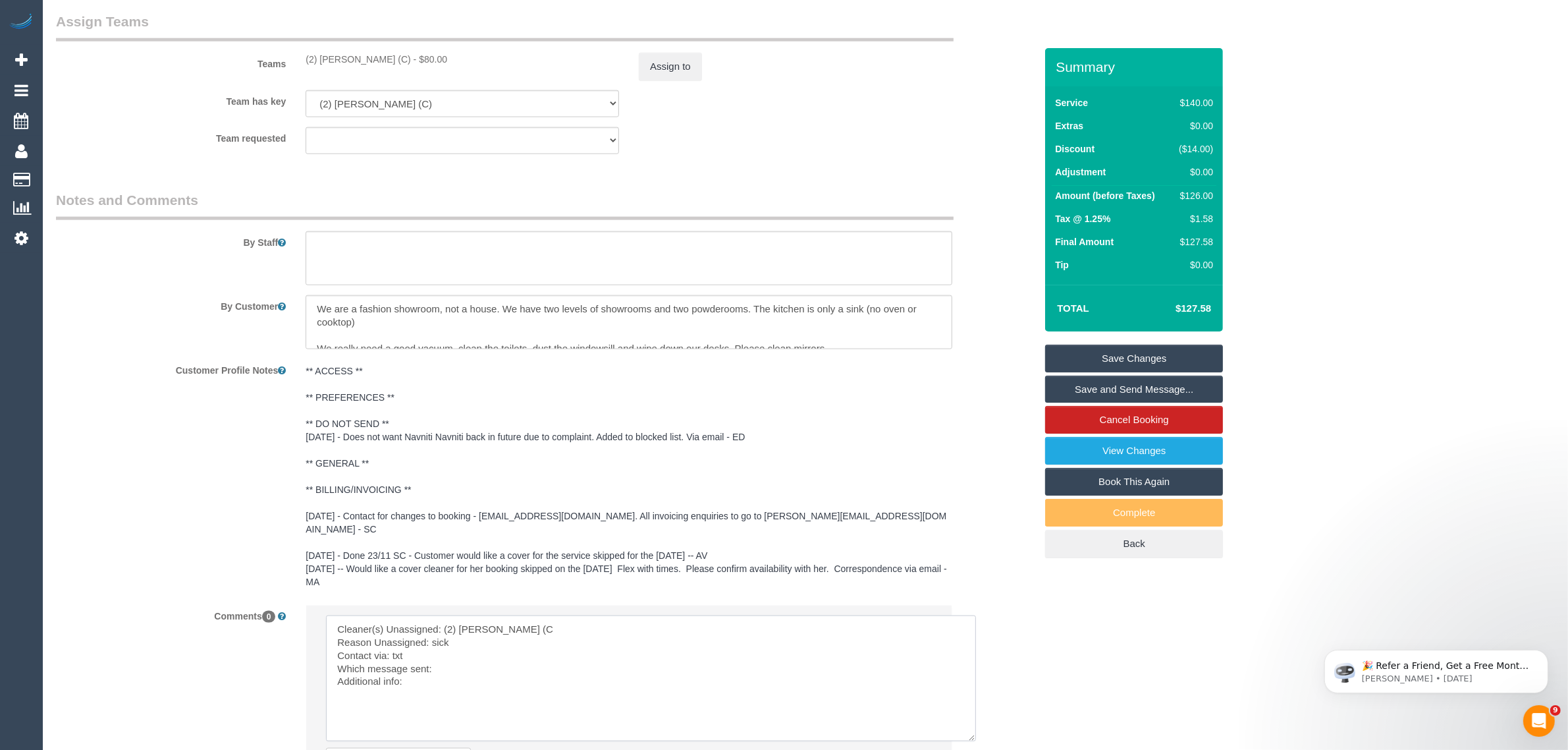
click at [570, 654] on textarea at bounding box center [651, 678] width 650 height 126
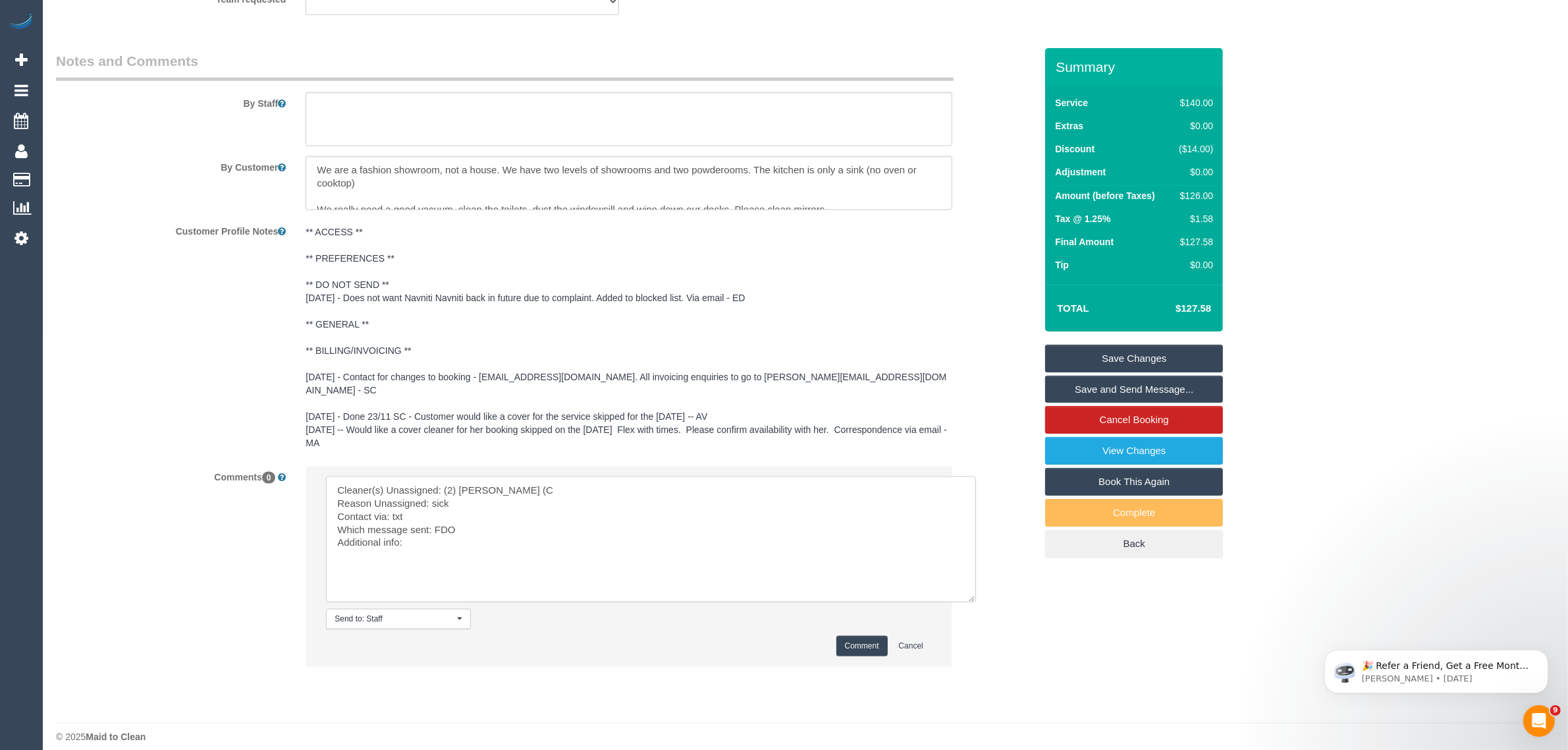
type textarea "Cleaner(s) Unassigned: (2) Kerry Welfare (C Reason Unassigned: sick Contact via…"
click at [844, 638] on button "Comment" at bounding box center [862, 646] width 52 height 20
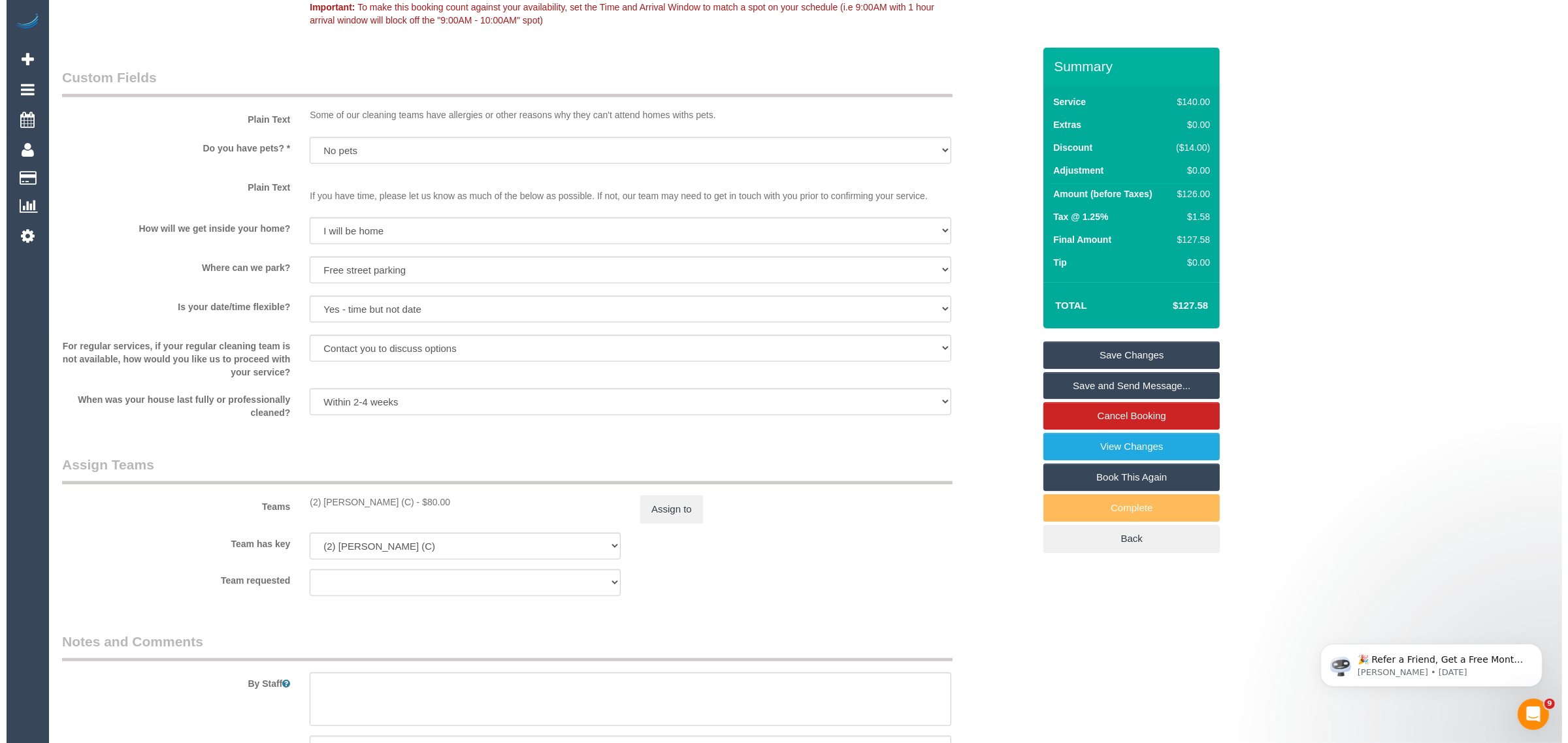
scroll to position [1467, 0]
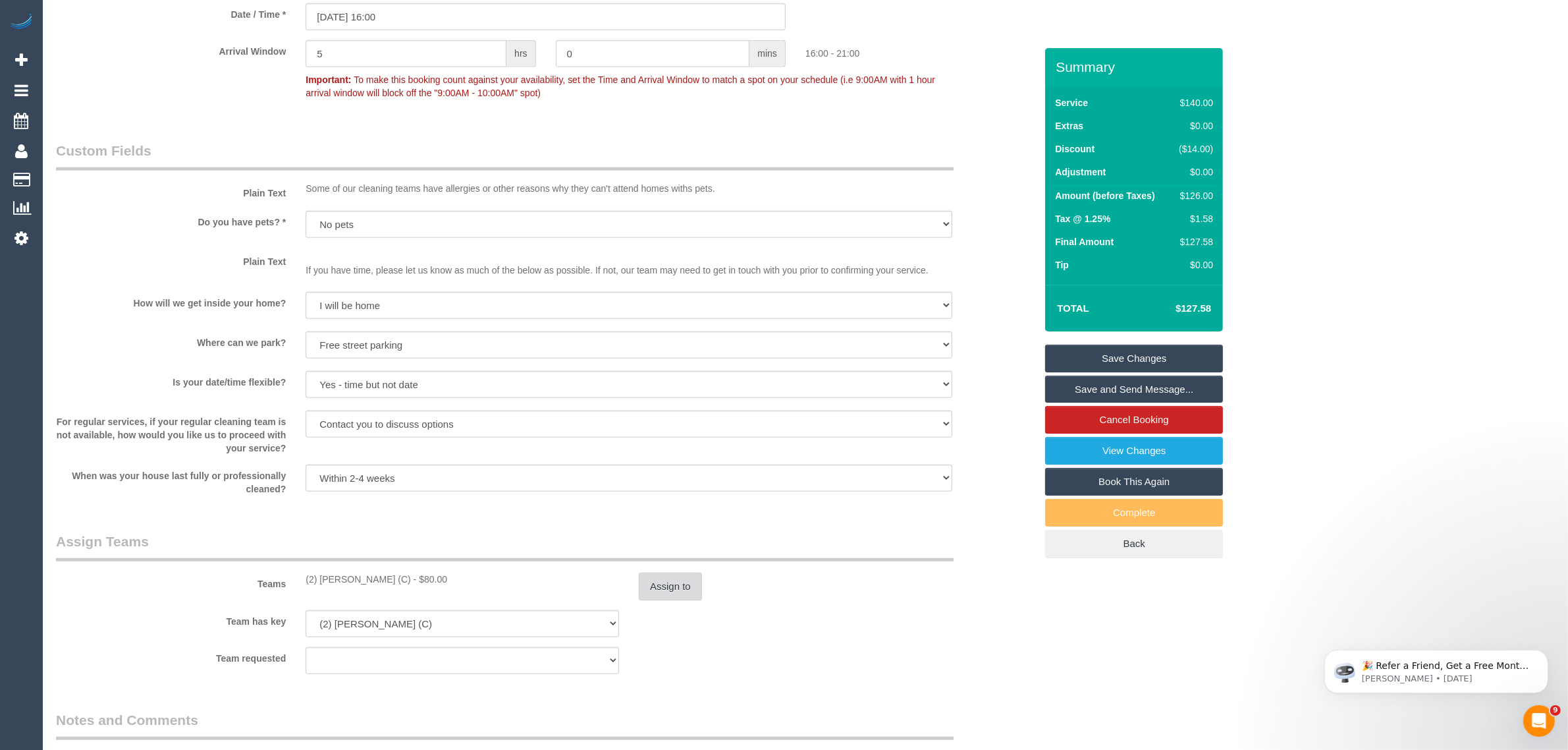
click at [689, 585] on button "Assign to" at bounding box center [671, 586] width 63 height 28
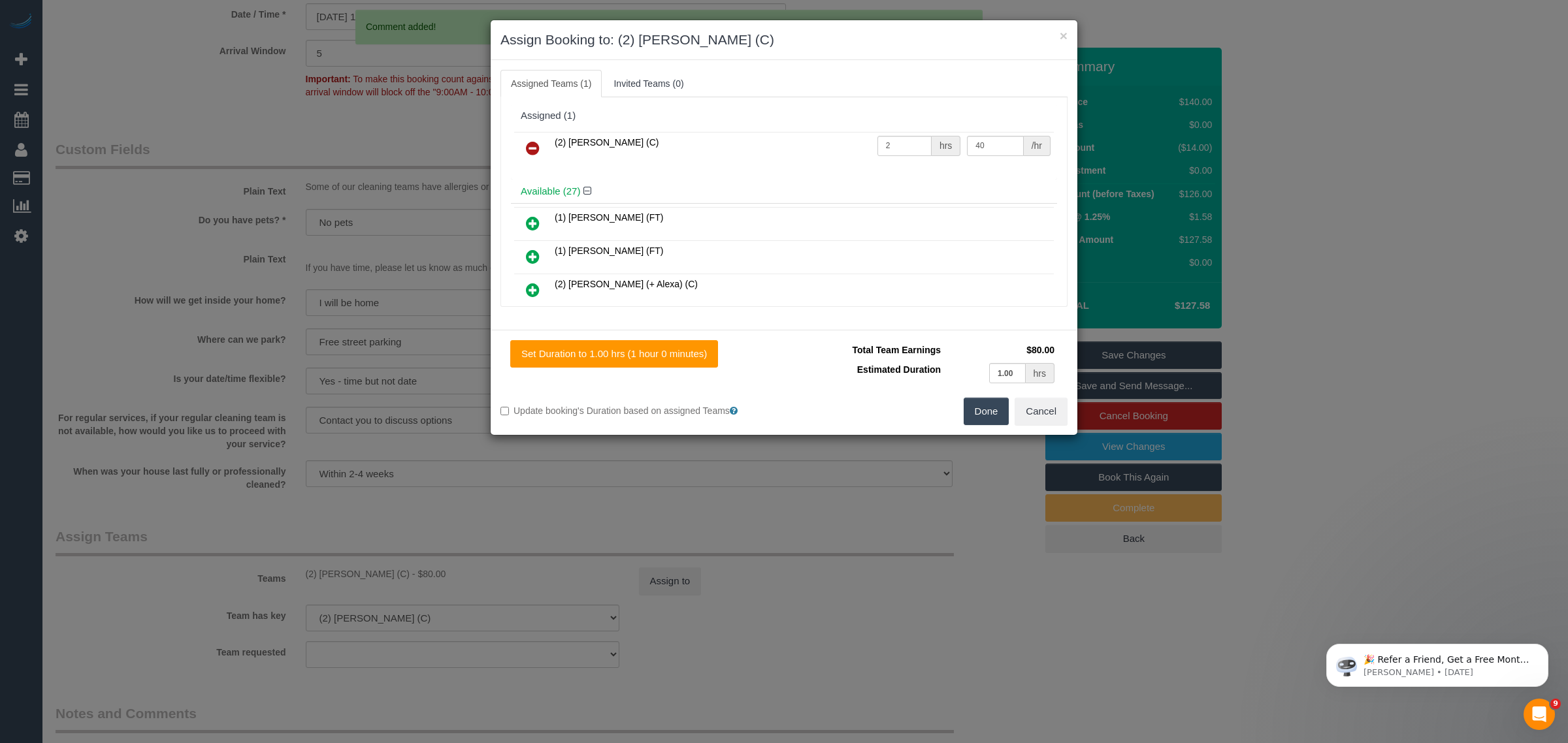
drag, startPoint x: 530, startPoint y: 141, endPoint x: 593, endPoint y: 175, distance: 71.6
click at [530, 141] on icon at bounding box center [533, 148] width 14 height 16
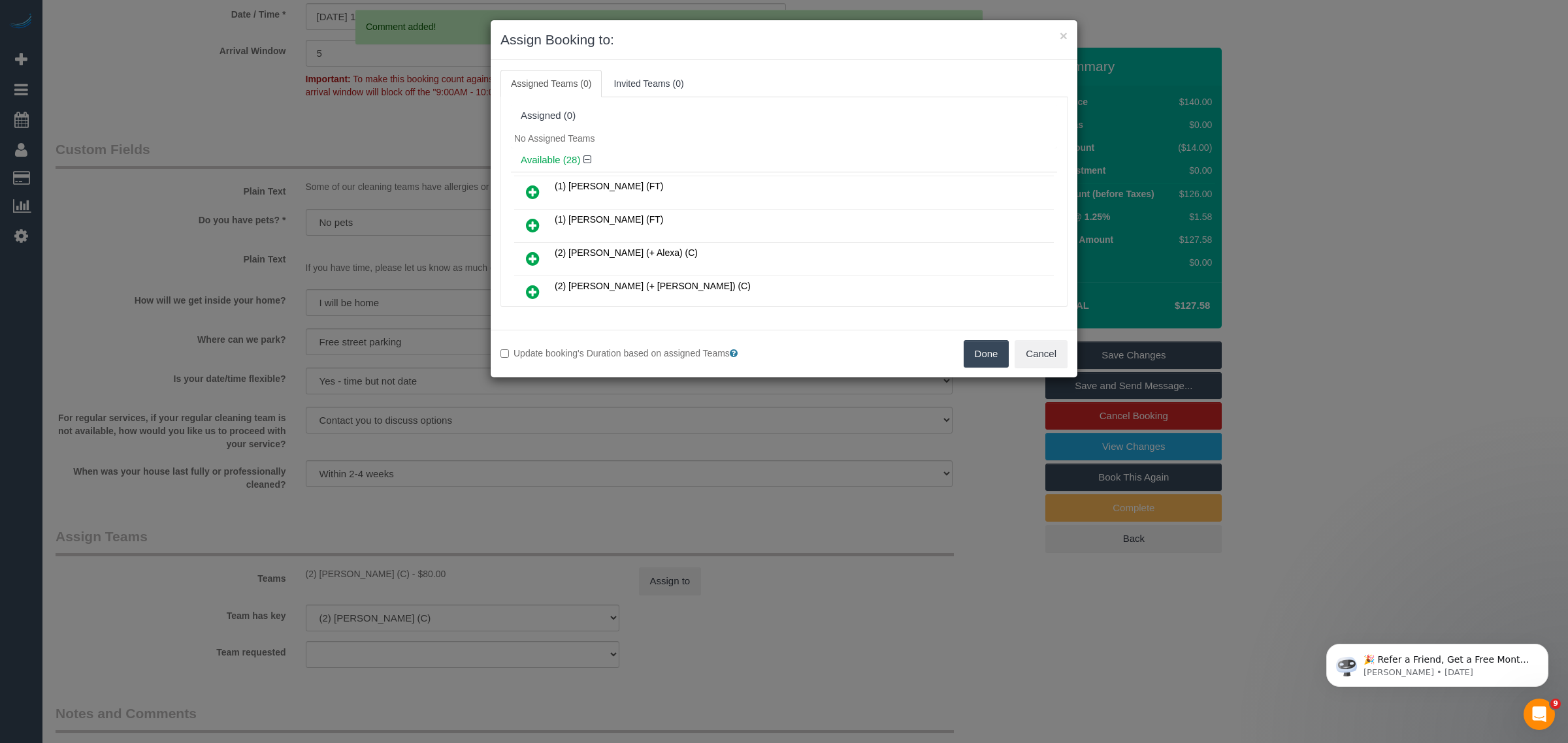
click at [968, 351] on button "Done" at bounding box center [986, 354] width 46 height 28
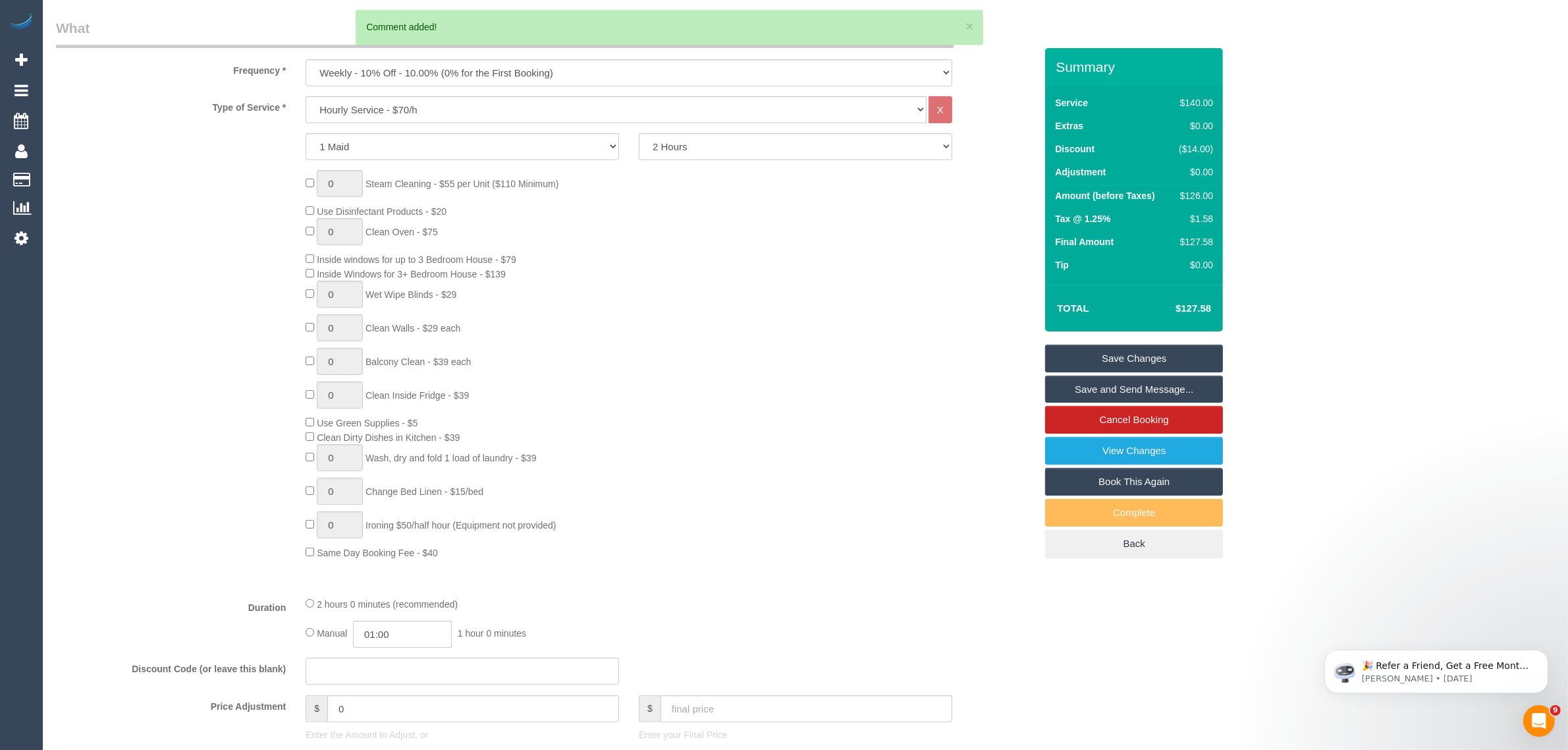
scroll to position [0, 0]
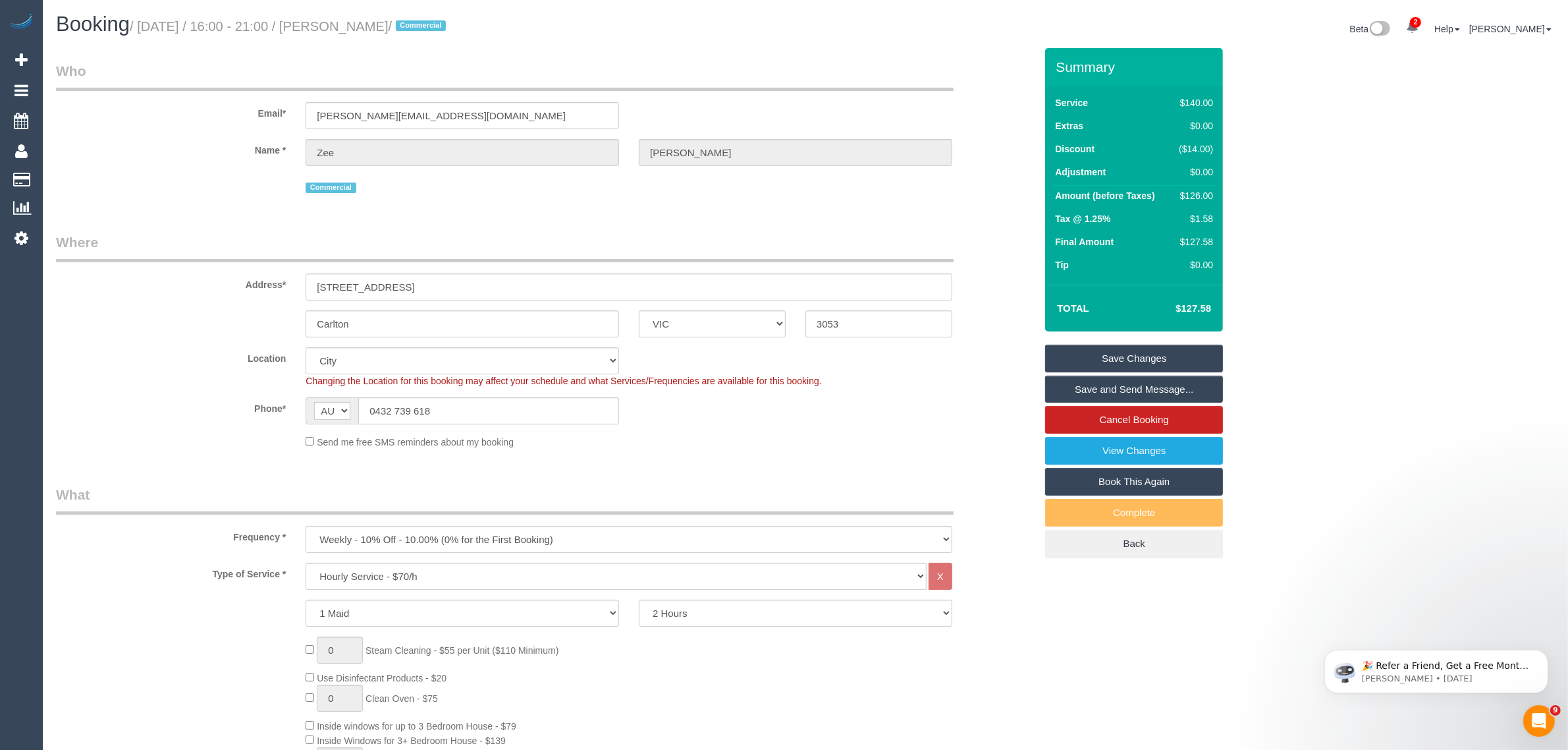
click at [1102, 356] on link "Save Changes" at bounding box center [1134, 358] width 178 height 28
click at [479, 412] on input "0432 739 618" at bounding box center [488, 411] width 261 height 27
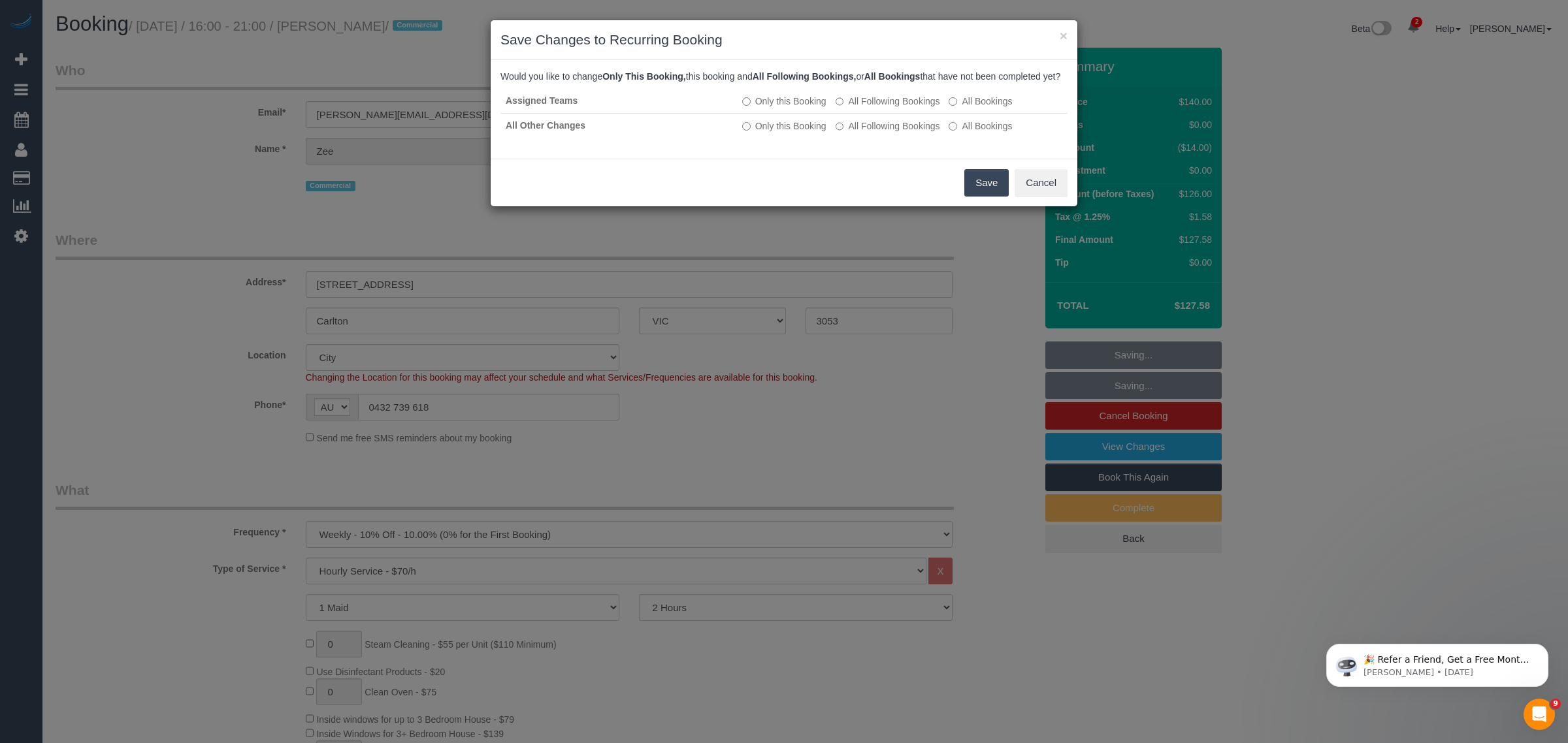
click at [981, 190] on button "Save" at bounding box center [986, 183] width 44 height 28
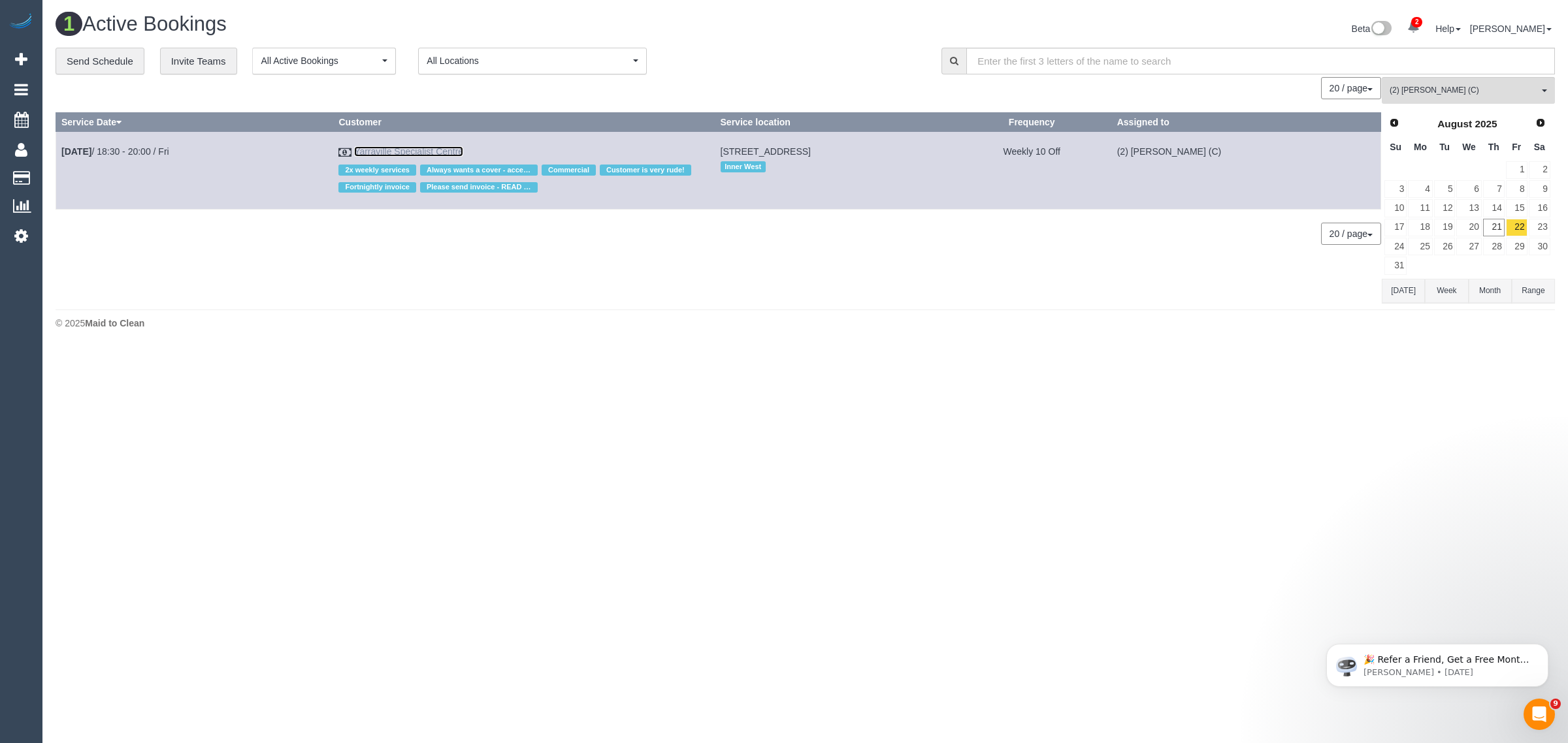
drag, startPoint x: 390, startPoint y: 150, endPoint x: 442, endPoint y: 125, distance: 57.7
click at [390, 150] on link "Yarraville Specialist Centre" at bounding box center [408, 152] width 109 height 11
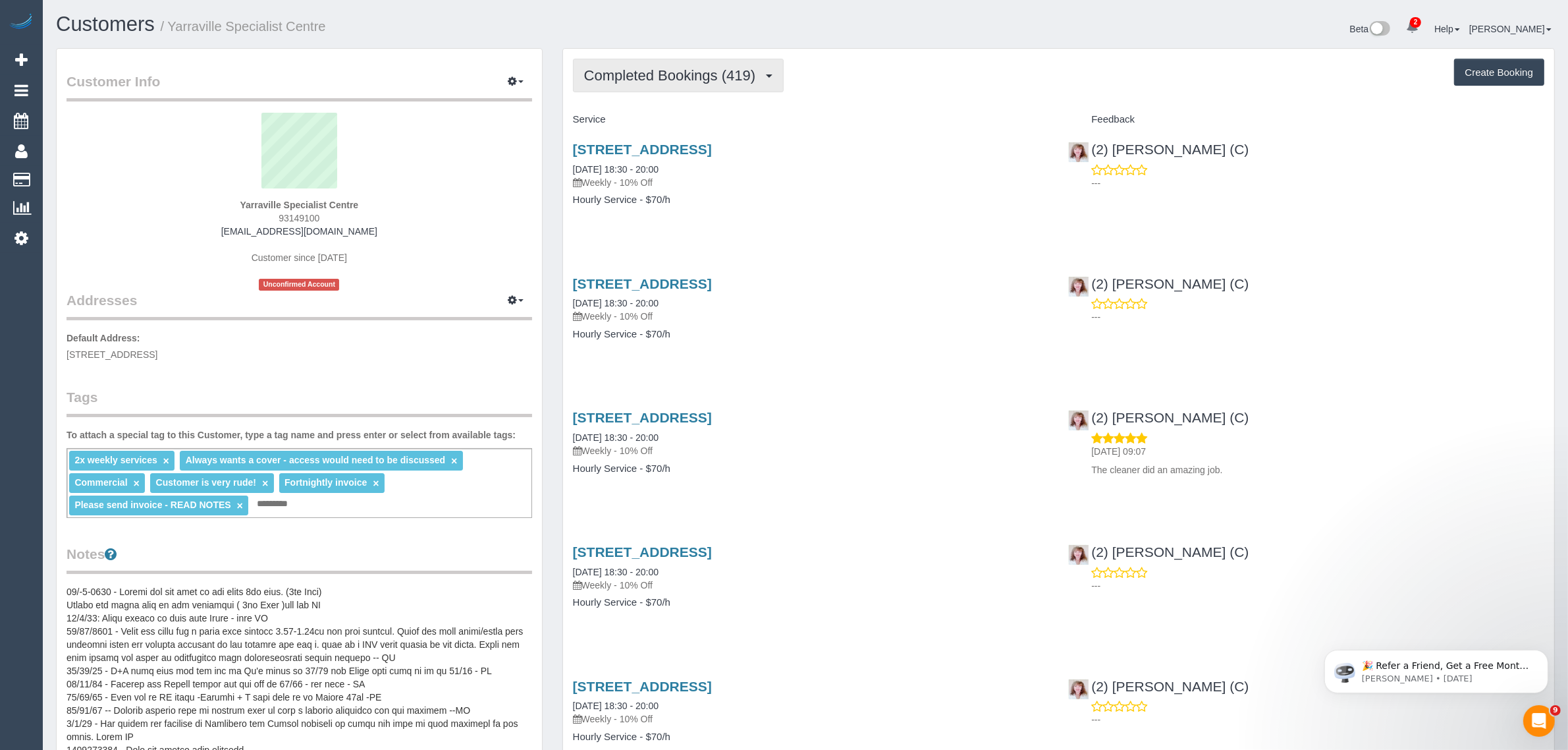
click at [696, 80] on span "Completed Bookings (419)" at bounding box center [673, 75] width 178 height 17
click at [674, 124] on link "Upcoming Bookings (22)" at bounding box center [648, 124] width 148 height 17
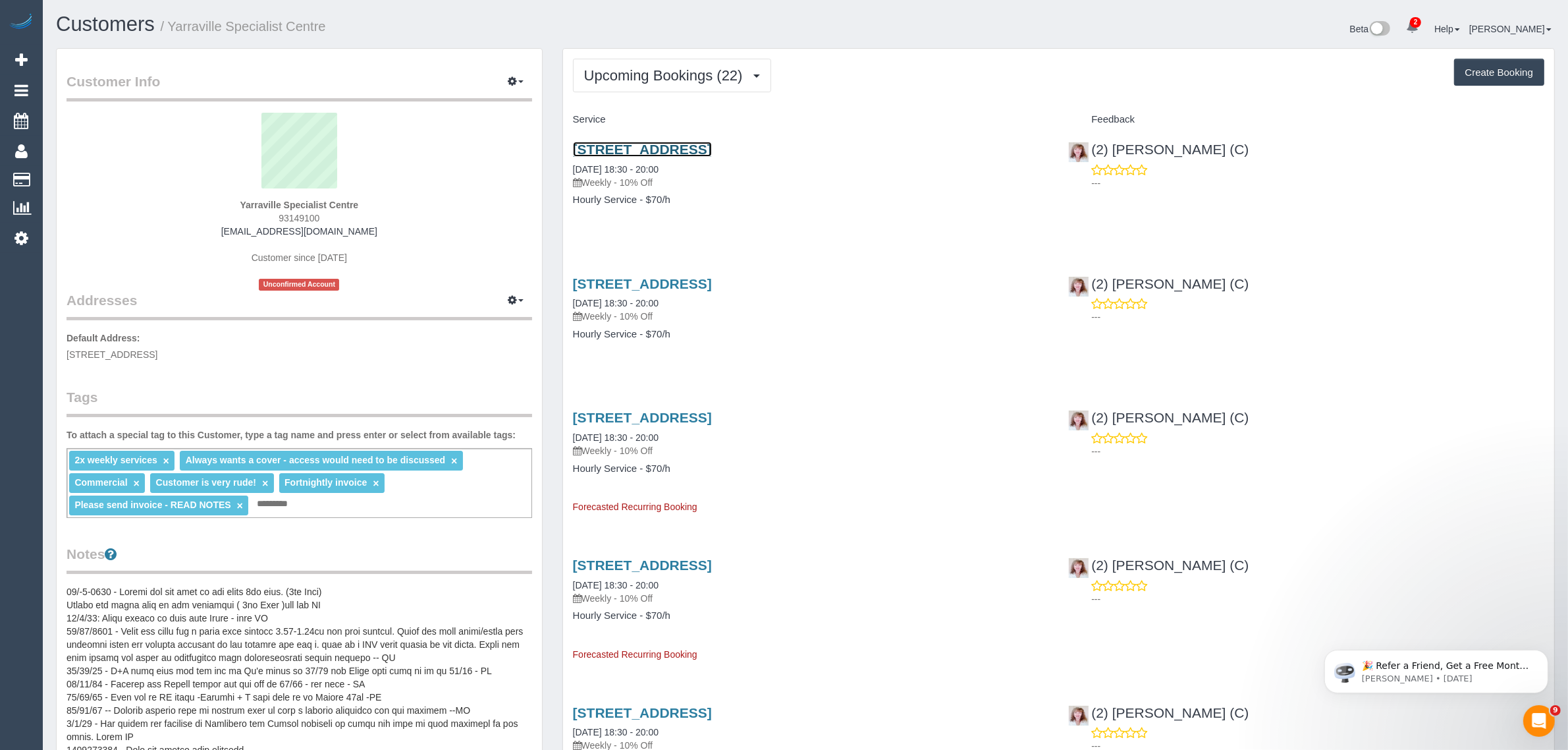
click at [643, 150] on link "277 Somerville Road, Yarraville, VIC 3013" at bounding box center [643, 149] width 139 height 15
drag, startPoint x: 238, startPoint y: 196, endPoint x: 360, endPoint y: 201, distance: 122.1
click at [360, 201] on div "Yarraville Specialist Centre 93149100 admin@yarravillesc.com.au Customer since …" at bounding box center [299, 202] width 466 height 178
copy div "Yarraville Specialist Centre"
click at [690, 75] on span "Upcoming Bookings (22)" at bounding box center [667, 75] width 165 height 17
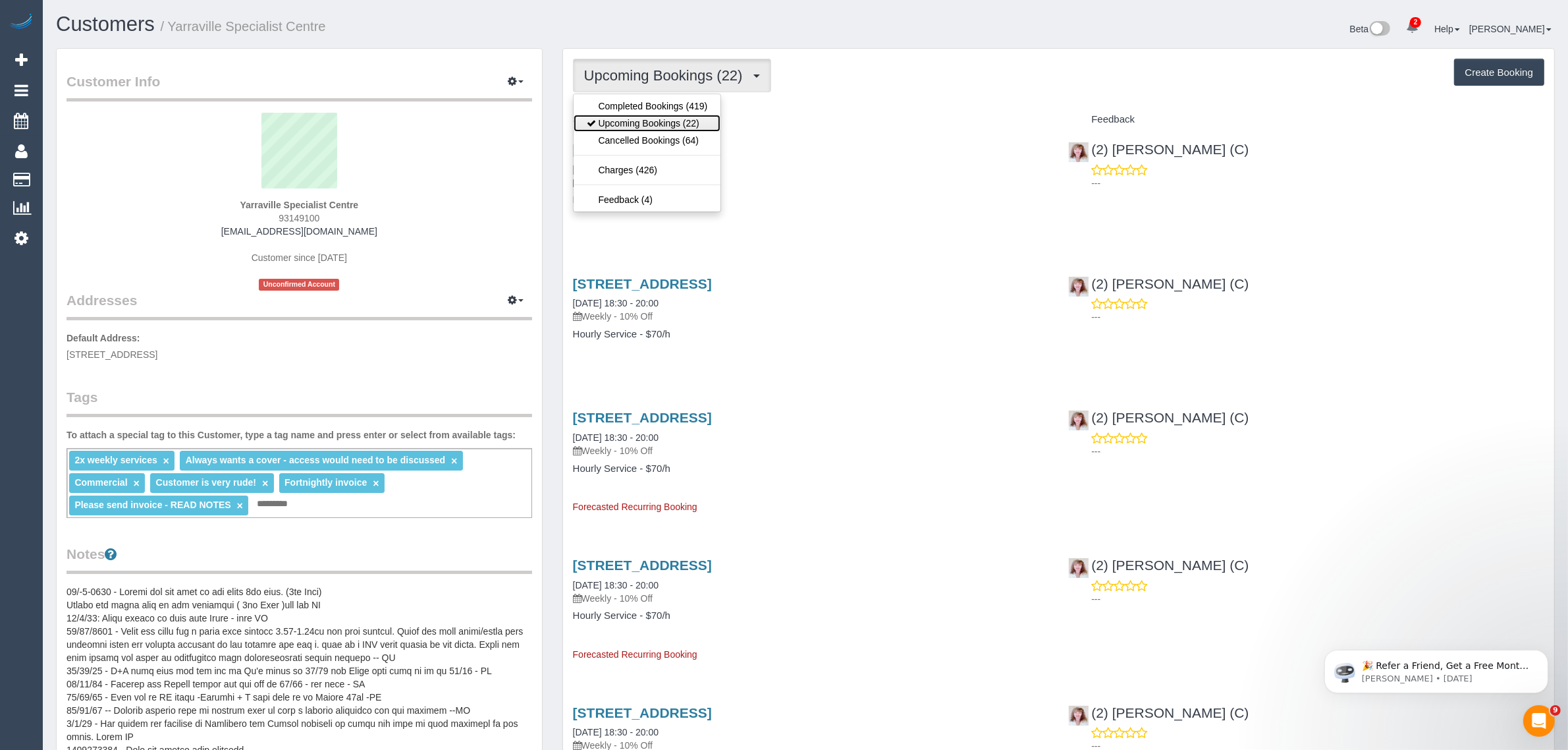
click at [663, 116] on link "Upcoming Bookings (22)" at bounding box center [648, 124] width 148 height 17
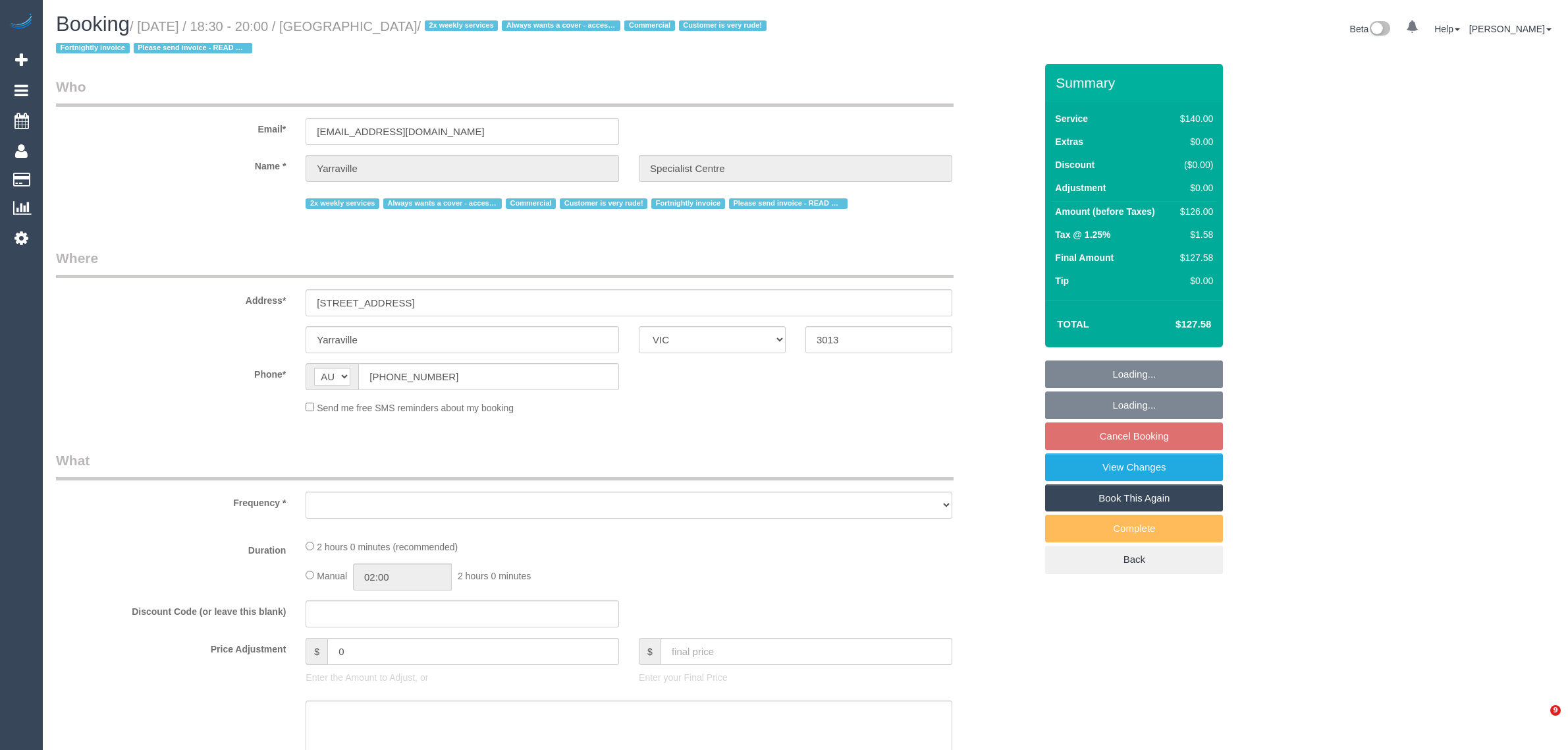
select select "VIC"
select select "object:564"
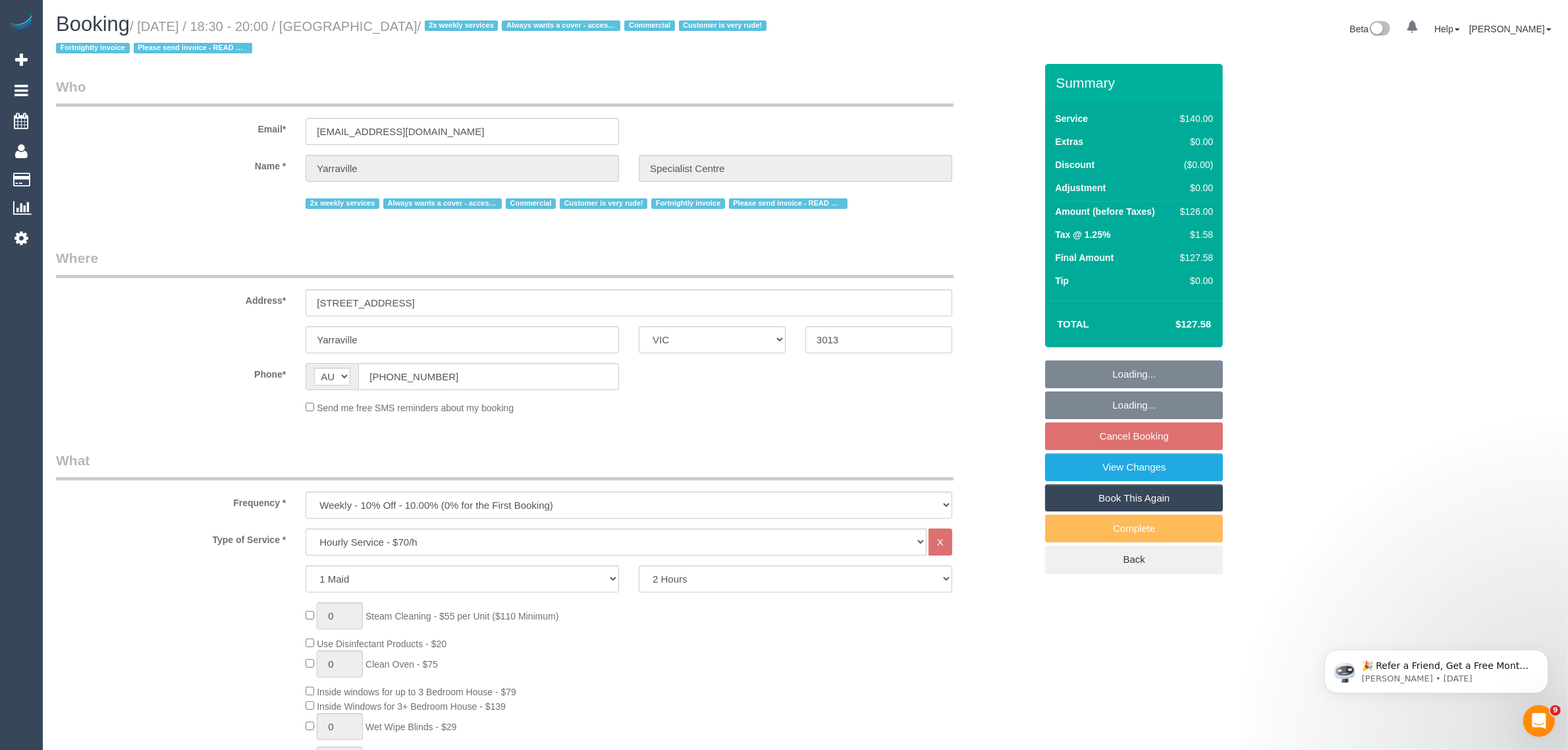
select select "number:28"
select select "number:14"
select select "number:18"
select select "number:25"
select select "number:35"
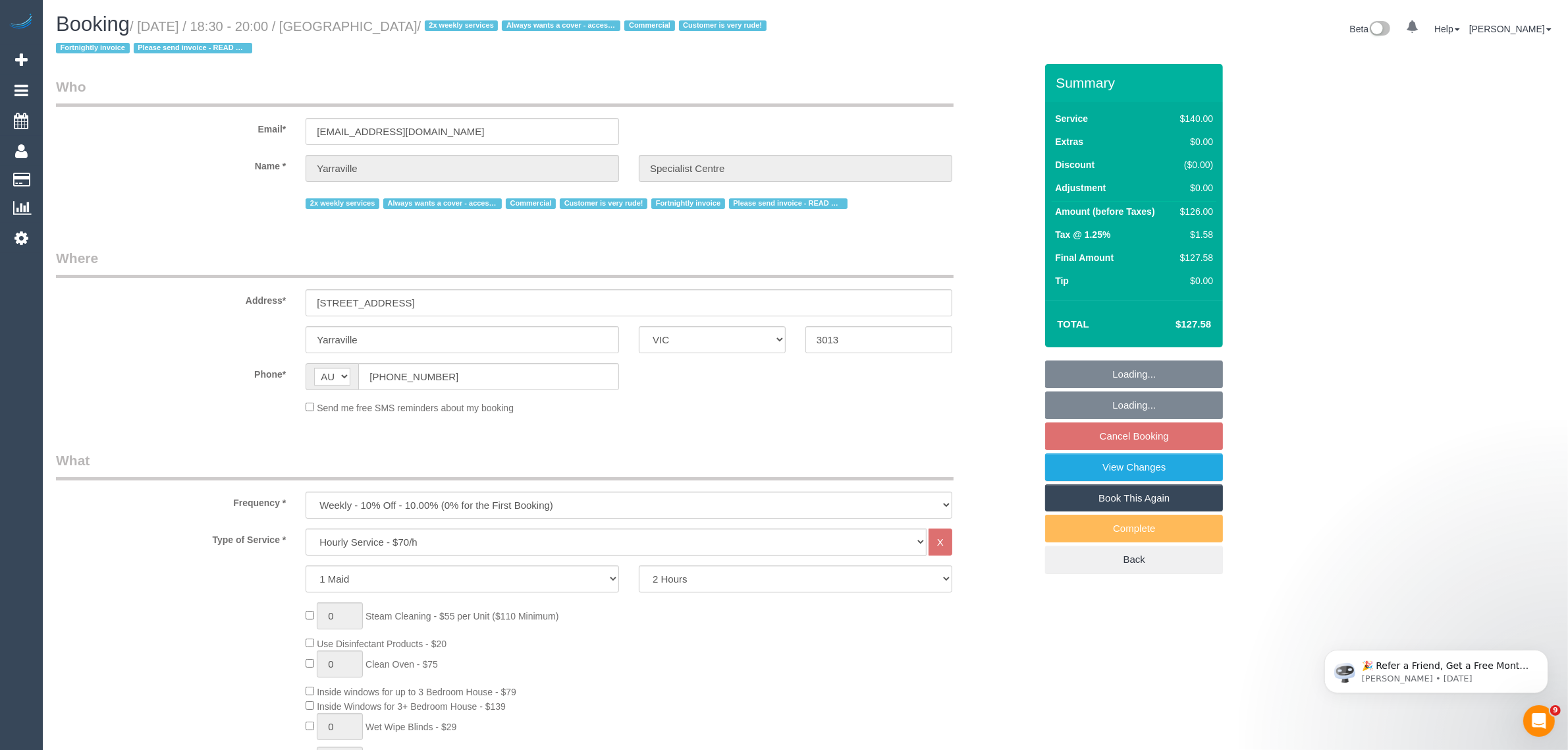
select select "7248"
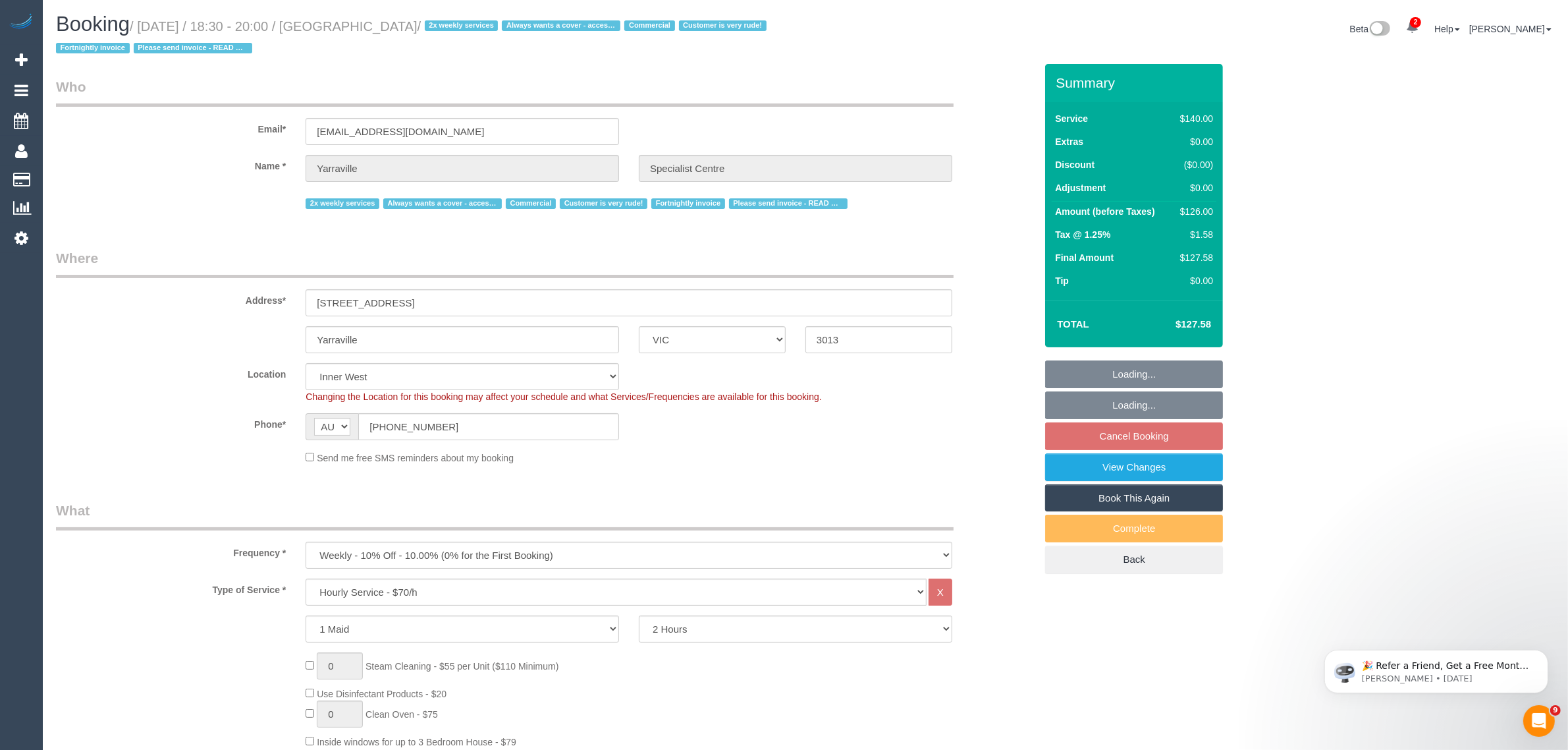
select select "object:1598"
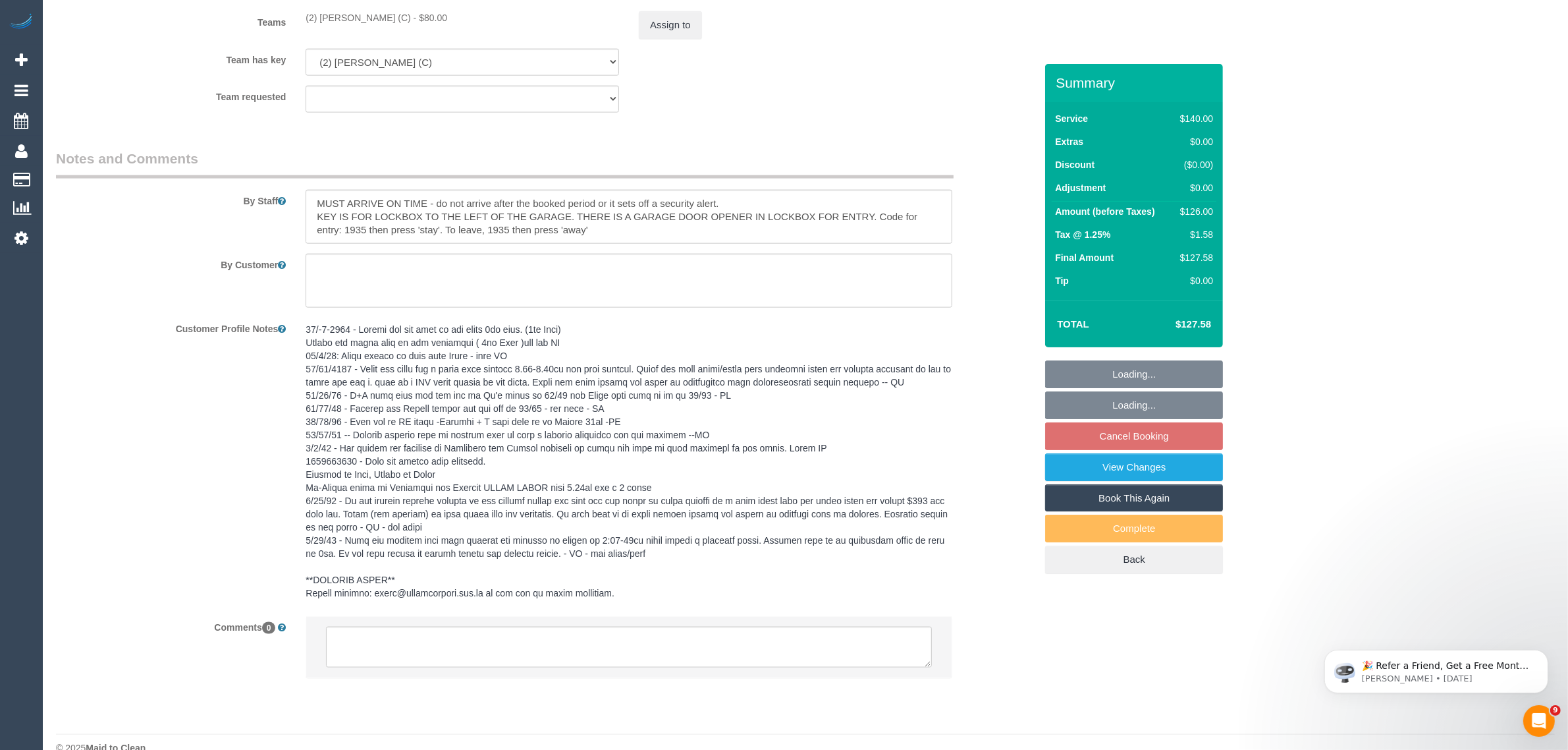
scroll to position [2096, 0]
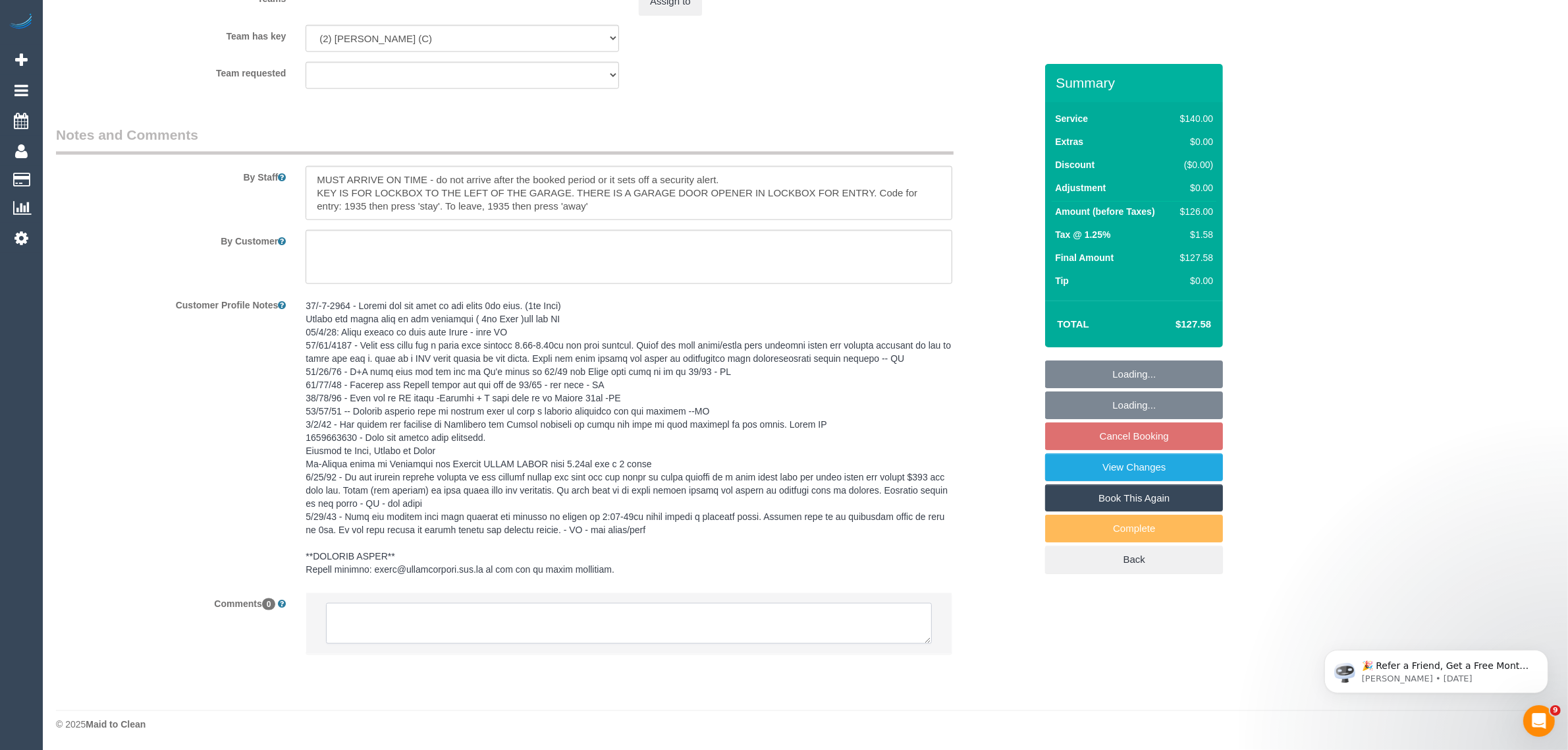
click at [577, 619] on textarea at bounding box center [629, 623] width 606 height 41
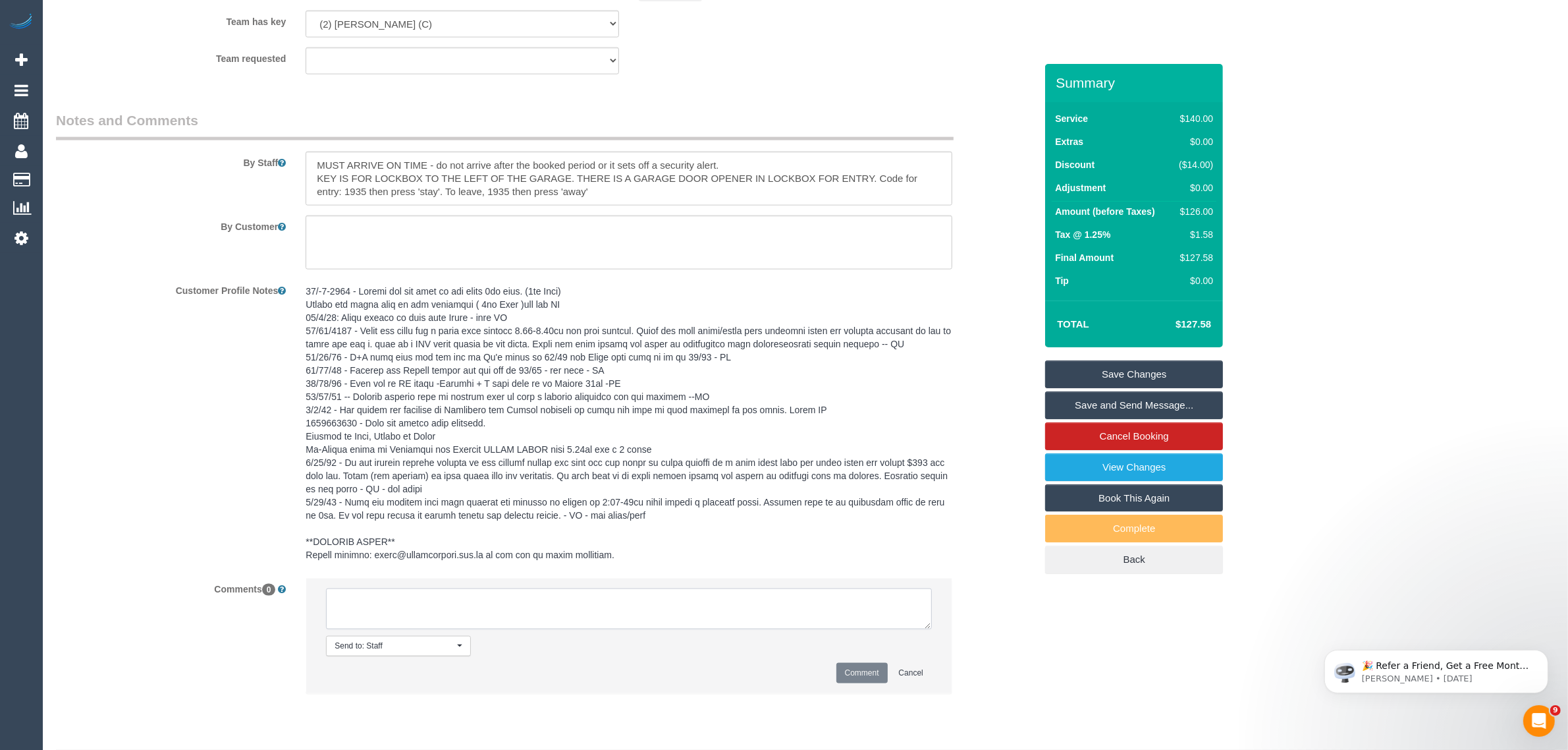
paste textarea "Cleaner(s) Unassigned: Reason Unassigned: Contact via: Which message sent: Addi…"
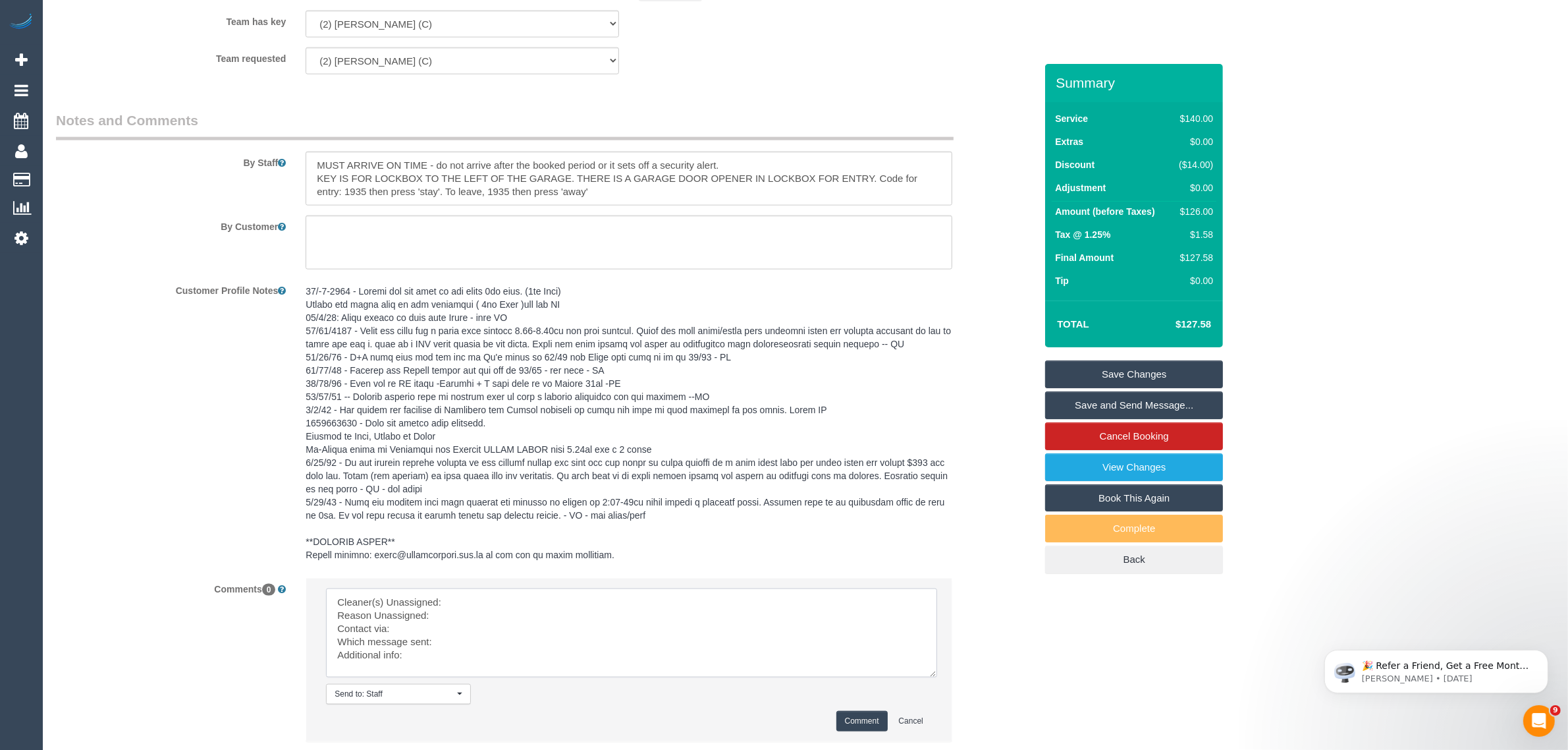
scroll to position [0, 0]
drag, startPoint x: 926, startPoint y: 637, endPoint x: 942, endPoint y: 718, distance: 82.6
click at [938, 677] on textarea at bounding box center [631, 633] width 611 height 89
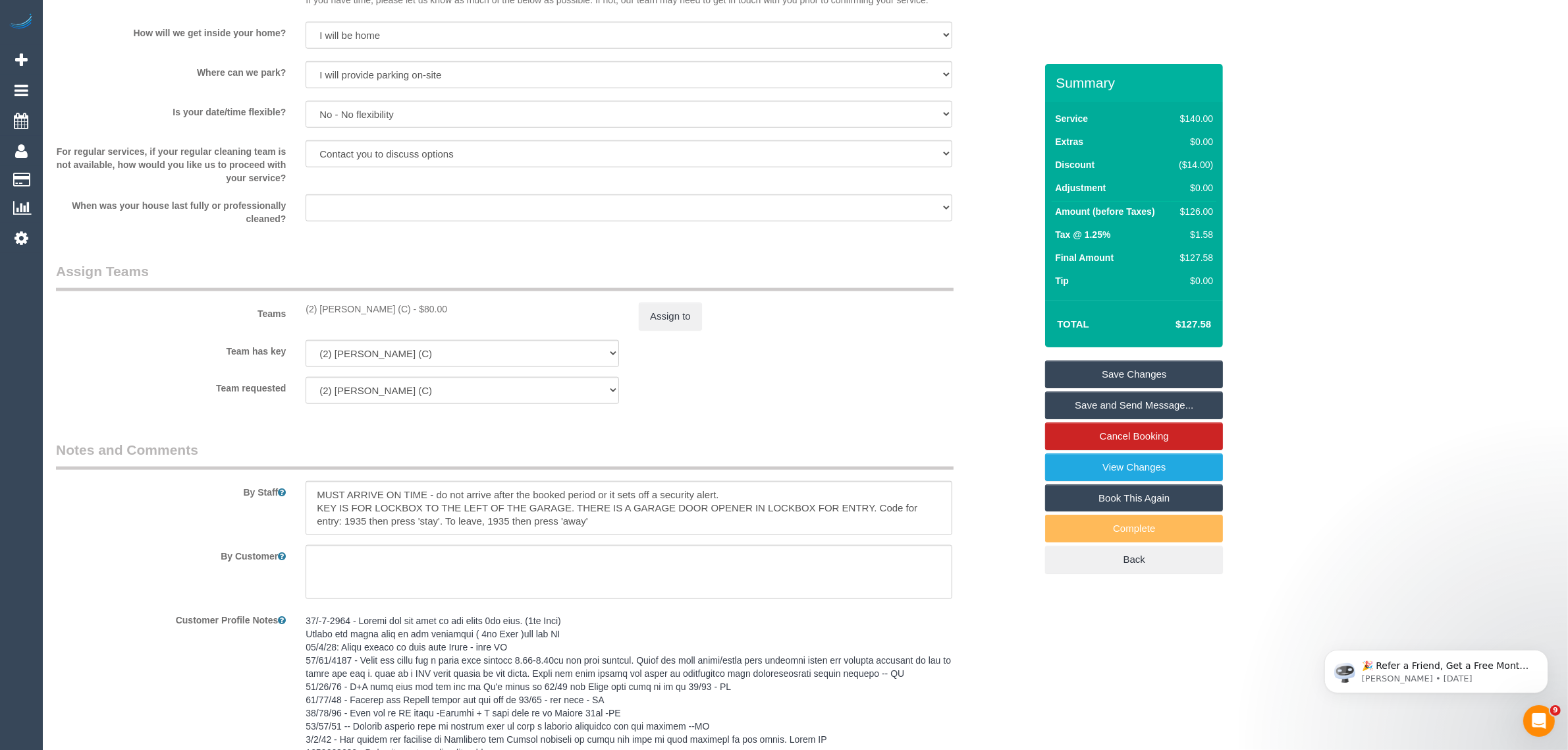
scroll to position [2232, 0]
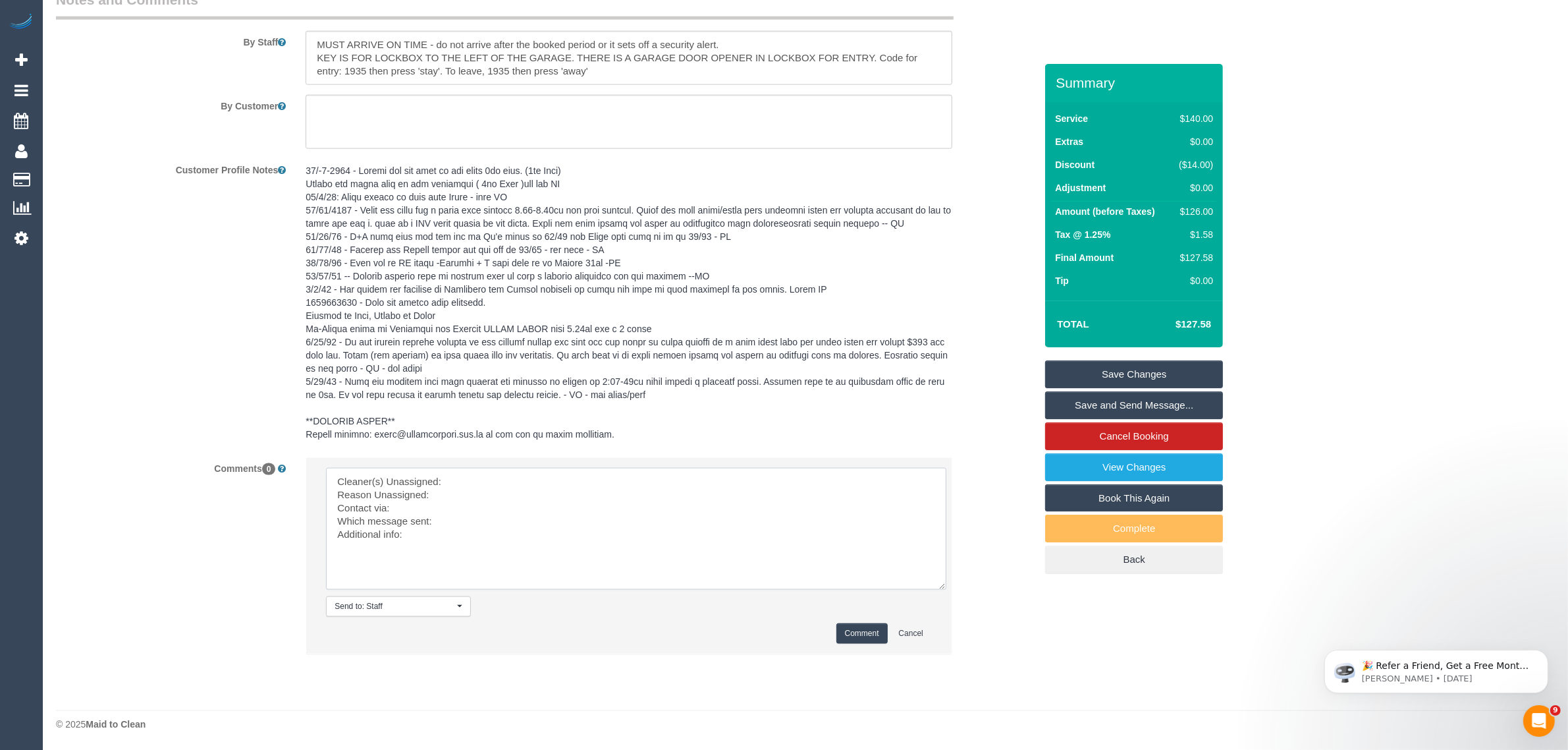
click at [538, 471] on textarea at bounding box center [636, 529] width 620 height 122
click at [473, 525] on textarea at bounding box center [636, 529] width 620 height 122
type textarea "Cleaner(s) Unassigned: Kerry Reason Unassigned: sick Contact via: txt Which mes…"
click at [850, 625] on button "Comment" at bounding box center [862, 634] width 52 height 20
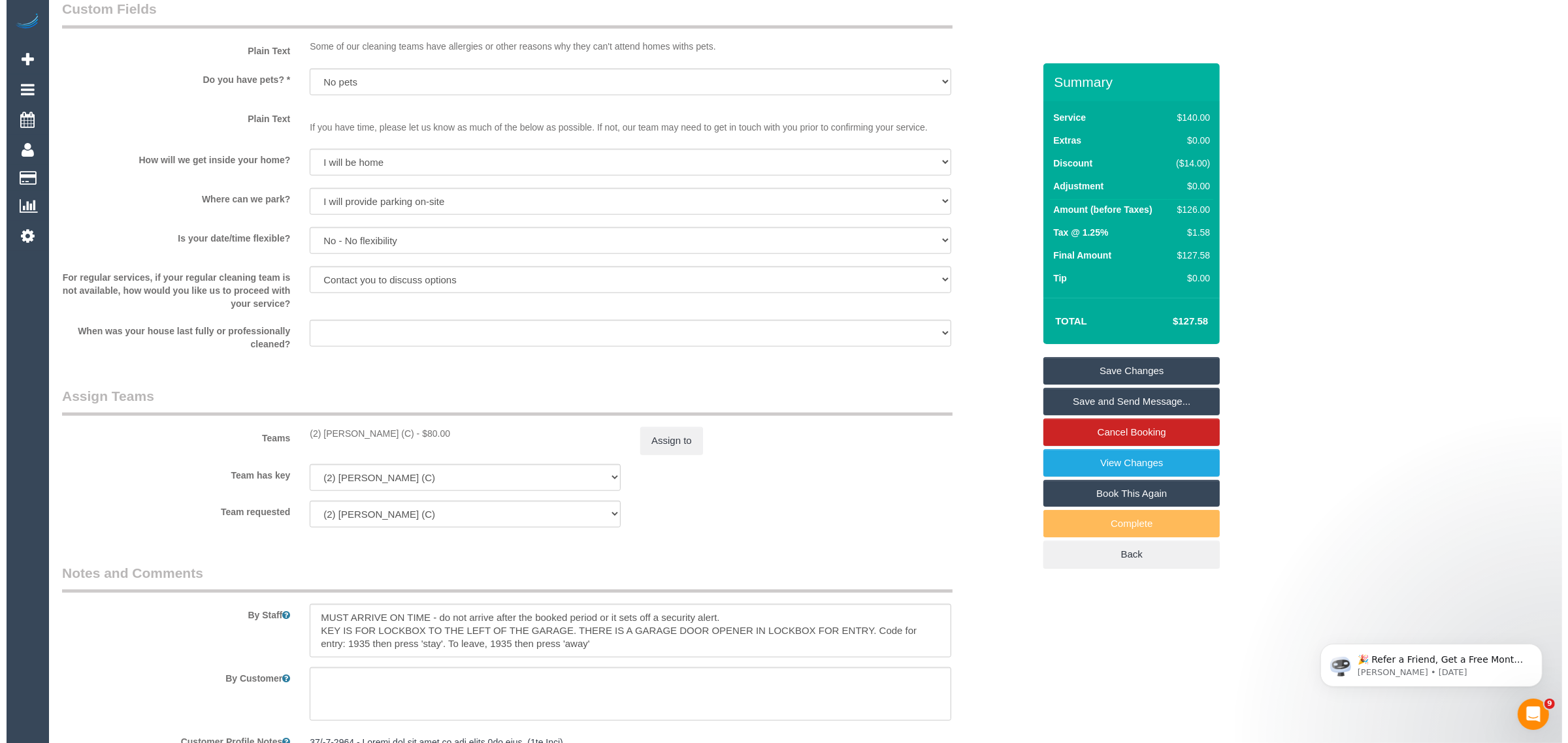
scroll to position [1559, 0]
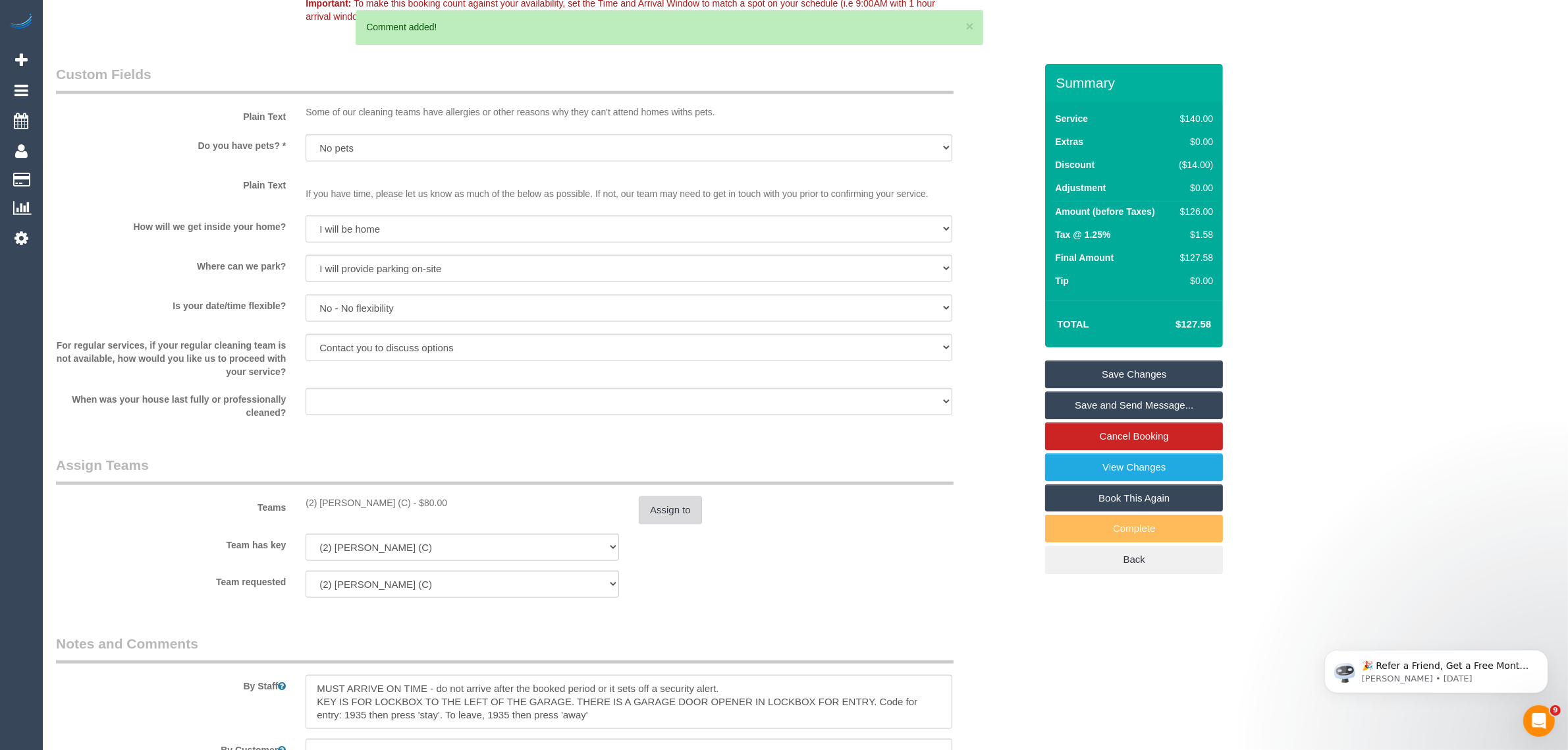
click at [666, 515] on button "Assign to" at bounding box center [671, 510] width 63 height 28
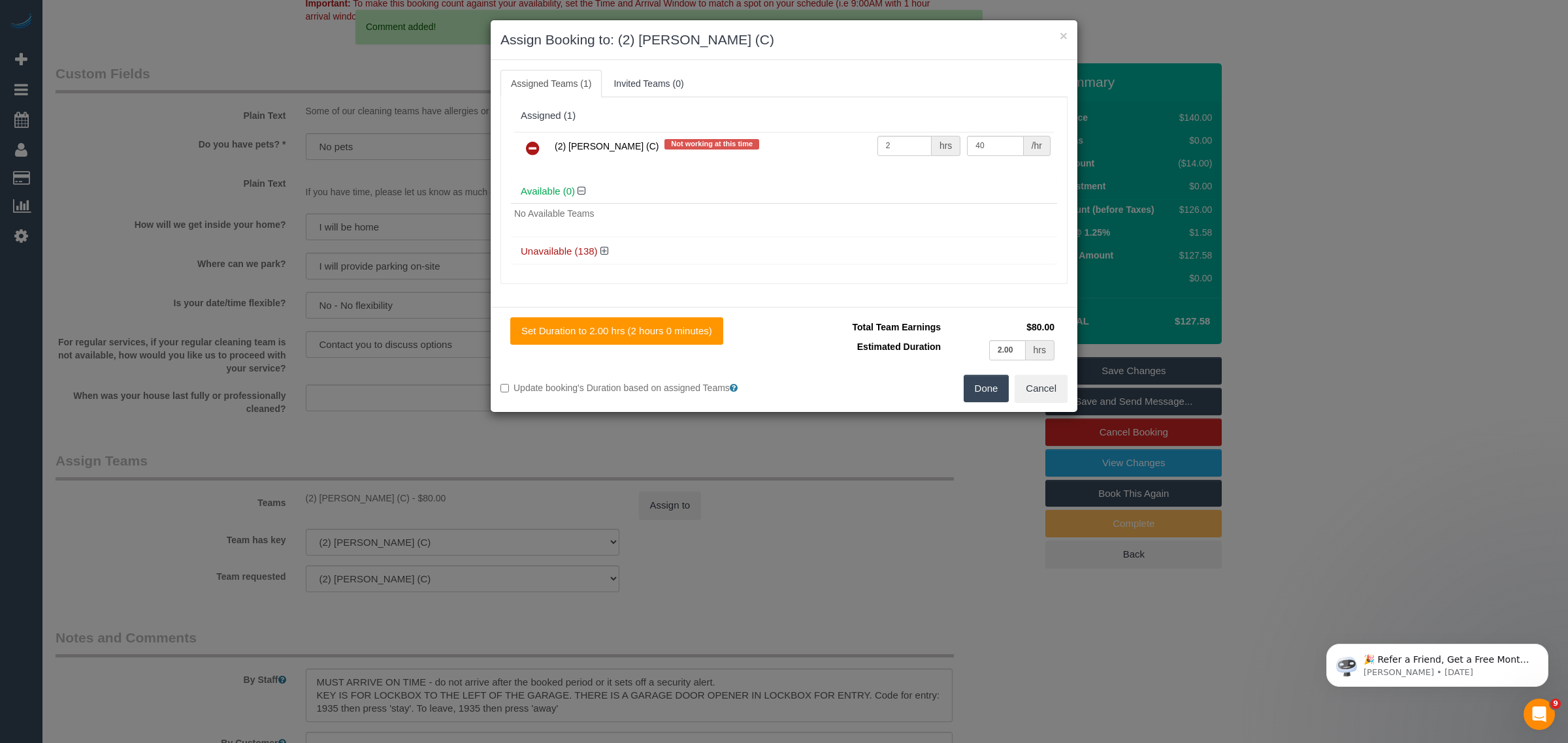
click at [539, 161] on link at bounding box center [533, 149] width 31 height 26
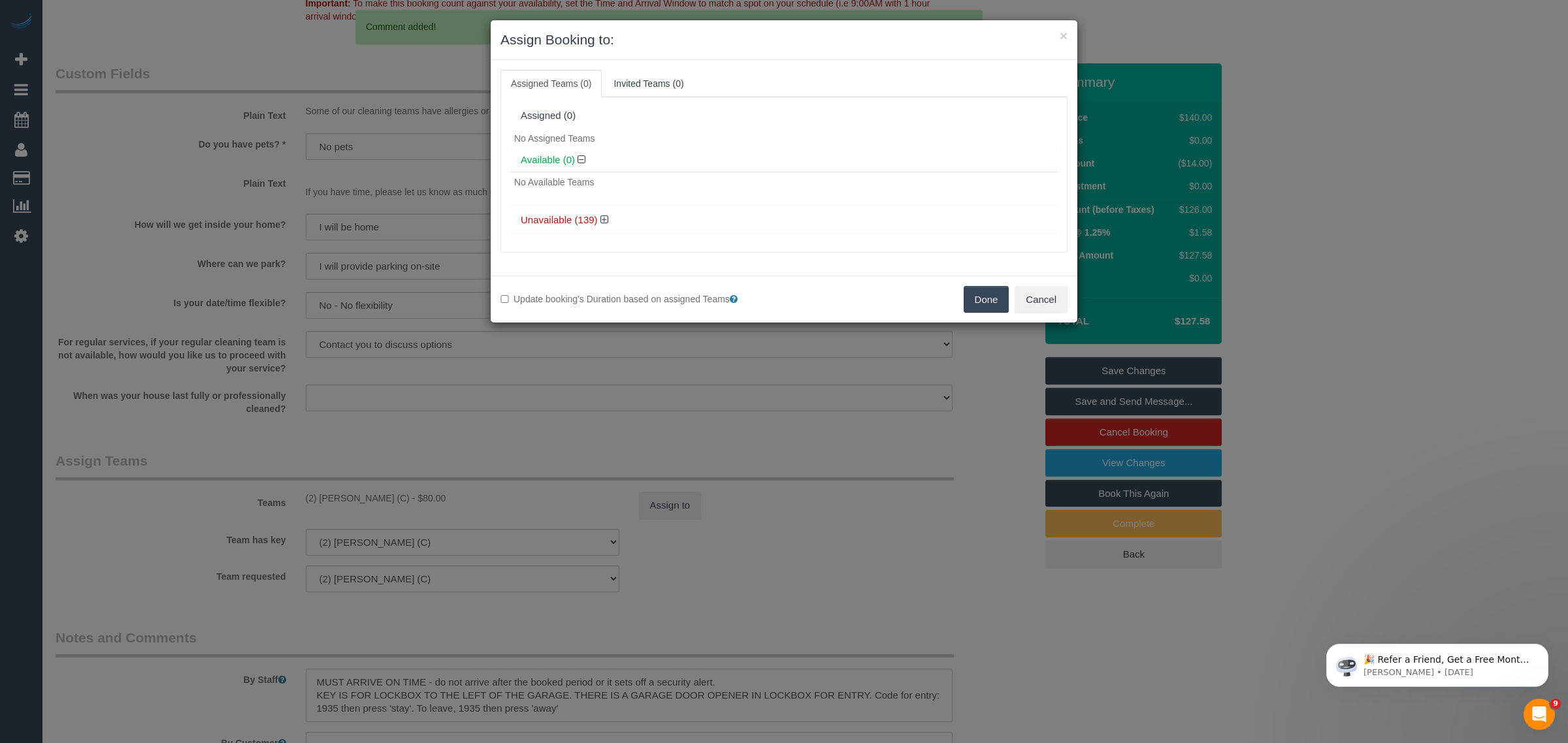
click at [968, 300] on button "Done" at bounding box center [986, 300] width 46 height 28
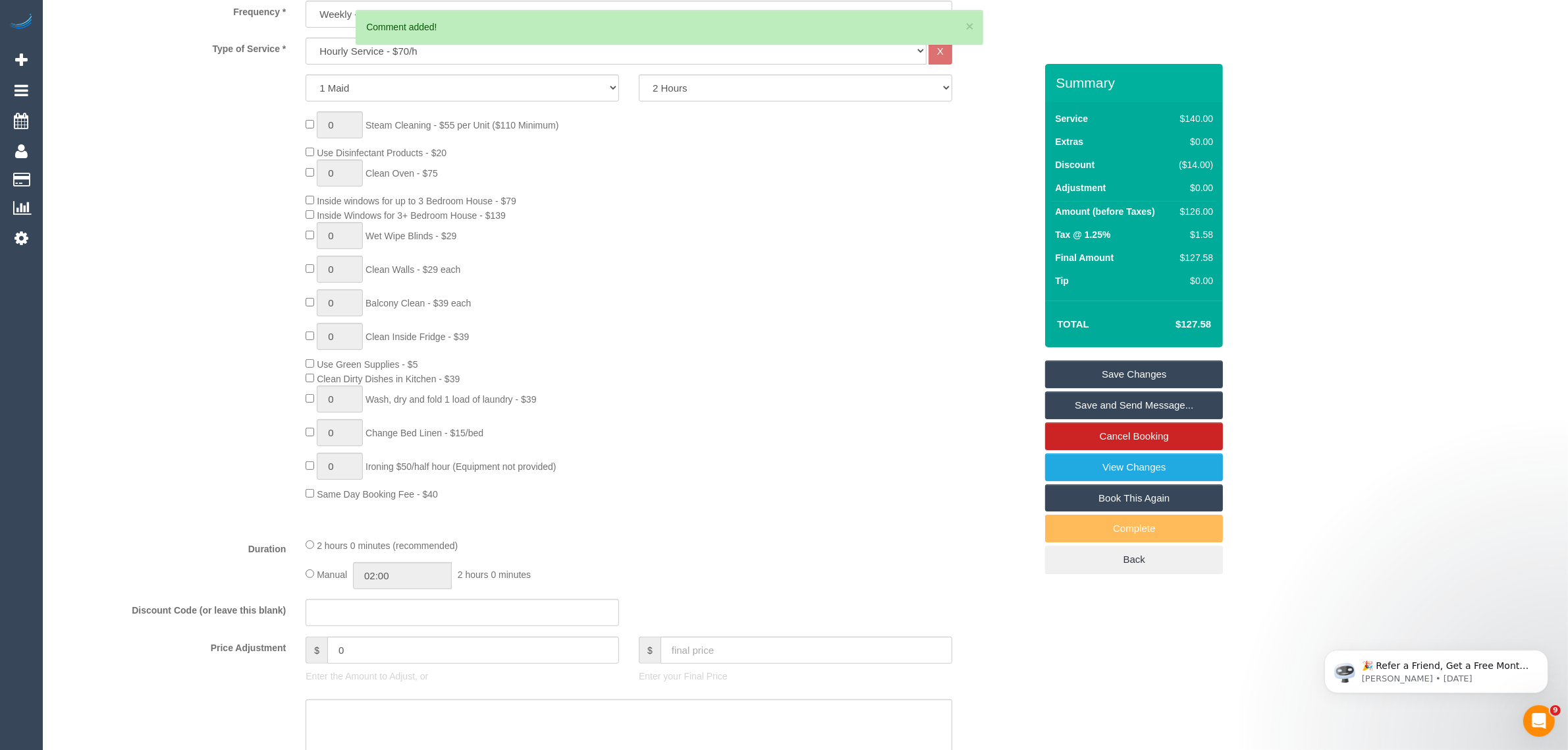
scroll to position [0, 0]
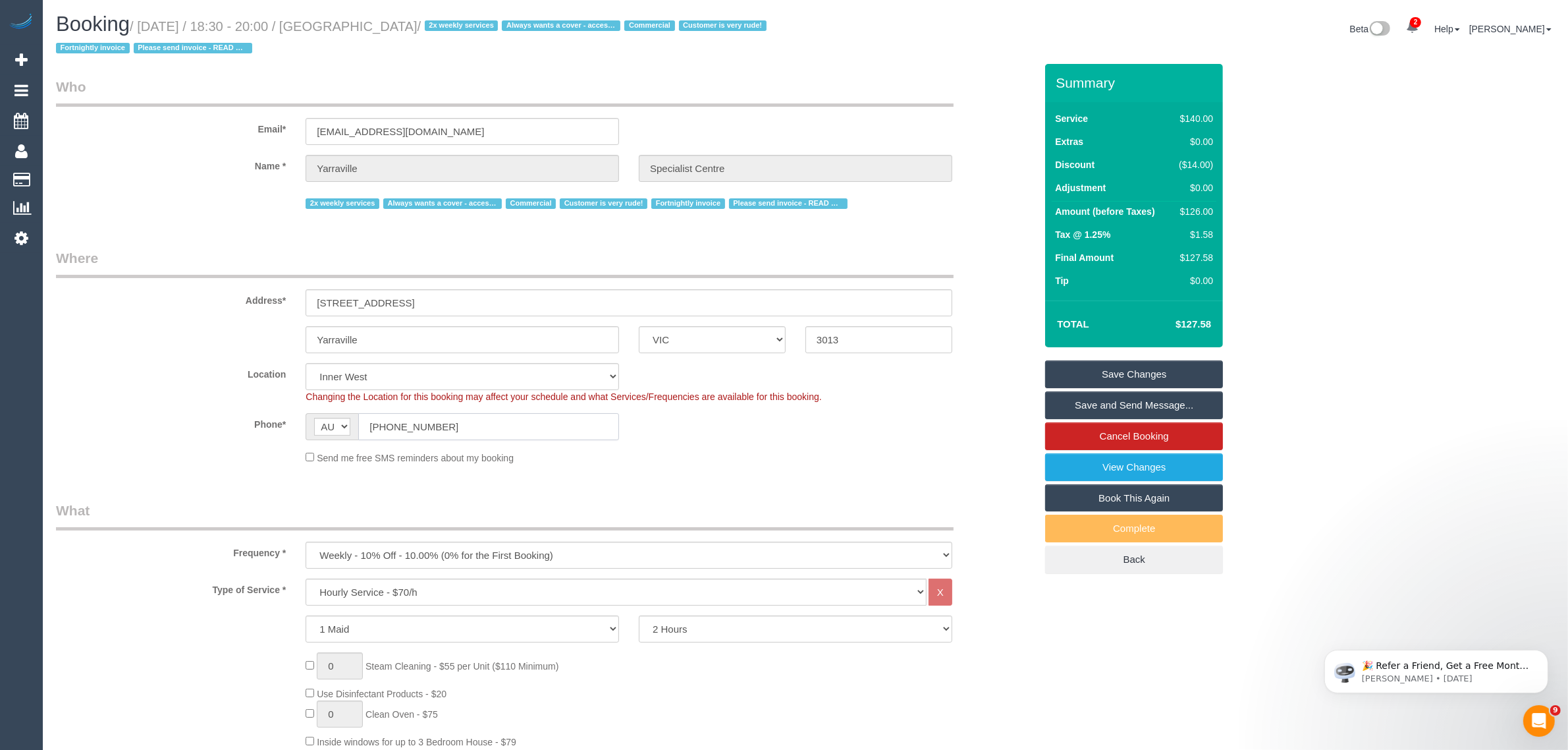
click at [554, 429] on input "(03) 9314 9100" at bounding box center [488, 427] width 261 height 27
click at [554, 428] on input "(03) 9314 9100" at bounding box center [488, 427] width 261 height 27
click at [792, 452] on div "Send me free SMS reminders about my booking" at bounding box center [629, 458] width 666 height 14
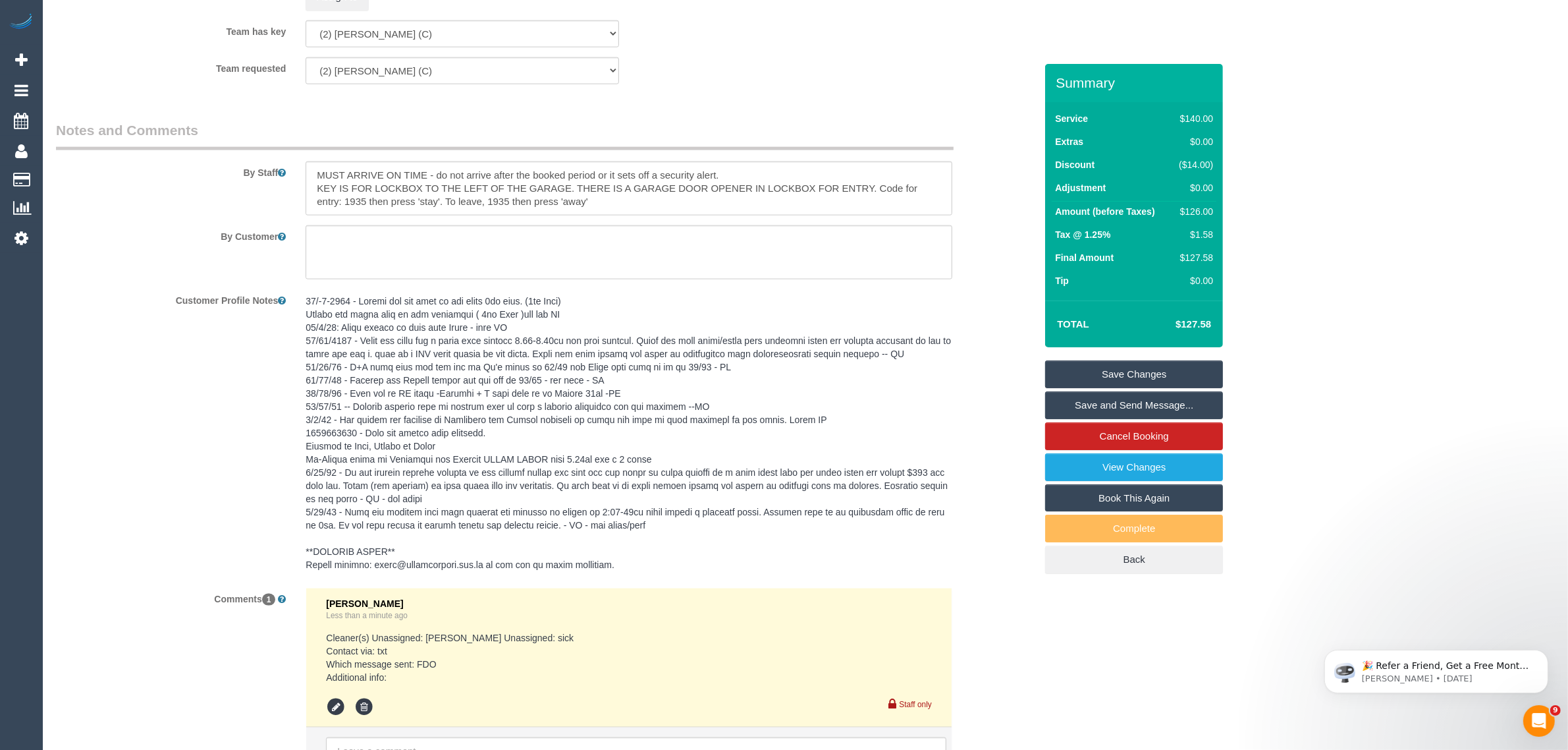
scroll to position [2307, 0]
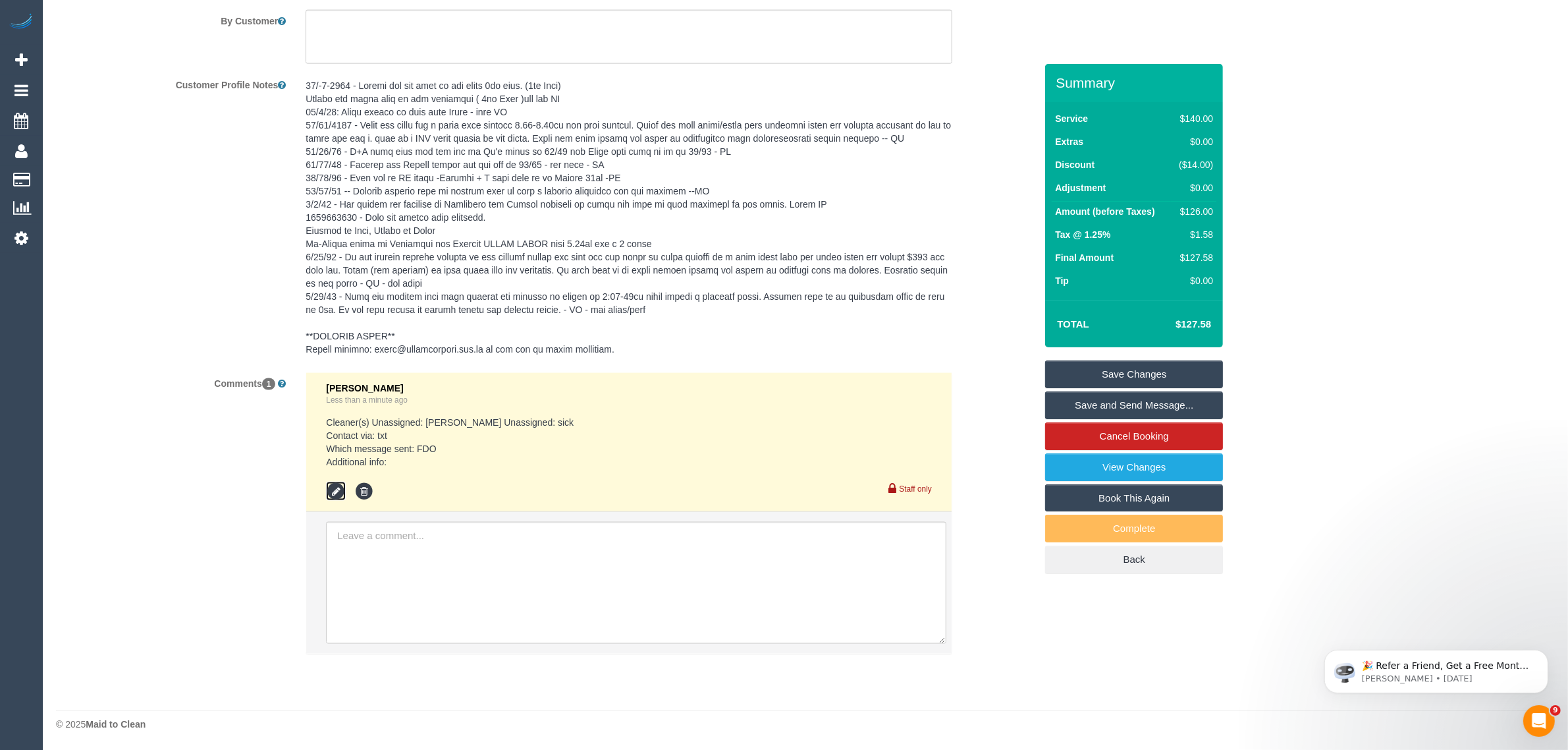
click at [330, 501] on icon at bounding box center [336, 492] width 20 height 20
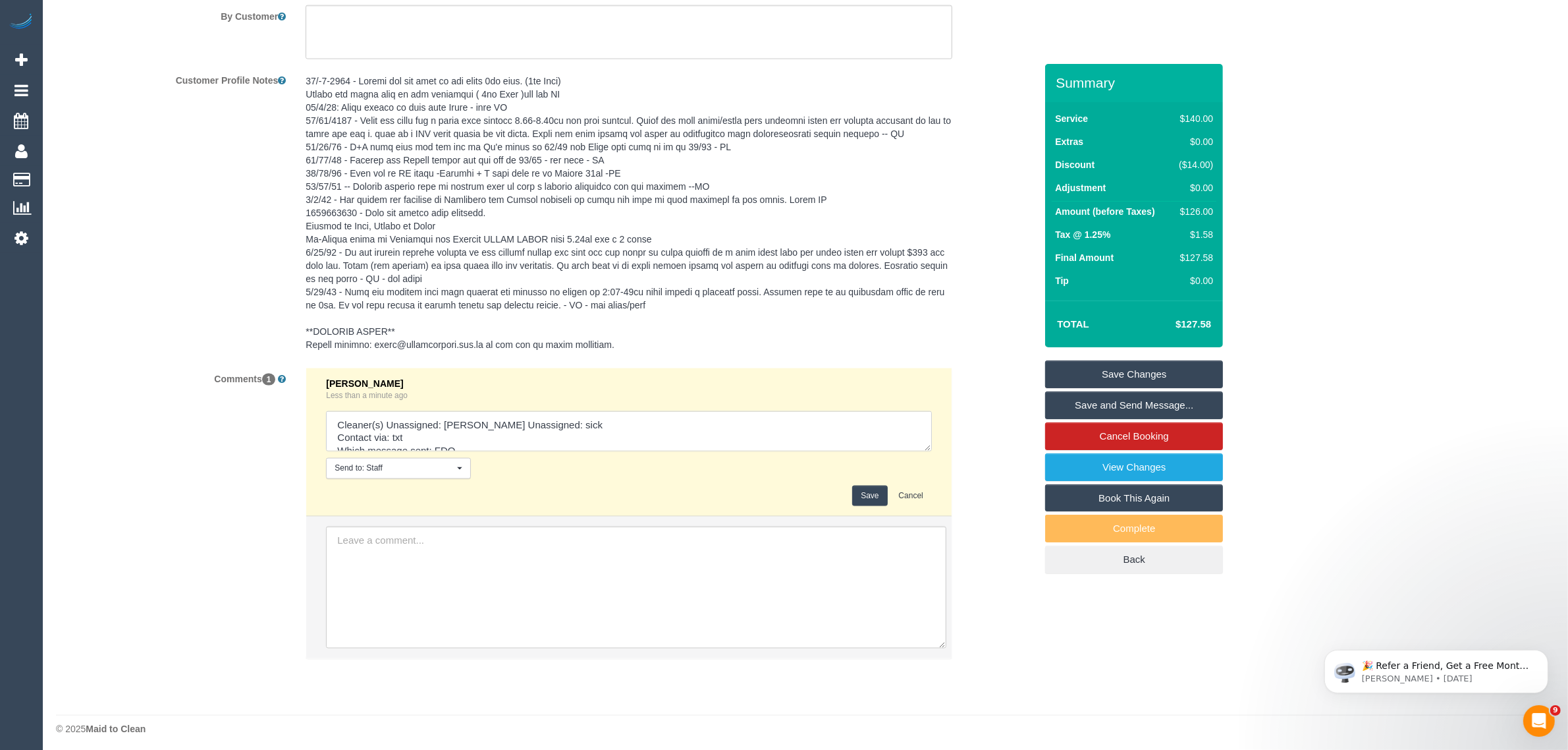
click at [658, 452] on textarea at bounding box center [629, 431] width 606 height 41
type textarea "Cleaner(s) Unassigned: Kerry Reason Unassigned: sick Contact via: email Which m…"
click at [872, 506] on button "Save" at bounding box center [869, 496] width 35 height 20
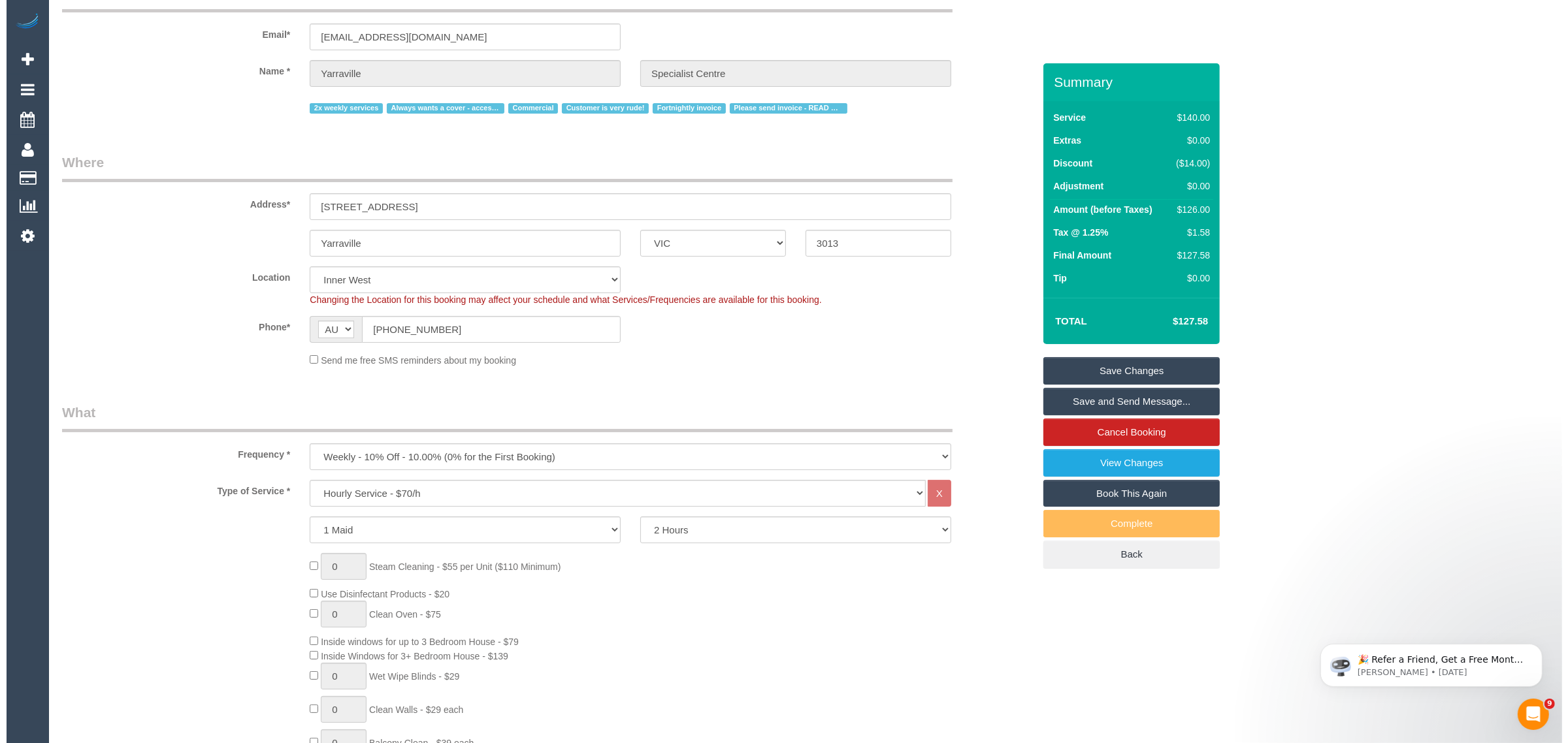
scroll to position [0, 0]
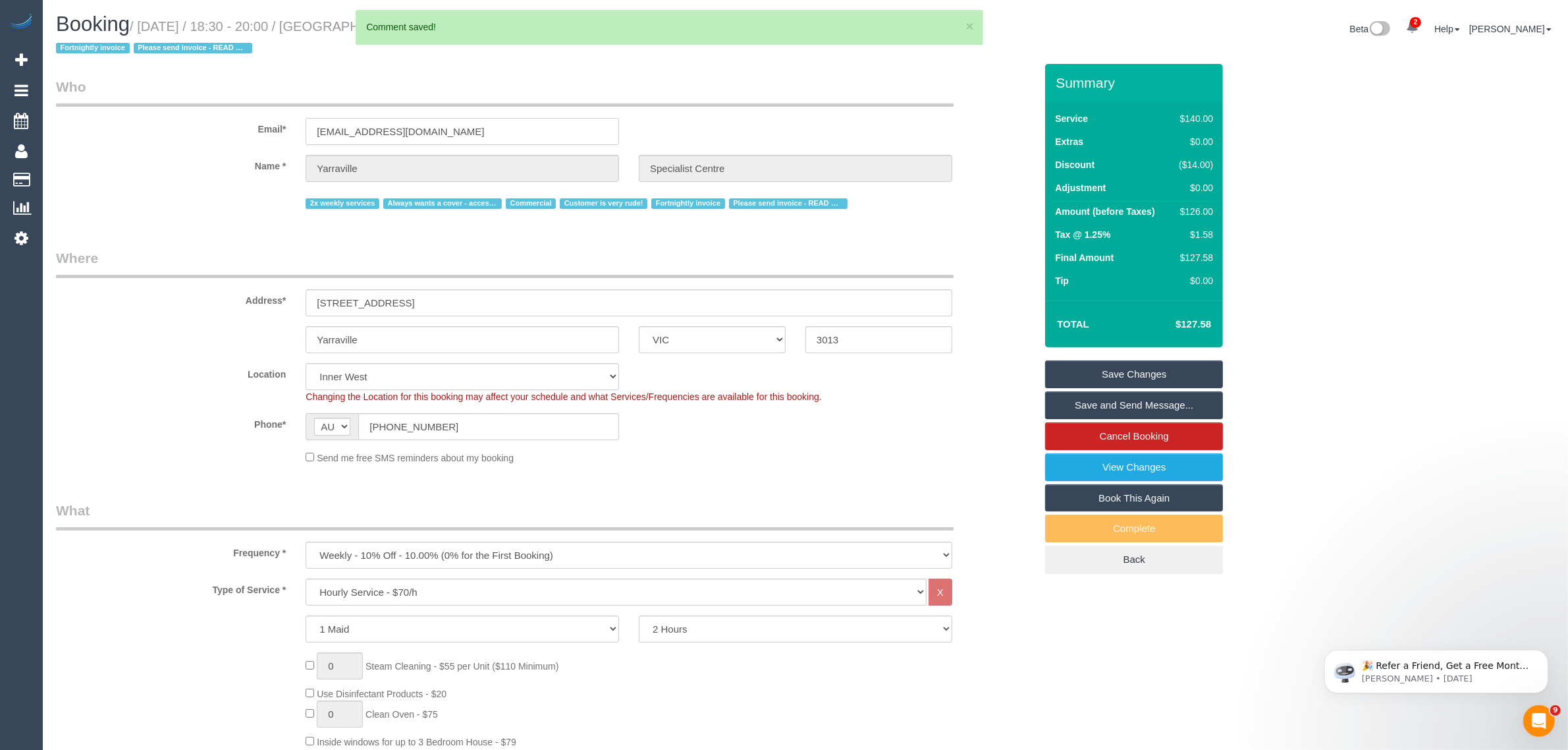
click at [449, 119] on input "admin@yarravillesc.com.au" at bounding box center [462, 131] width 314 height 27
click at [451, 119] on input "admin@yarravillesc.com.au" at bounding box center [462, 131] width 314 height 27
click at [719, 103] on legend "Who" at bounding box center [505, 91] width 897 height 29
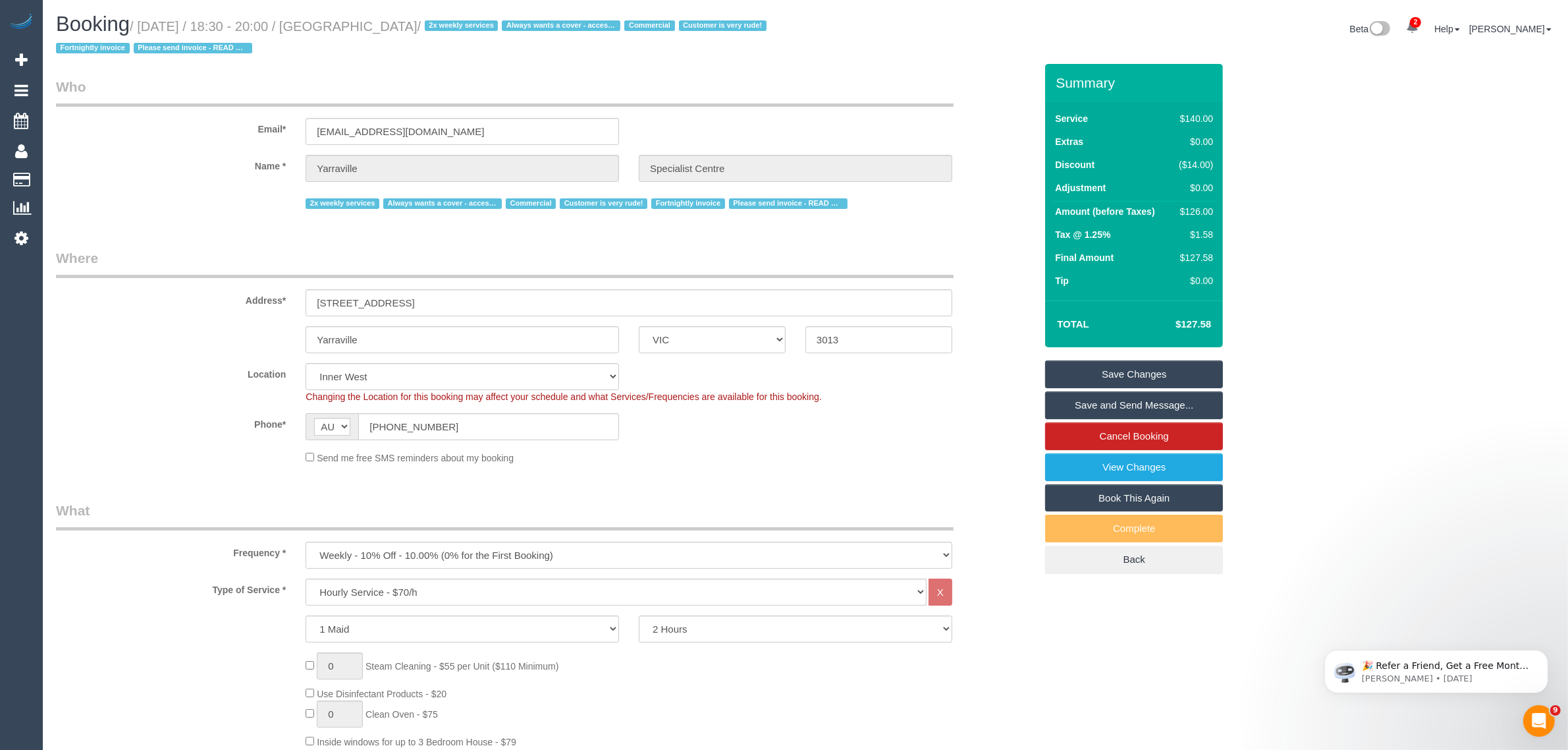
click at [1095, 366] on link "Save Changes" at bounding box center [1134, 374] width 178 height 28
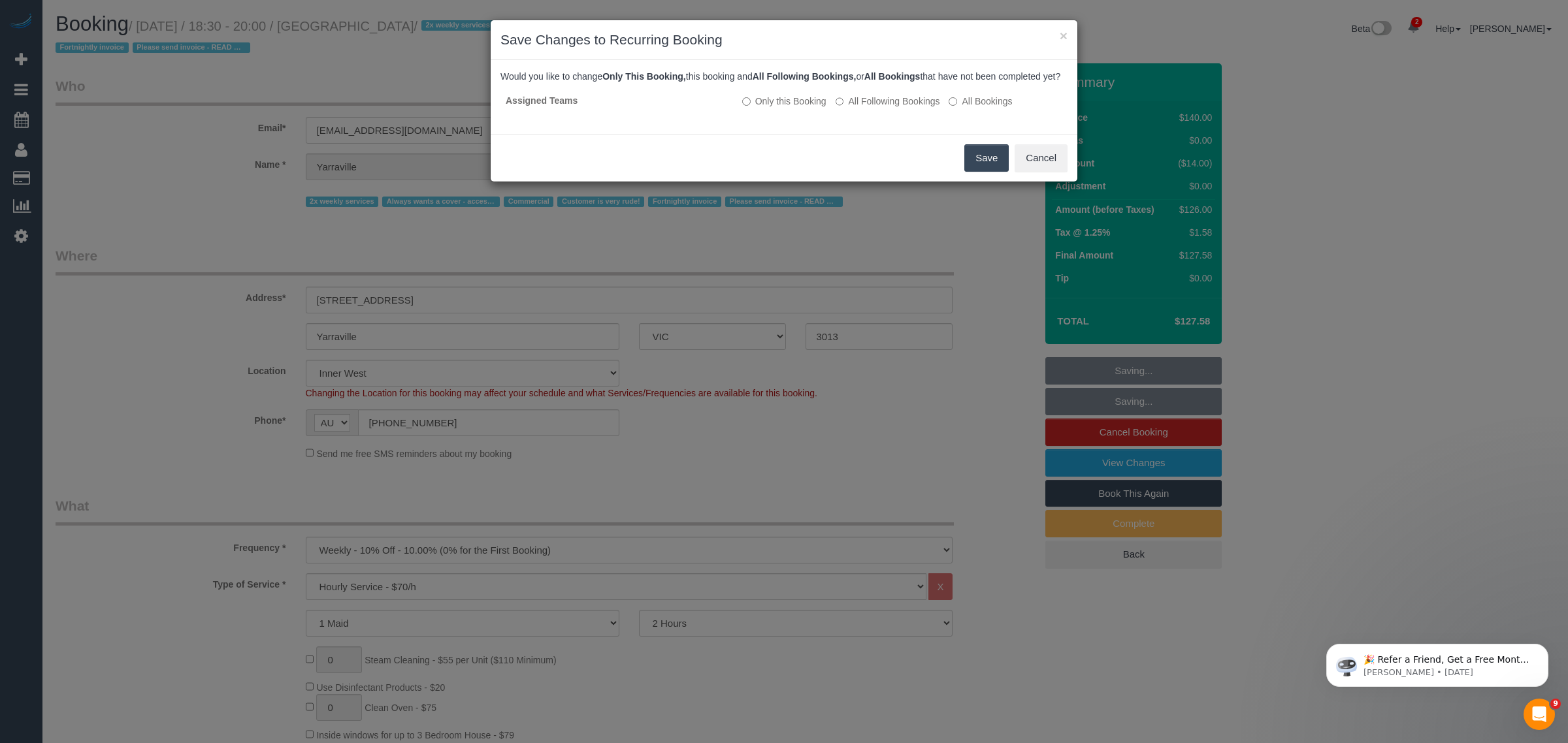
click at [429, 75] on div "× Save Changes to Recurring Booking Would you like to change Only This Booking,…" at bounding box center [784, 372] width 1568 height 743
click at [1052, 170] on button "Cancel" at bounding box center [1041, 158] width 53 height 28
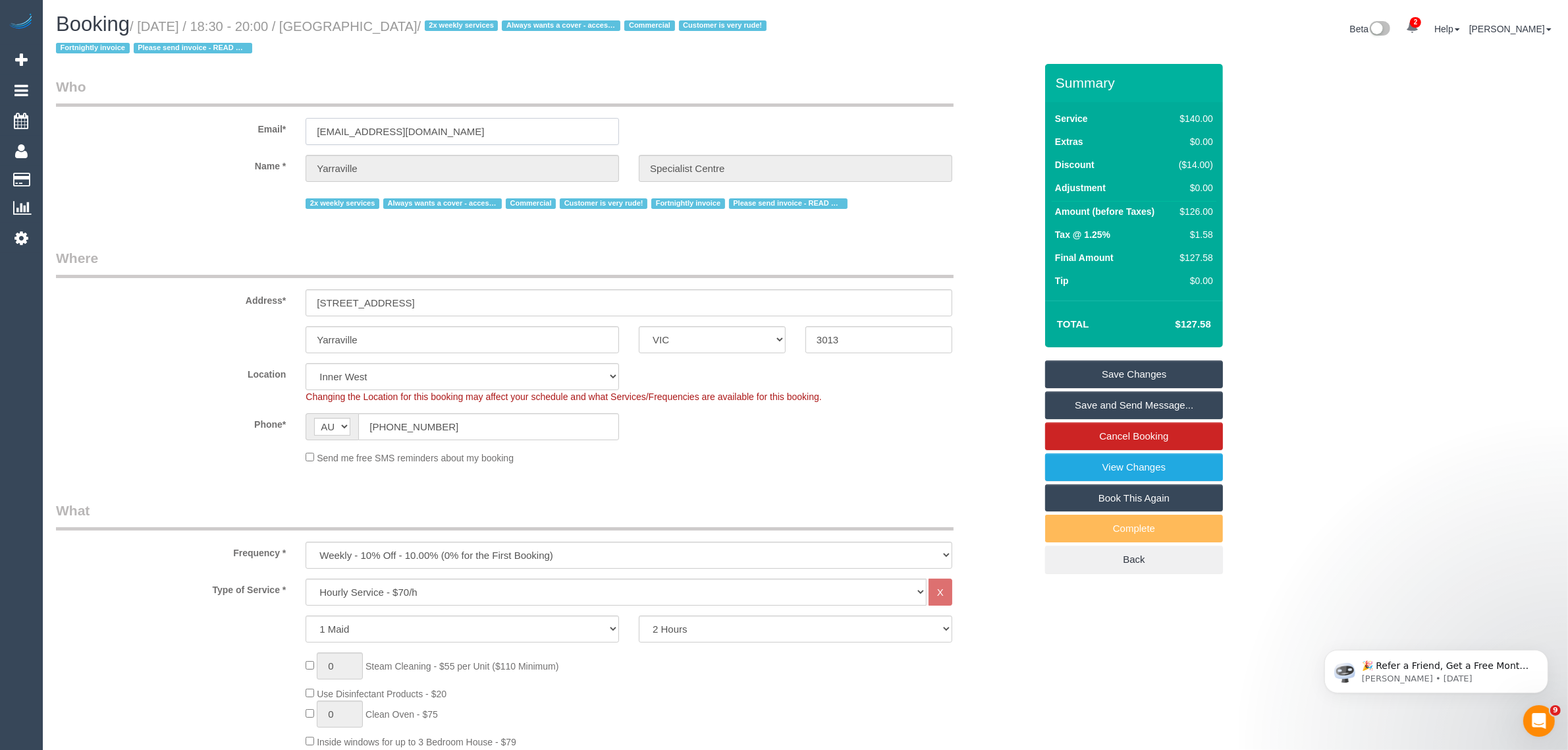
click at [508, 131] on input "admin@yarravillesc.com.au" at bounding box center [462, 131] width 314 height 27
click at [409, 52] on h1 "Booking / August 22, 2025 / 18:30 - 20:00 / Yarraville Specialist Centre / 2x w…" at bounding box center [426, 35] width 739 height 45
drag, startPoint x: 339, startPoint y: 22, endPoint x: 498, endPoint y: 23, distance: 159.0
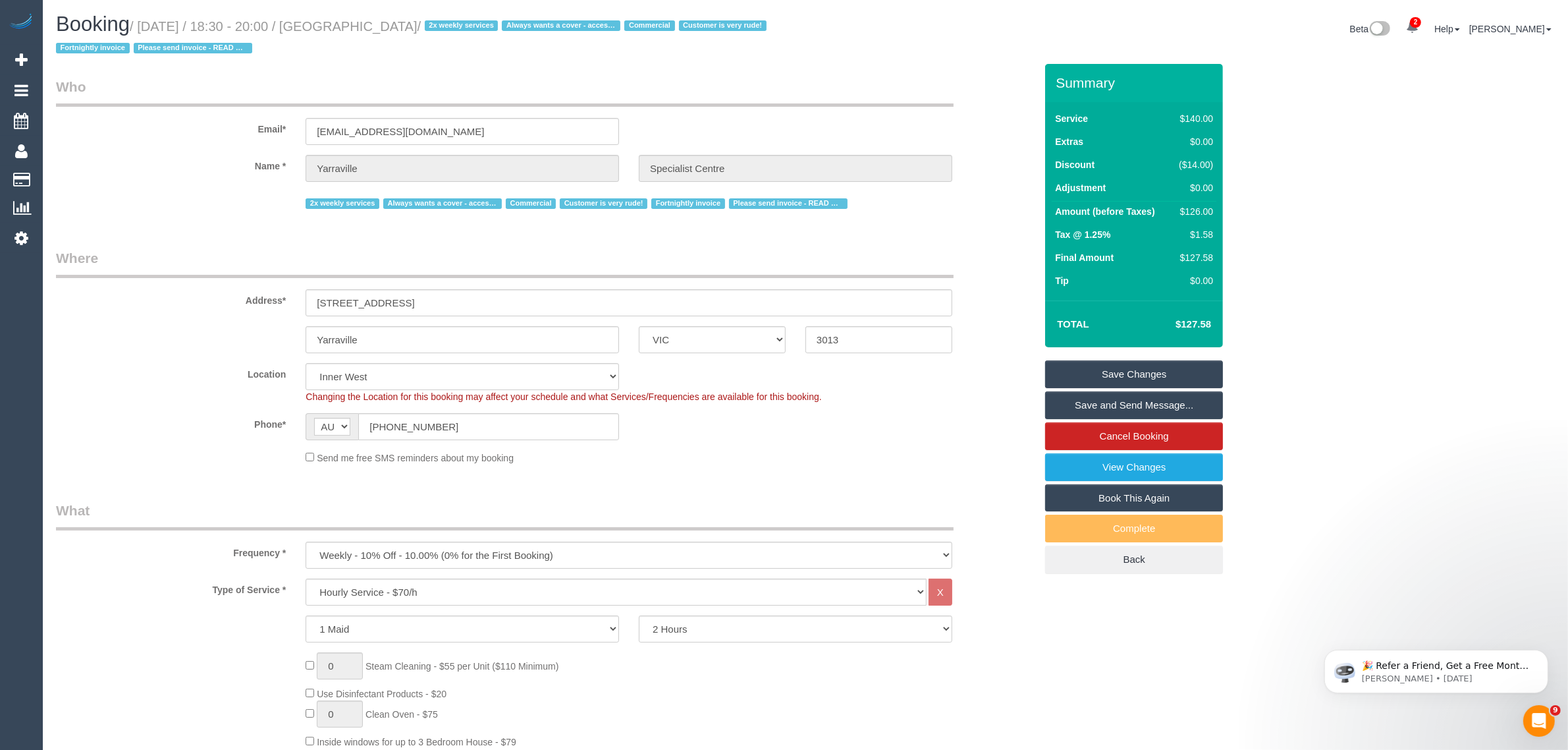
click at [498, 23] on small "/ August 22, 2025 / 18:30 - 20:00 / Yarraville Specialist Centre / 2x weekly se…" at bounding box center [413, 37] width 714 height 37
copy small "Yarraville Specialist Centre"
click at [916, 422] on div "Phone* AF AL DZ AD AO AI AQ AG AR AM AW AU AT AZ BS BH BD BB BY BE BZ BJ BM BT …" at bounding box center [546, 427] width 999 height 27
click at [1098, 358] on div "Summary Service $140.00 Extras $0.00 Discount ($14.00) Adjustment $0.00 Amount …" at bounding box center [1134, 332] width 178 height 537
click at [1098, 370] on link "Save Changes" at bounding box center [1134, 374] width 178 height 28
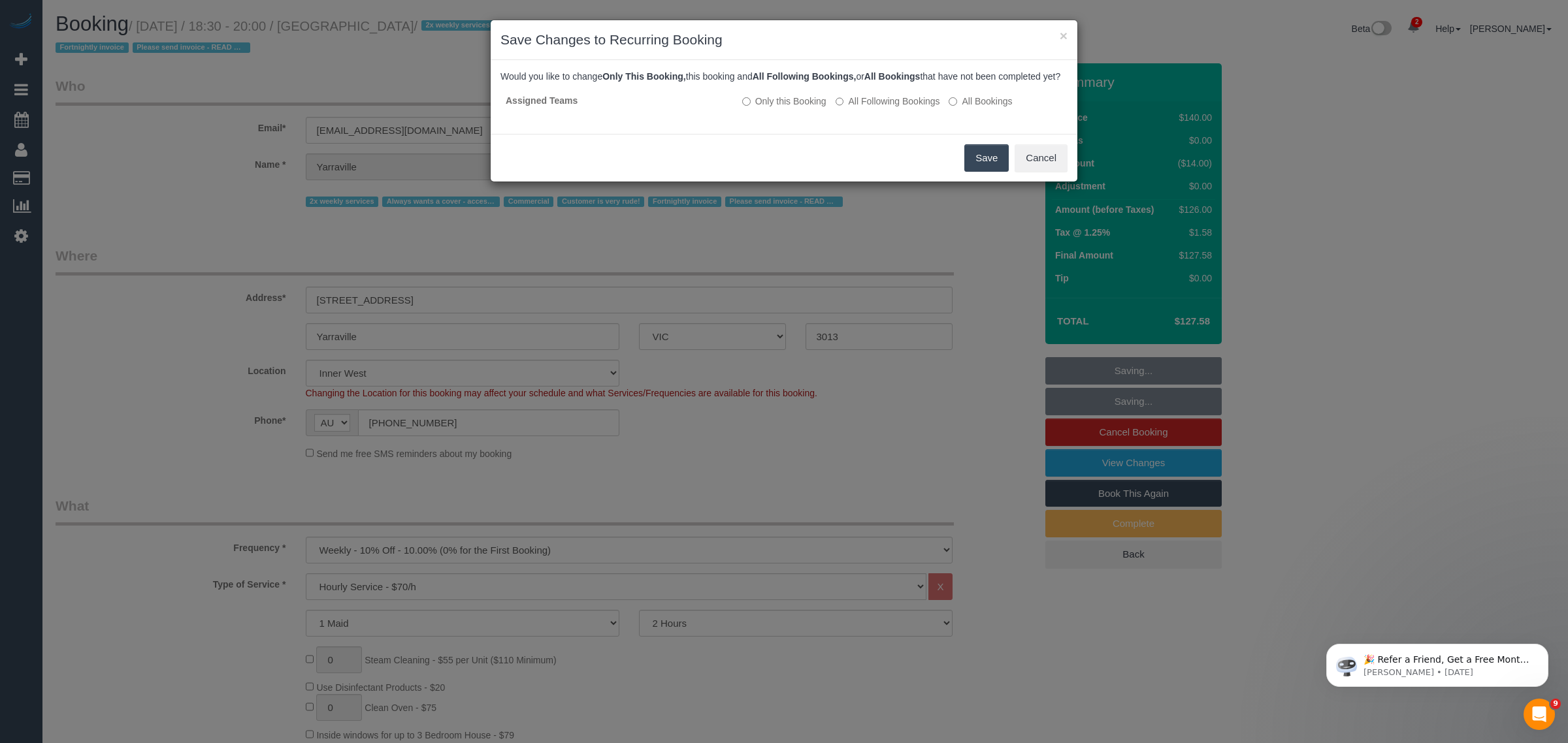
drag, startPoint x: 981, startPoint y: 164, endPoint x: 944, endPoint y: 181, distance: 40.7
click at [981, 164] on button "Save" at bounding box center [986, 158] width 44 height 28
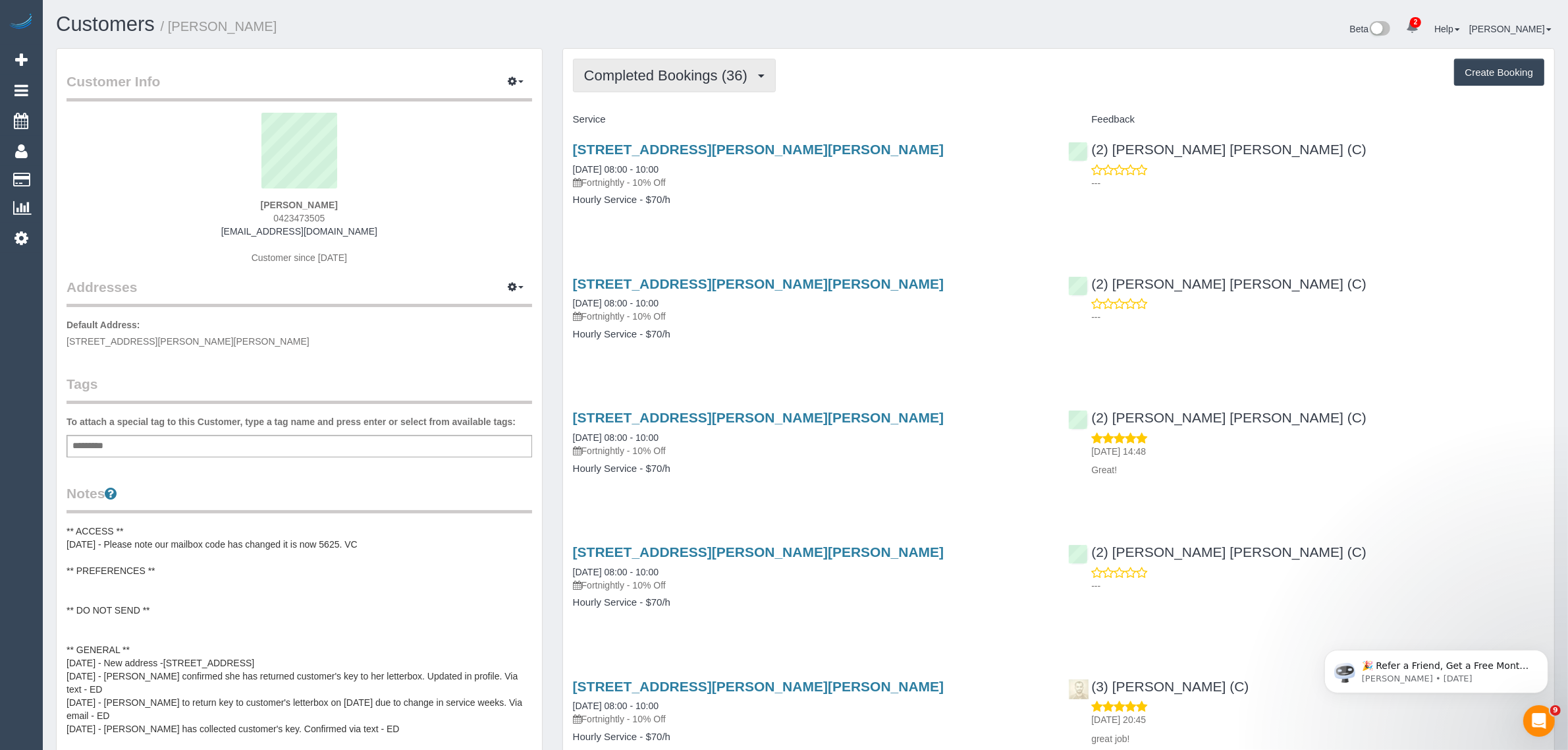
click at [691, 70] on span "Completed Bookings (36)" at bounding box center [669, 75] width 170 height 17
click at [657, 131] on link "Cancelled Bookings (6)" at bounding box center [645, 140] width 142 height 17
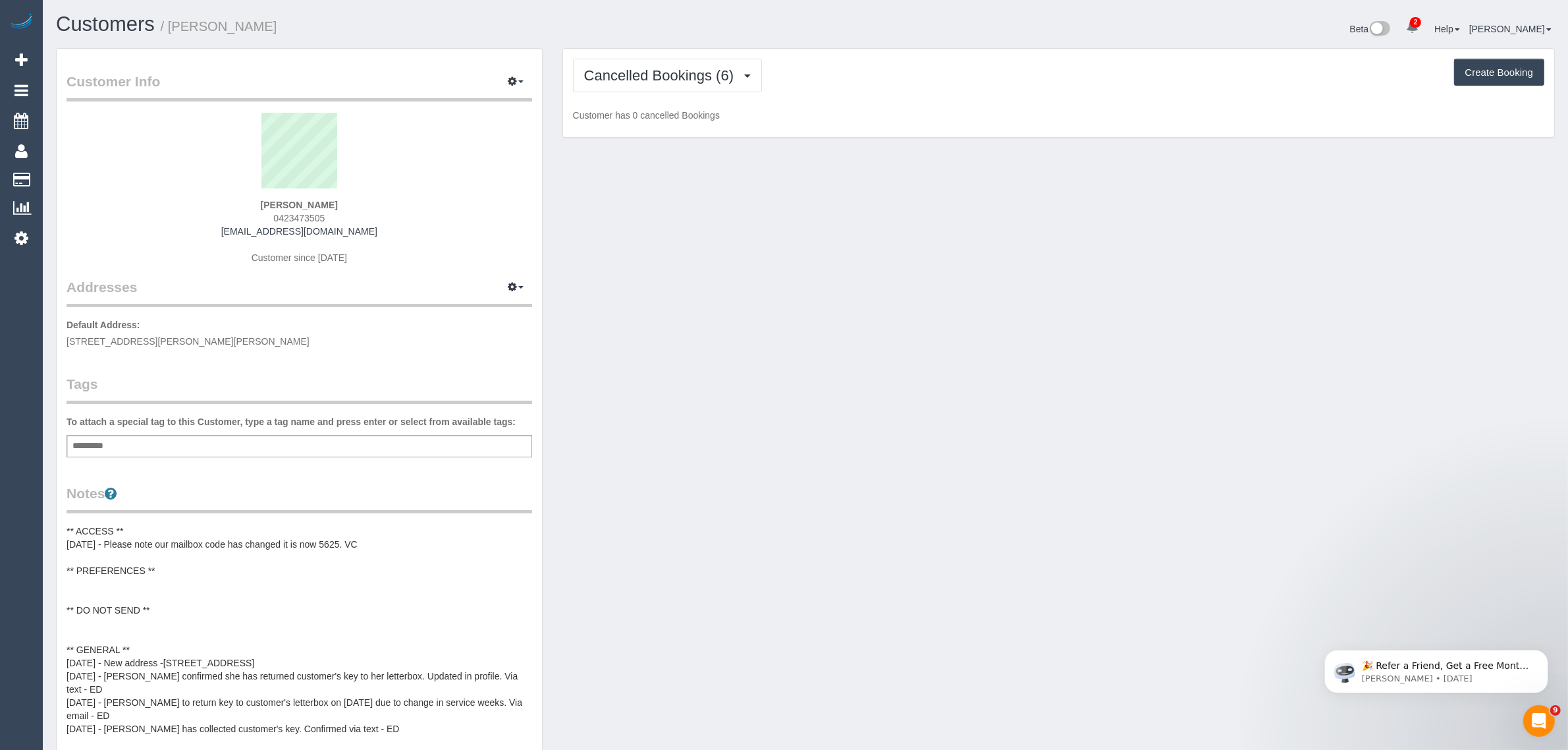
click at [682, 93] on div "Cancelled Bookings (6) Completed Bookings (36) Upcoming Bookings (13) Cancelled…" at bounding box center [1058, 93] width 991 height 89
click at [673, 84] on button "Cancelled Bookings (6)" at bounding box center [668, 75] width 190 height 34
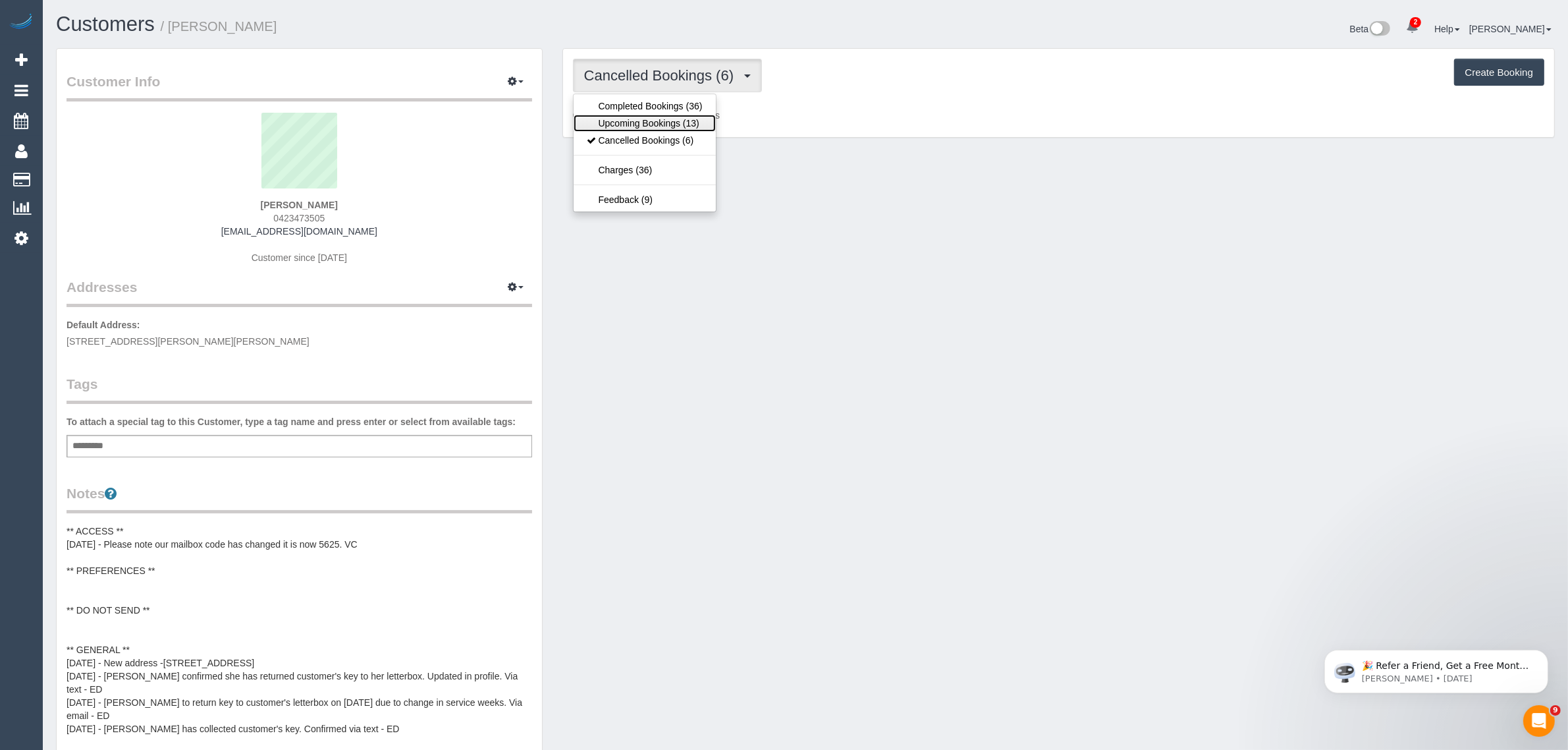
click at [657, 117] on link "Upcoming Bookings (13)" at bounding box center [645, 124] width 142 height 17
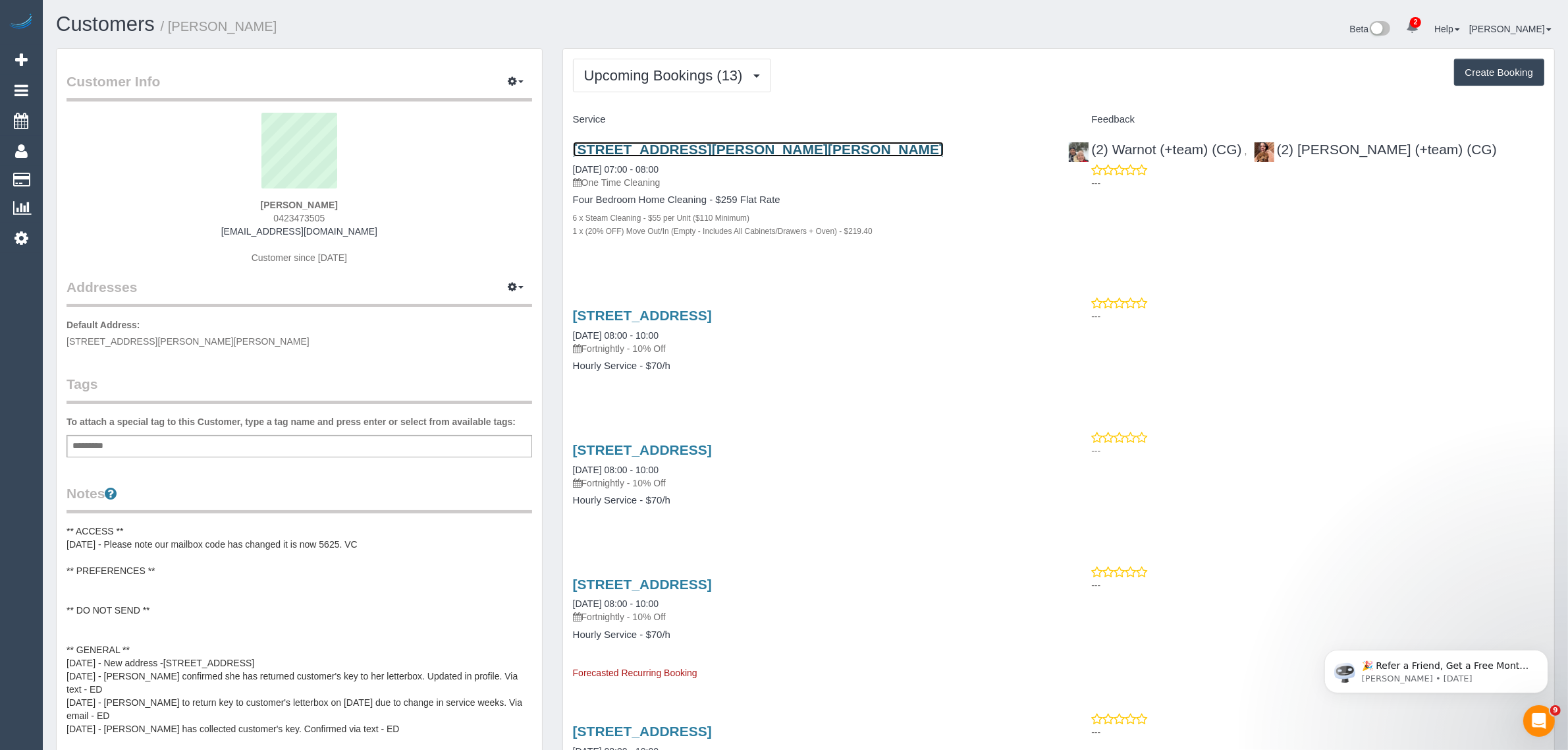
click at [672, 142] on link "15, Ethel, Thornbury, VIC 3071" at bounding box center [758, 149] width 371 height 15
click at [286, 216] on span "0423473505" at bounding box center [299, 218] width 52 height 11
copy span "0423473505"
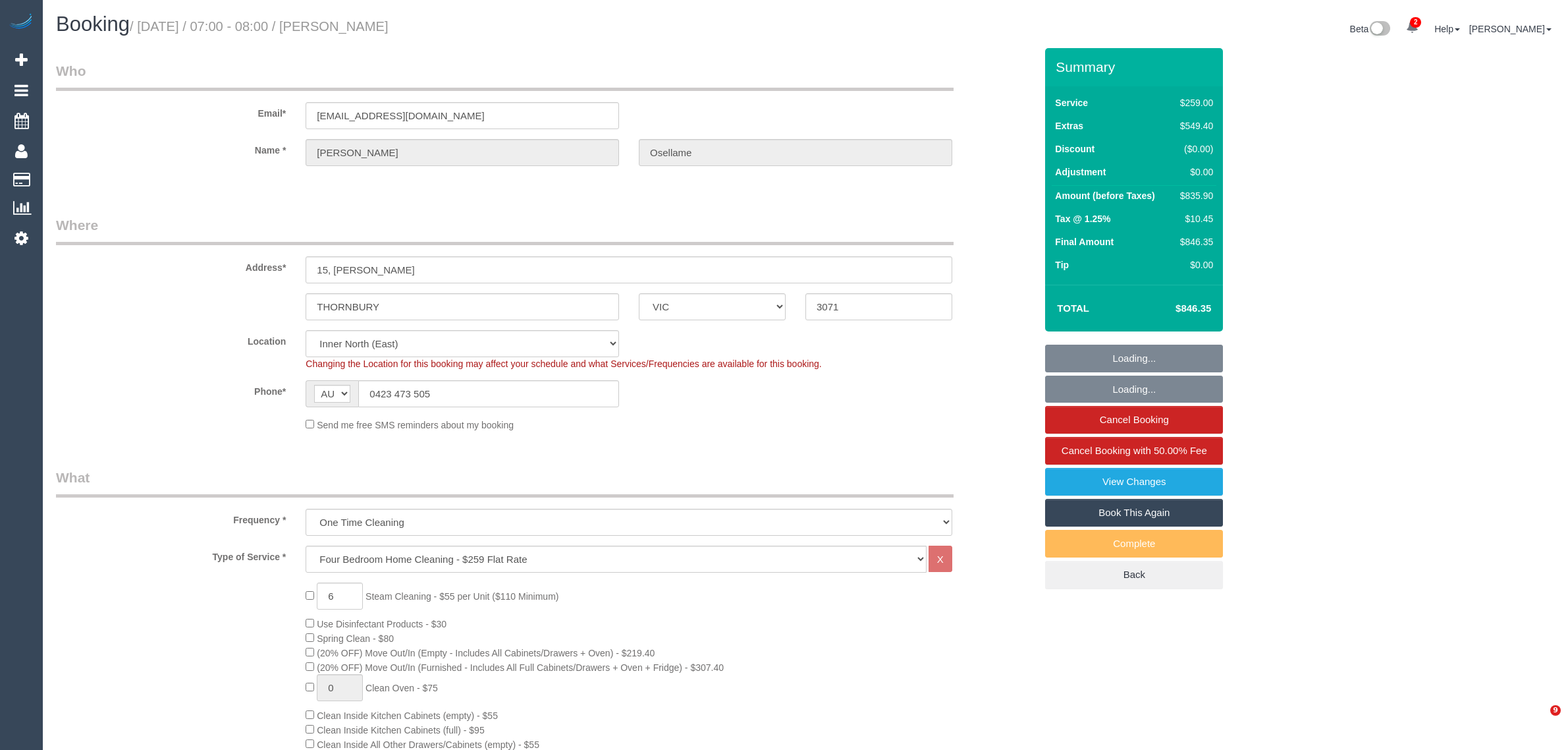
select select "VIC"
select select "number:29"
select select "number:16"
select select "number:18"
select select "number:24"
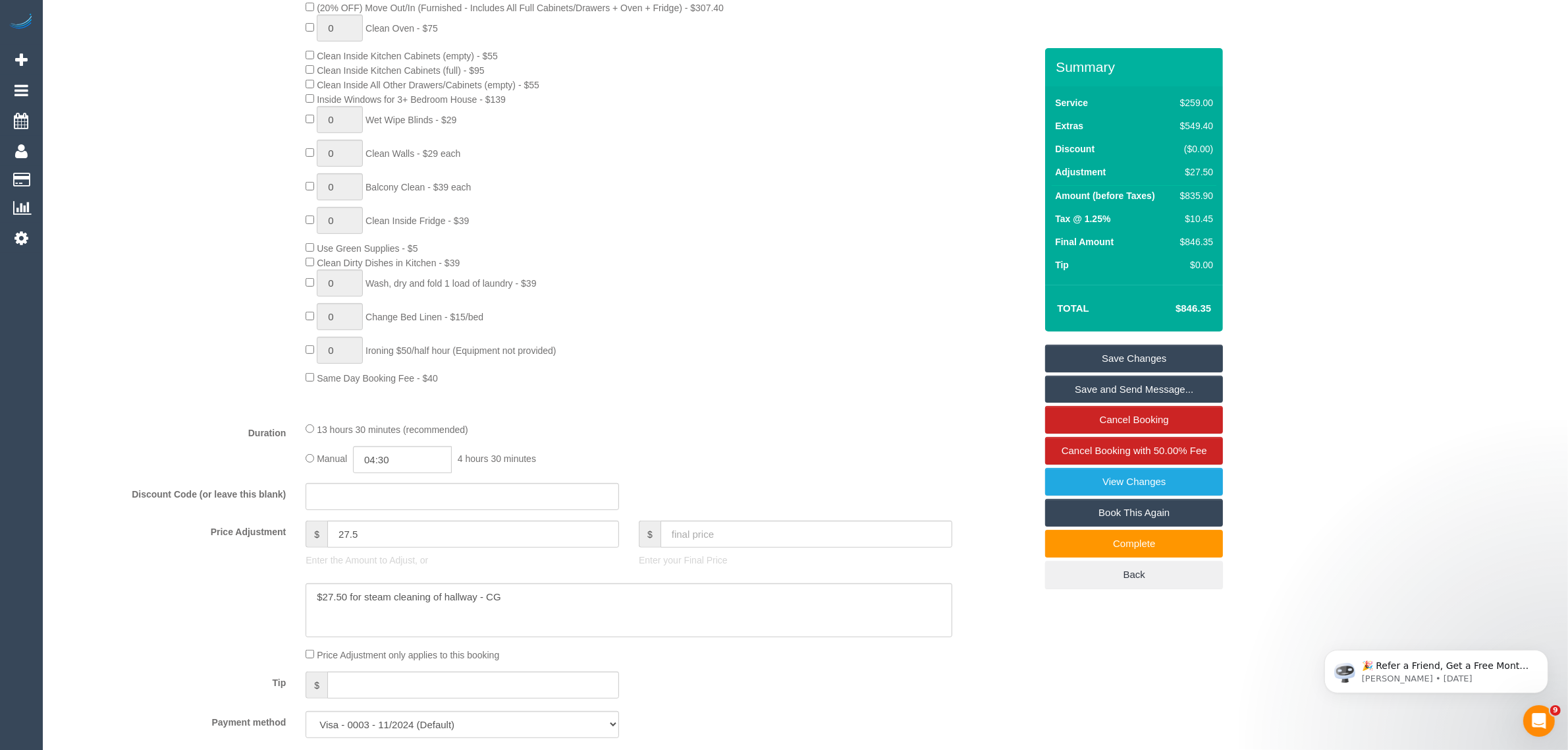
scroll to position [989, 0]
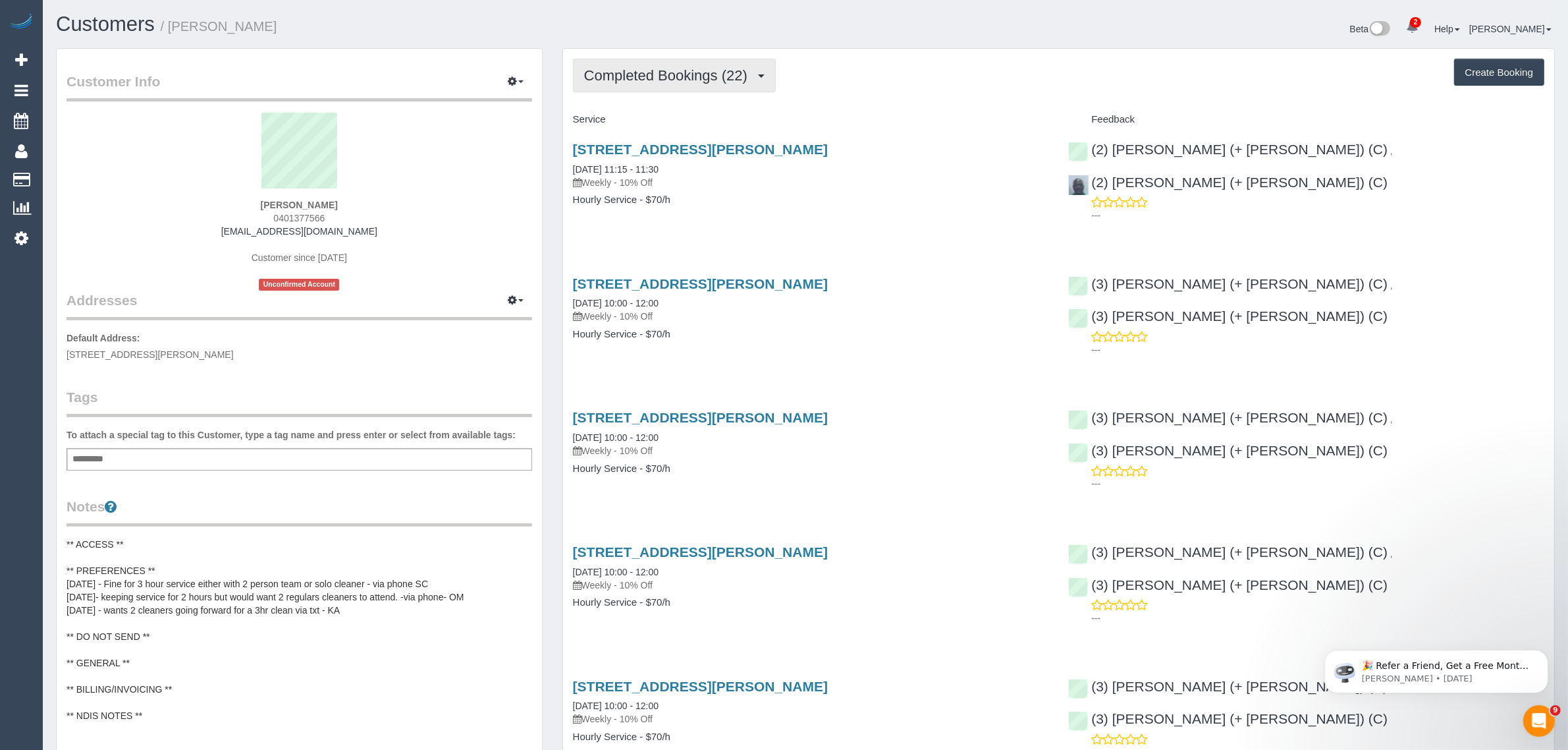
click at [701, 73] on span "Completed Bookings (22)" at bounding box center [669, 75] width 170 height 17
click at [687, 125] on link "Upcoming Bookings (15)" at bounding box center [645, 124] width 142 height 17
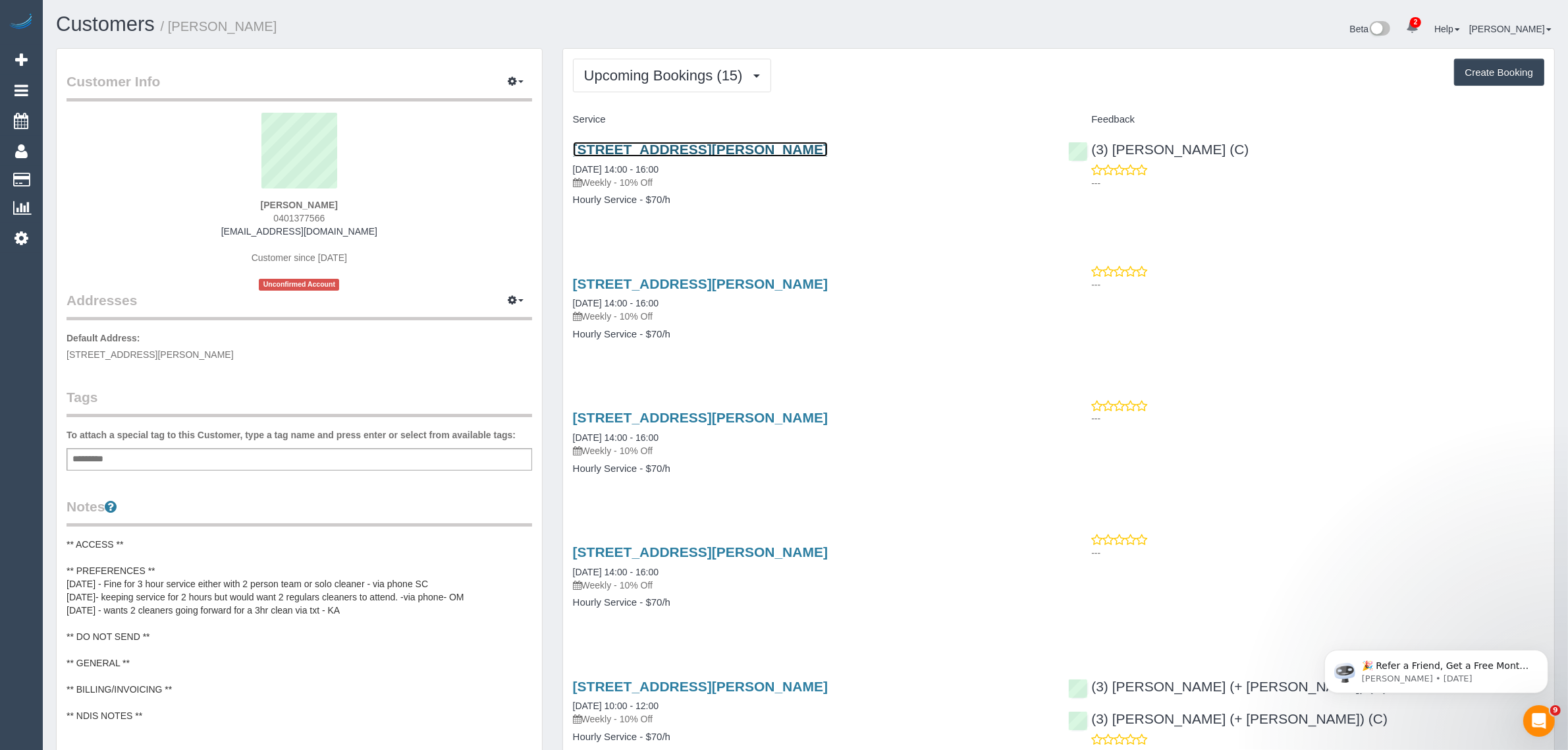
click at [644, 147] on link "[STREET_ADDRESS][PERSON_NAME]" at bounding box center [700, 149] width 255 height 15
click at [286, 200] on strong "Mary Grutzner" at bounding box center [299, 205] width 77 height 11
click at [288, 200] on strong "Mary Grutzner" at bounding box center [299, 205] width 77 height 11
click at [308, 203] on strong "Mary Grutzner" at bounding box center [299, 205] width 77 height 11
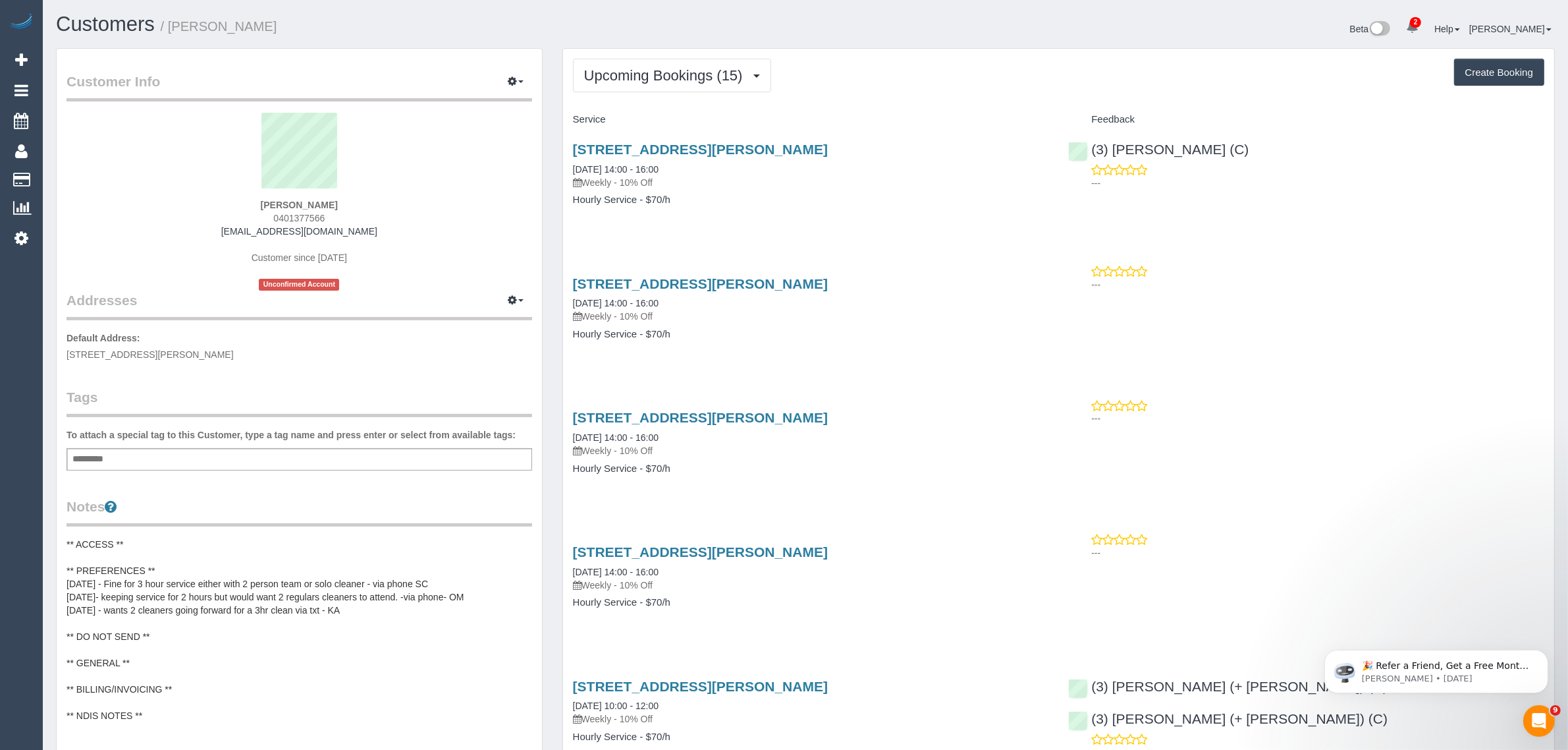
click at [308, 203] on strong "Mary Grutzner" at bounding box center [299, 205] width 77 height 11
copy div "Mary Grutzner"
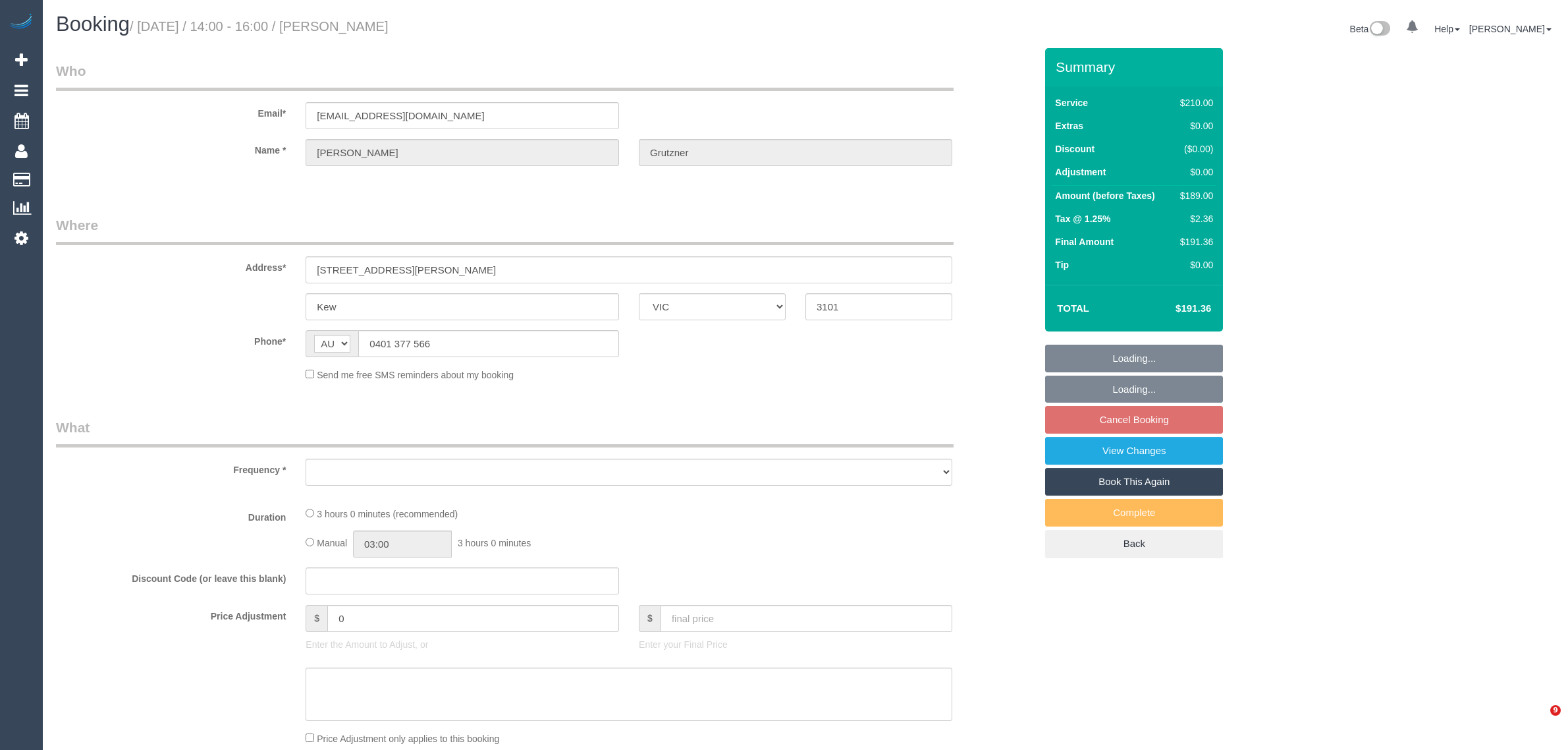
select select "VIC"
select select "string:stripe-pm_1OKDIQ2GScqysDRVWHVj2xOp"
select select "180"
select select "number:27"
select select "number:14"
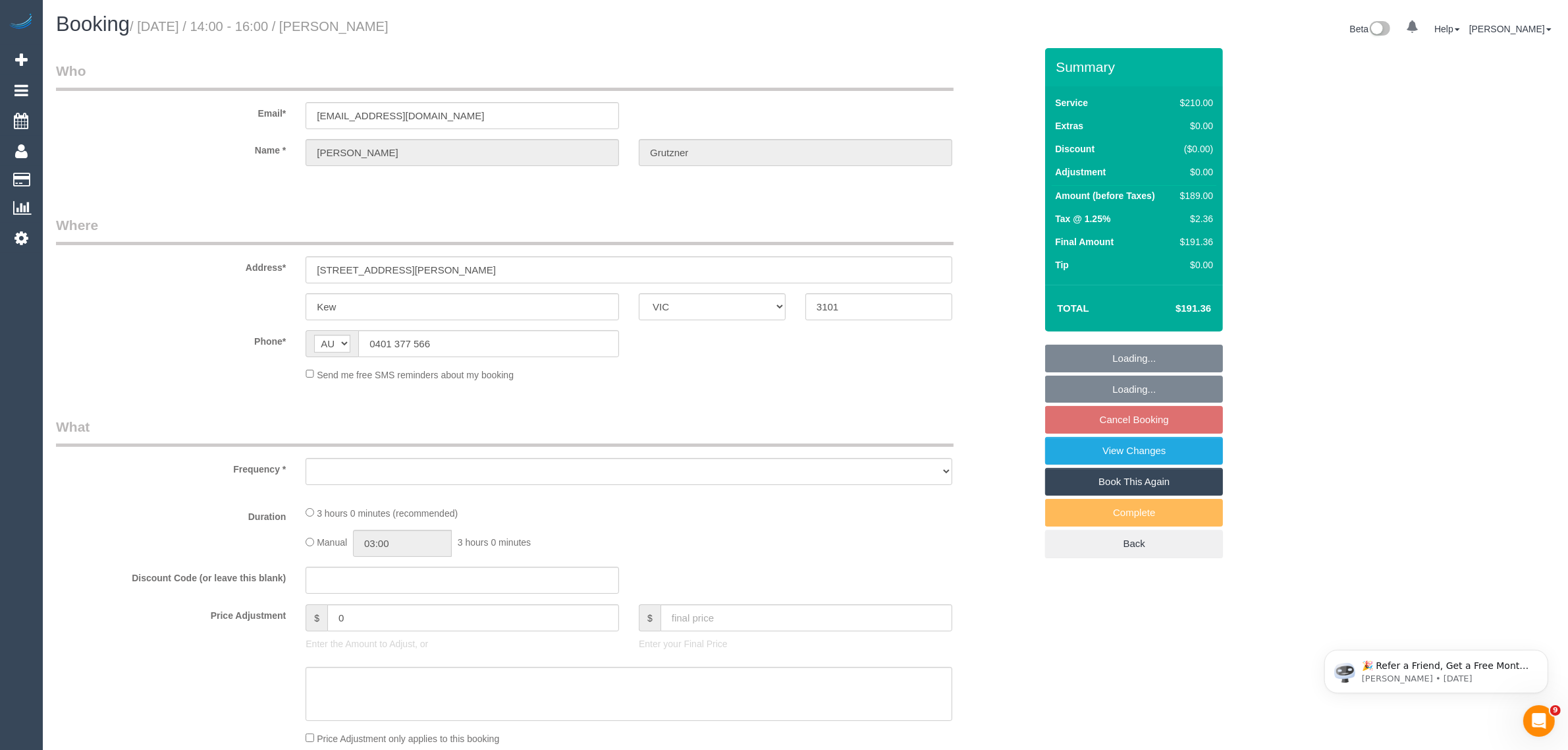
select select "number:19"
select select "number:36"
select select "number:34"
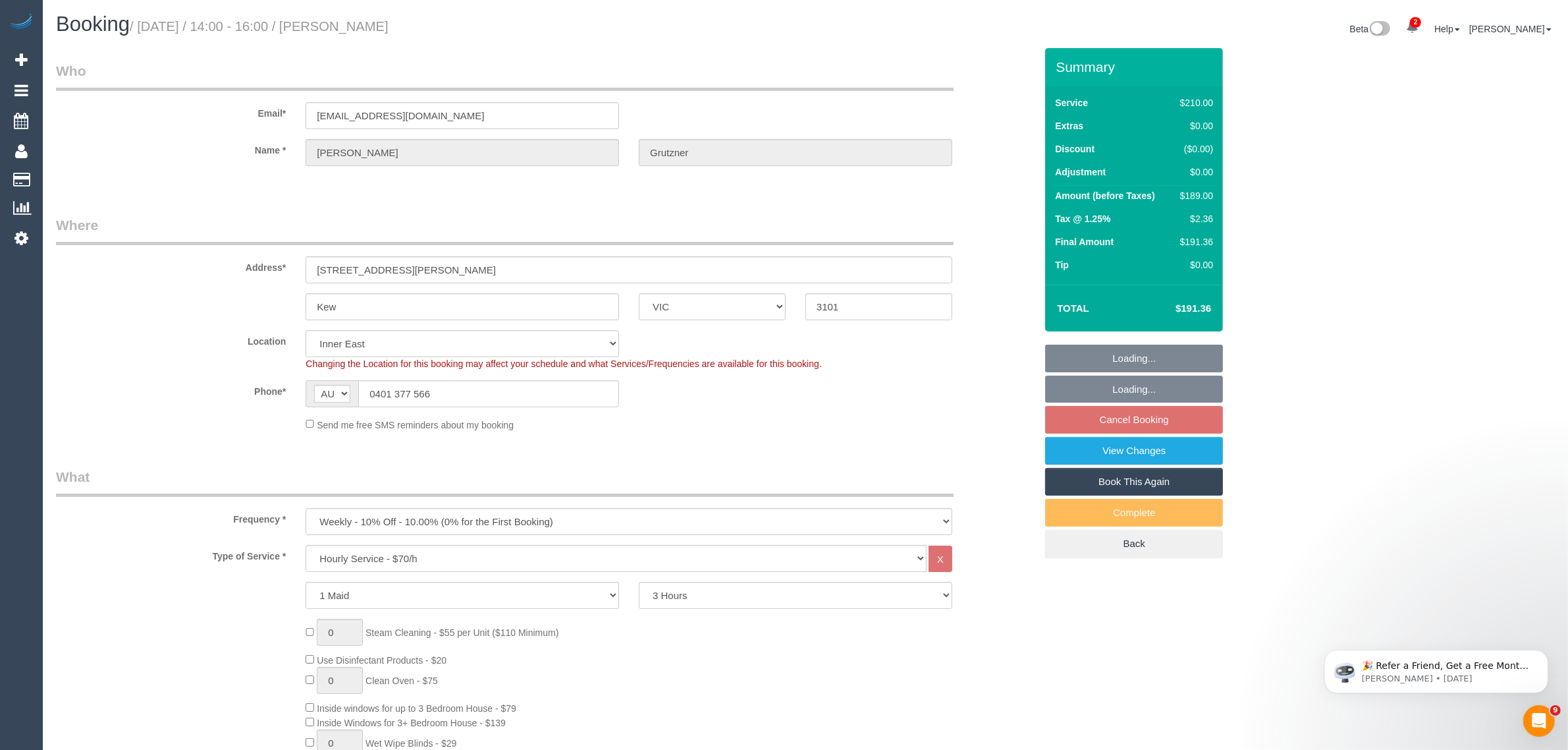
select select "object:1491"
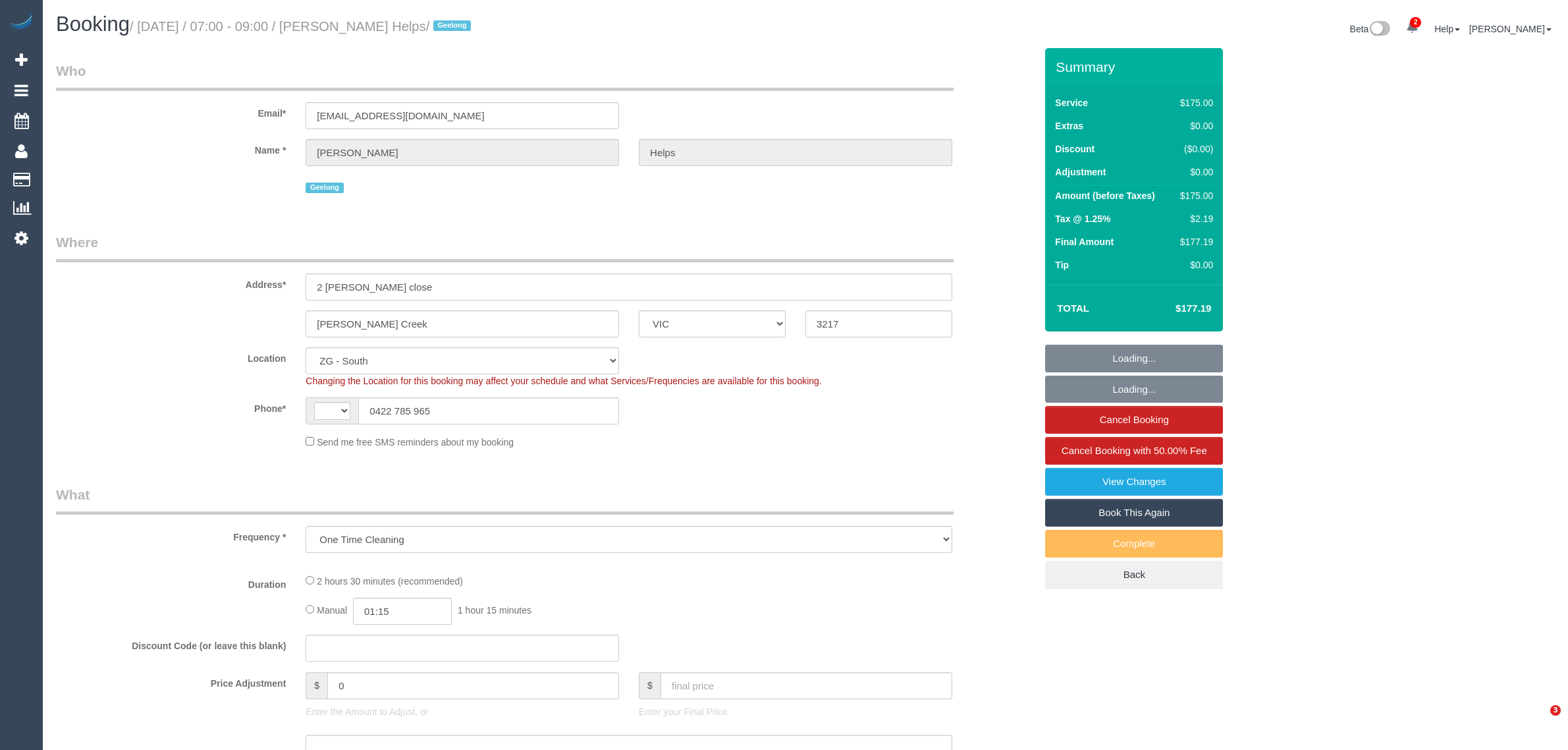
select select "VIC"
select select "string:stripe-pm_1RuRpc2GScqysDRVkztFHtLl"
select select "150"
select select "number:28"
select select "number:14"
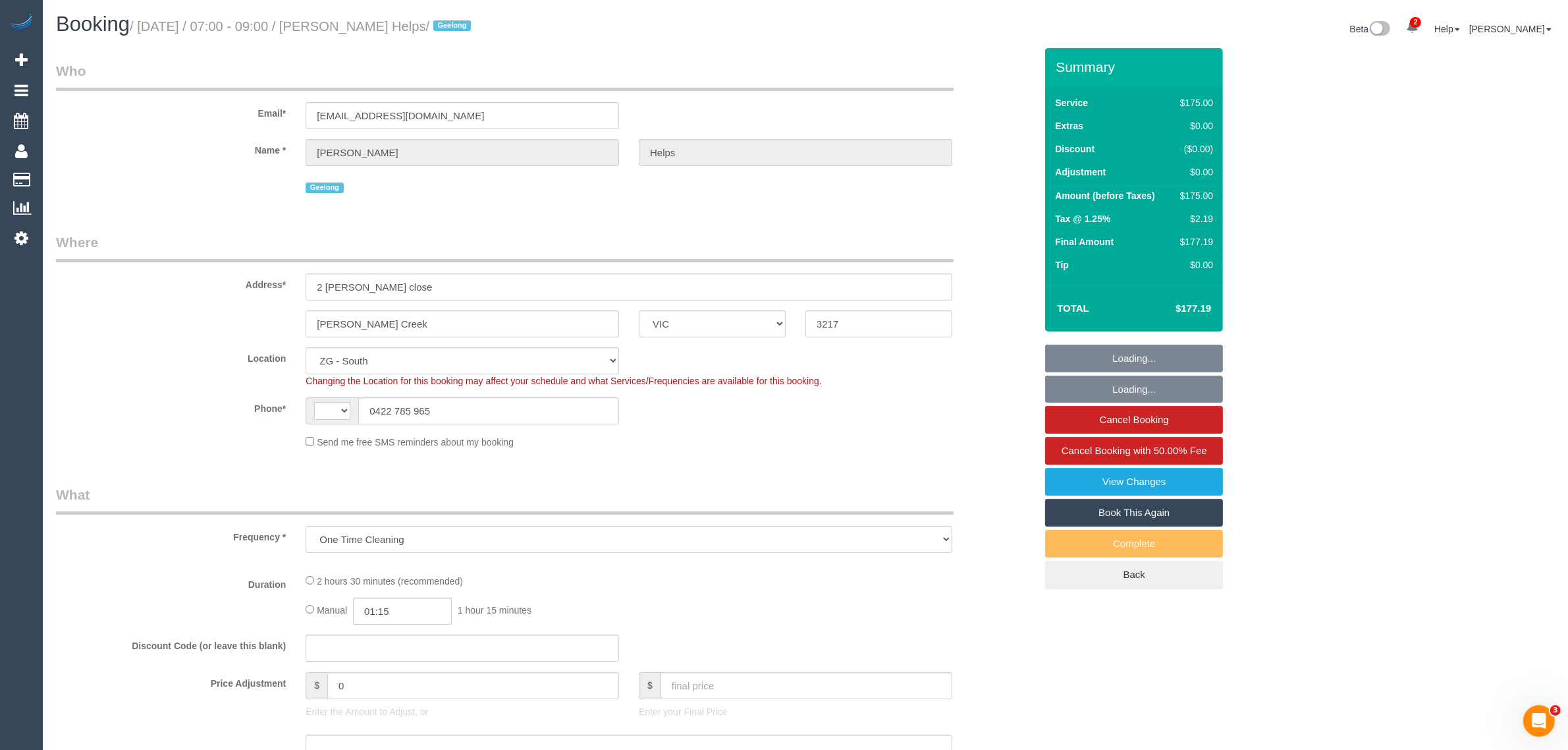
select select "number:18"
select select "number:24"
select select "number:26"
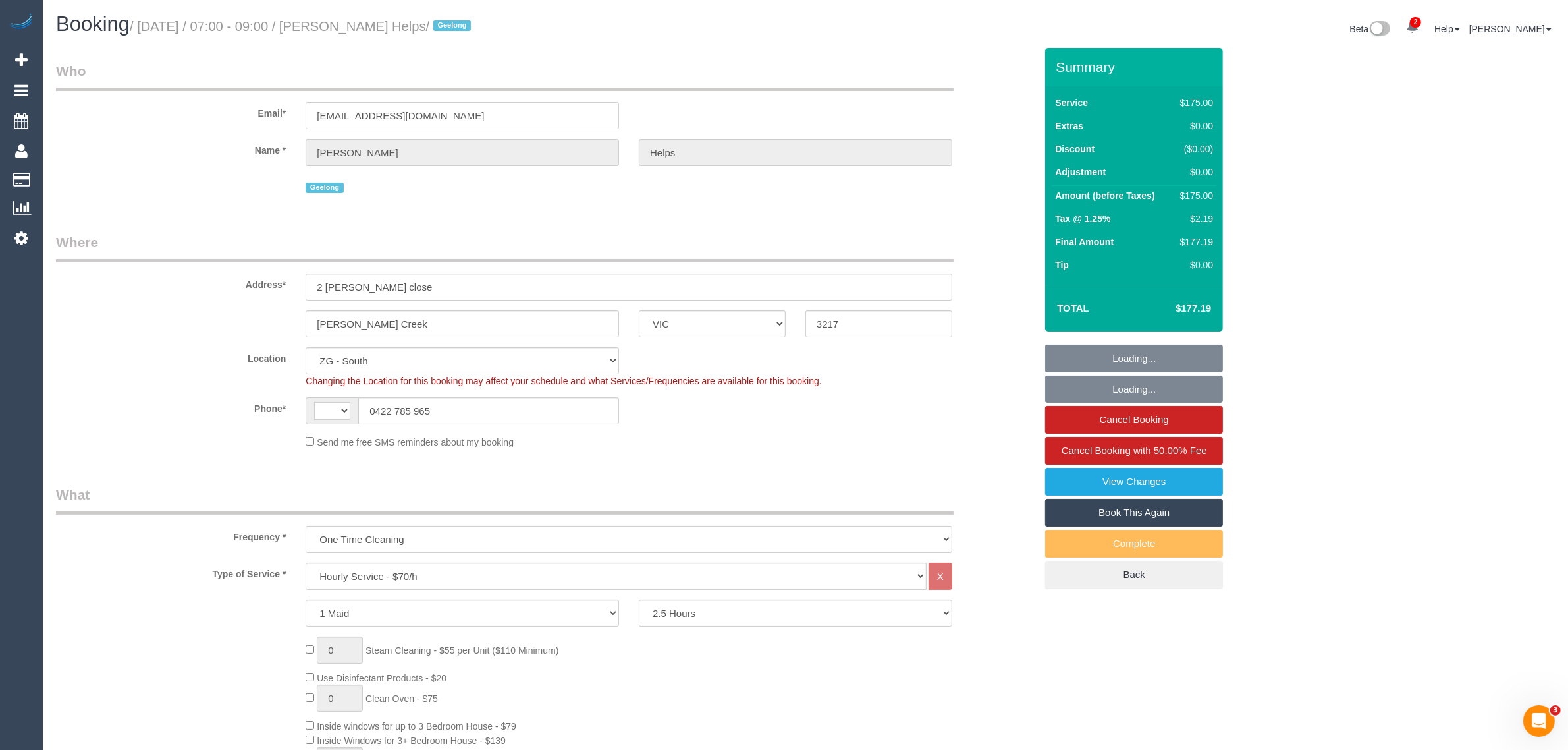
select select "string:AU"
select select "spot1"
select select "object:1033"
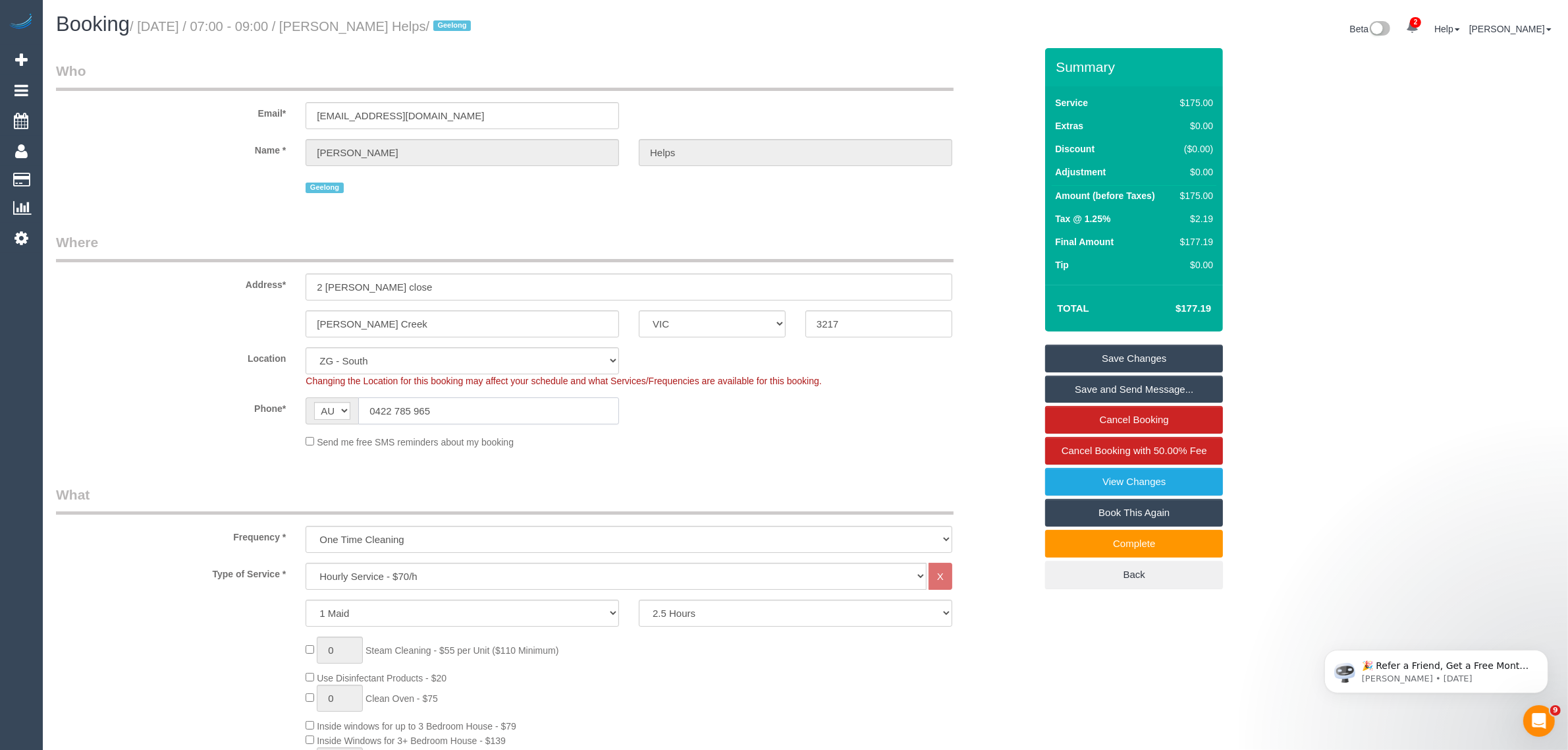
click at [542, 420] on input "0422 785 965" at bounding box center [488, 411] width 261 height 27
click at [924, 409] on div "Phone* AF AL DZ AD AO AI AQ AG AR AM AW AU AT AZ BS BH BD BB BY BE BZ BJ BM BT …" at bounding box center [546, 411] width 999 height 27
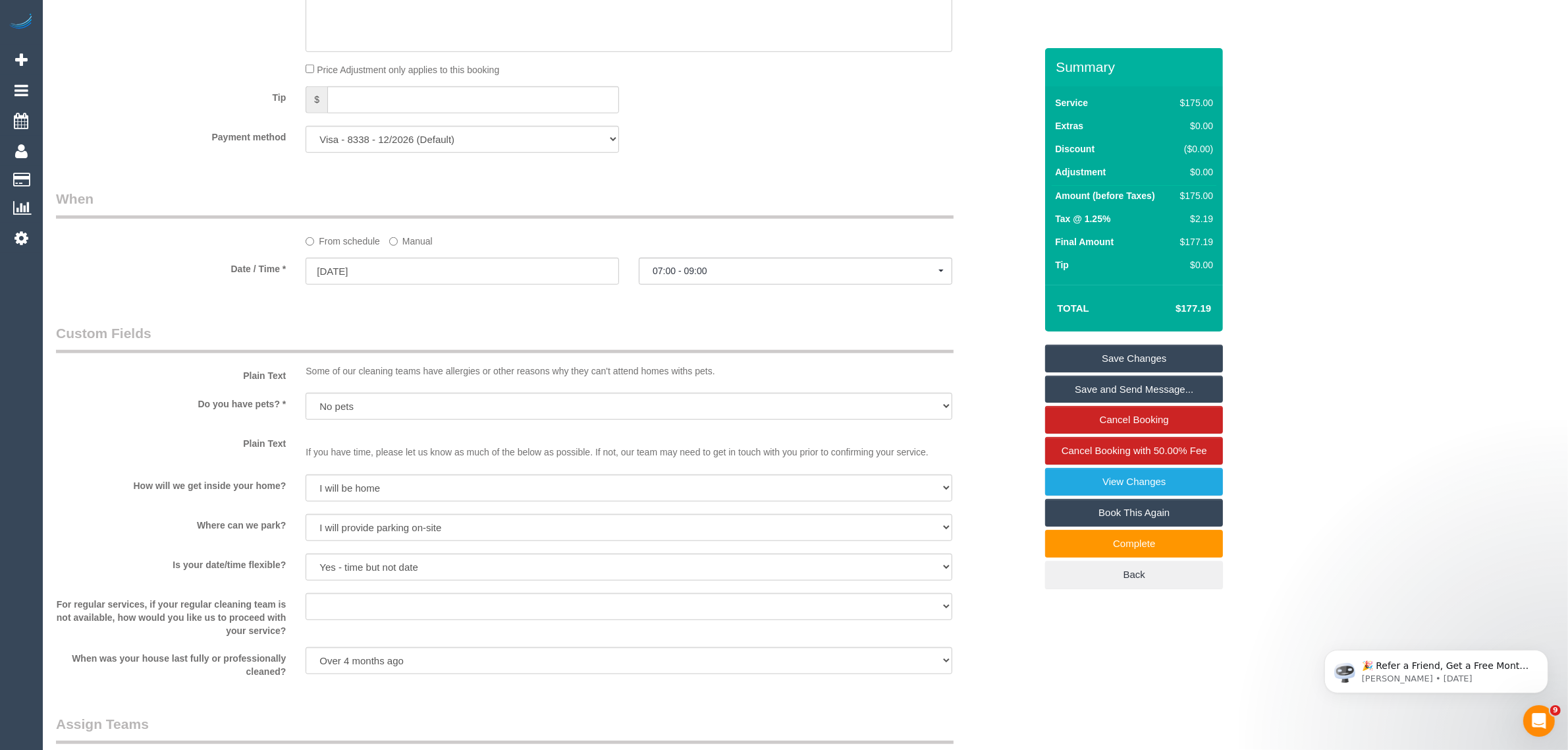
scroll to position [1977, 0]
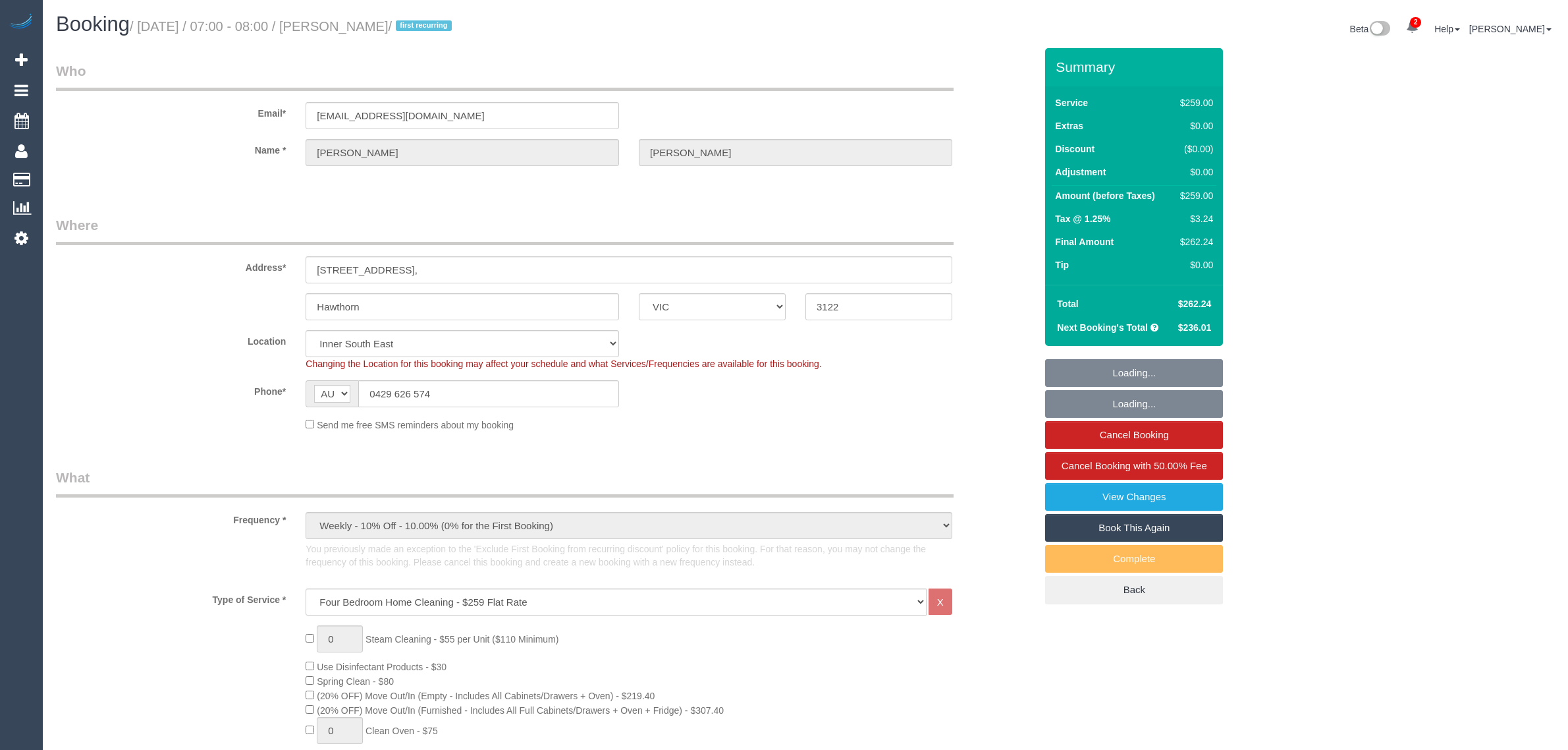
select select "VIC"
select select "string:stripe-pm_1RxIeQ2GScqysDRVw75gSNaL"
select select "spot1"
select select "number:29"
select select "number:14"
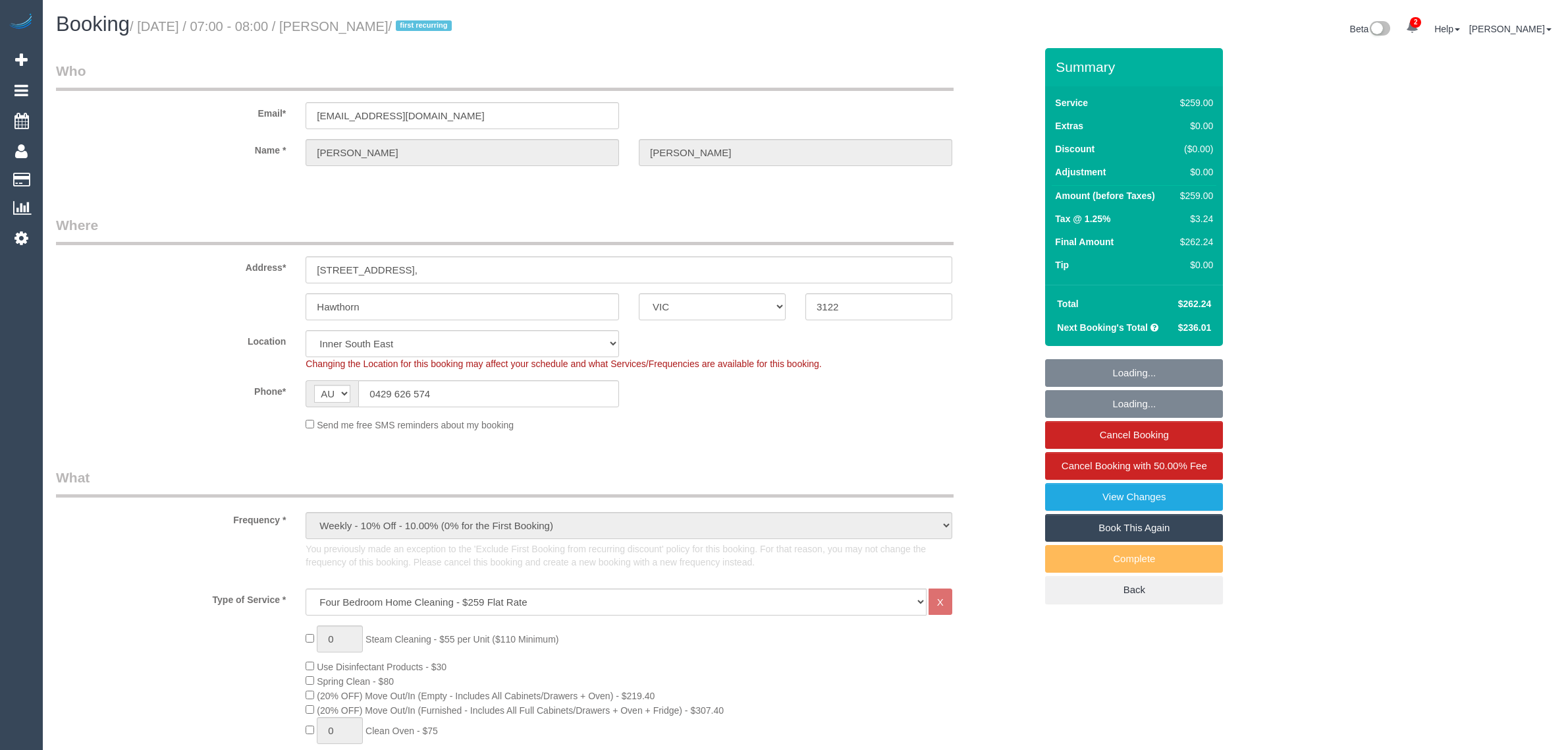
select select "number:19"
select select "number:25"
select select "number:33"
select select "number:12"
